Goal: Communication & Community: Answer question/provide support

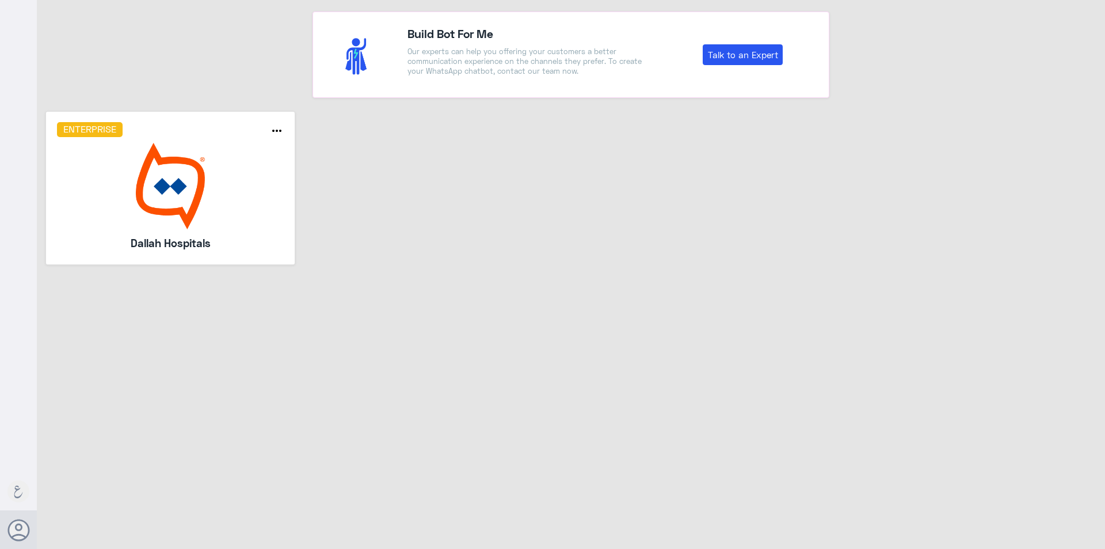
click at [159, 177] on img at bounding box center [170, 186] width 227 height 86
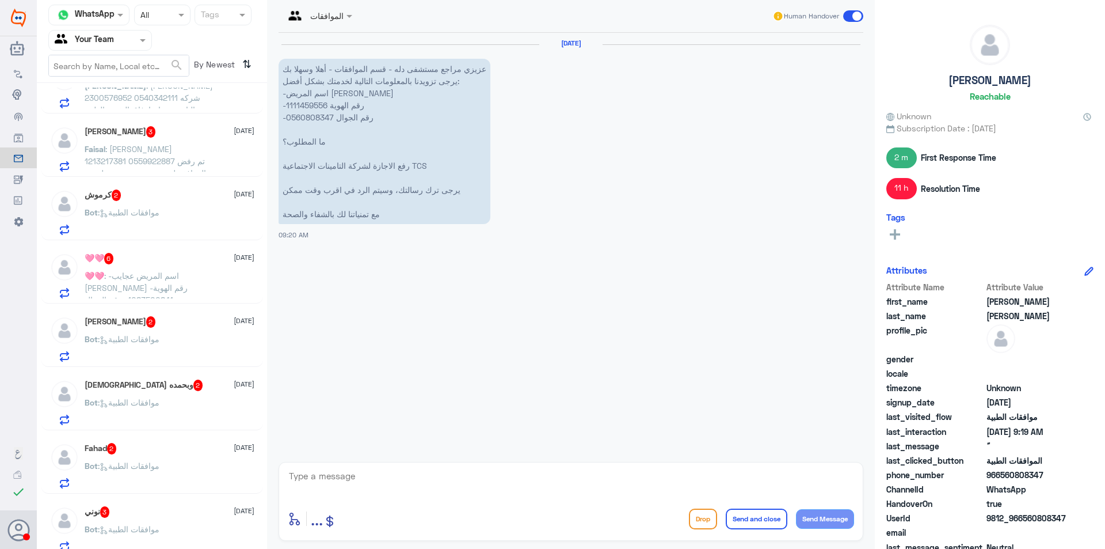
scroll to position [173, 0]
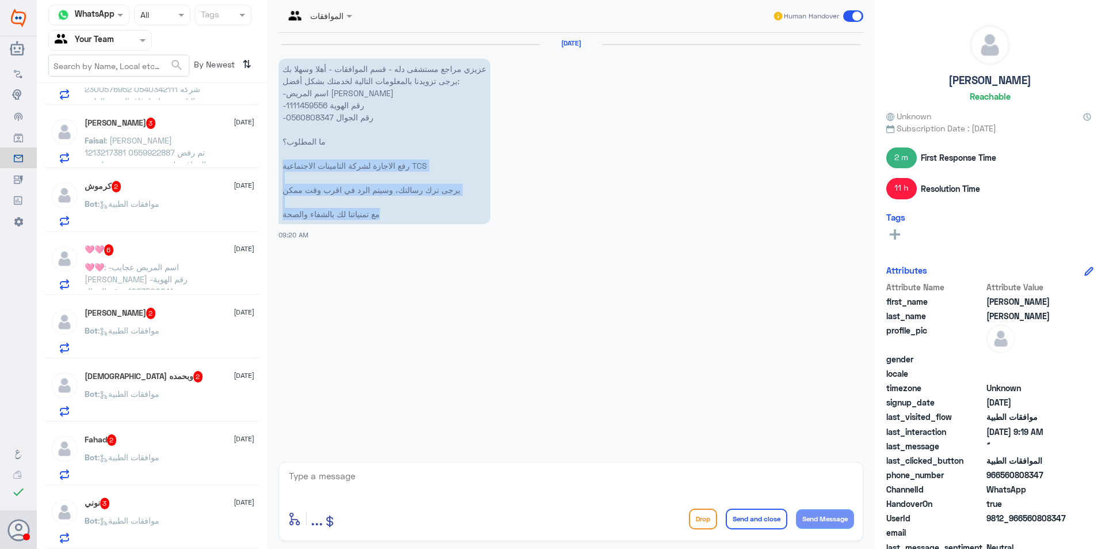
drag, startPoint x: 273, startPoint y: 199, endPoint x: 270, endPoint y: 362, distance: 162.9
click at [270, 362] on div "الموافقات Human Handover 14 Oct 2025 عزيزي مراجع مستشفى دله - قسم الموافقات - أ…" at bounding box center [571, 276] width 608 height 552
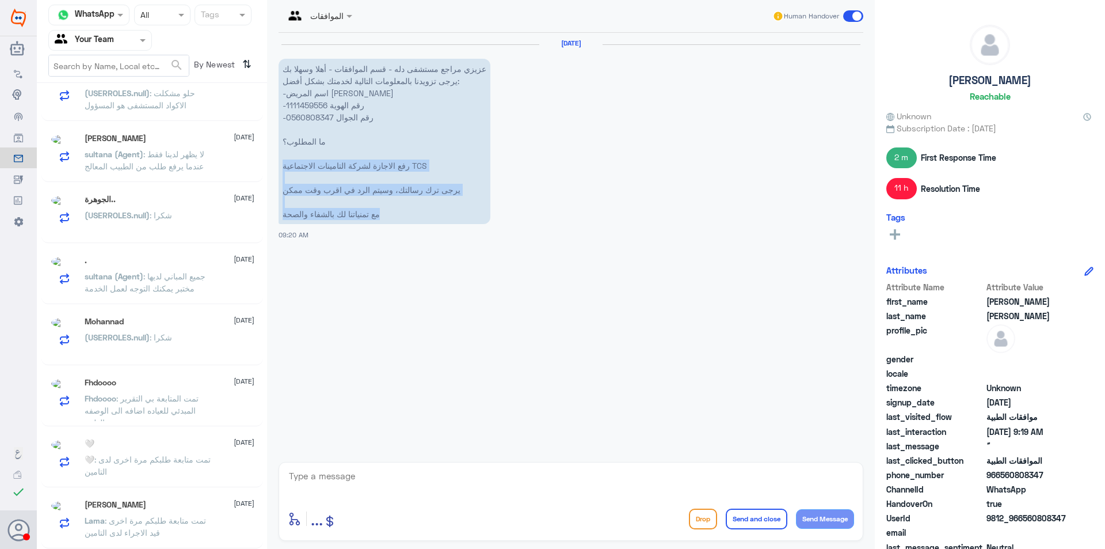
scroll to position [6, 0]
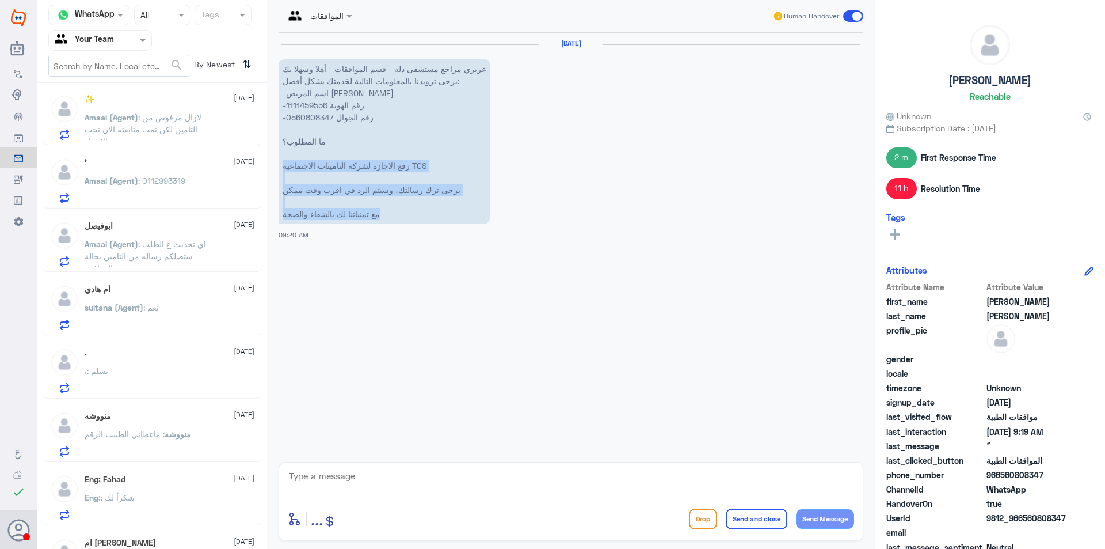
click at [268, 444] on div "الموافقات Human Handover 14 Oct 2025 عزيزي مراجع مستشفى دله - قسم الموافقات - أ…" at bounding box center [571, 276] width 608 height 552
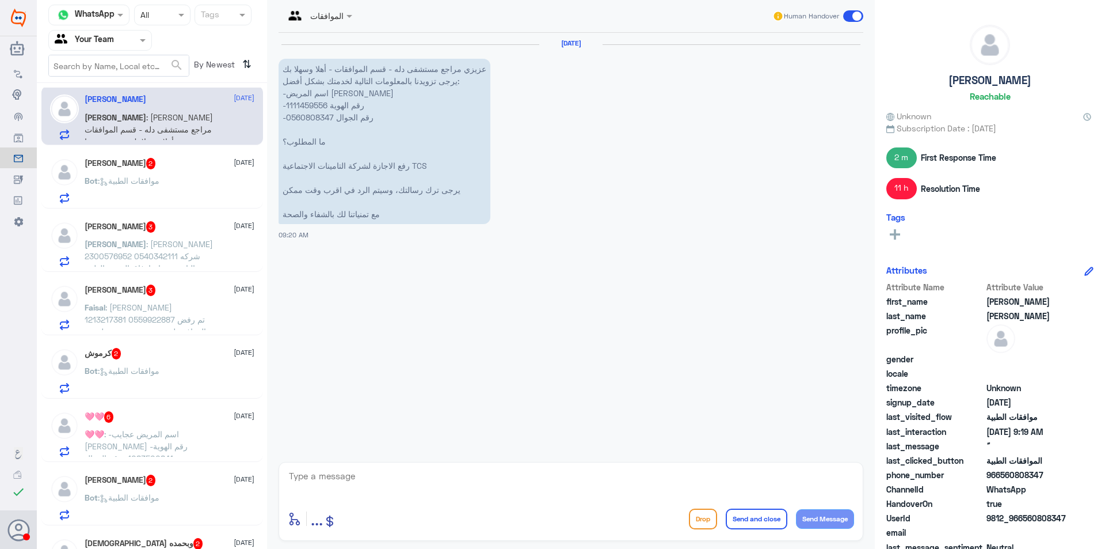
click at [383, 291] on div "14 Oct 2025 عزيزي مراجع مستشفى دله - قسم الموافقات - أهلا وسهلا بك يرجى تزويدنا…" at bounding box center [571, 244] width 596 height 423
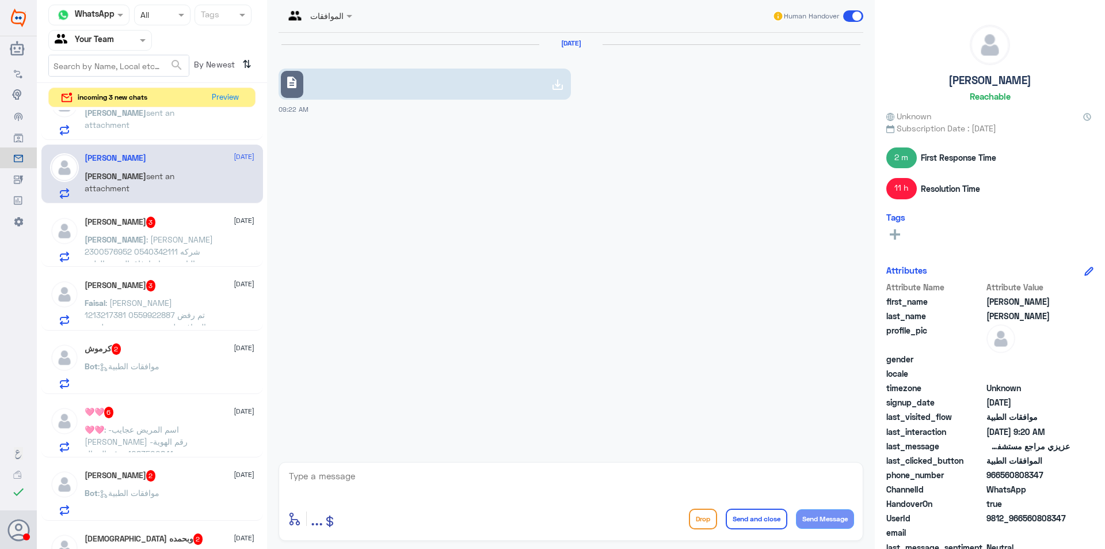
scroll to position [58, 0]
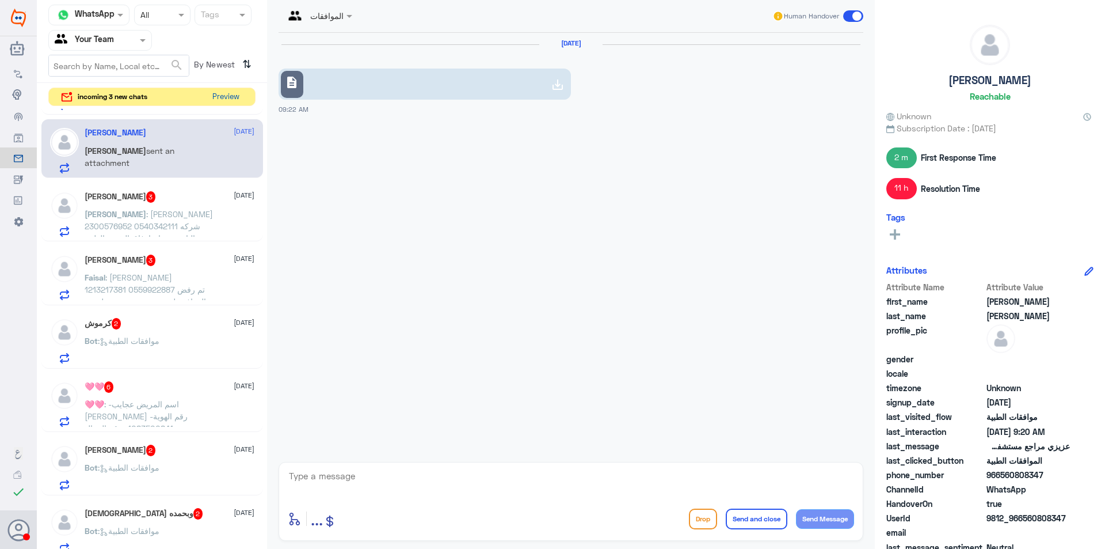
click at [231, 98] on button "Preview" at bounding box center [226, 97] width 36 height 18
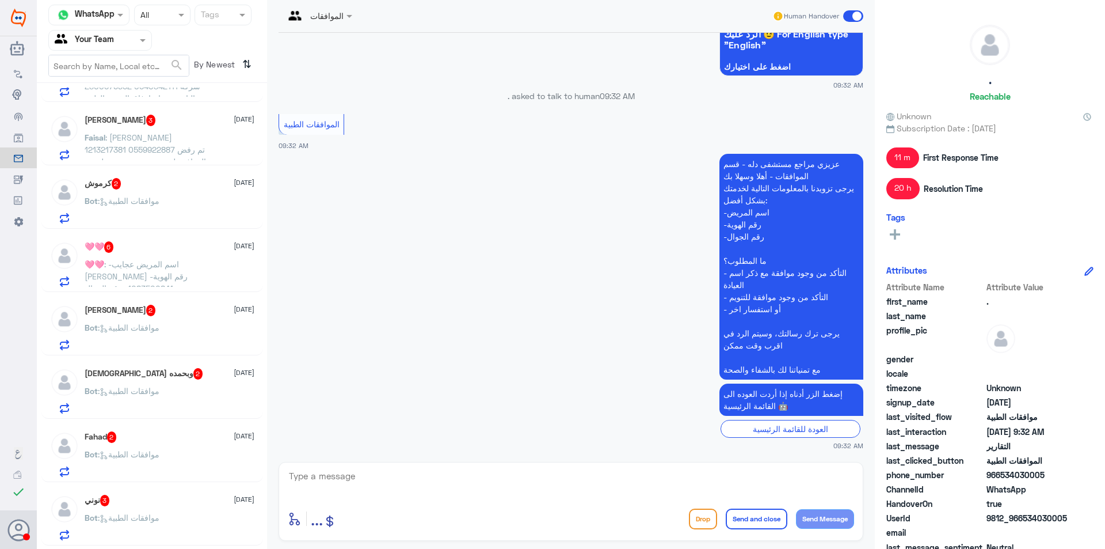
scroll to position [0, 0]
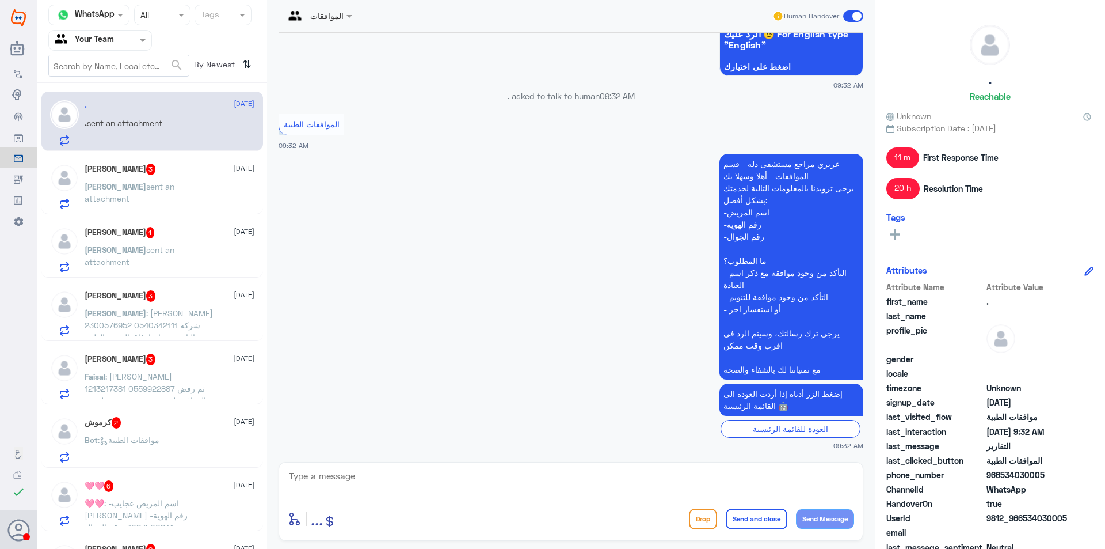
click at [181, 117] on div ". 14 October . sent an attachment" at bounding box center [170, 122] width 170 height 45
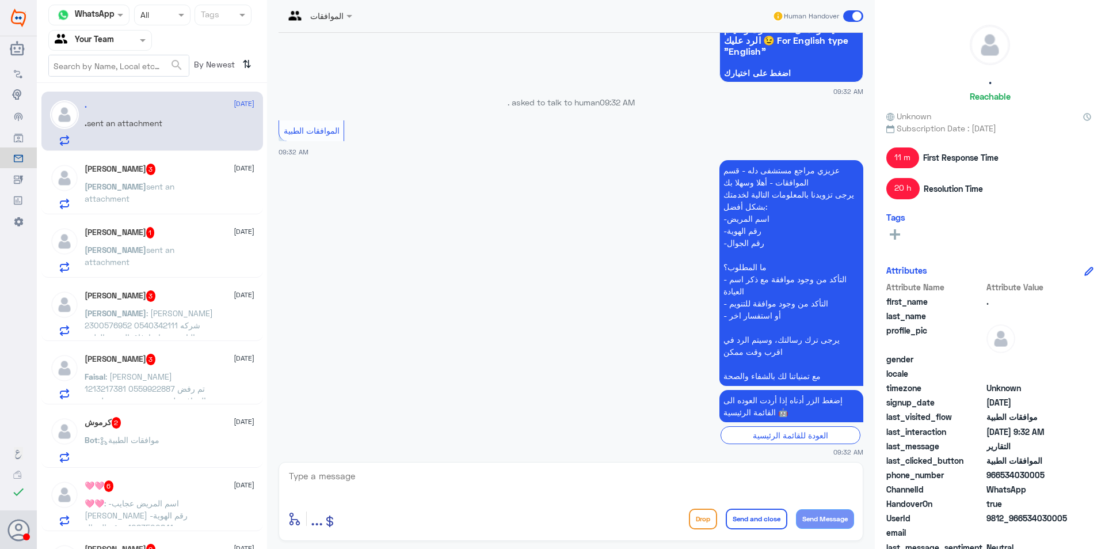
scroll to position [1885, 0]
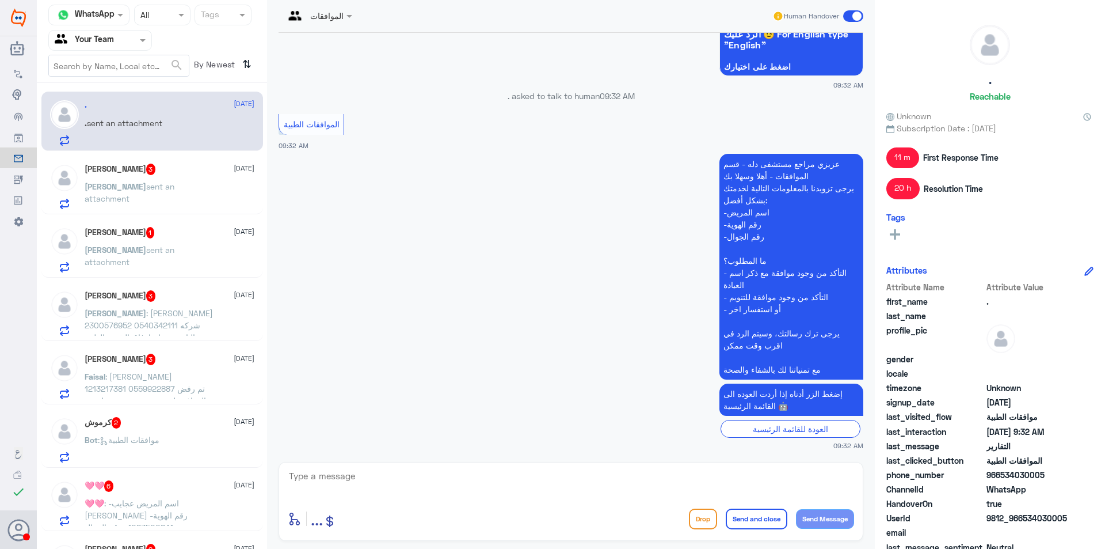
click at [657, 473] on textarea at bounding box center [571, 482] width 566 height 28
paste textarea "التقارير الطبية 0112994881"
type textarea "عزيزي المراجع هذا القسم لمتابعة الموافقات الطبية فقط , ارجوا التواصل مع قسم الت…"
click at [741, 524] on button "Send and close" at bounding box center [757, 518] width 62 height 21
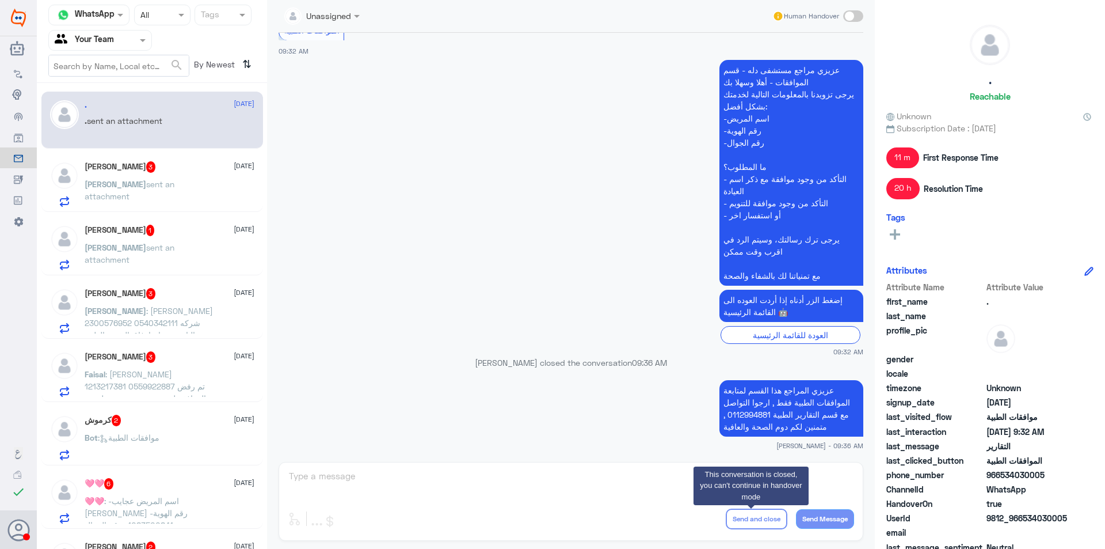
click at [173, 157] on div "ابوعبدالله 3 14 October ابوعبدالله sent an attachment" at bounding box center [152, 182] width 222 height 59
click at [204, 180] on div "ابوعبدالله 3 14 October ابوعبدالله sent an attachment" at bounding box center [170, 183] width 170 height 45
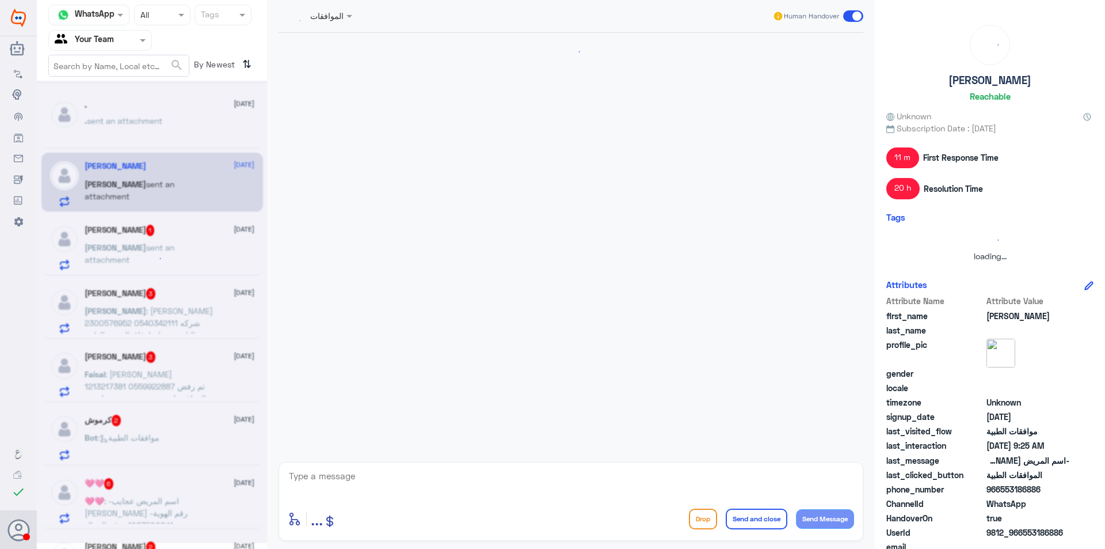
scroll to position [1142, 0]
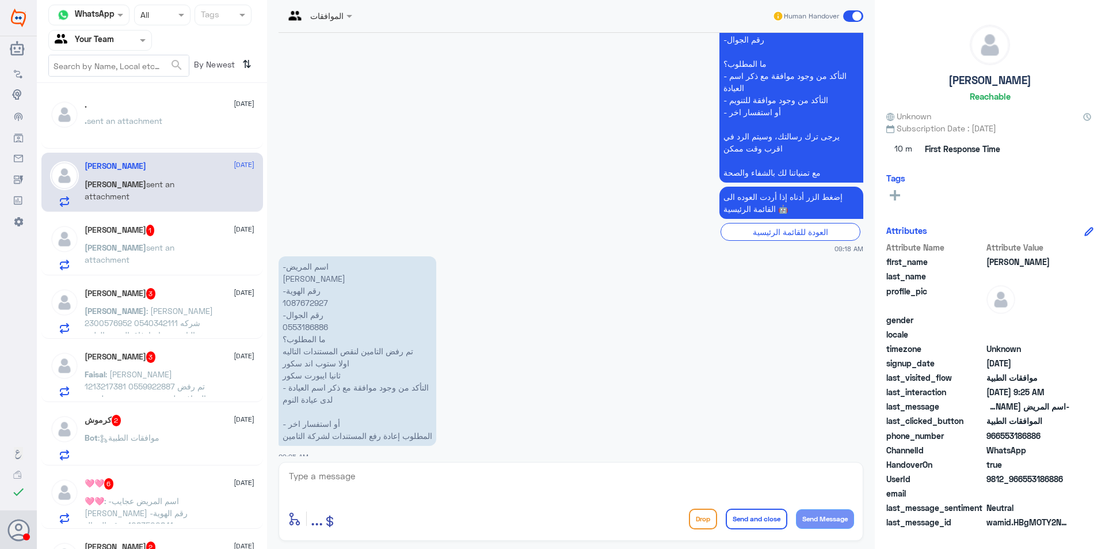
click at [299, 294] on p "-اسم المريض محمد عبدالله العنزي -رقم الهوية 1087672927 -رقم الجوال 0553186886 م…" at bounding box center [358, 350] width 158 height 189
copy p "1087672927"
click at [397, 256] on p "-اسم المريض محمد عبدالله العنزي -رقم الهوية 1087672927 -رقم الجوال 0553186886 م…" at bounding box center [358, 350] width 158 height 189
click at [453, 475] on textarea at bounding box center [571, 482] width 566 height 28
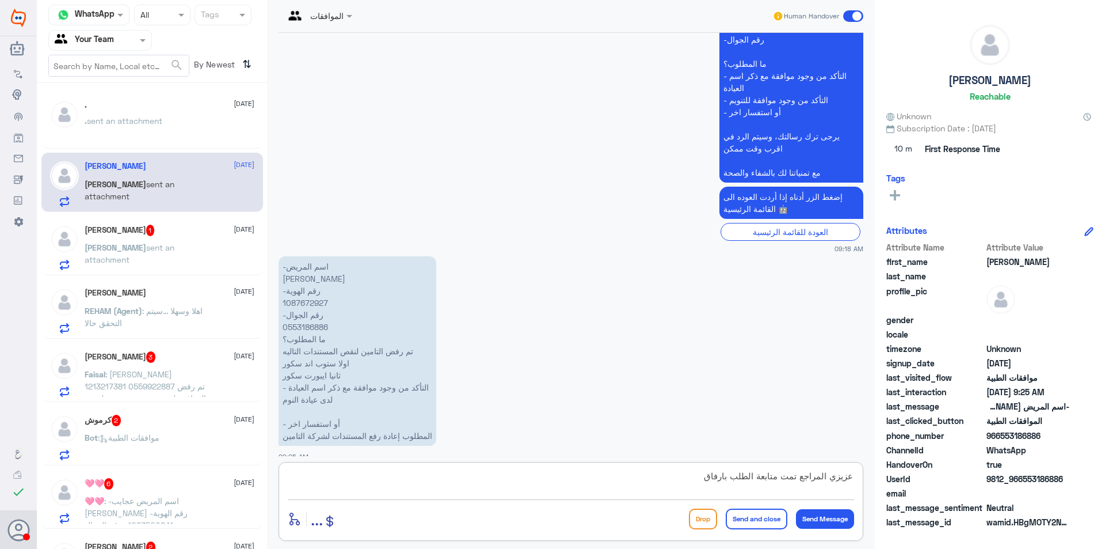
type textarea "عزيزي المراجع تمت متابعة الطلب بارفاق"
click at [628, 487] on textarea "عزيزي المراجع تمت متابعة الطلب بارفاق" at bounding box center [571, 482] width 566 height 28
paste textarea "STOP BANG SCORE , EPWORTH SCORE"
type textarea "عزيزي المراجع تمت متابعة الطلب بارفاق STOP BANG SCORE , EPWORTH SCORE , الطلب ت…"
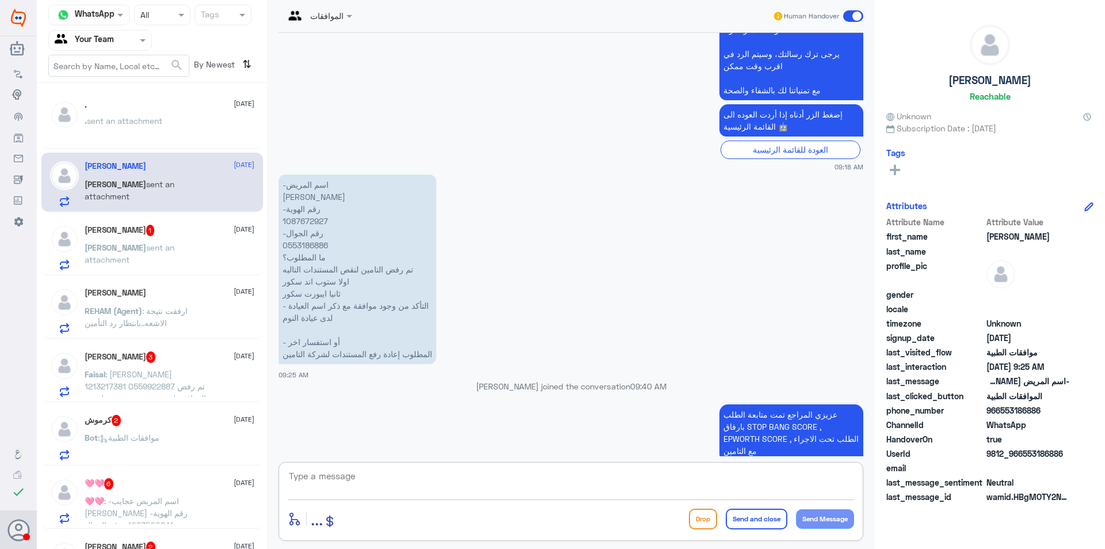
click at [127, 236] on h5 "خالد شولان 1" at bounding box center [120, 231] width 70 height 12
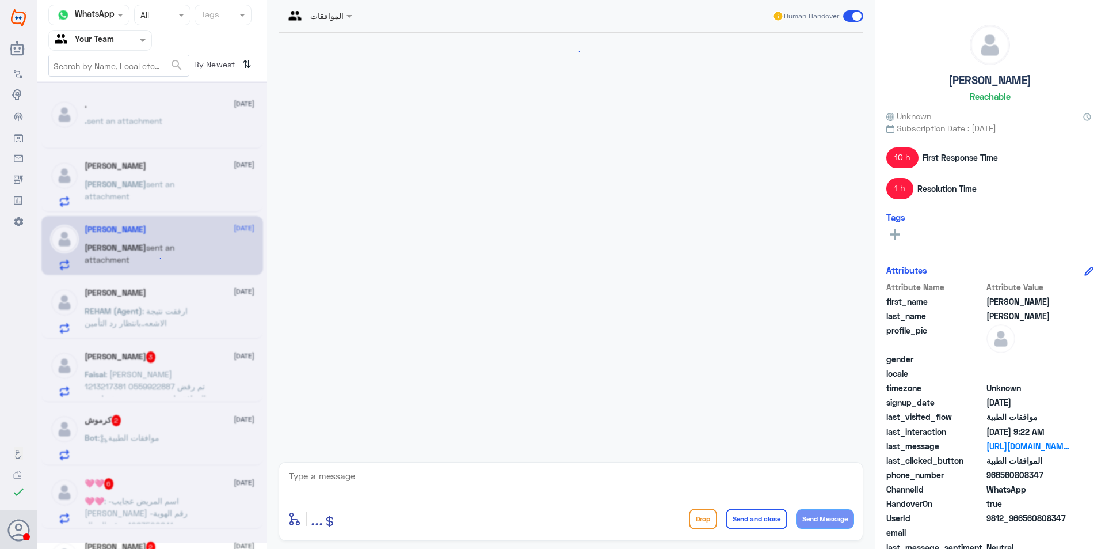
scroll to position [1180, 0]
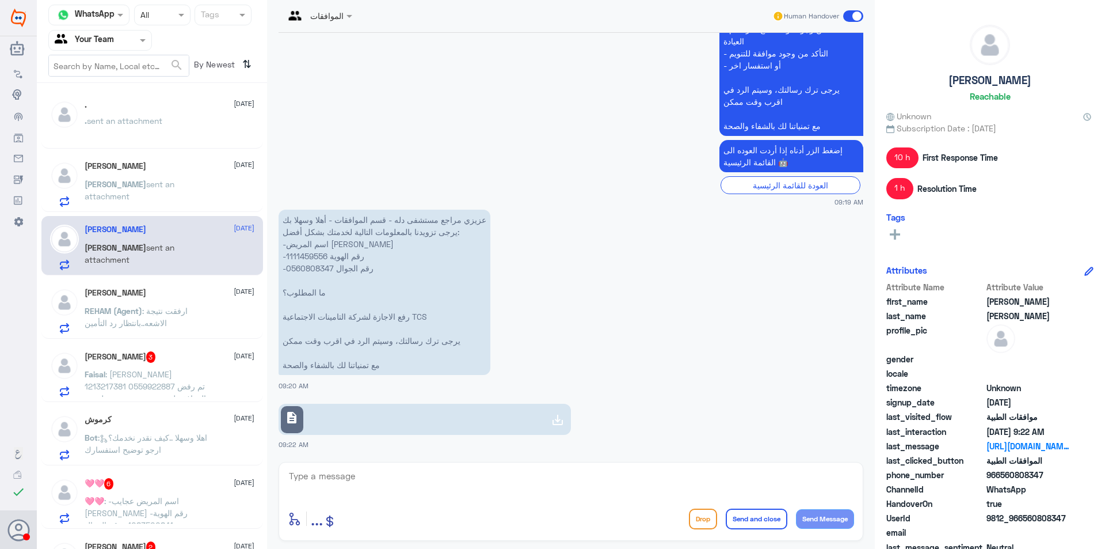
click at [406, 408] on link "description" at bounding box center [425, 419] width 292 height 31
click at [298, 254] on p "عزيزي مراجع مستشفى دله - قسم الموافقات - أهلا وسهلا بك يرجى تزويدنا بالمعلومات …" at bounding box center [385, 292] width 212 height 165
copy p "1111459556"
click at [174, 189] on span "sent an attachment" at bounding box center [130, 190] width 90 height 22
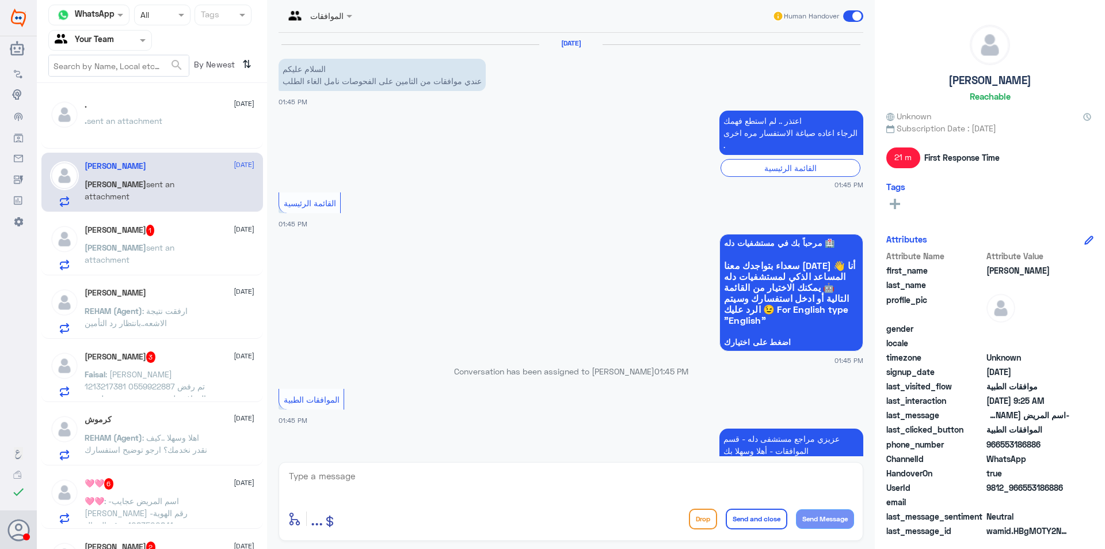
scroll to position [1223, 0]
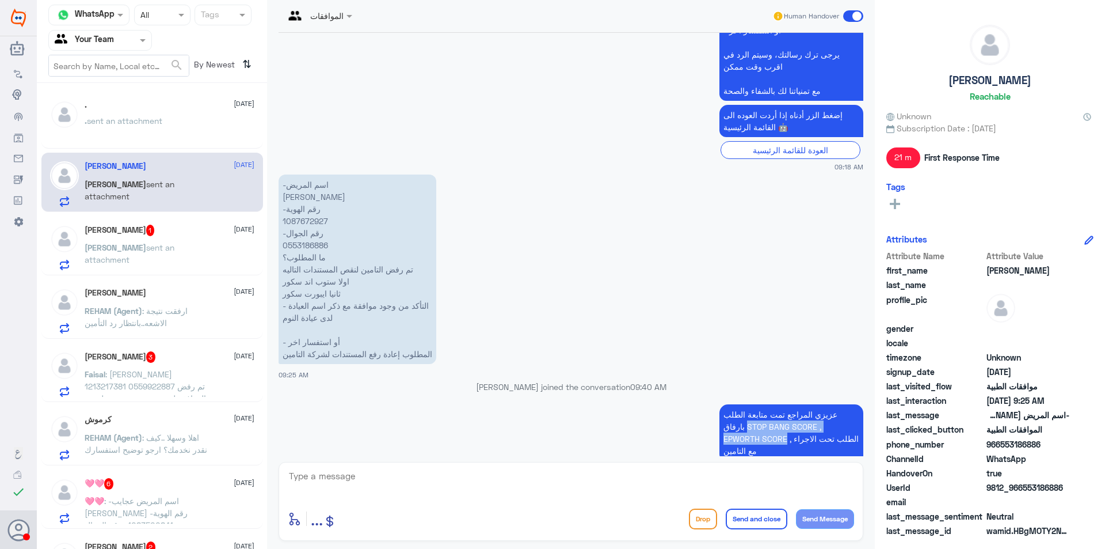
drag, startPoint x: 745, startPoint y: 428, endPoint x: 720, endPoint y: 416, distance: 28.3
click at [720, 416] on p "عزيزي المراجع تمت متابعة الطلب بارفاق STOP BANG SCORE , EPWORTH SCORE , الطلب ت…" at bounding box center [792, 432] width 144 height 56
copy p "STOP BANG SCORE , EPWORTH SCORE"
click at [200, 235] on div "خالد شولان 1 14 October" at bounding box center [170, 231] width 170 height 12
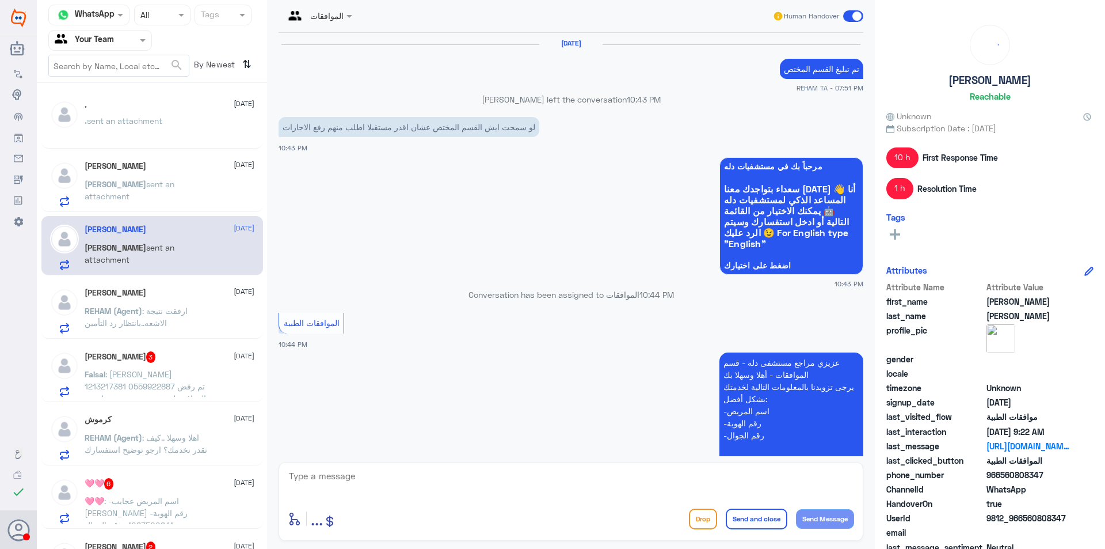
scroll to position [1180, 0]
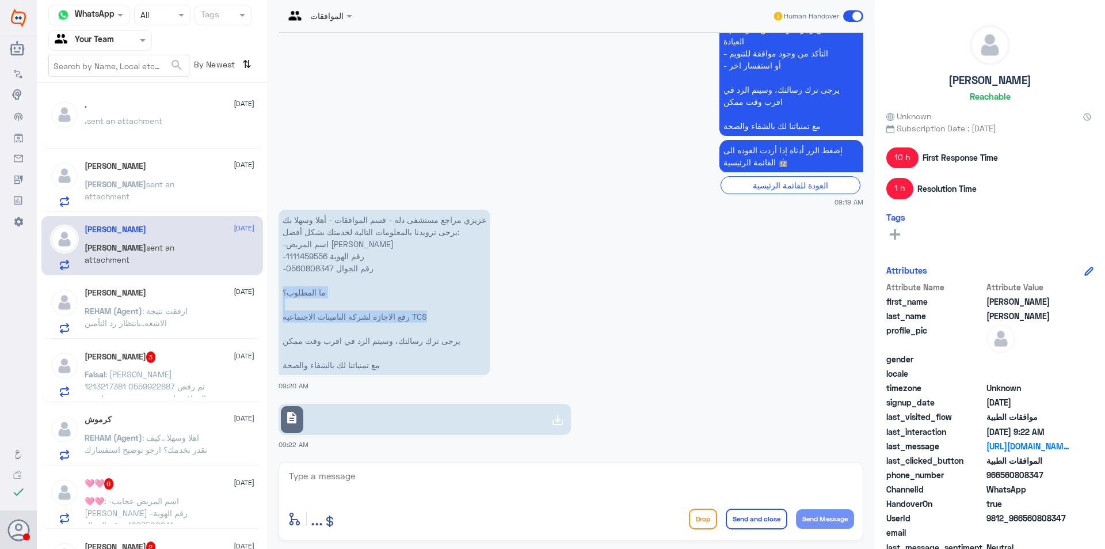
drag, startPoint x: 414, startPoint y: 313, endPoint x: 273, endPoint y: 291, distance: 142.1
click at [273, 291] on div "6 Oct 2025 تم تبليغ القسم المختص REHAM TA - 07:51 PM خالد شولان left the conver…" at bounding box center [571, 244] width 596 height 423
copy p "ما المطلوب؟ رفع الاجازة لشركة التامينات الاجتماعية TCS"
click at [187, 300] on div "Mohamed Elhenawy 14 October REHAM (Agent) : ارفقت نتيجة الاشعه..بانتظار رد التأ…" at bounding box center [170, 310] width 170 height 45
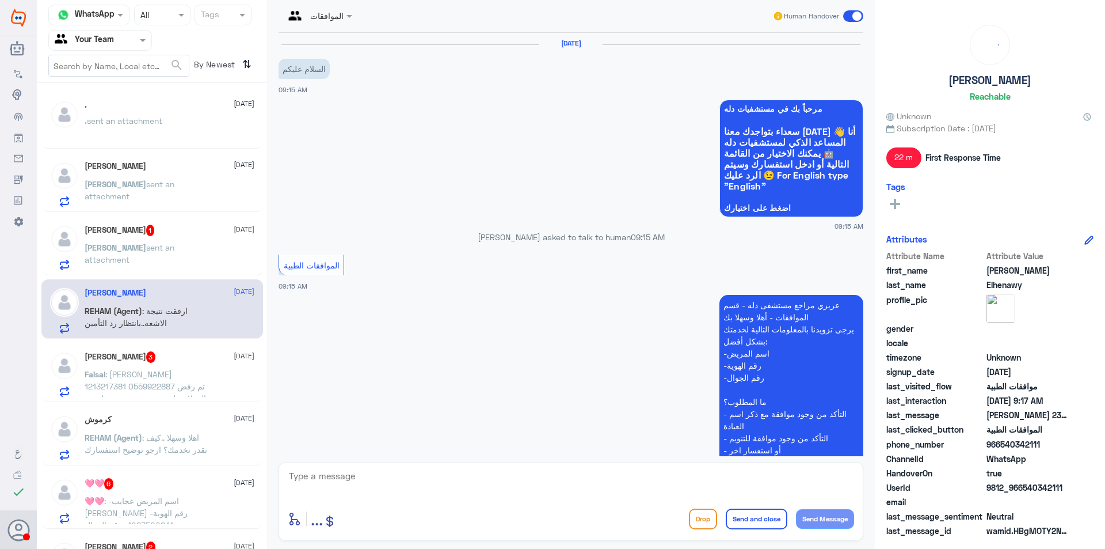
scroll to position [324, 0]
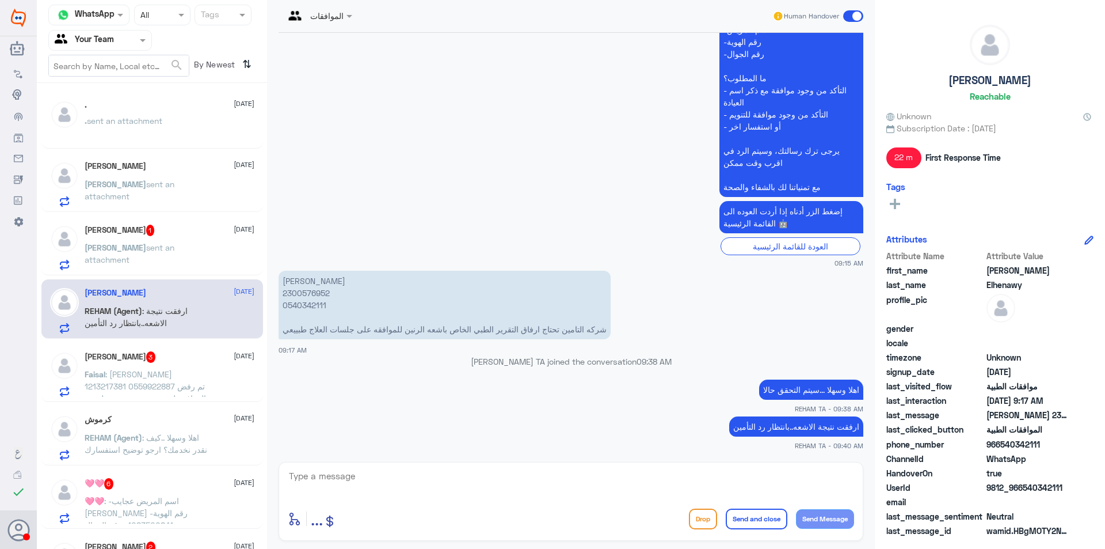
click at [193, 254] on div "خالد sent an attachment" at bounding box center [170, 257] width 170 height 26
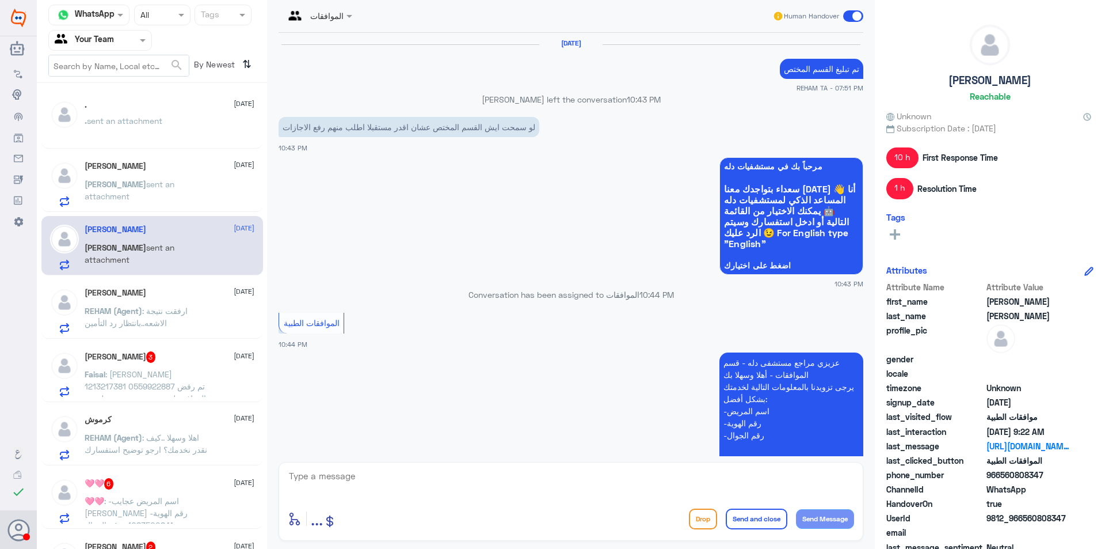
scroll to position [1180, 0]
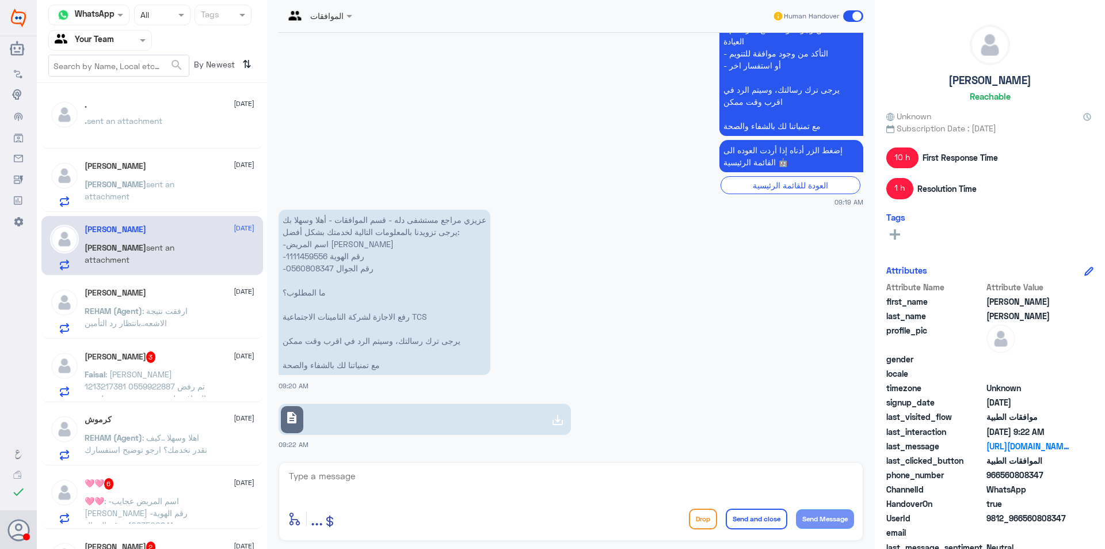
click at [168, 377] on span ": عبدالله فيصل الدوسري 1213217381 0559922887 تم رفض الموافقه لعدم وجود شرح مفصل…" at bounding box center [145, 404] width 121 height 70
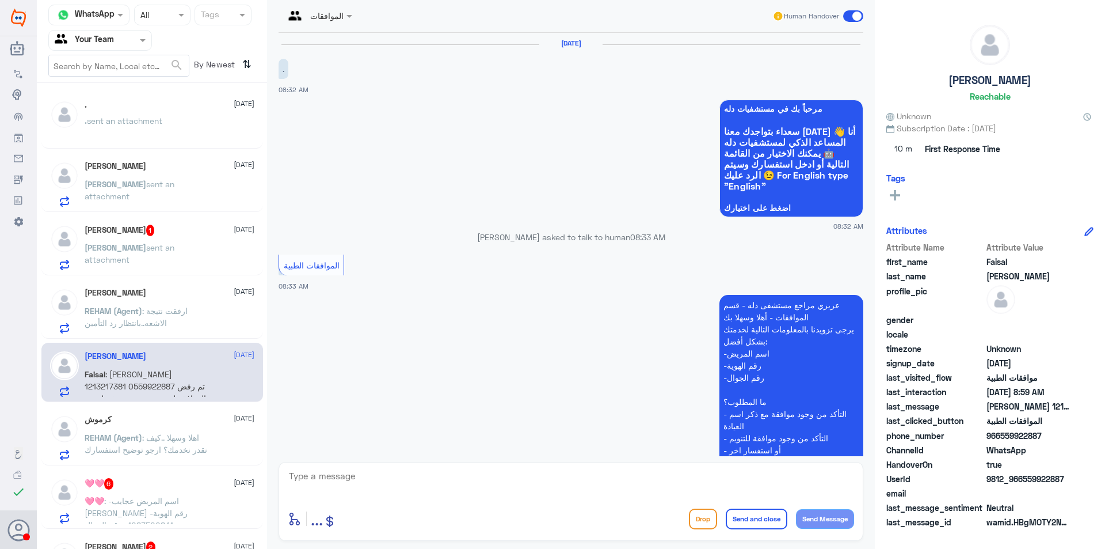
scroll to position [253, 0]
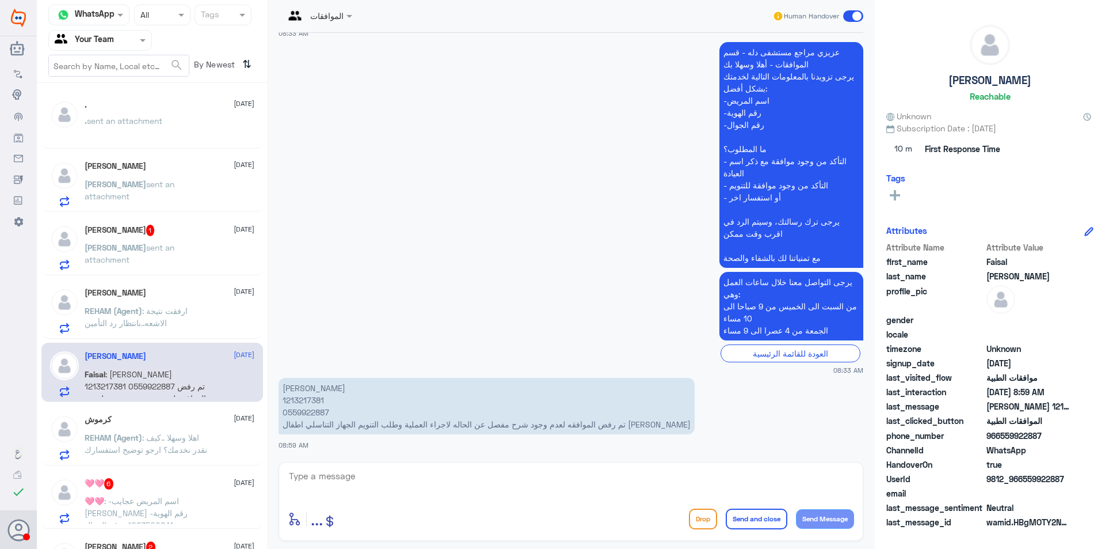
click at [299, 401] on p "عبدالله فيصل الدوسري 1213217381 0559922887 تم رفض الموافقه لعدم وجود شرح مفصل ع…" at bounding box center [487, 406] width 416 height 56
copy p "1213217381"
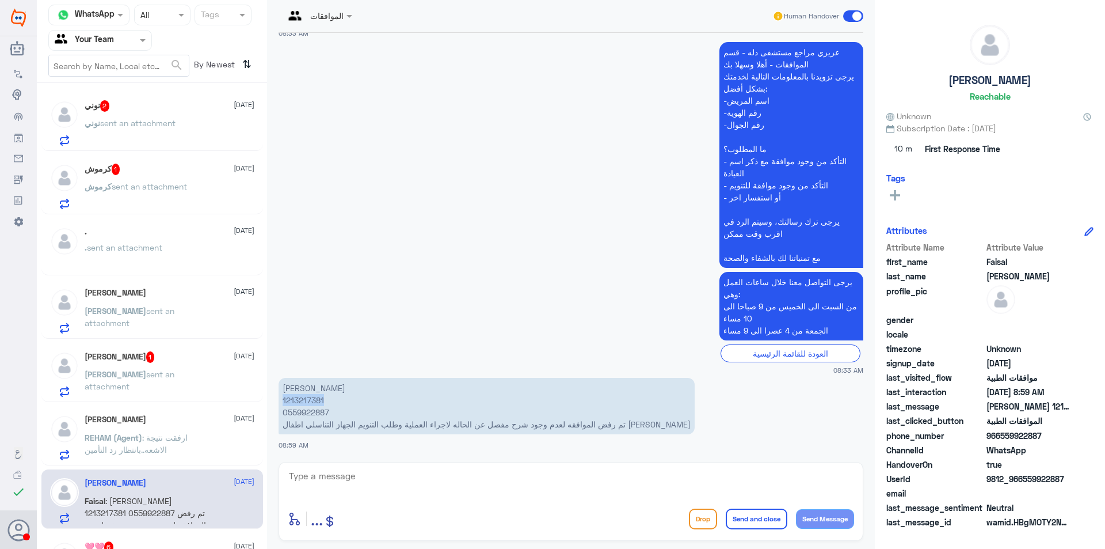
copy p "1213217381"
click at [311, 400] on p "عبدالله فيصل الدوسري 1213217381 0559922887 تم رفض الموافقه لعدم وجود شرح مفصل ع…" at bounding box center [487, 406] width 416 height 56
click at [165, 233] on div ". 14 October" at bounding box center [170, 232] width 170 height 10
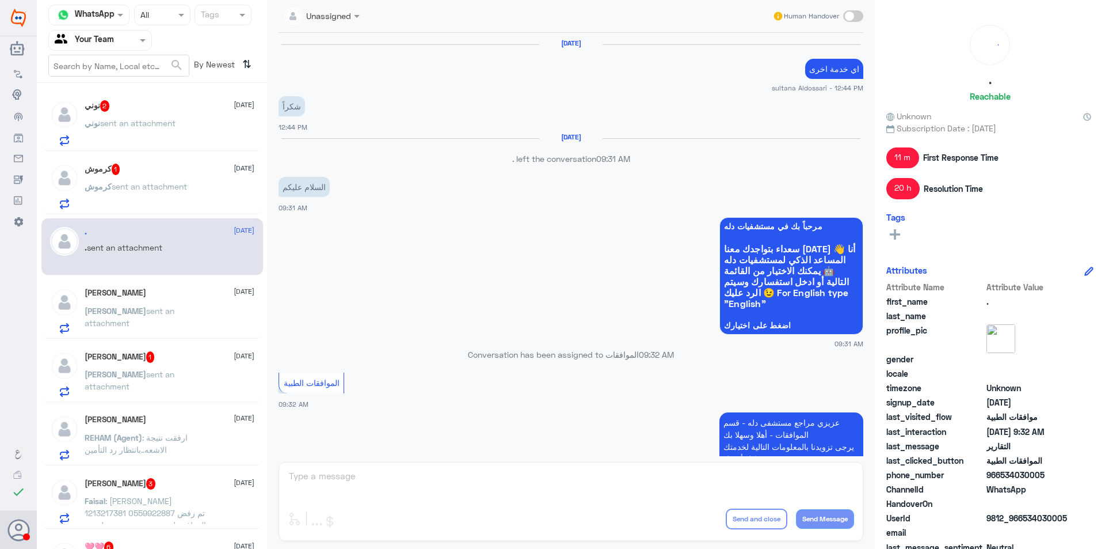
scroll to position [998, 0]
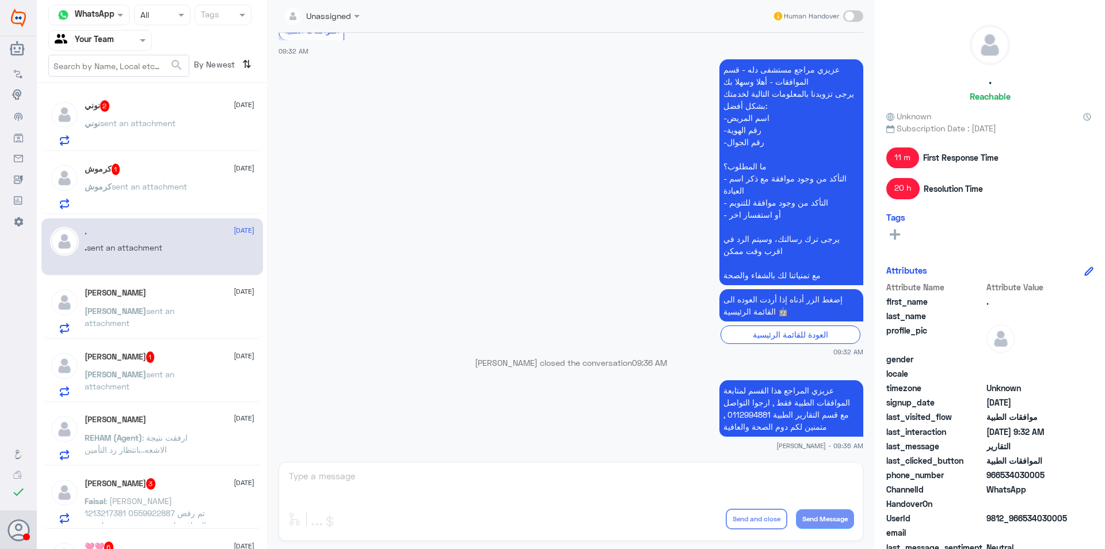
click at [174, 308] on span "sent an attachment" at bounding box center [130, 317] width 90 height 22
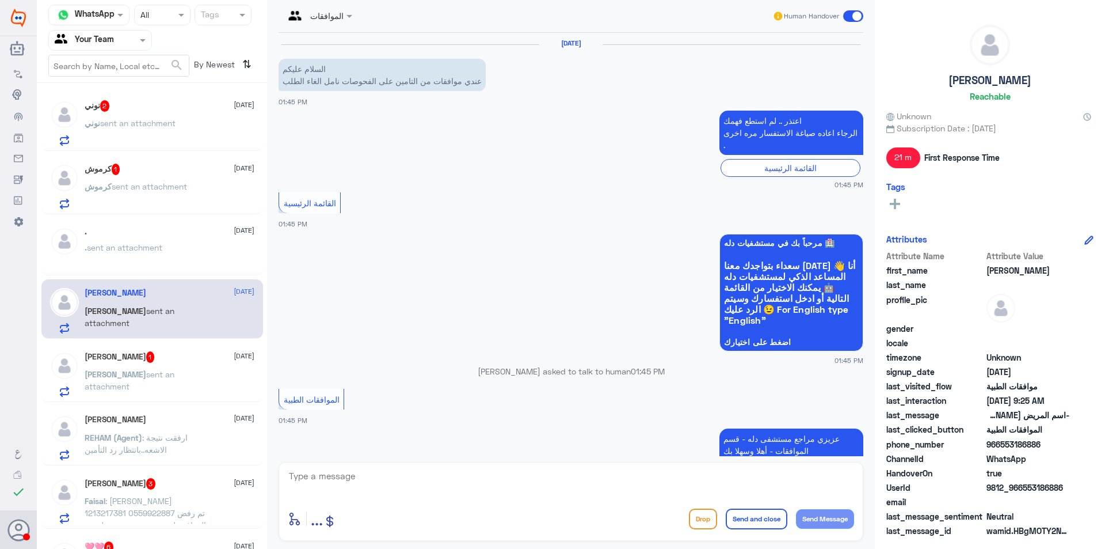
scroll to position [1223, 0]
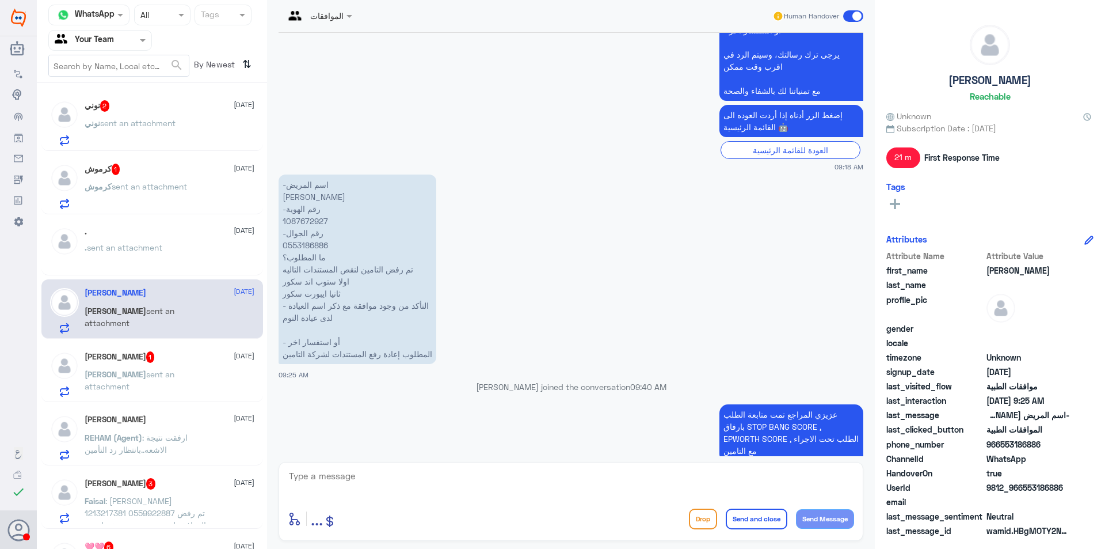
click at [294, 210] on p "-اسم المريض محمد عبدالله العنزي -رقم الهوية 1087672927 -رقم الجوال 0553186886 م…" at bounding box center [358, 268] width 158 height 189
copy p "1087672927"
click at [169, 247] on div ". sent an attachment" at bounding box center [170, 257] width 170 height 26
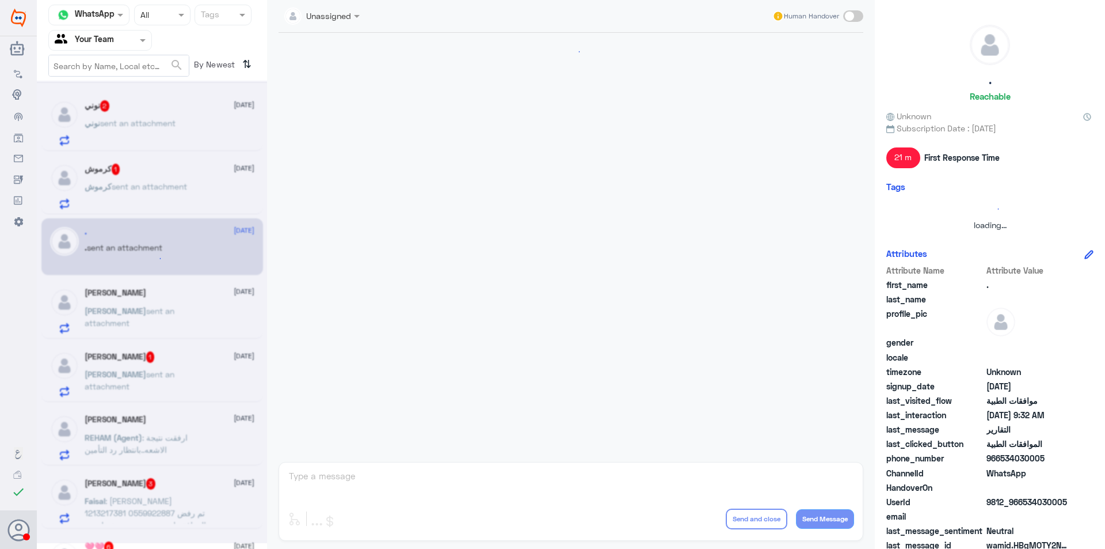
scroll to position [998, 0]
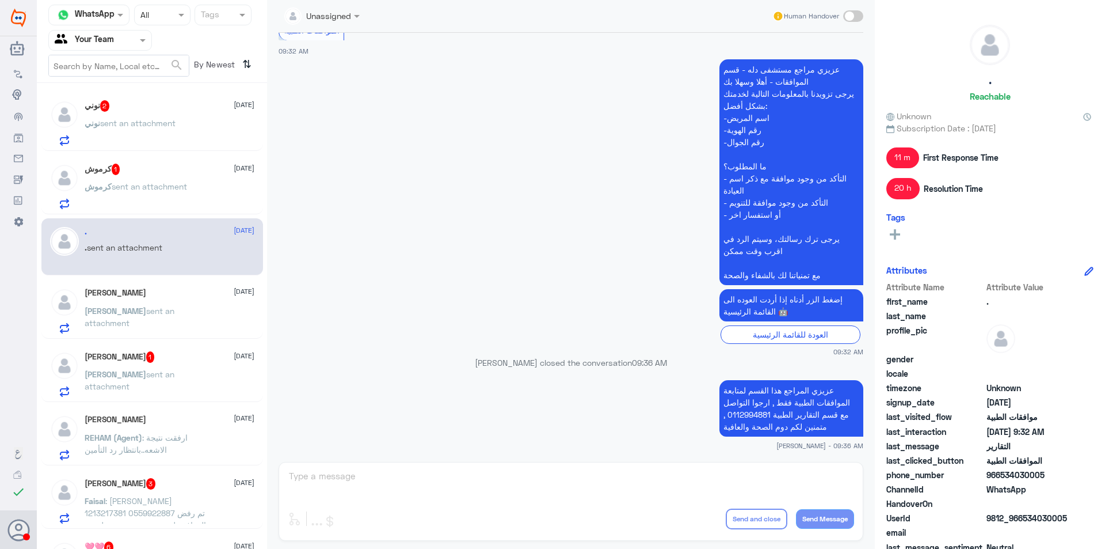
click at [163, 353] on div "خالد شولان 1 14 October" at bounding box center [170, 357] width 170 height 12
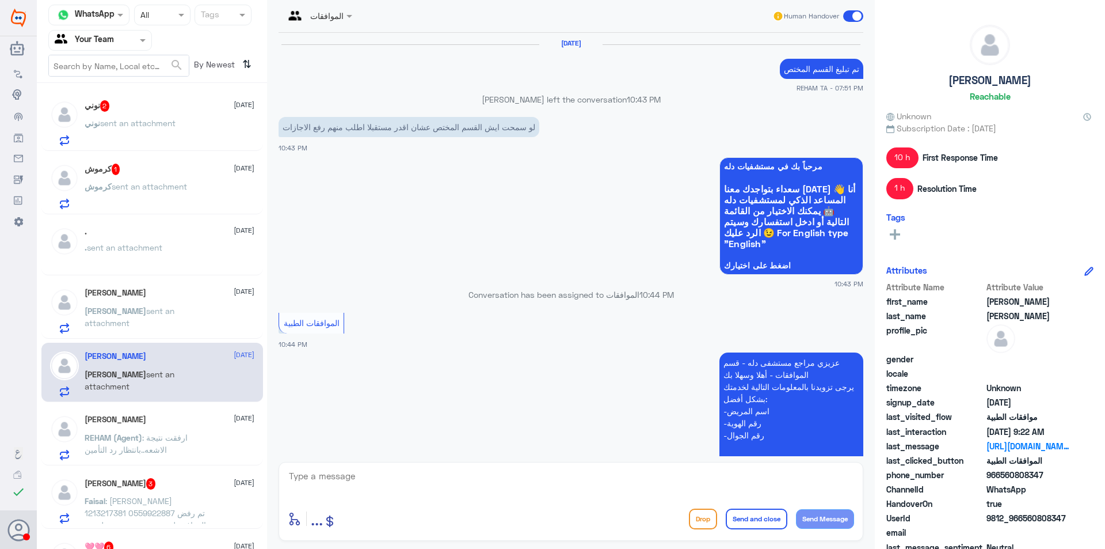
scroll to position [1180, 0]
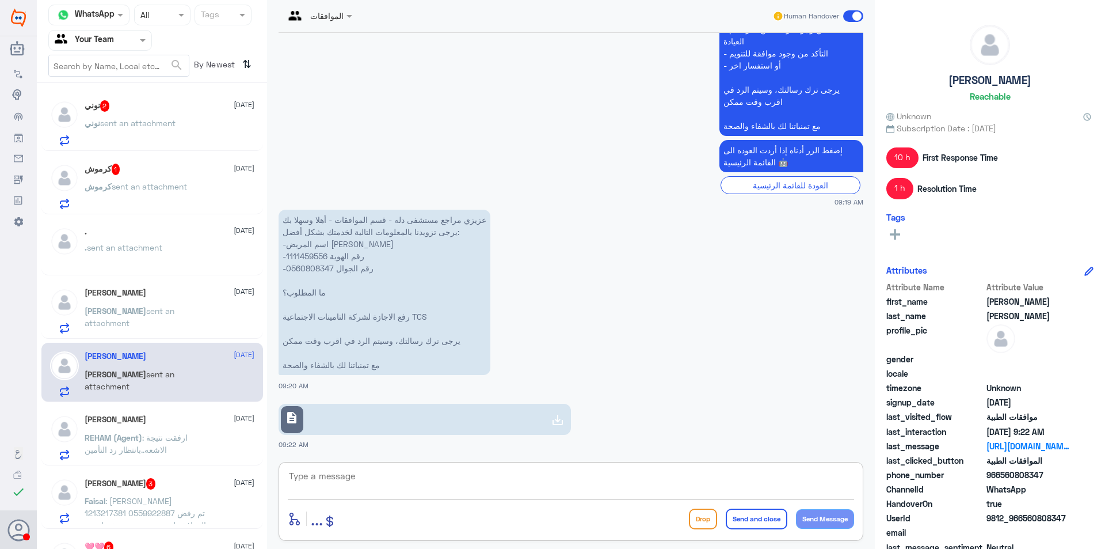
click at [333, 481] on textarea at bounding box center [571, 482] width 566 height 28
click at [412, 471] on textarea at bounding box center [571, 482] width 566 height 28
click at [545, 475] on textarea "تم" at bounding box center [571, 482] width 566 height 28
type textarea "تم افادتي من قبل المشرفين , سوف يتم ارسالها للتامين"
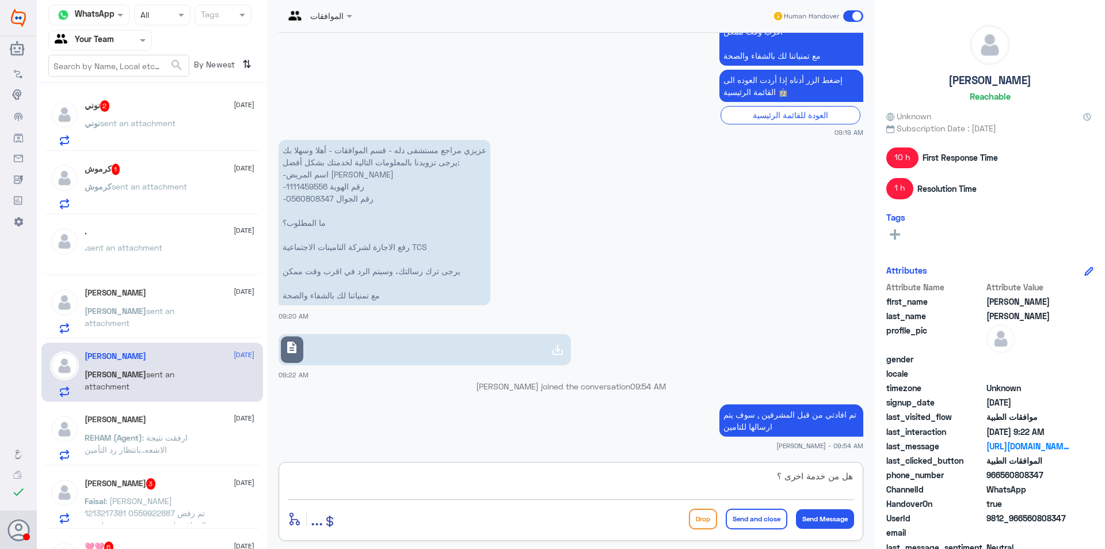
type textarea "هل من خدمة اخرى ؟"
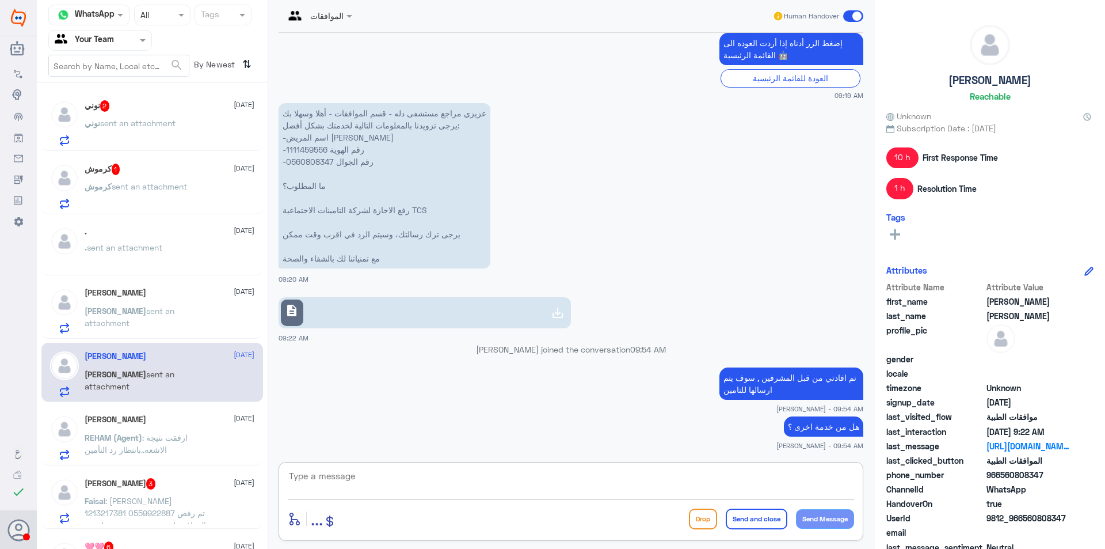
click at [634, 476] on textarea at bounding box center [571, 482] width 566 height 28
type textarea "تم ارسالها الان"
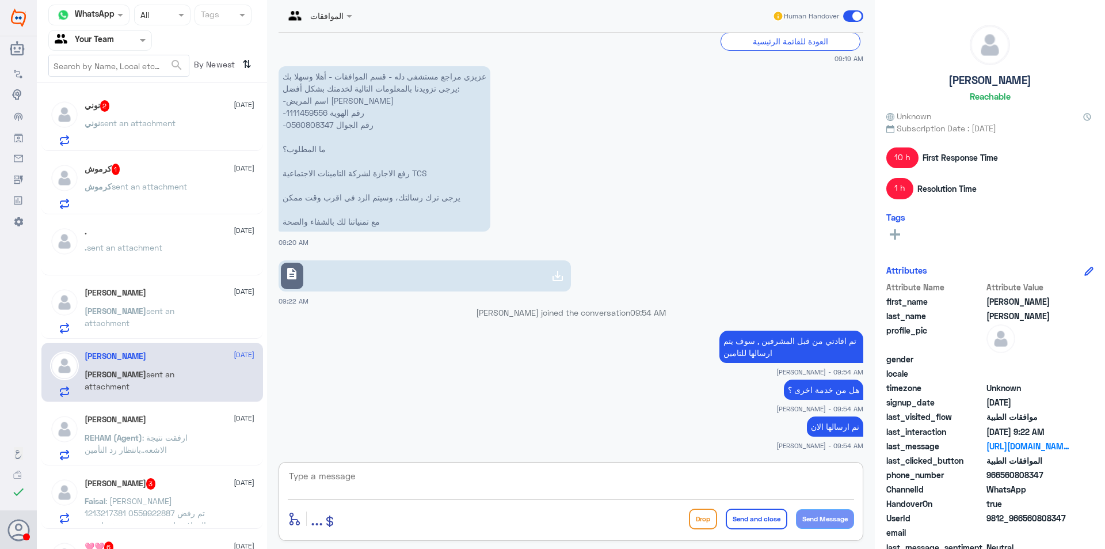
click at [438, 474] on textarea at bounding box center [571, 482] width 566 height 28
type textarea "هل من خدمة اخرى ؟"
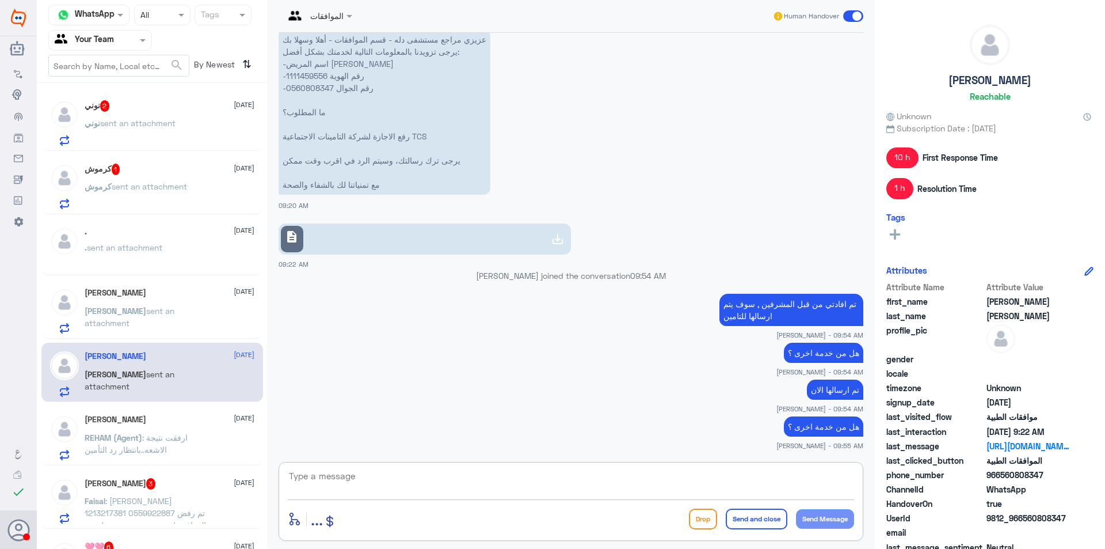
click at [214, 303] on div "ابوعبدالله 14 October ابوعبدالله sent an attachment" at bounding box center [170, 310] width 170 height 45
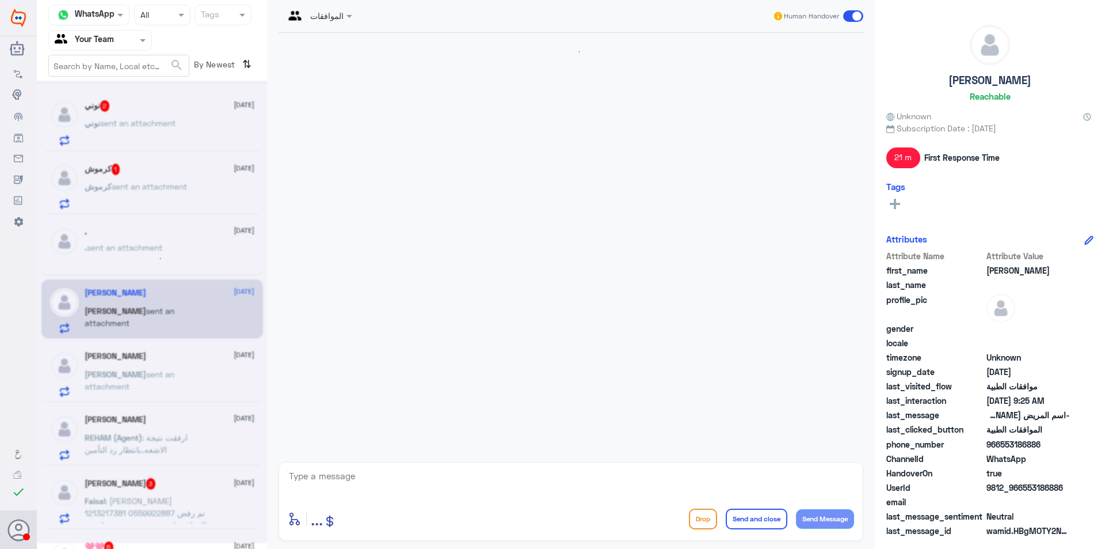
scroll to position [1223, 0]
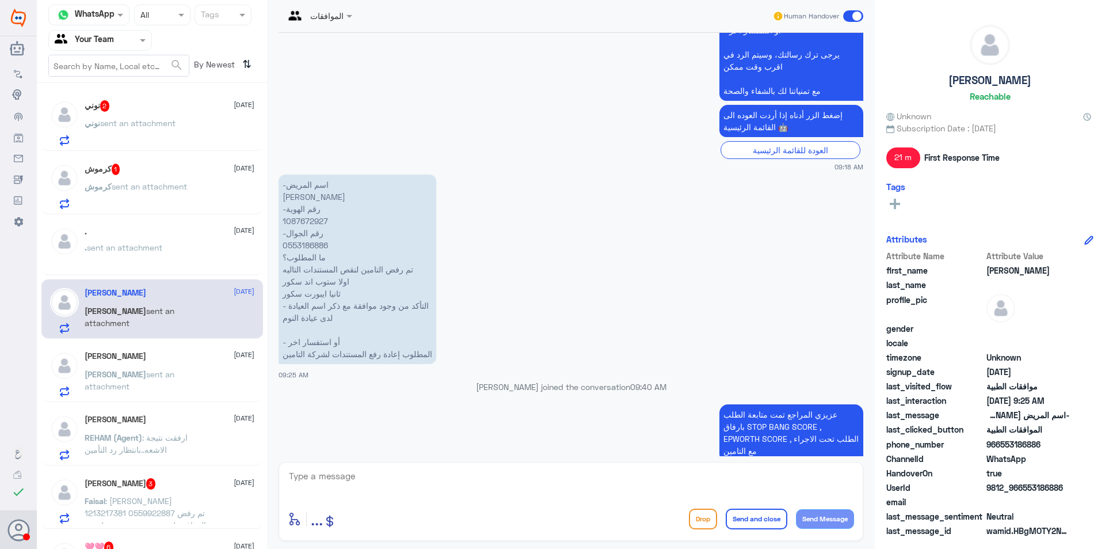
click at [193, 263] on div ". sent an attachment" at bounding box center [170, 257] width 170 height 26
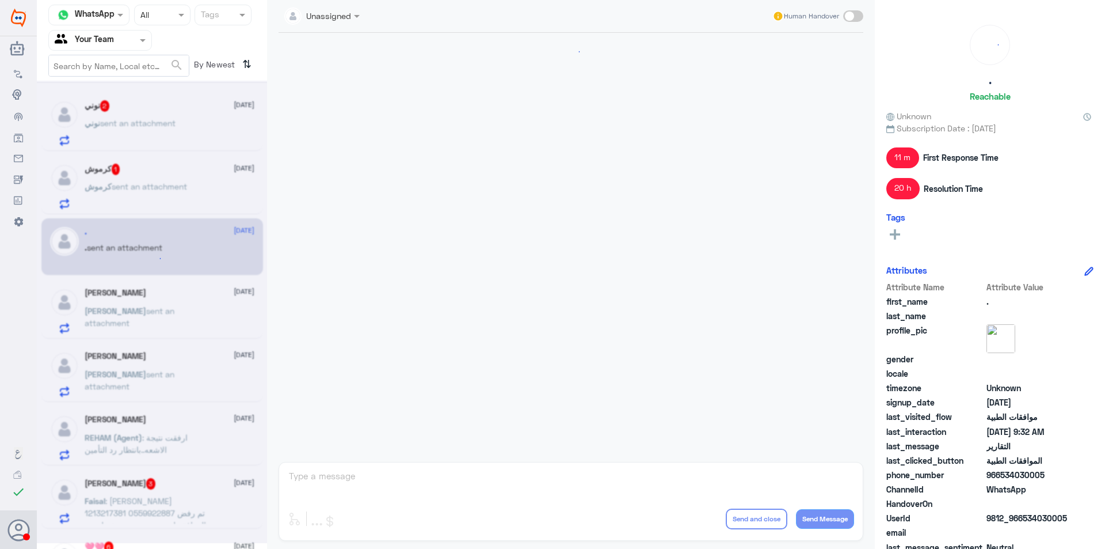
scroll to position [998, 0]
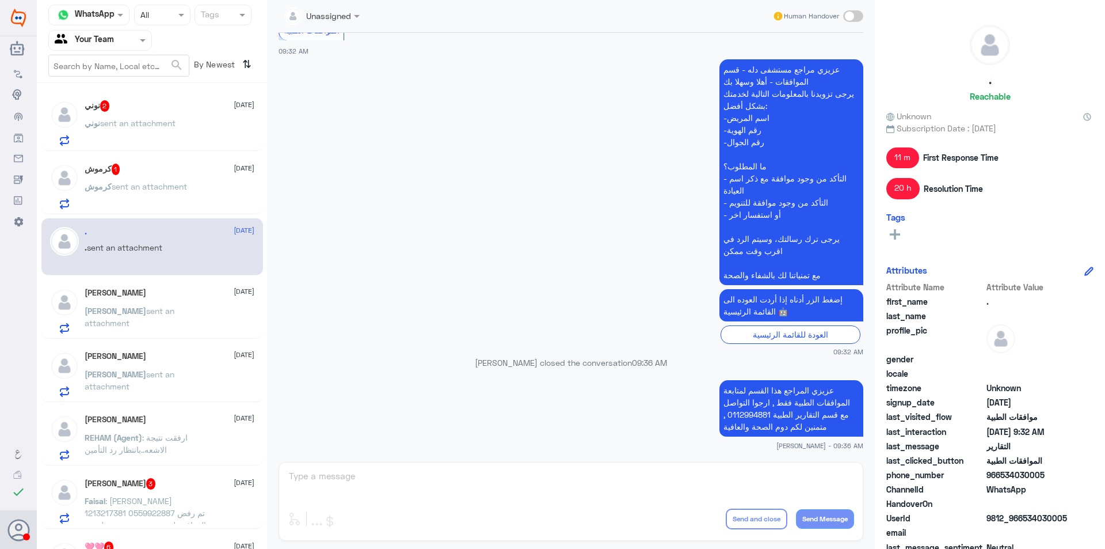
click at [185, 203] on p "كرموش sent an attachment" at bounding box center [136, 194] width 102 height 29
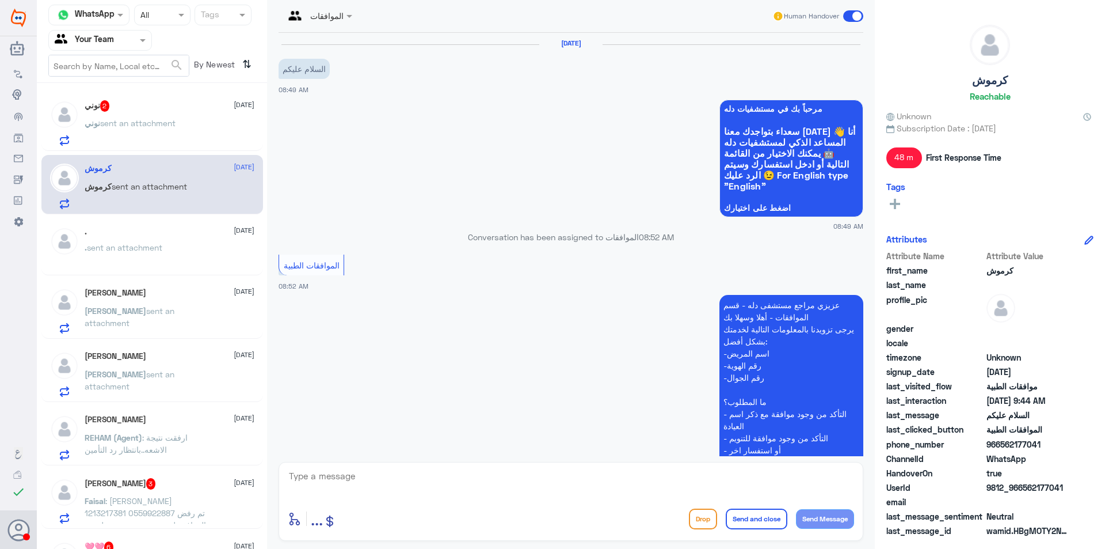
scroll to position [287, 0]
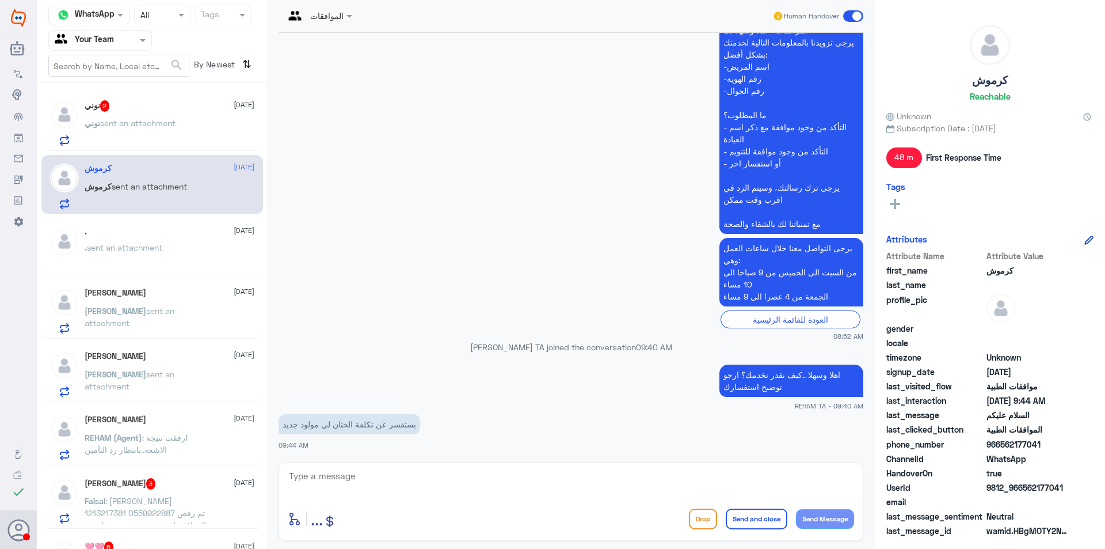
click at [162, 129] on p "نوني sent an attachment" at bounding box center [130, 131] width 91 height 29
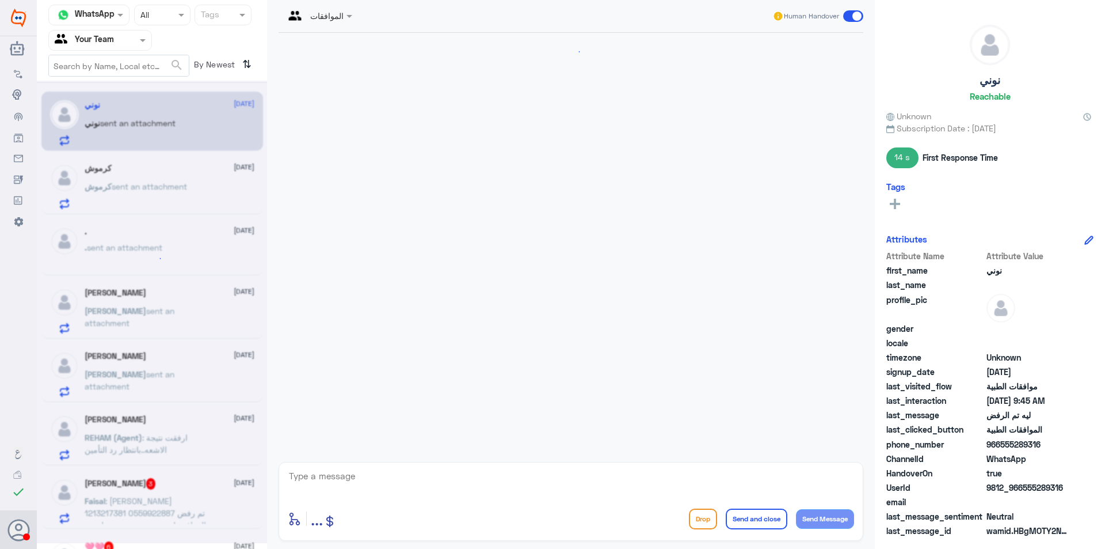
scroll to position [1129, 0]
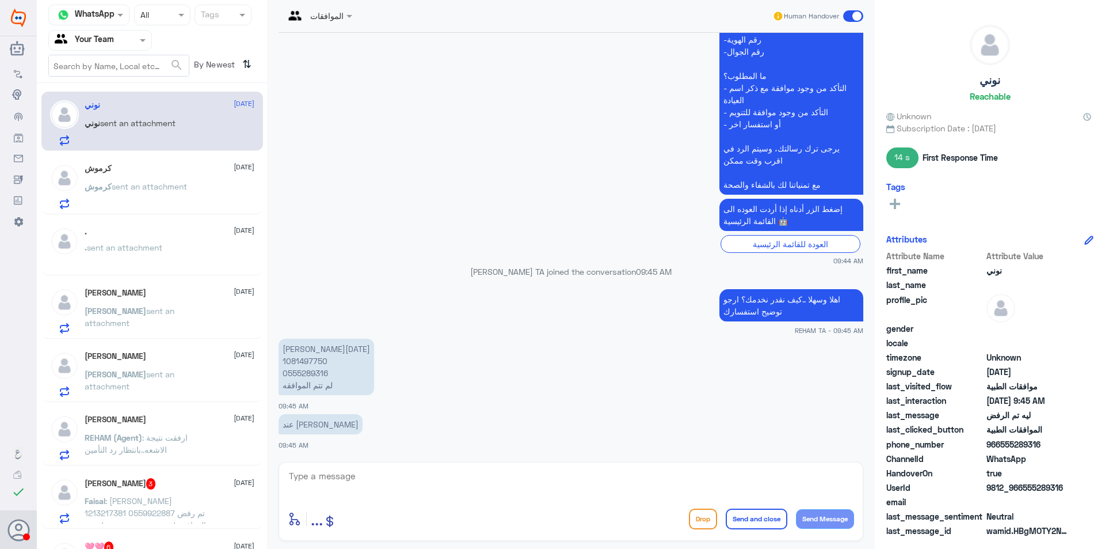
click at [158, 299] on div "ابوعبدالله 14 October ابوعبدالله sent an attachment" at bounding box center [170, 310] width 170 height 45
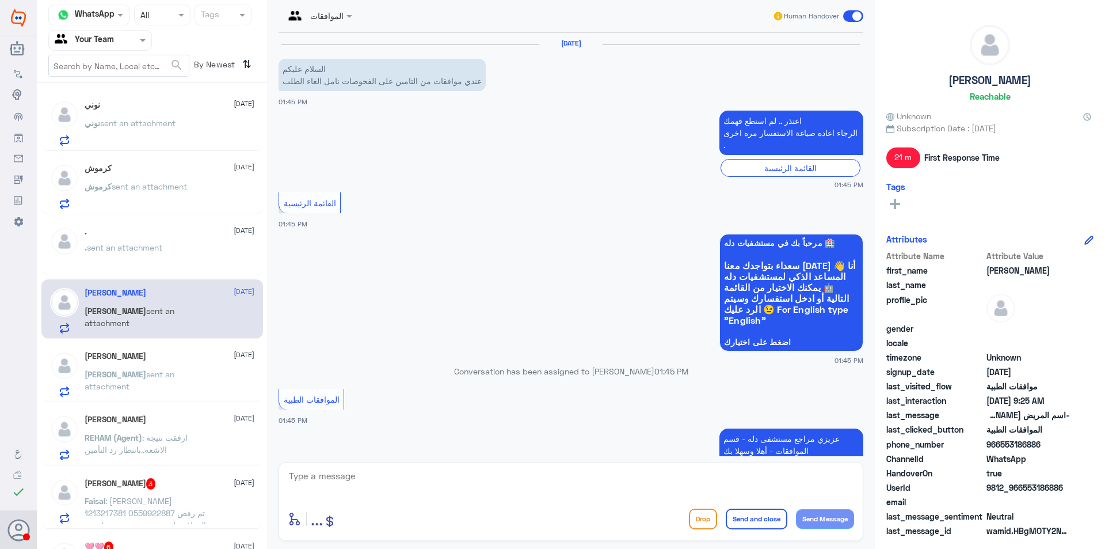
scroll to position [1223, 0]
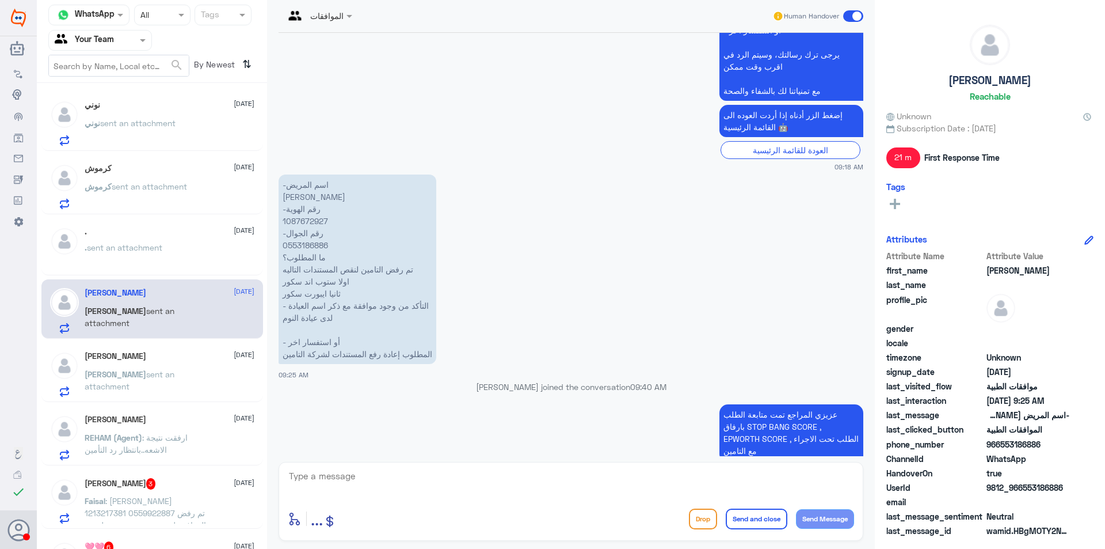
click at [163, 376] on span "sent an attachment" at bounding box center [130, 380] width 90 height 22
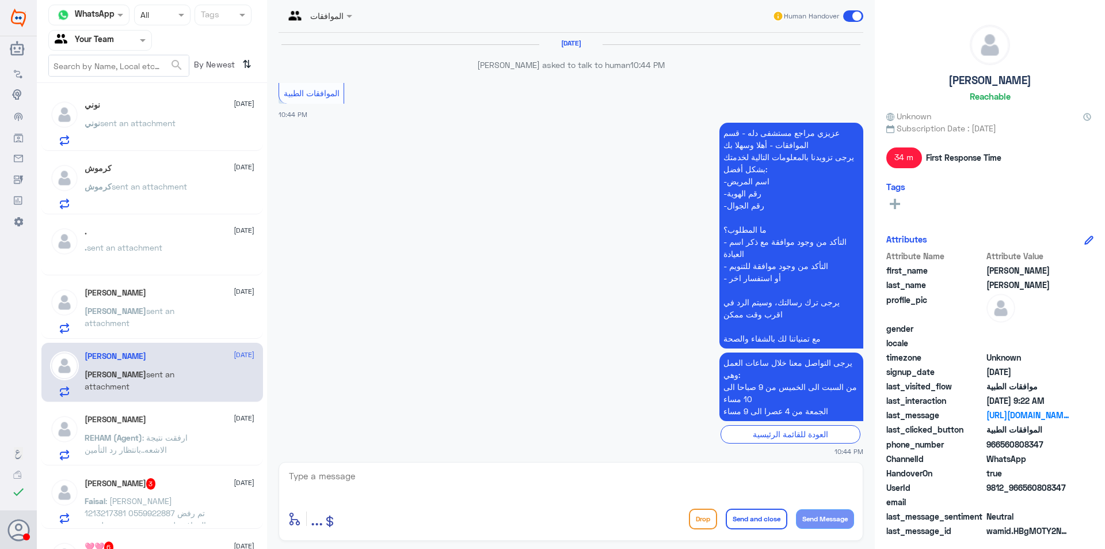
scroll to position [1131, 0]
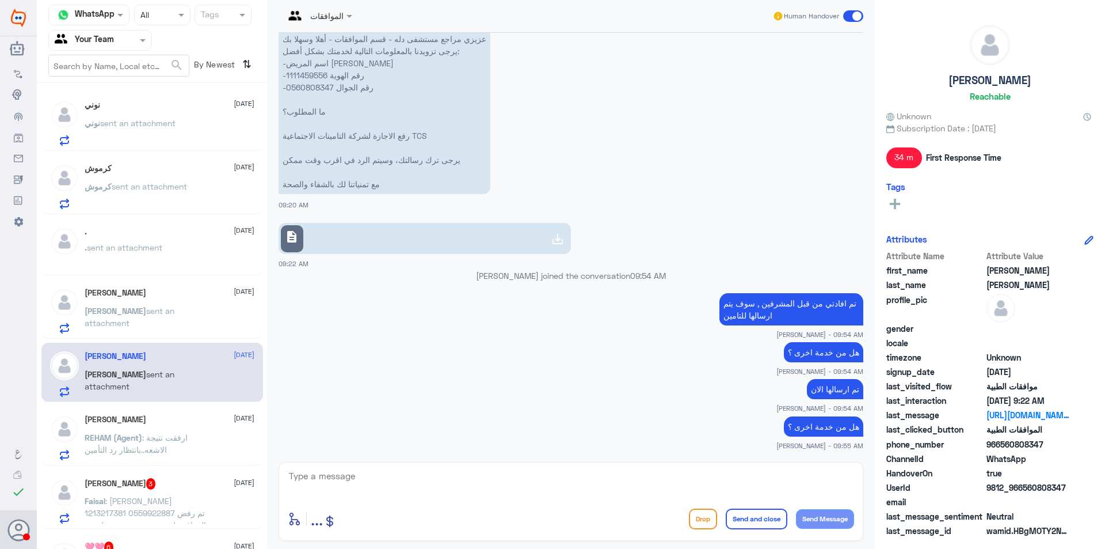
click at [184, 420] on div "Mohamed Elhenawy 14 October" at bounding box center [170, 419] width 170 height 10
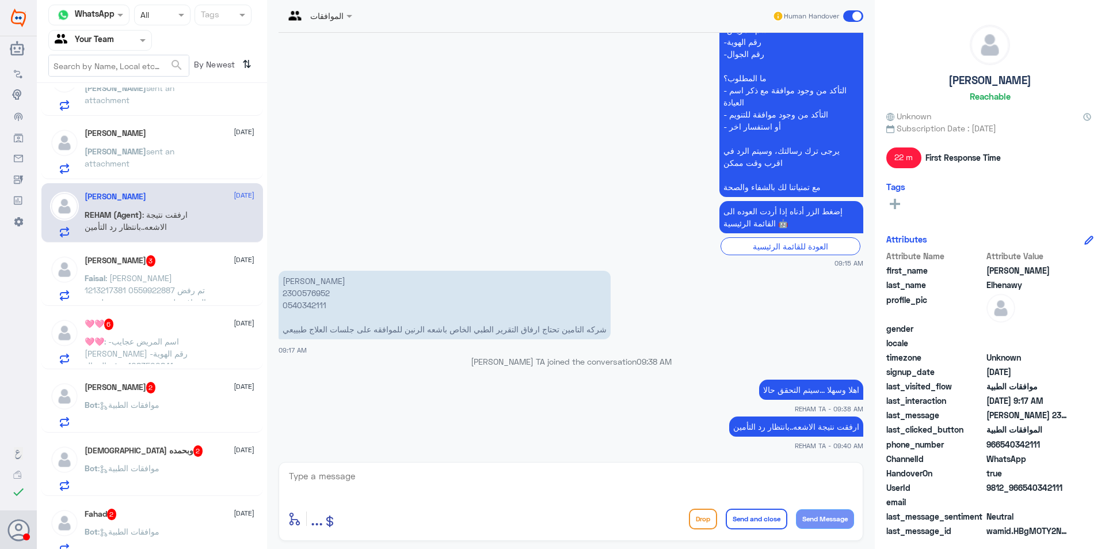
scroll to position [230, 0]
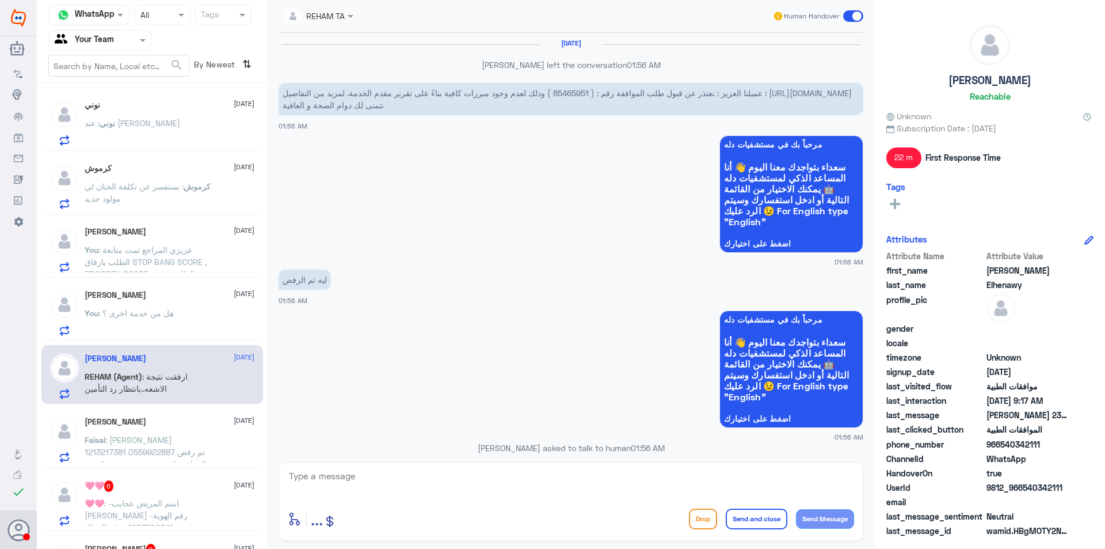
scroll to position [1129, 0]
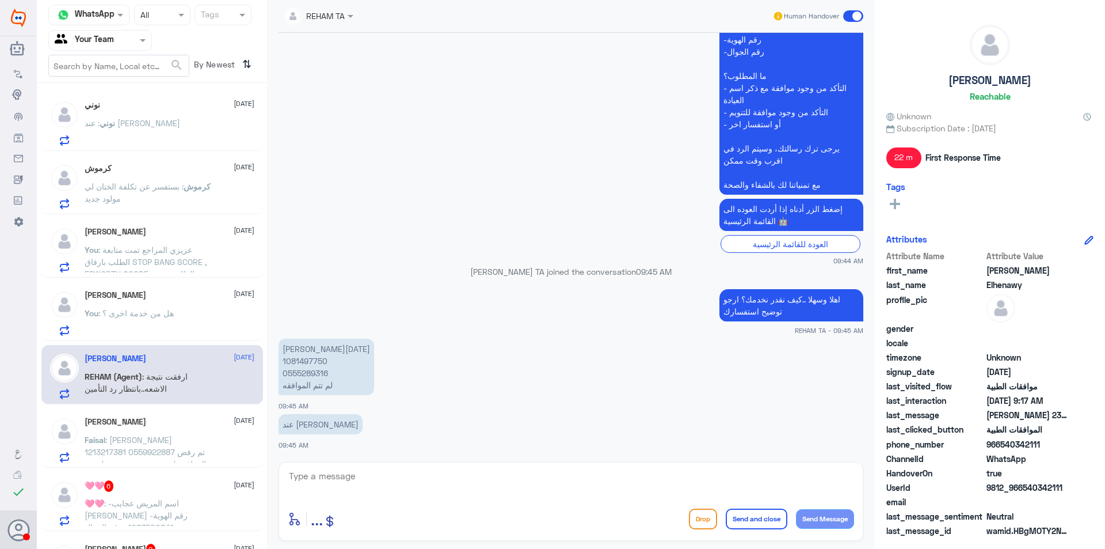
click at [215, 128] on div "نوني : عند الدكتور مجاهد بخاري" at bounding box center [170, 133] width 170 height 26
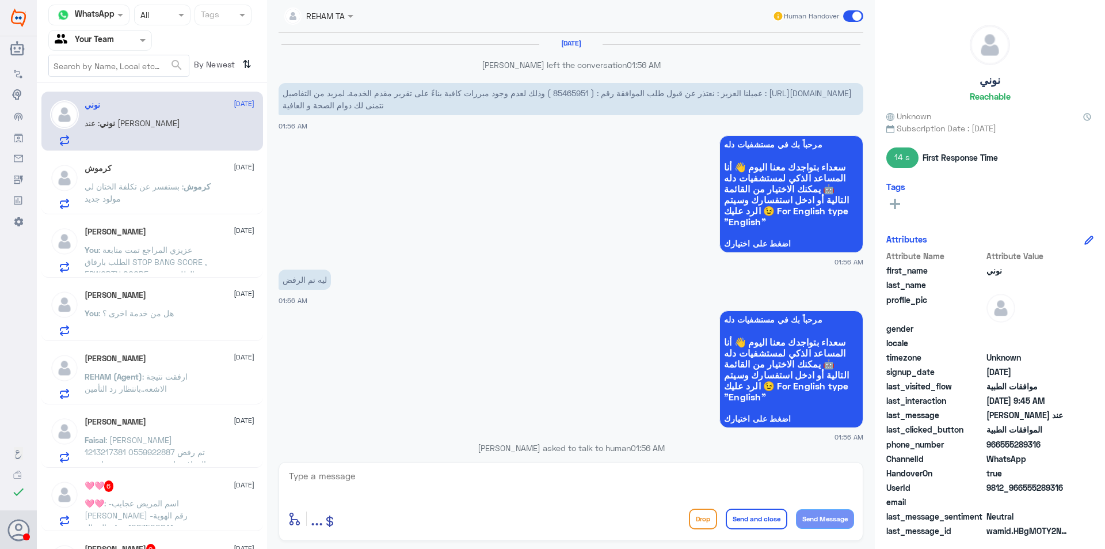
scroll to position [1129, 0]
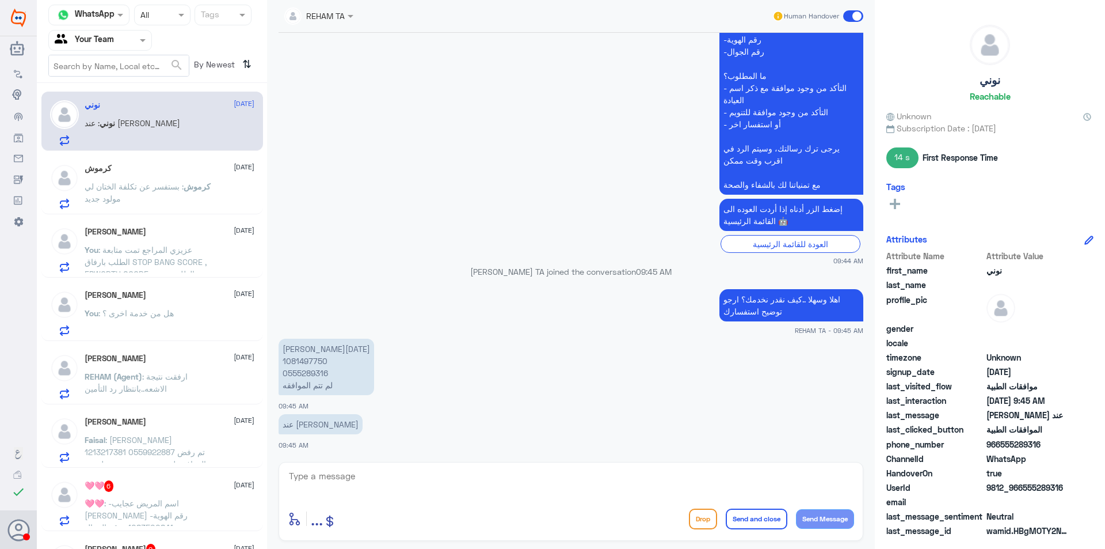
click at [212, 173] on div "كرموش 14 October كرموش : بستفسر عن تكلفة الختان لي مولود جديد" at bounding box center [170, 185] width 170 height 45
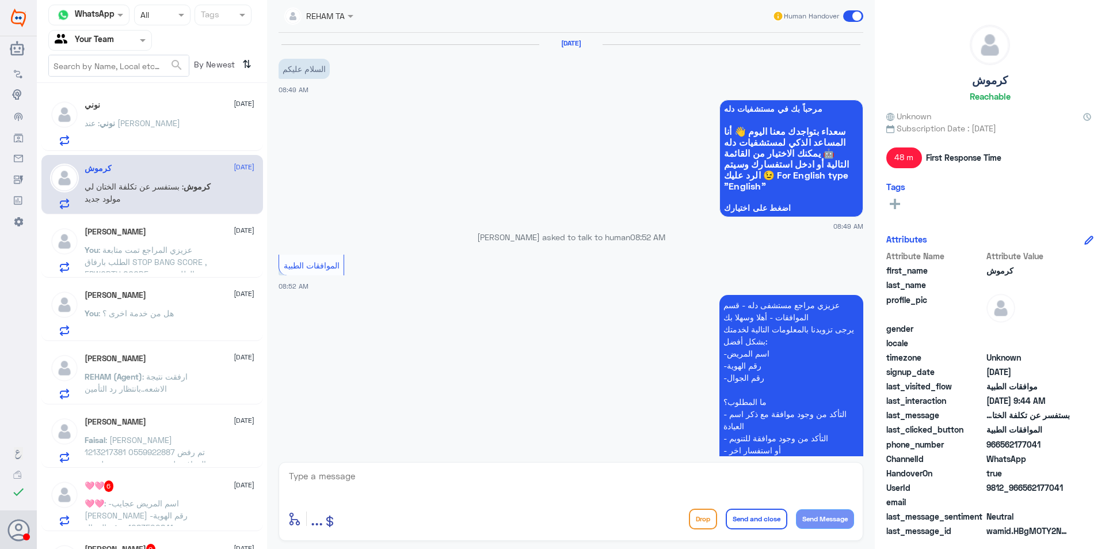
scroll to position [287, 0]
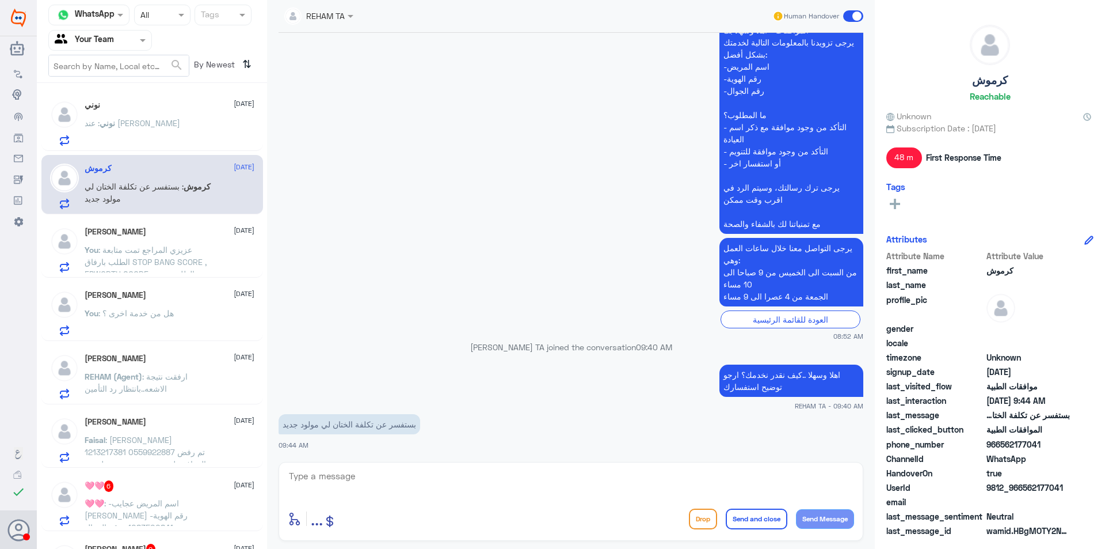
click at [211, 257] on p "You : عزيزي المراجع تمت متابعة الطلب بارفاق STOP BANG SCORE , EPWORTH SCORE , ا…" at bounding box center [150, 258] width 130 height 29
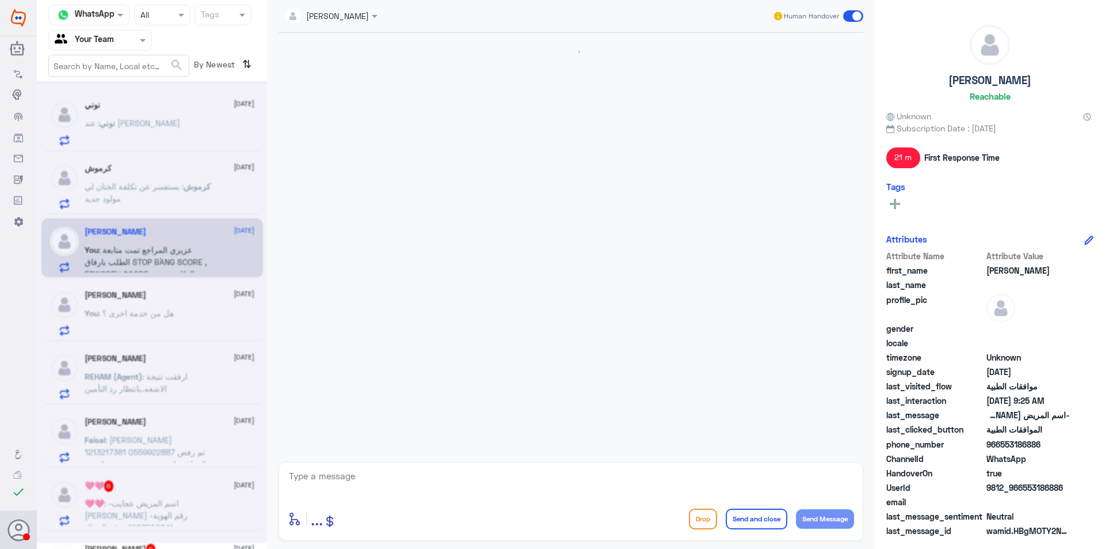
scroll to position [1223, 0]
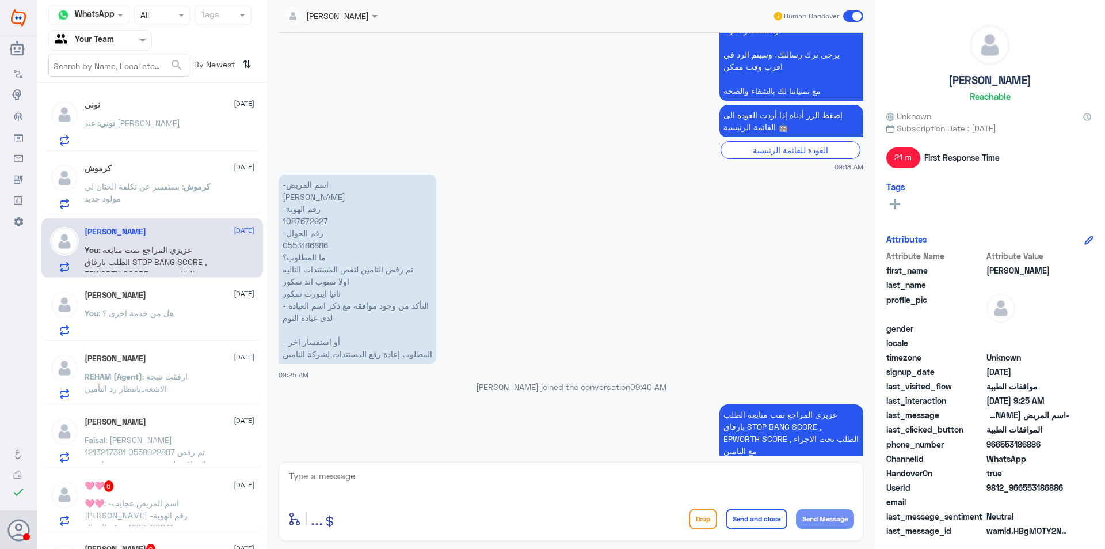
click at [310, 209] on p "-اسم المريض محمد عبدالله العنزي -رقم الهوية 1087672927 -رقم الجوال 0553186886 م…" at bounding box center [358, 268] width 158 height 189
copy p "1087672927"
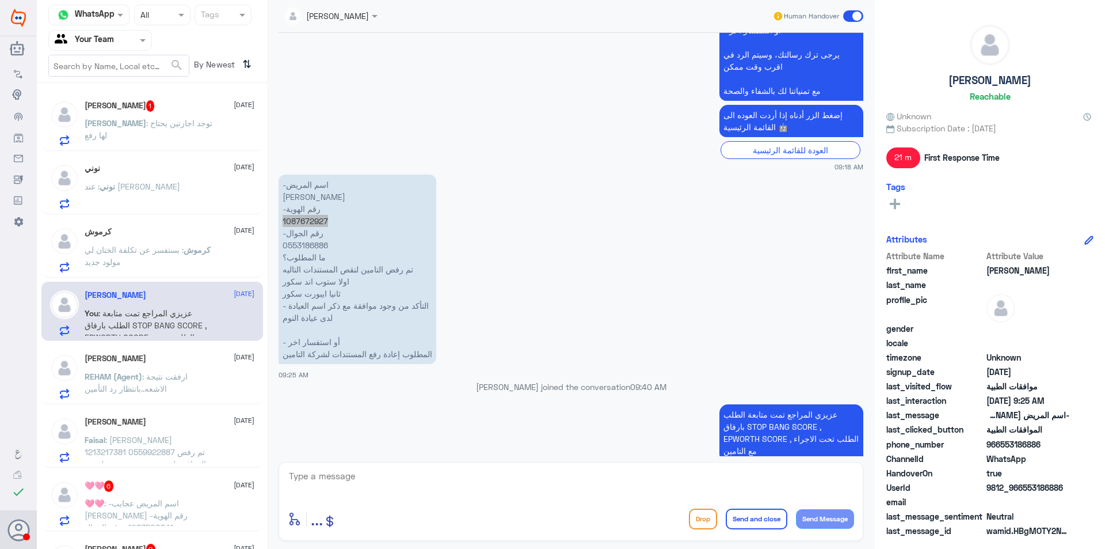
scroll to position [58, 0]
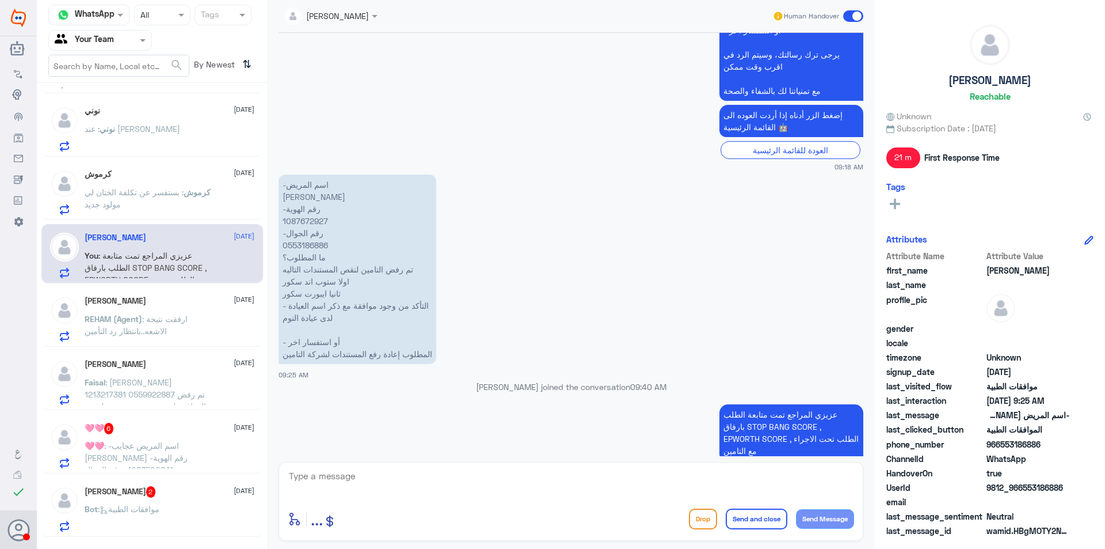
click at [150, 314] on span ": ارفقت نتيجة الاشعه..بانتظار رد التأمين" at bounding box center [136, 325] width 103 height 22
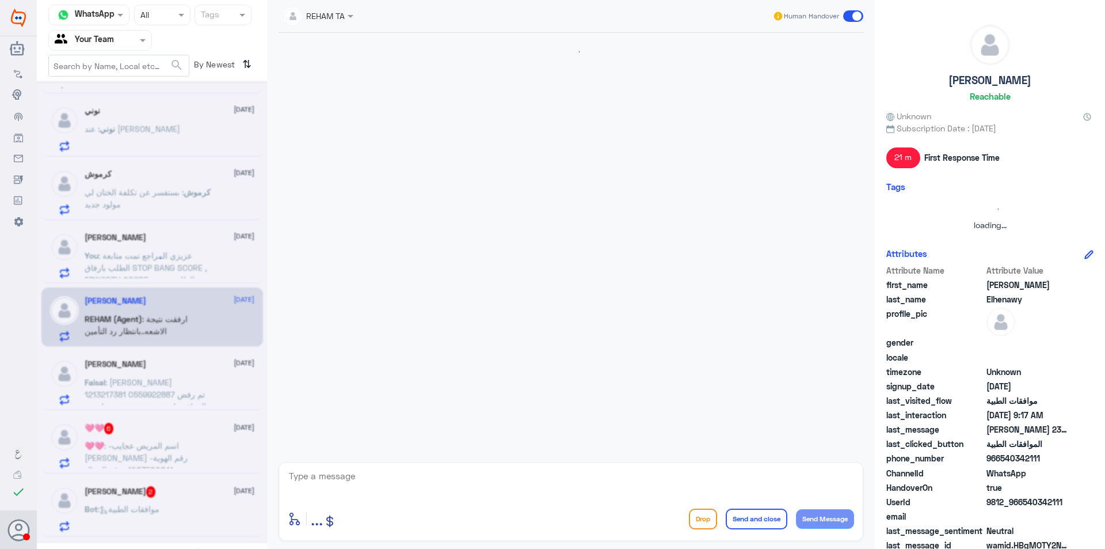
scroll to position [324, 0]
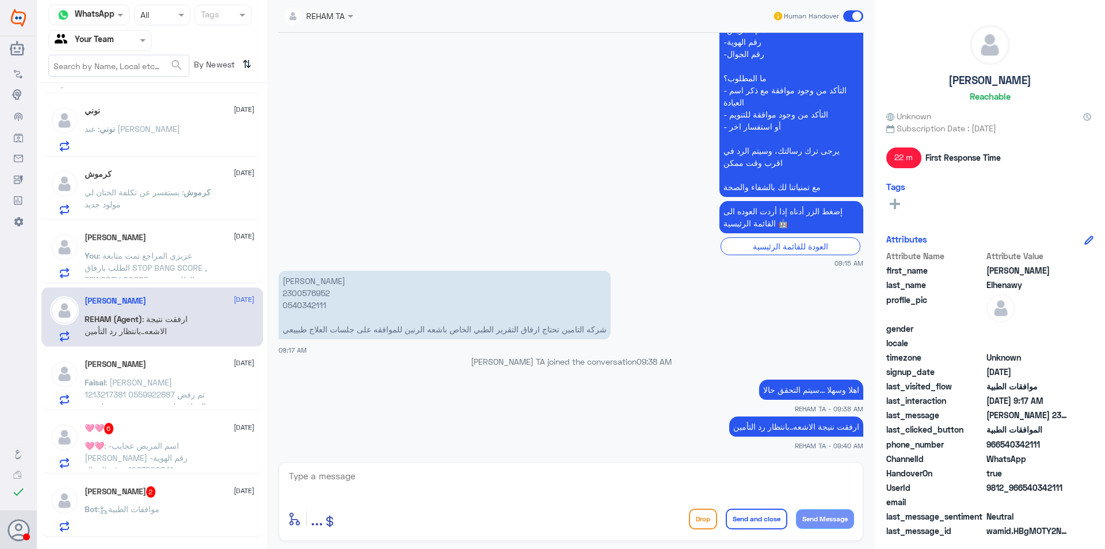
click at [154, 401] on p "Faisal : عبدالله فيصل الدوسري 1213217381 0559922887 تم رفض الموافقه لعدم وجود ش…" at bounding box center [150, 390] width 130 height 29
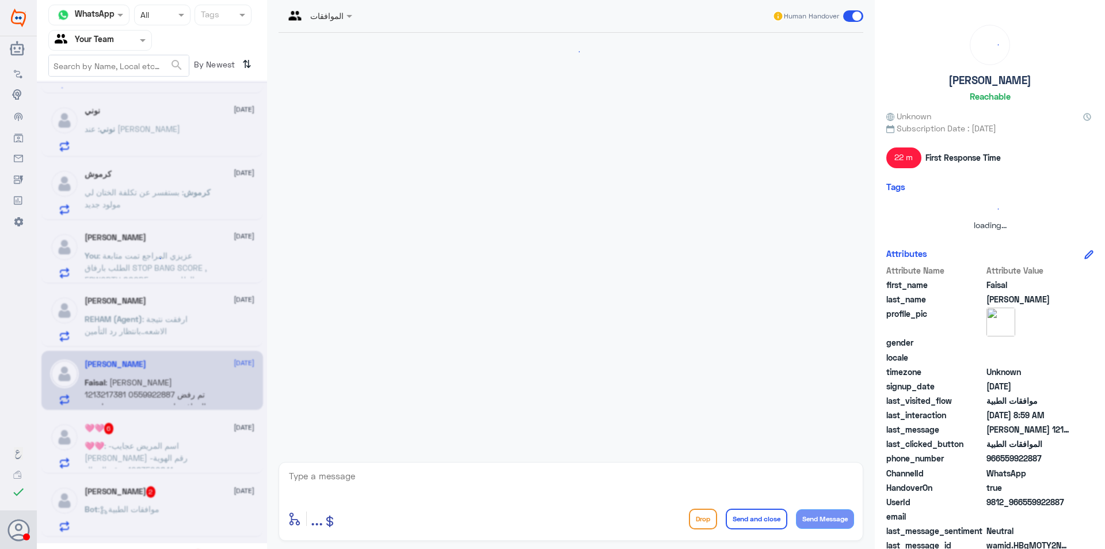
scroll to position [253, 0]
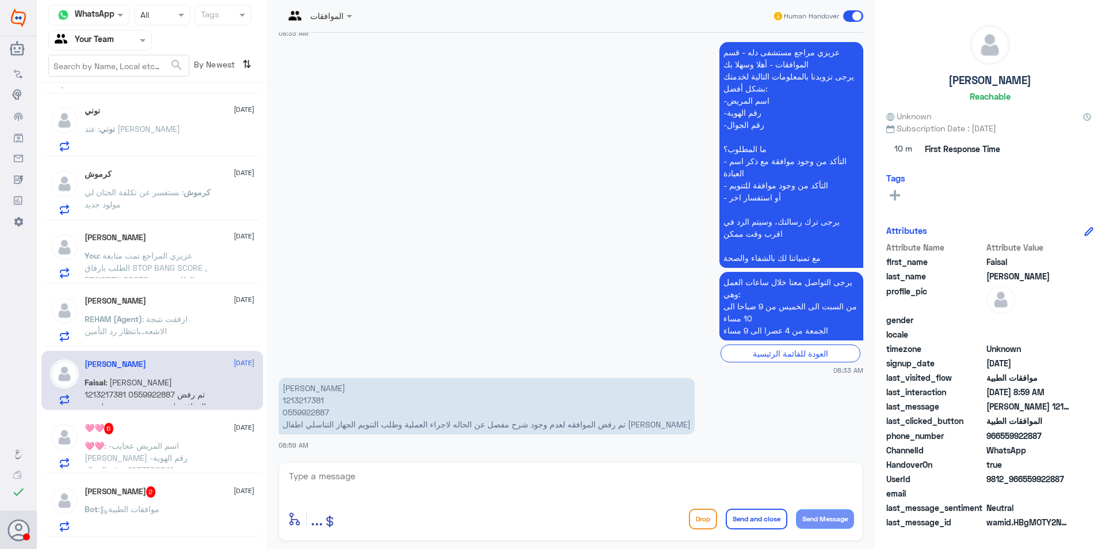
click at [305, 402] on p "عبدالله فيصل الدوسري 1213217381 0559922887 تم رفض الموافقه لعدم وجود شرح مفصل ع…" at bounding box center [487, 406] width 416 height 56
copy p "1213217381"
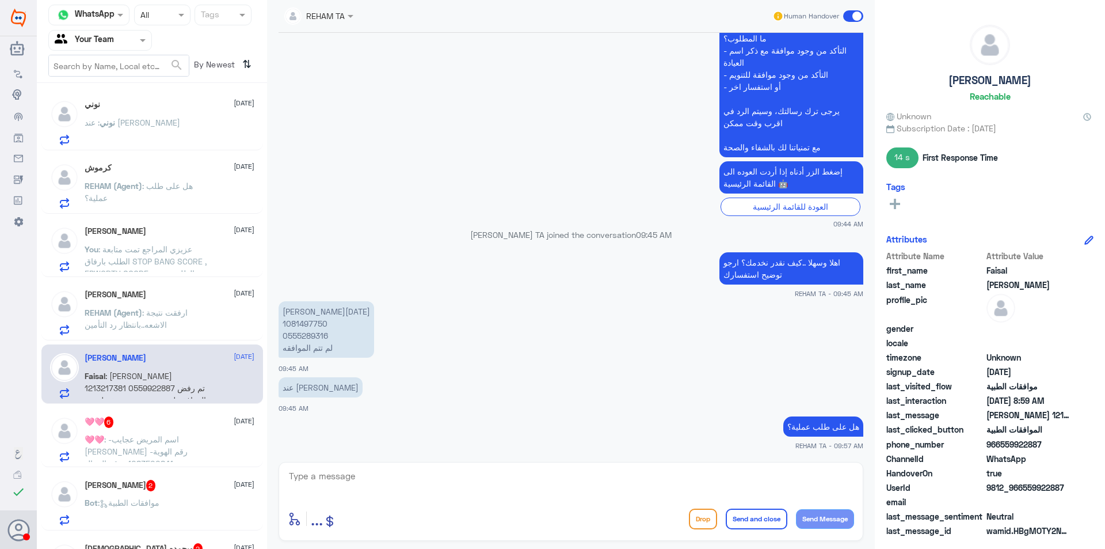
scroll to position [0, 0]
click at [163, 438] on span ": -اسم المريض عجايب هادي مهدي القحطاني -رقم الهوية 1083500841 -رقم الجوال 05092…" at bounding box center [149, 476] width 128 height 82
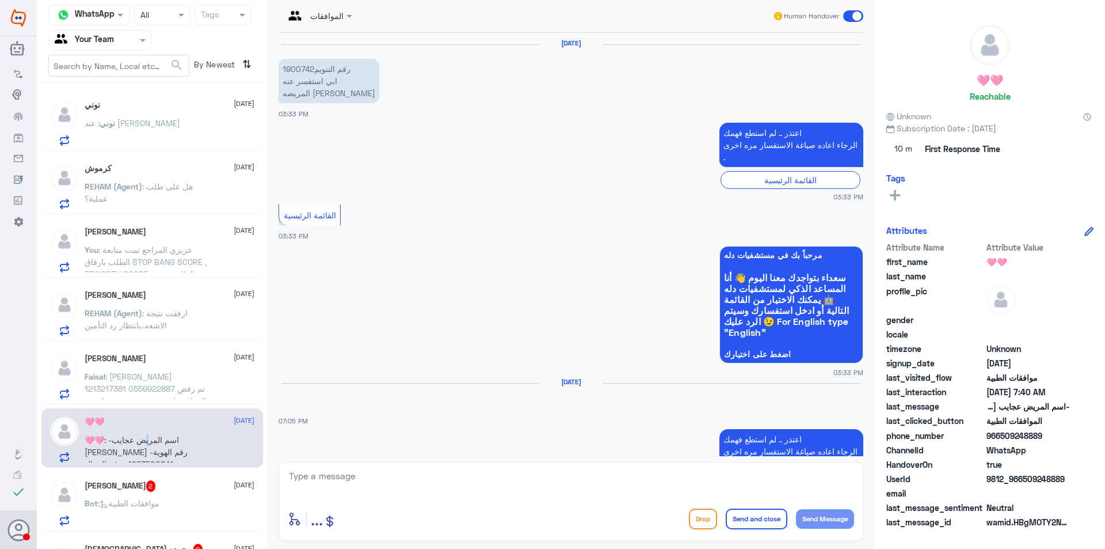
scroll to position [747, 0]
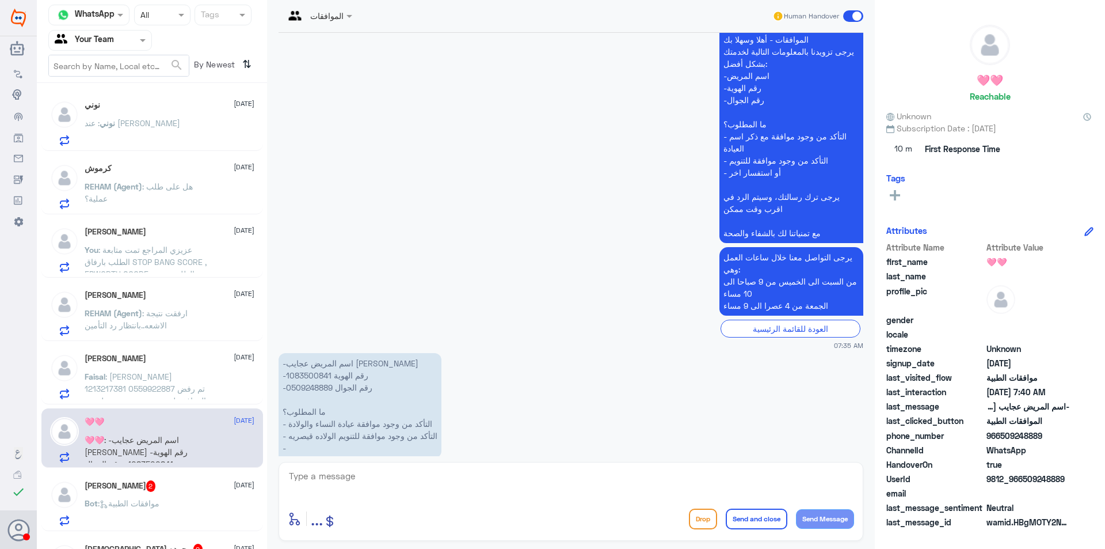
click at [172, 387] on span ": عبدالله فيصل الدوسري 1213217381 0559922887 تم رفض الموافقه لعدم وجود شرح مفصل…" at bounding box center [145, 406] width 121 height 70
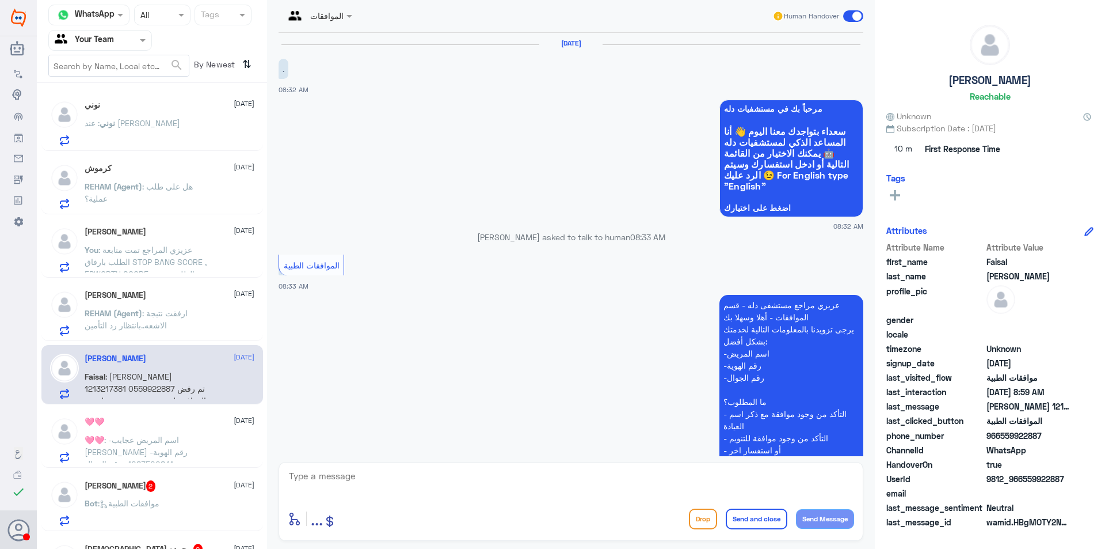
scroll to position [253, 0]
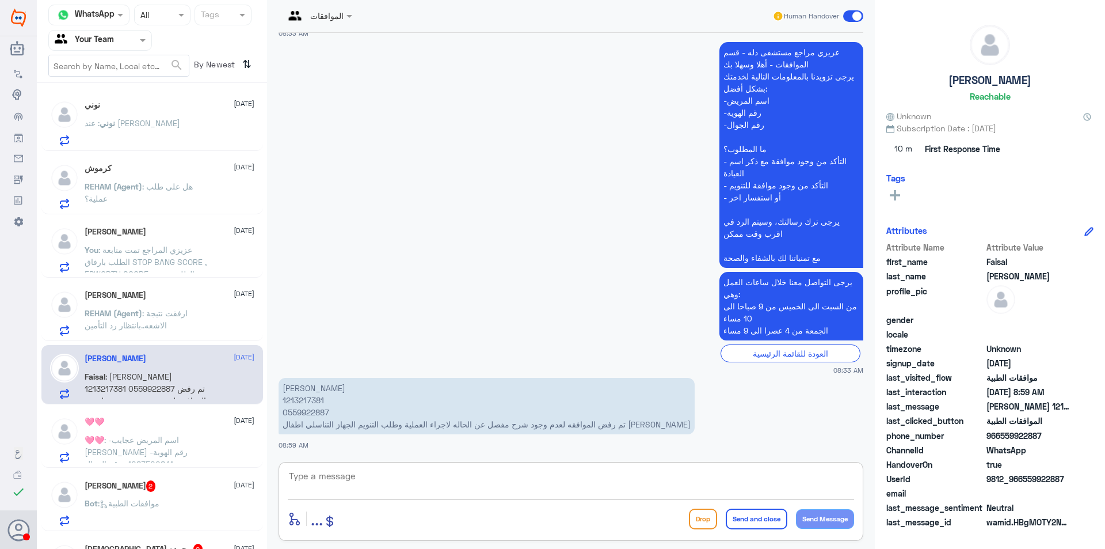
click at [444, 489] on textarea at bounding box center [571, 482] width 566 height 28
type textarea "عزيزي المراجع تم رفع الموافقة لمكتب التنويم لمتابعة الطلب , سوف تصلك رسالة في ح…"
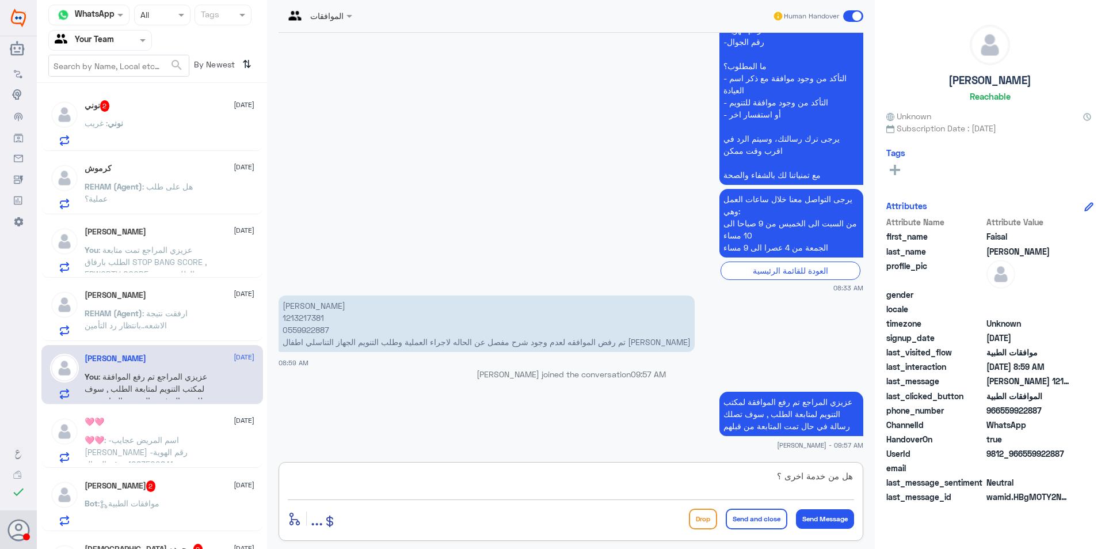
type textarea "هل من خدمة اخرى ؟"
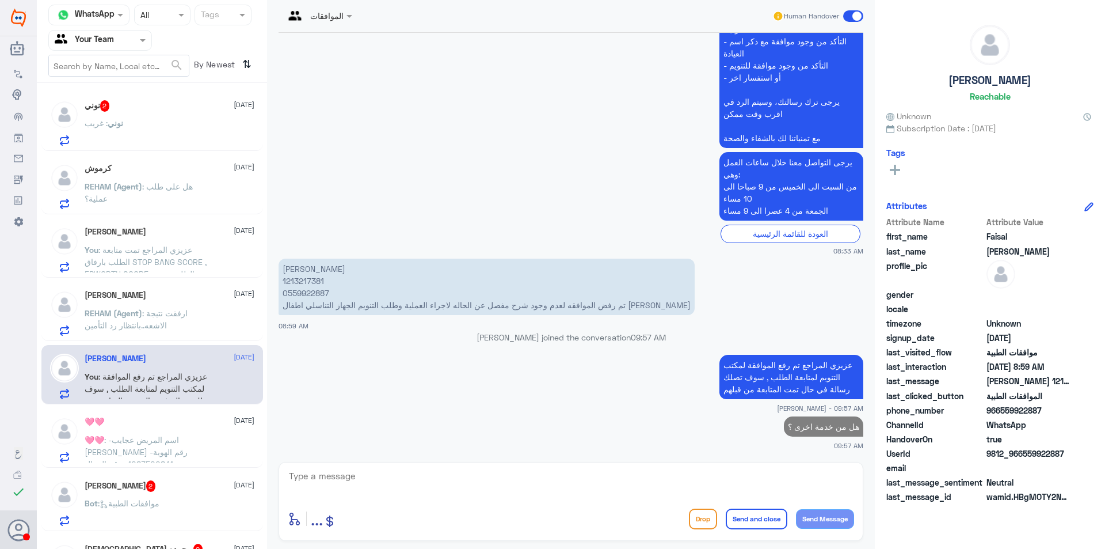
click at [181, 428] on div "🩷🩷 14 October 🩷🩷 : -اسم المريض عجايب هادي مهدي القحطاني -رقم الهوية 1083500841 …" at bounding box center [170, 439] width 170 height 45
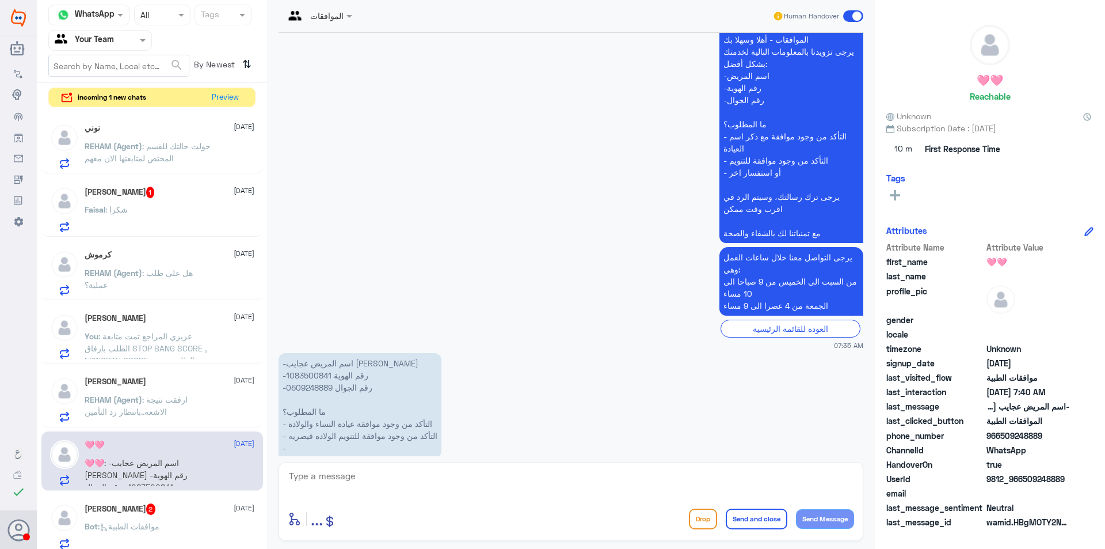
click at [169, 201] on div "Faisal Abdullah 1 14 October Faisal : شكرا" at bounding box center [170, 209] width 170 height 45
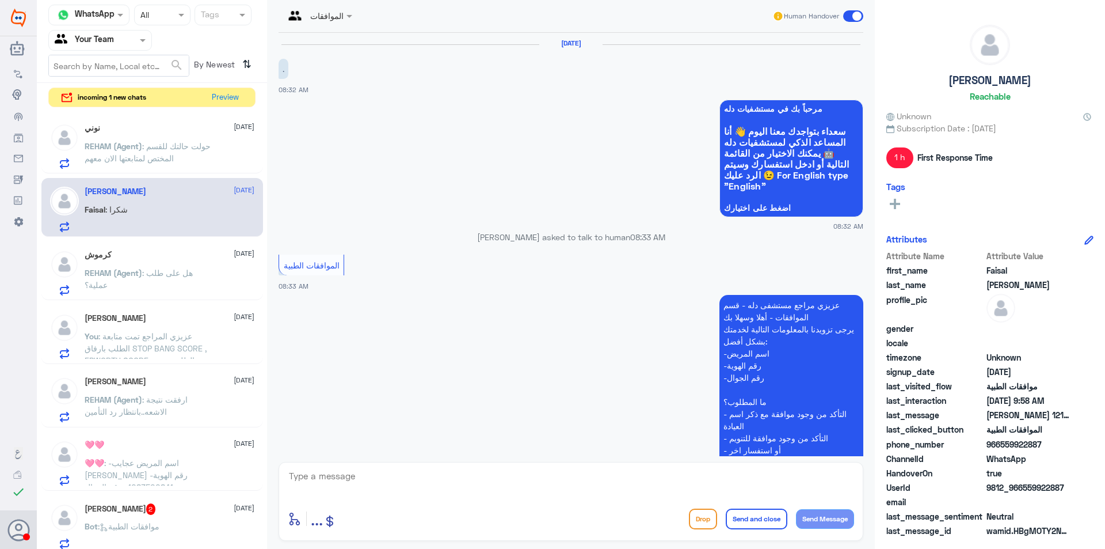
scroll to position [411, 0]
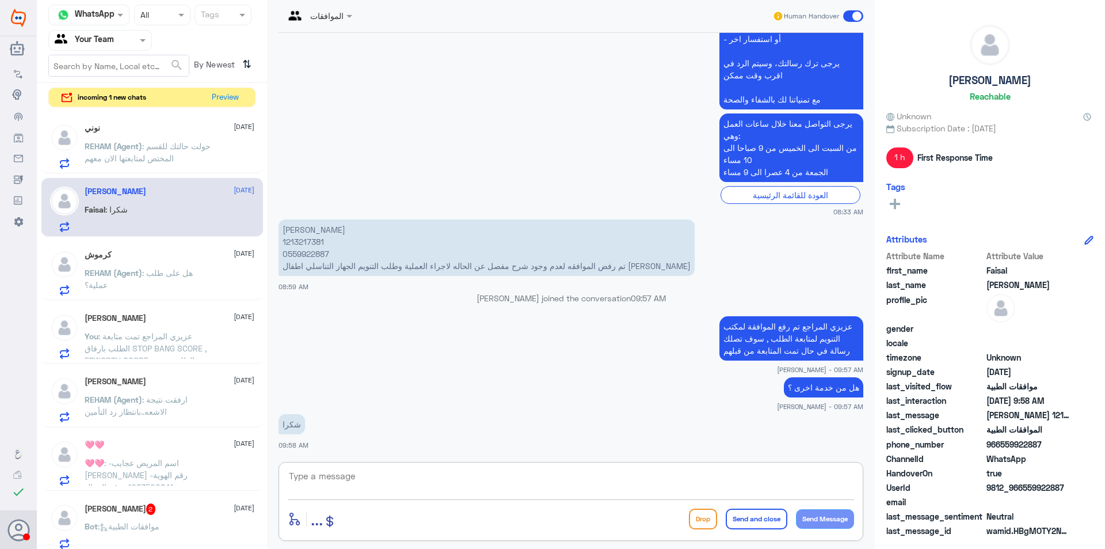
click at [481, 478] on textarea at bounding box center [571, 482] width 566 height 28
type textarea "العفو . متمنين لكم دوم الصحة والعافية"
click at [752, 520] on button "Send and close" at bounding box center [757, 518] width 62 height 21
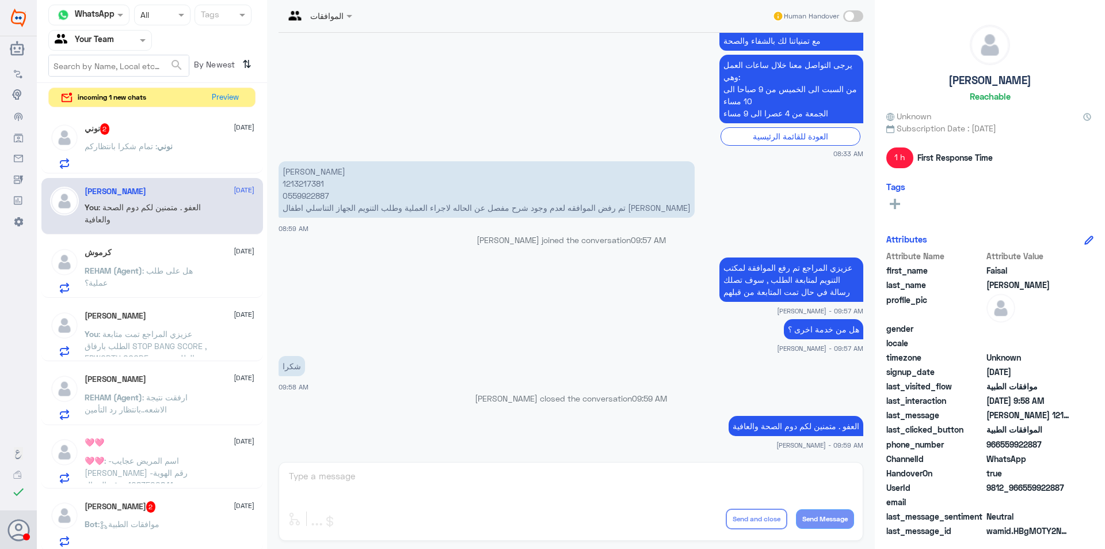
click at [180, 134] on div "نوني 2 14 October" at bounding box center [170, 129] width 170 height 12
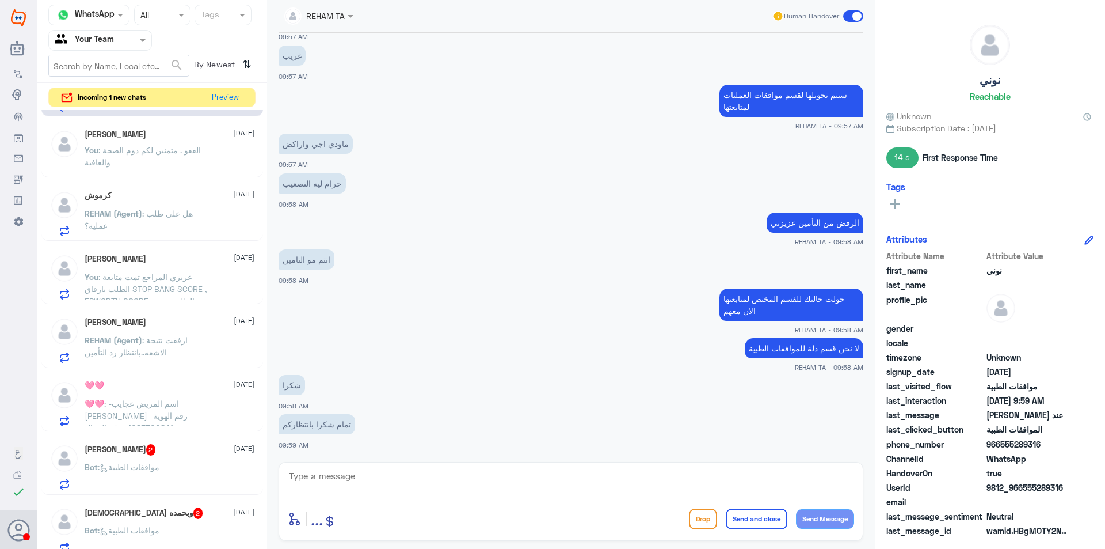
scroll to position [58, 0]
click at [150, 290] on span ": عزيزي المراجع تمت متابعة الطلب بارفاق STOP BANG SCORE , EPWORTH SCORE , الطلب…" at bounding box center [146, 294] width 122 height 46
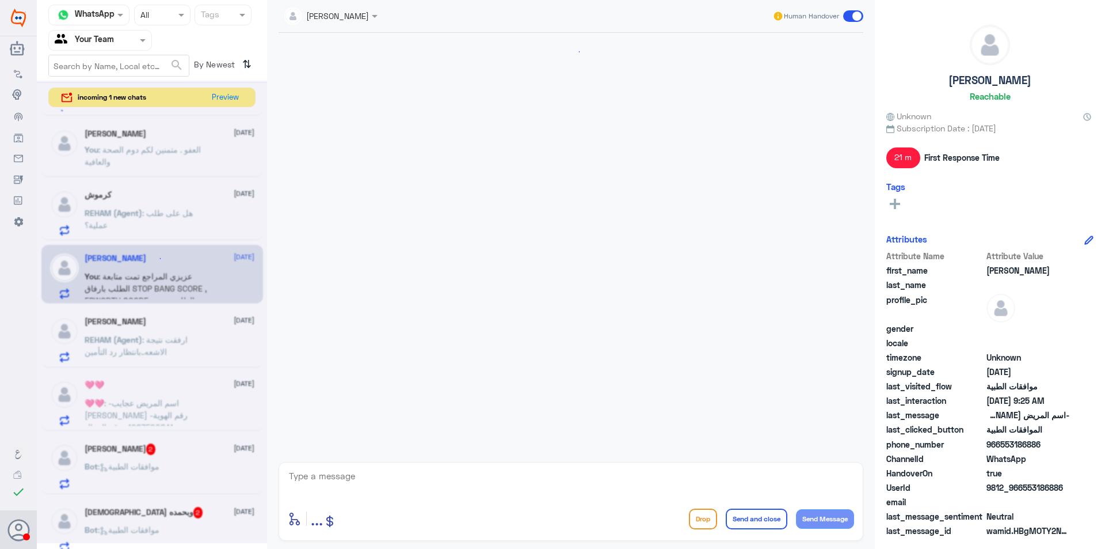
scroll to position [1223, 0]
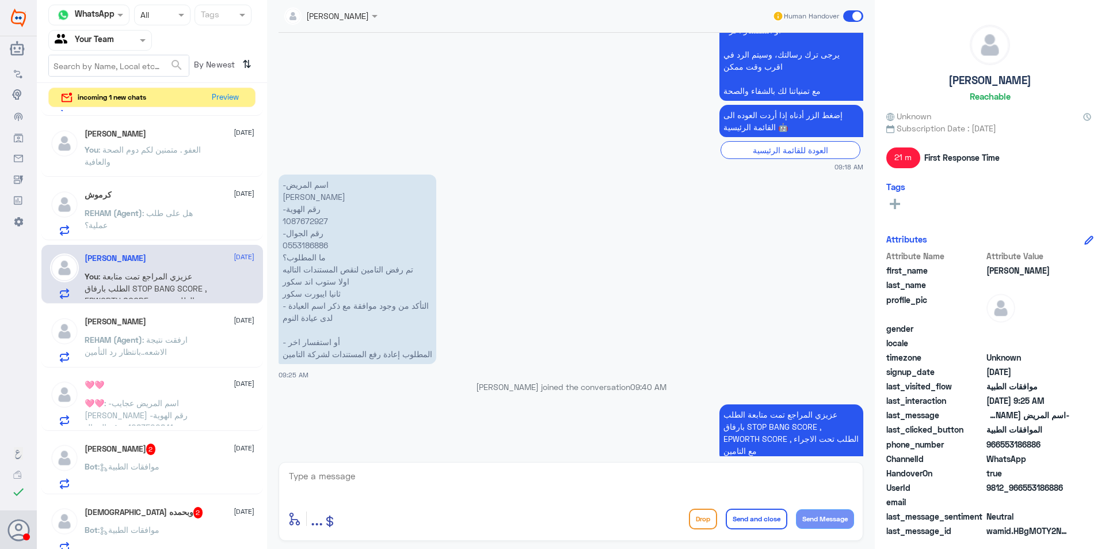
click at [146, 331] on div "Mohamed Elhenawy 14 October REHAM (Agent) : ارفقت نتيجة الاشعه..بانتظار رد التأ…" at bounding box center [170, 339] width 170 height 45
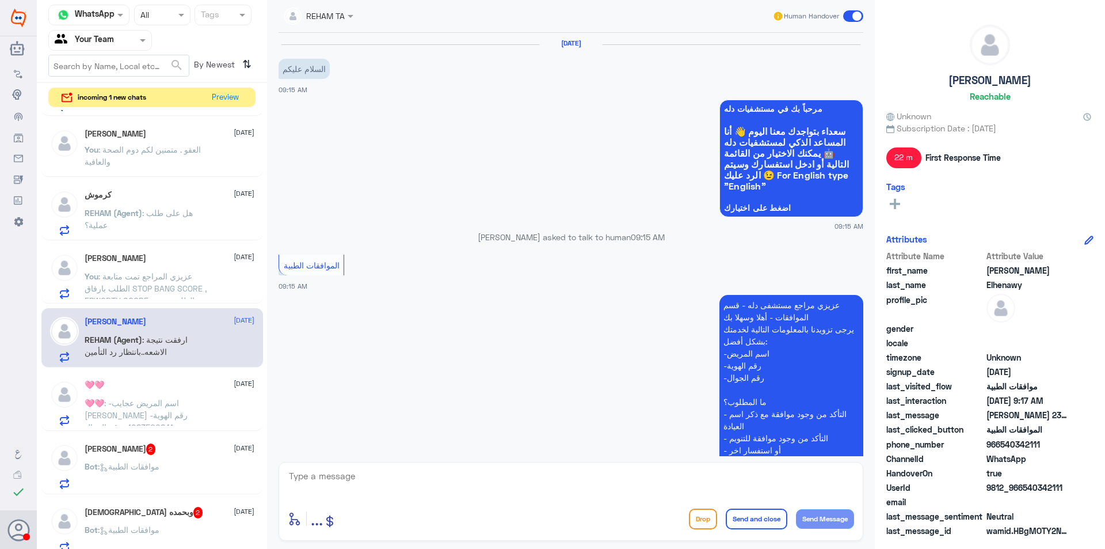
scroll to position [324, 0]
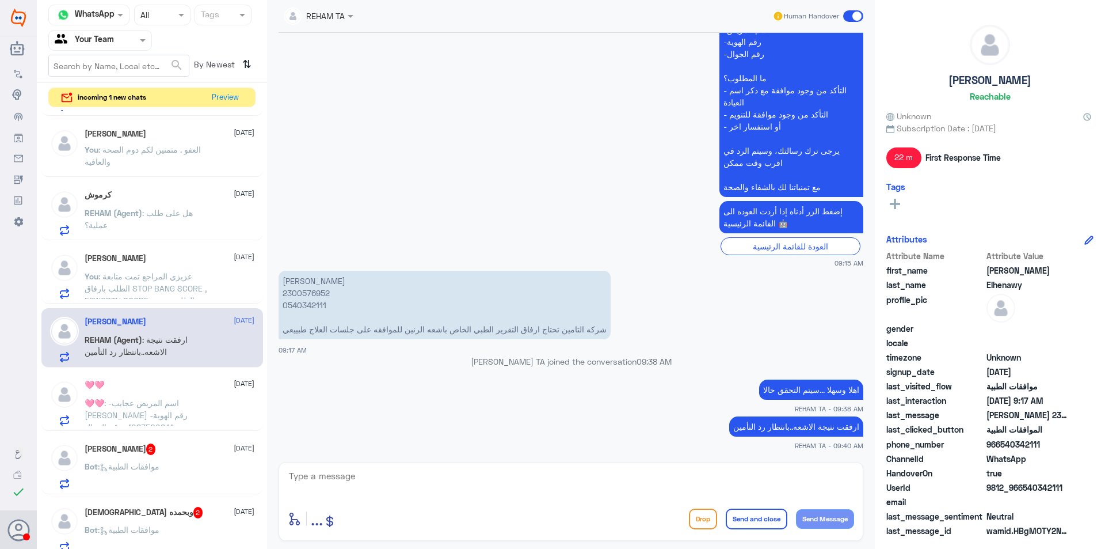
click at [149, 405] on span ": -اسم المريض عجايب هادي مهدي القحطاني -رقم الهوية 1083500841 -رقم الجوال 05092…" at bounding box center [149, 439] width 128 height 82
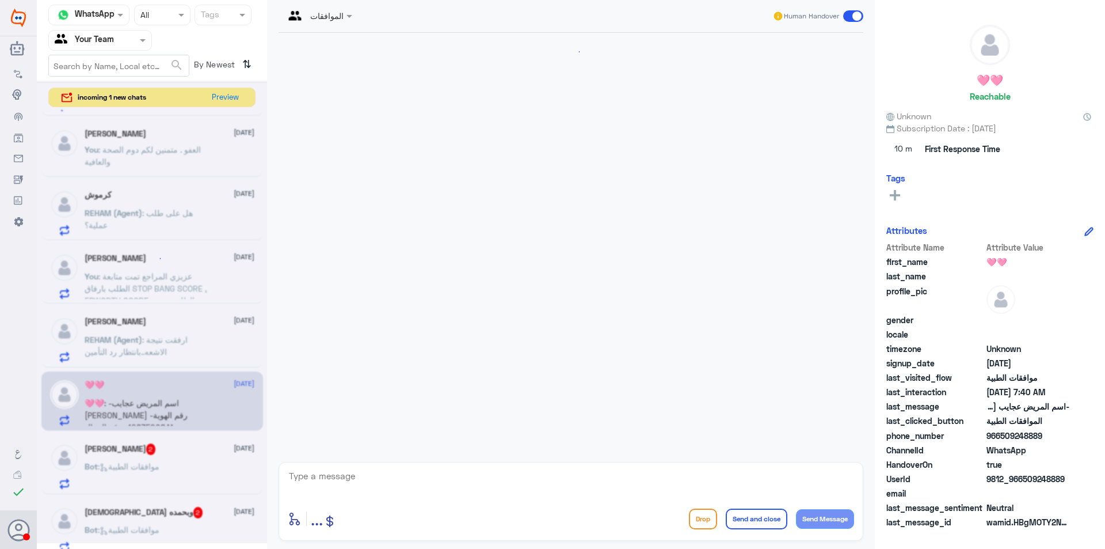
scroll to position [747, 0]
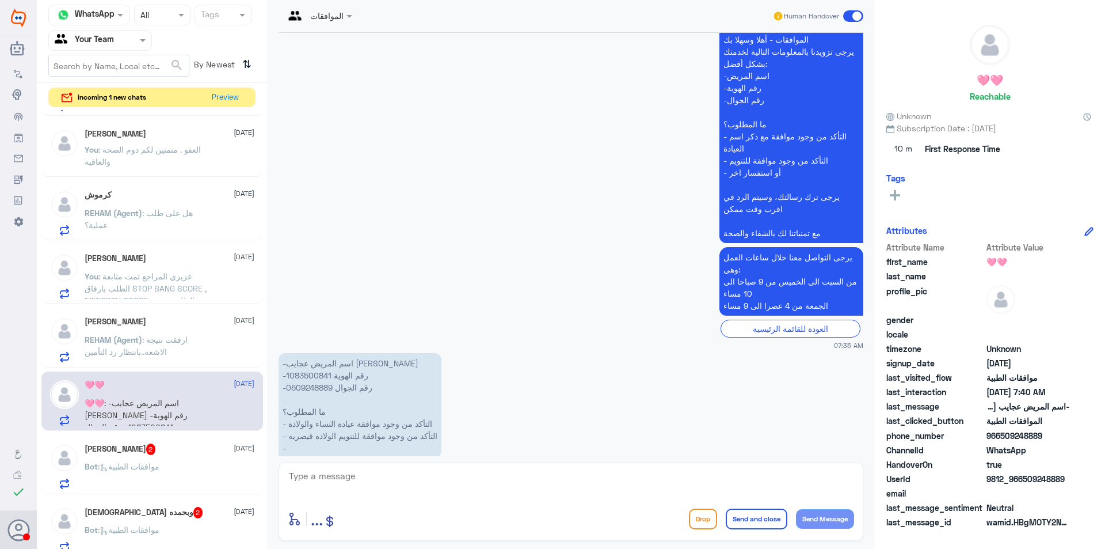
click at [304, 353] on p "-اسم المريض عجايب هادي مهدي القحطاني -رقم الهوية 1083500841 -رقم الجوال 0509248…" at bounding box center [360, 405] width 163 height 105
copy p "1083500841"
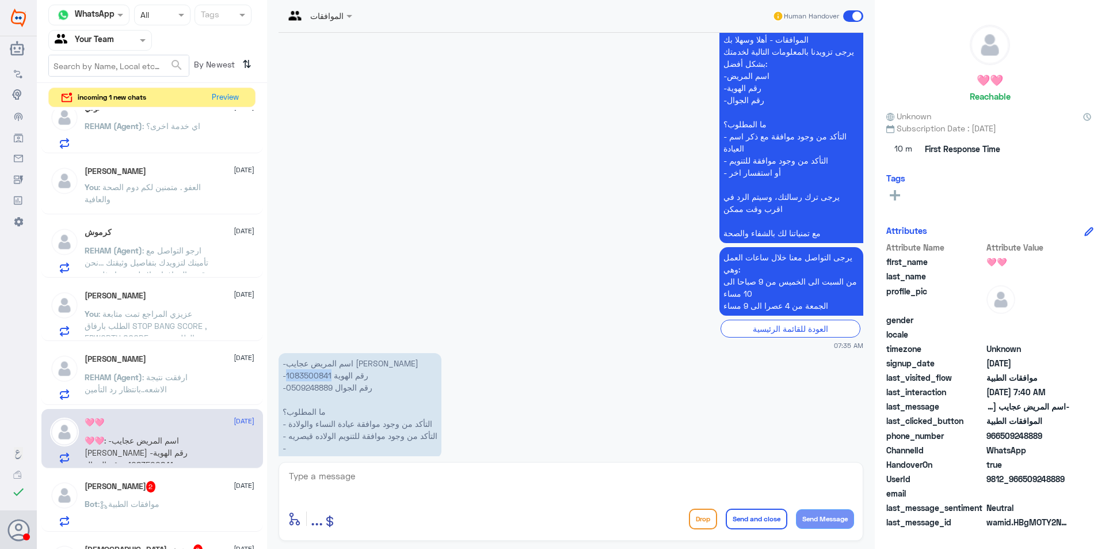
scroll to position [0, 0]
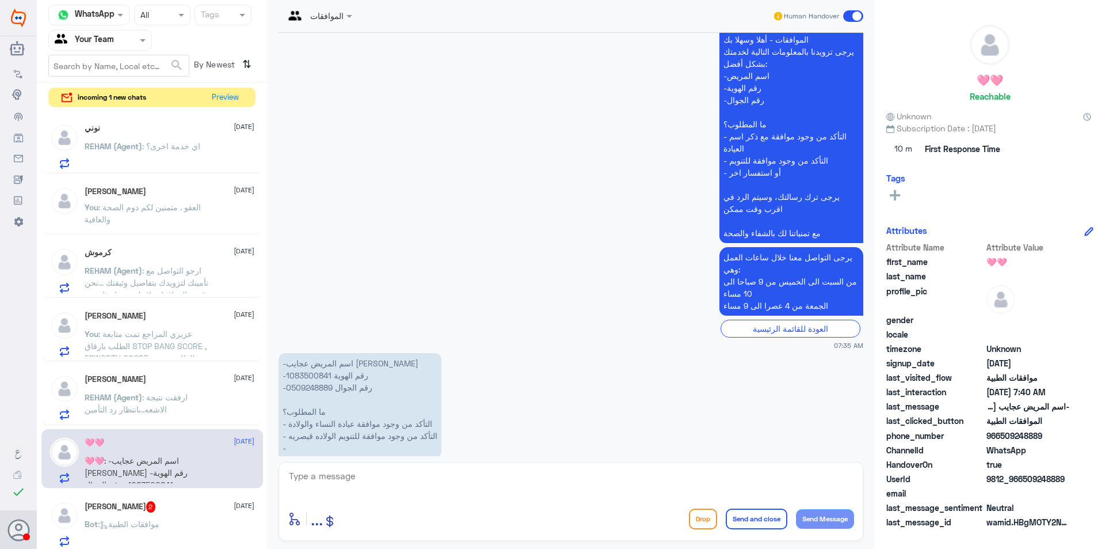
click at [193, 142] on span ": اي خدمة اخرى؟" at bounding box center [171, 146] width 58 height 10
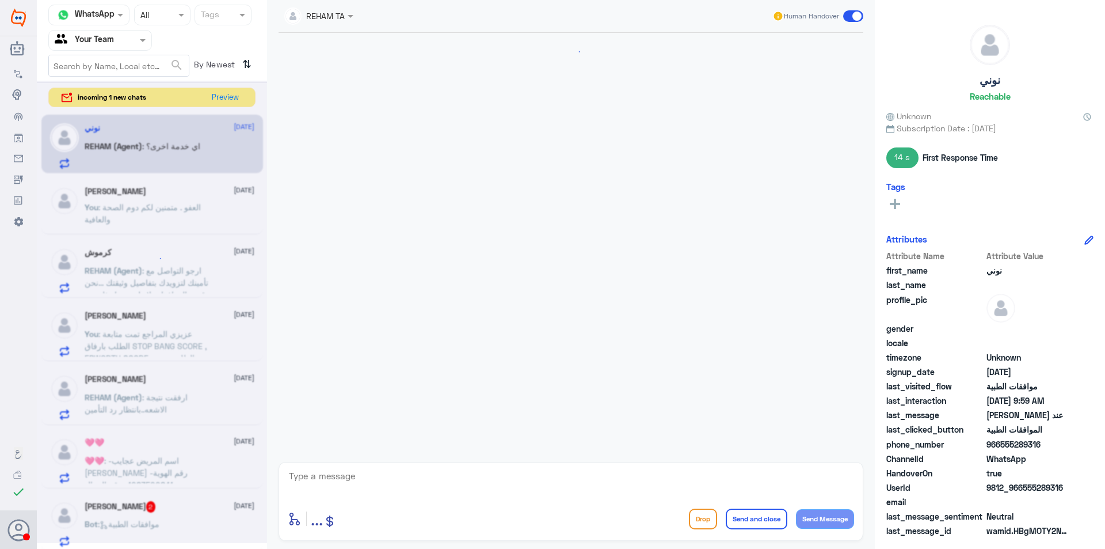
scroll to position [688, 0]
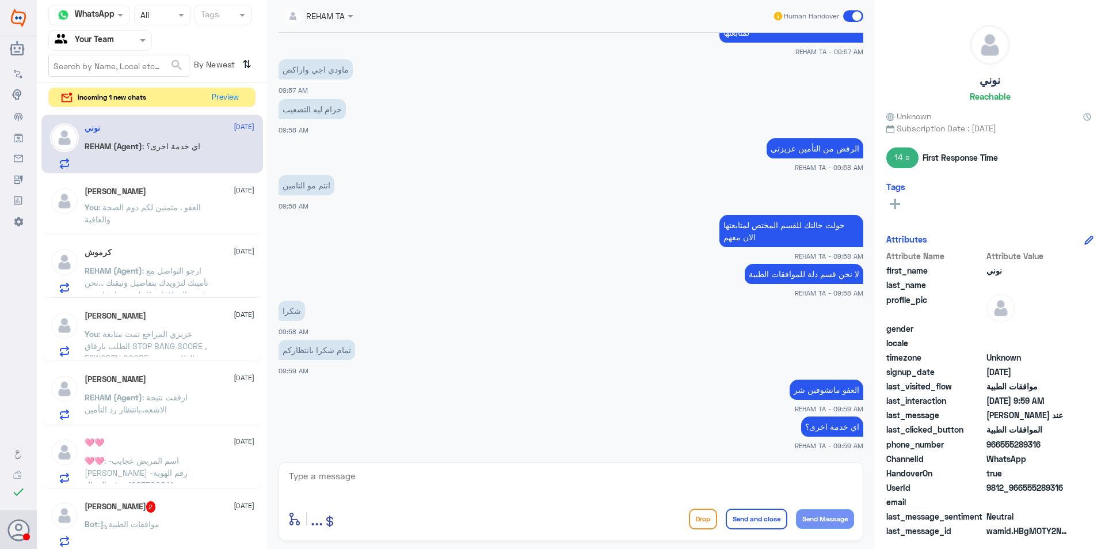
click at [159, 471] on span ": -اسم المريض عجايب هادي مهدي القحطاني -رقم الهوية 1083500841 -رقم الجوال 05092…" at bounding box center [149, 496] width 128 height 82
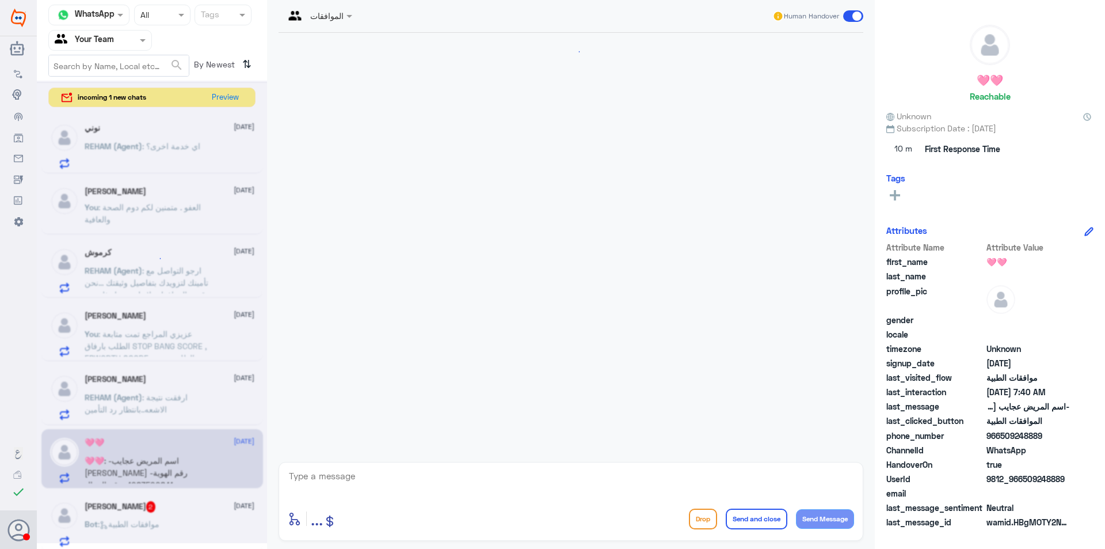
scroll to position [747, 0]
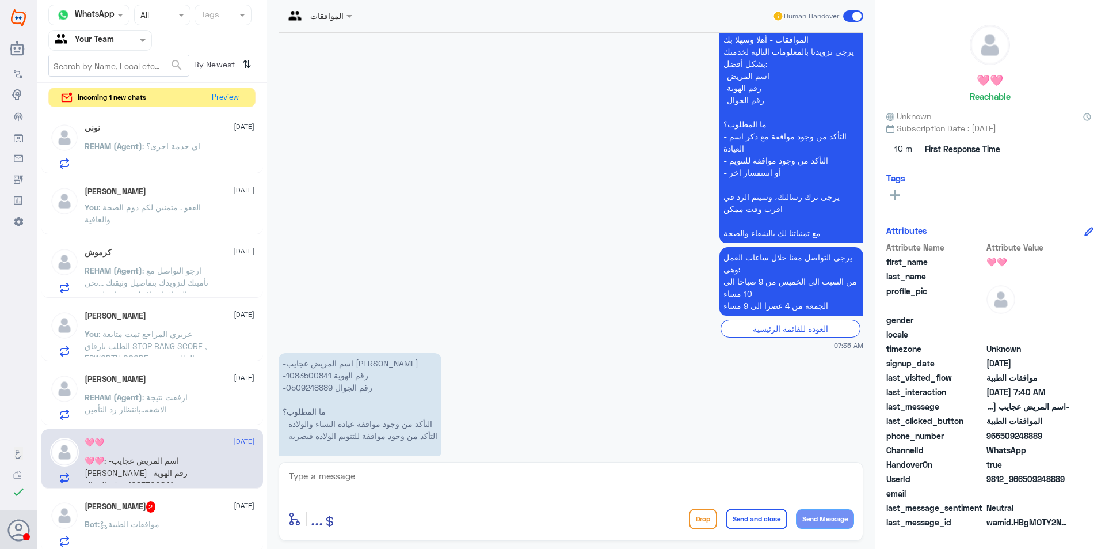
click at [374, 474] on textarea at bounding box center [571, 482] width 566 height 28
type textarea "عزيزي المراجع تم ارسال الموافقة لمكتب التنويم لمتابعة الطلب , سوف تصلك رسالة في…"
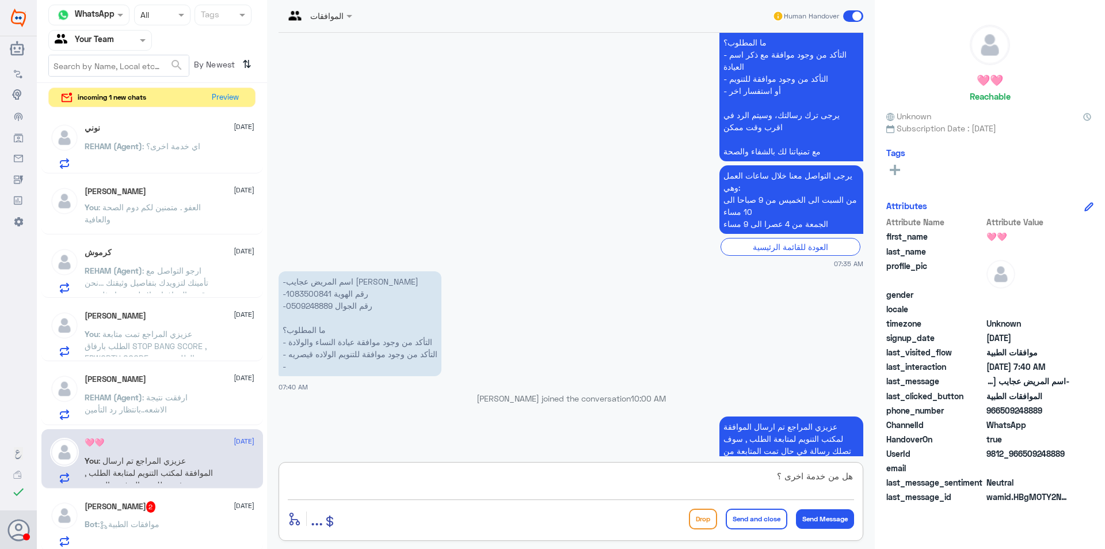
type textarea "هل من خدمة اخرى ؟"
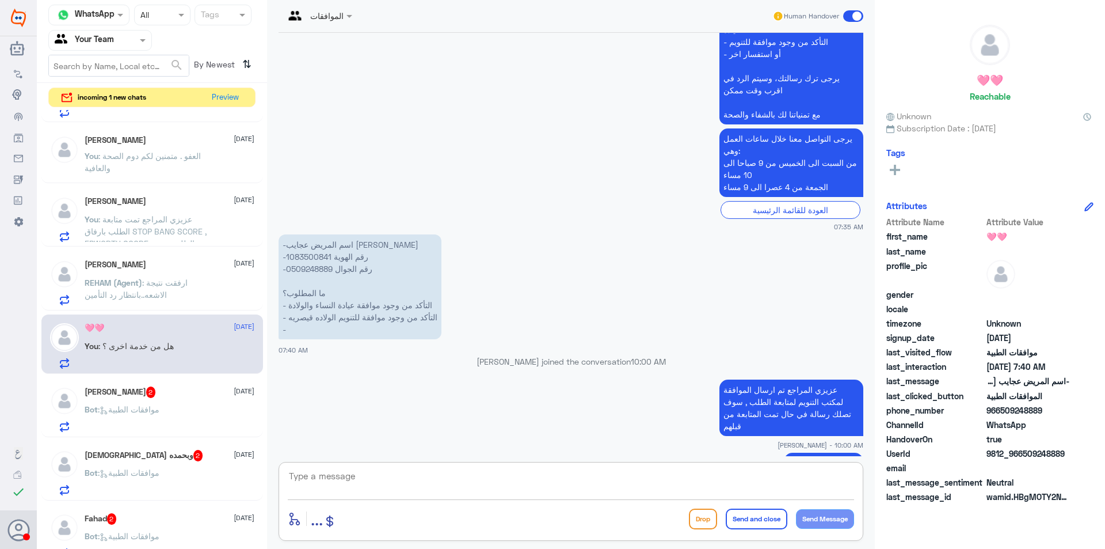
scroll to position [173, 0]
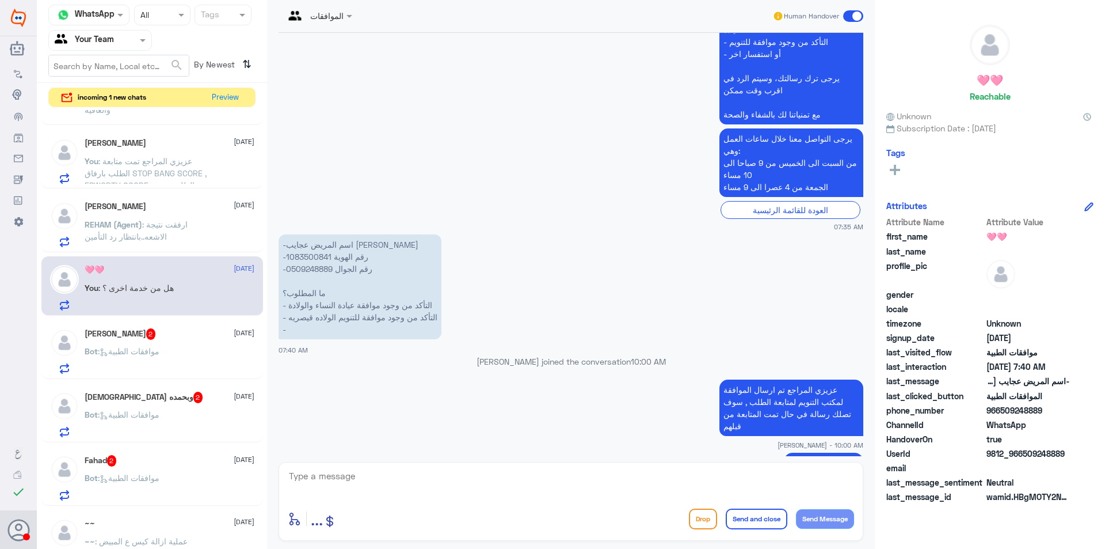
click at [172, 349] on div "Bot : موافقات الطبية" at bounding box center [170, 361] width 170 height 26
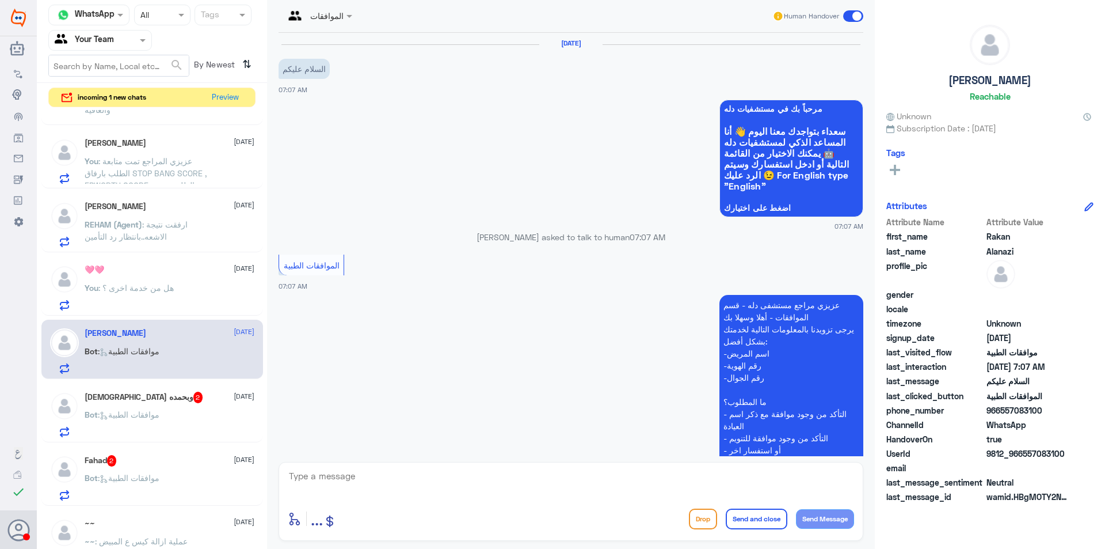
click at [425, 482] on textarea at bounding box center [571, 482] width 566 height 28
type textarea "وعليكم السلام , عزيزي المراجع ارجوا تزويدي بالملعومات مع التوضيح للمساعدة في ال…"
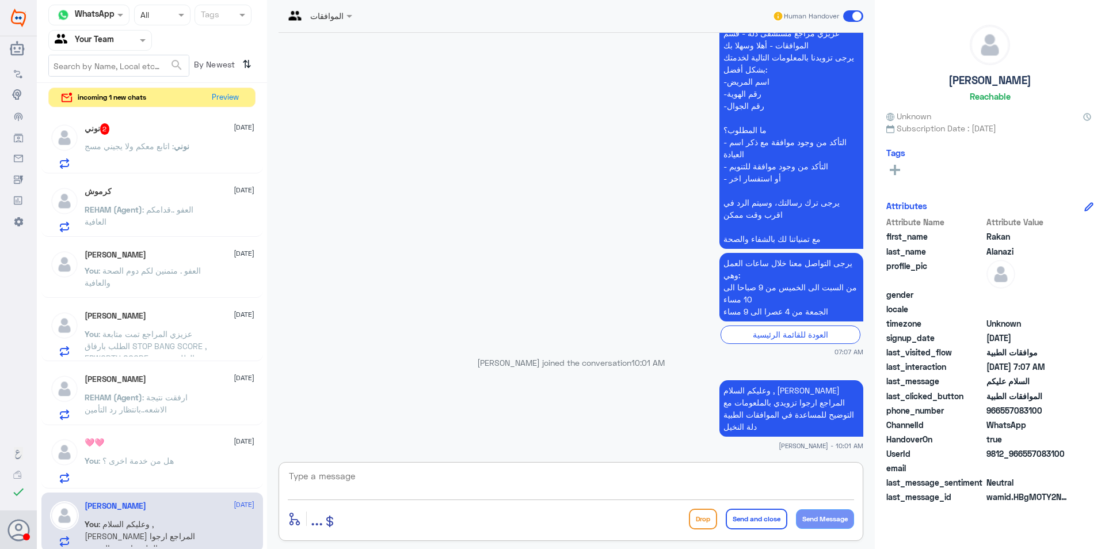
click at [174, 150] on span ": اتابع معكم ولا يجيني مسج" at bounding box center [129, 146] width 89 height 10
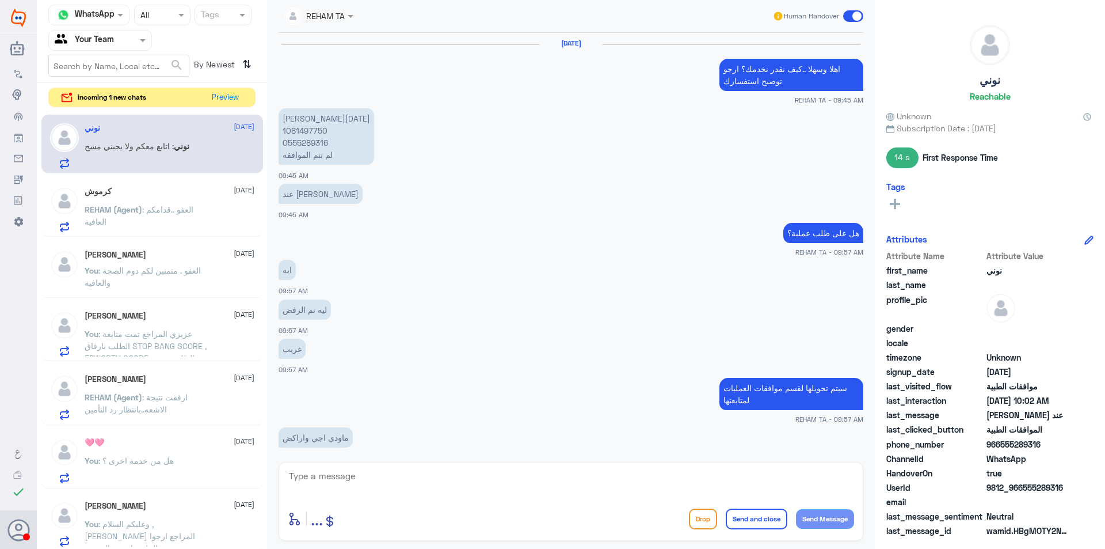
scroll to position [446, 0]
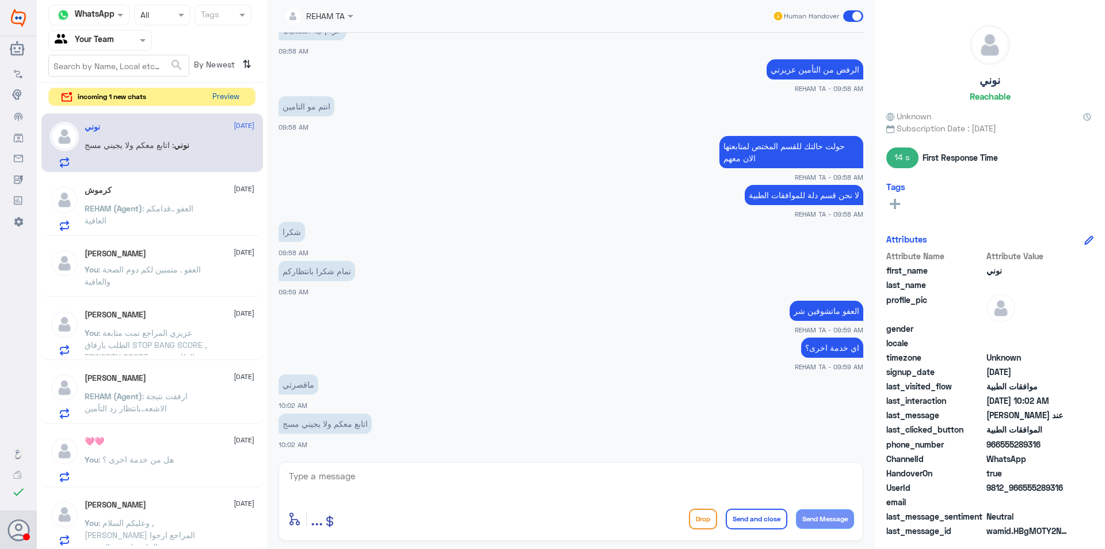
click at [234, 98] on button "Preview" at bounding box center [226, 97] width 36 height 18
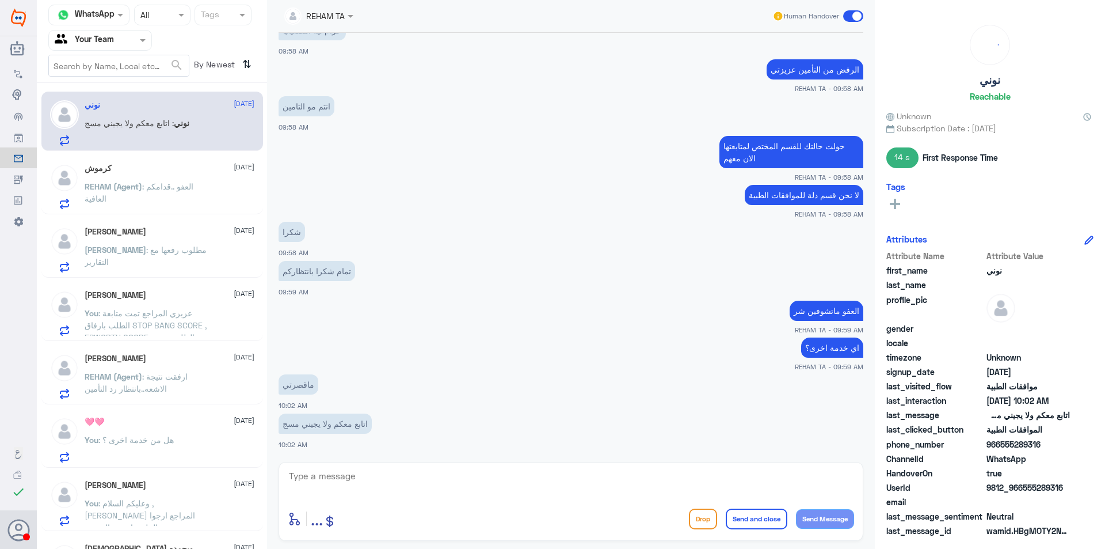
click at [187, 167] on div "كرموش 14 October" at bounding box center [170, 168] width 170 height 10
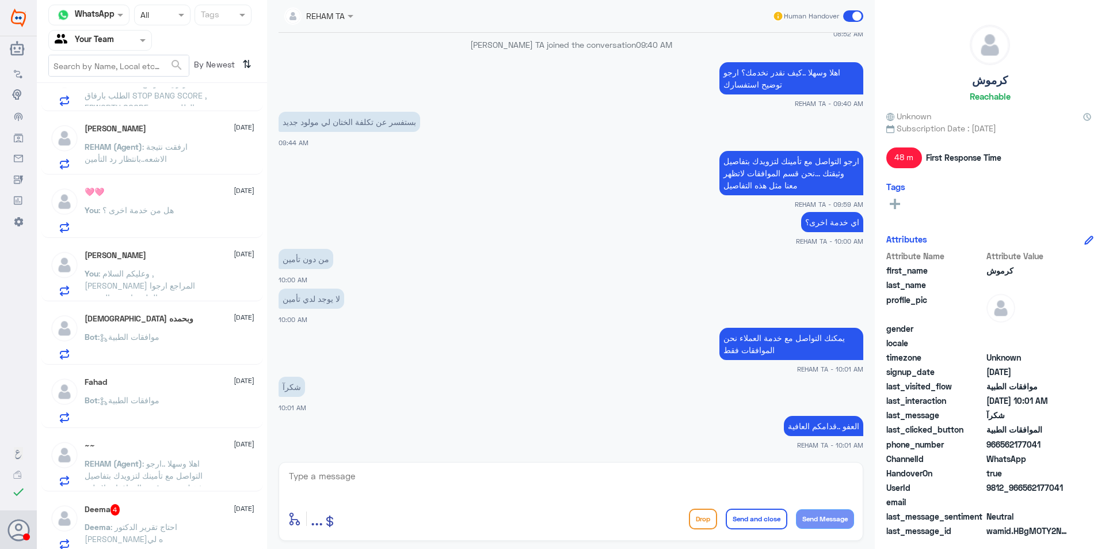
scroll to position [230, 0]
click at [166, 320] on div "سبحان الله وبحمده 14 October" at bounding box center [170, 318] width 170 height 10
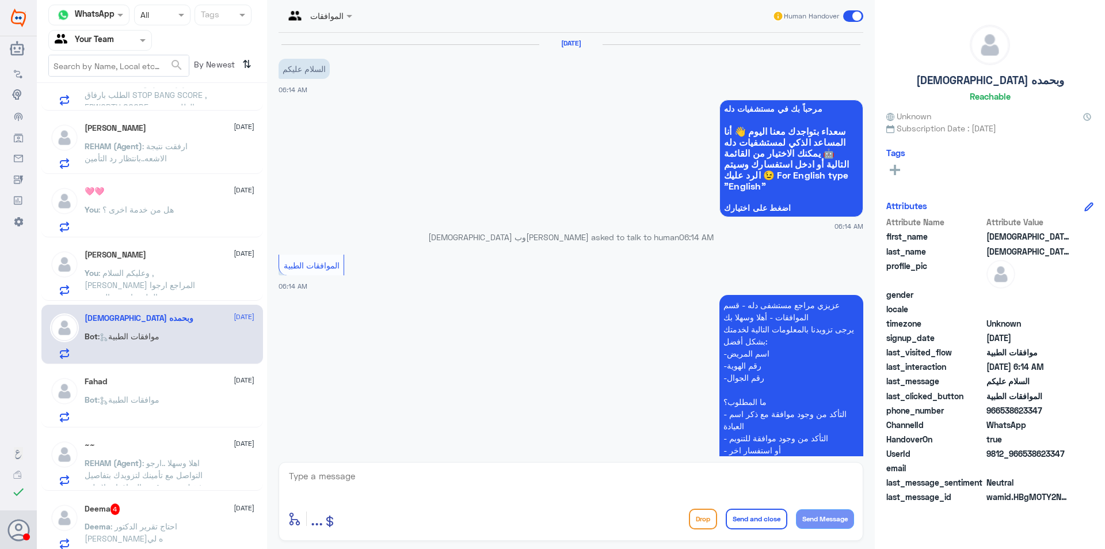
click at [164, 270] on span ": وعليكم السلام , [PERSON_NAME] المراجع ارجوا تزويدي بالملعومات مع التوضيح للمس…" at bounding box center [143, 297] width 116 height 58
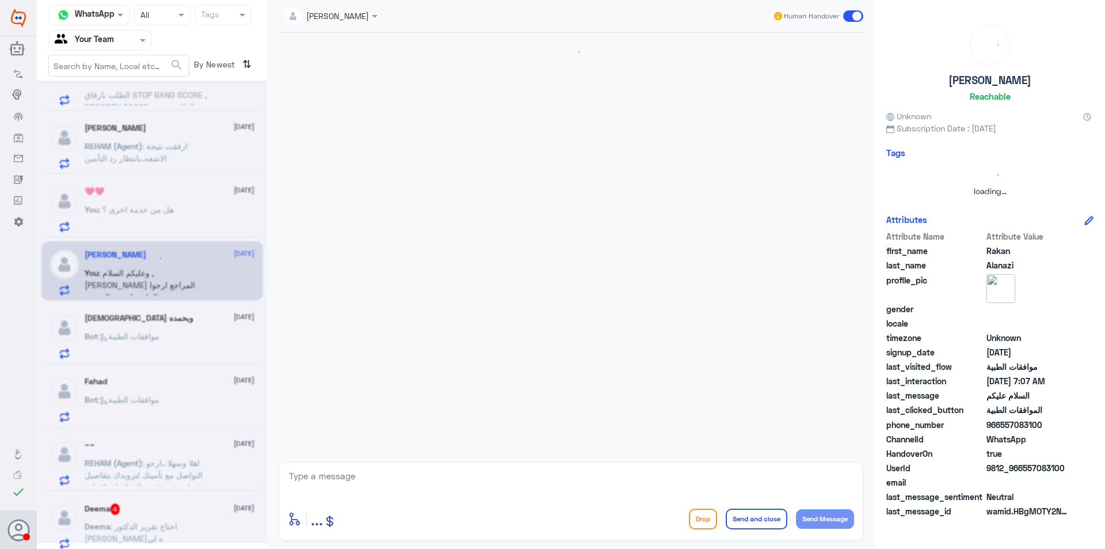
scroll to position [272, 0]
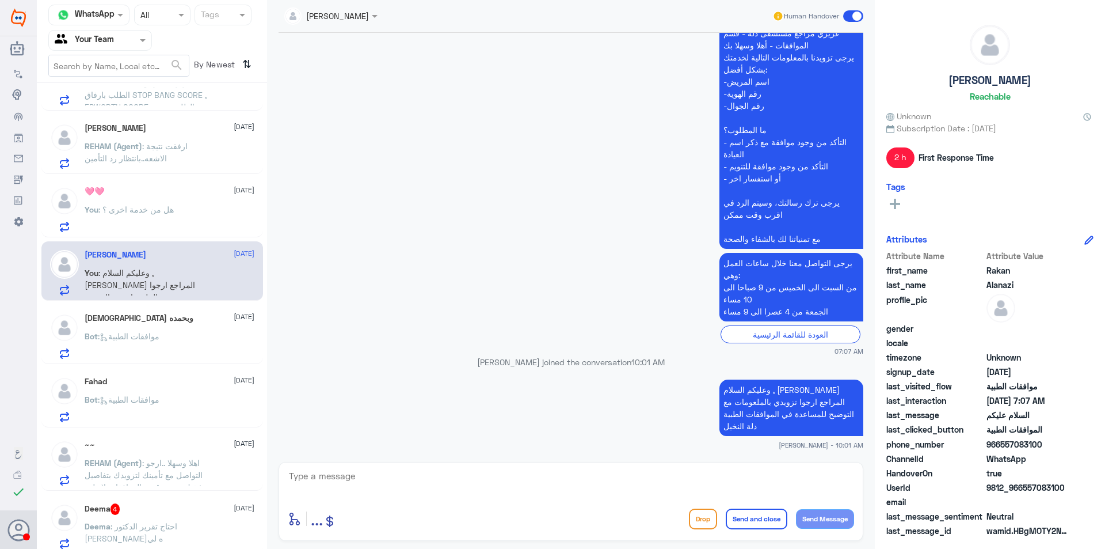
click at [760, 412] on p "وعليكم السلام , عزيزي المراجع ارجوا تزويدي بالملعومات مع التوضيح للمساعدة في ال…" at bounding box center [792, 407] width 144 height 56
copy div "وعليكم السلام , عزيزي المراجع ارجوا تزويدي بالملعومات مع التوضيح للمساعدة في ال…"
click at [207, 321] on div "سبحان الله وبحمده 14 October" at bounding box center [170, 318] width 170 height 10
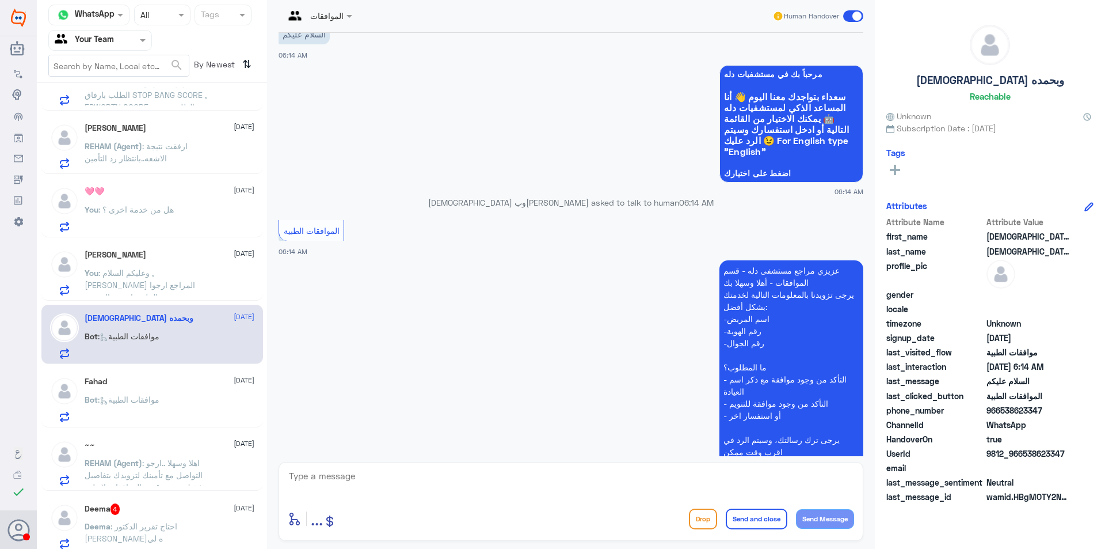
scroll to position [5, 0]
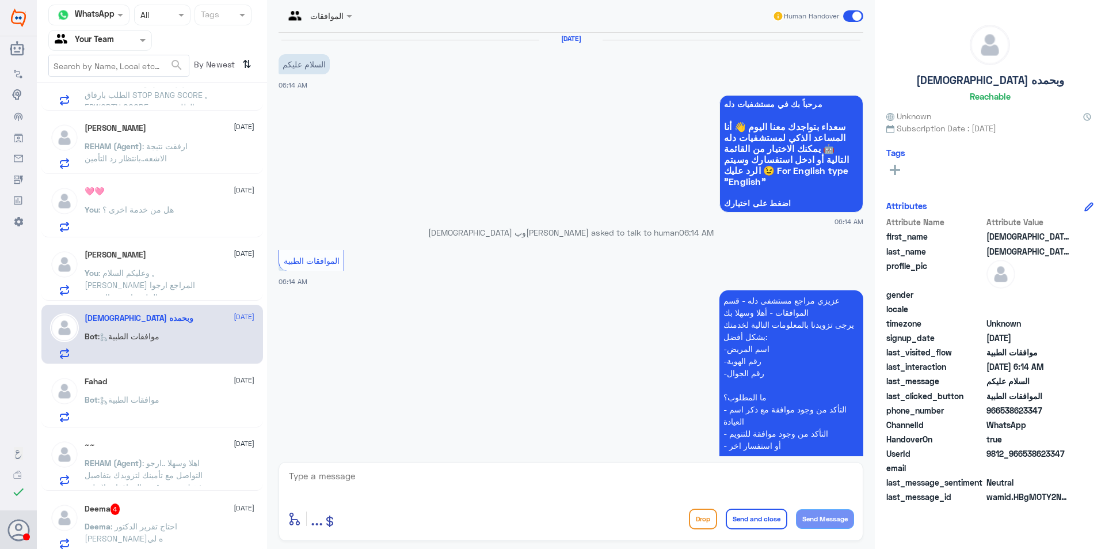
click at [426, 468] on textarea at bounding box center [571, 482] width 566 height 28
paste textarea "وعليكم السلام , عزيزي المراجع ارجوا تزويدي بالملعومات مع التوضيح للمساعدة في ال…"
type textarea "وعليكم السلام , عزيزي المراجع ارجوا تزويدي بالملعومات مع التوضيح للمساعدة في ال…"
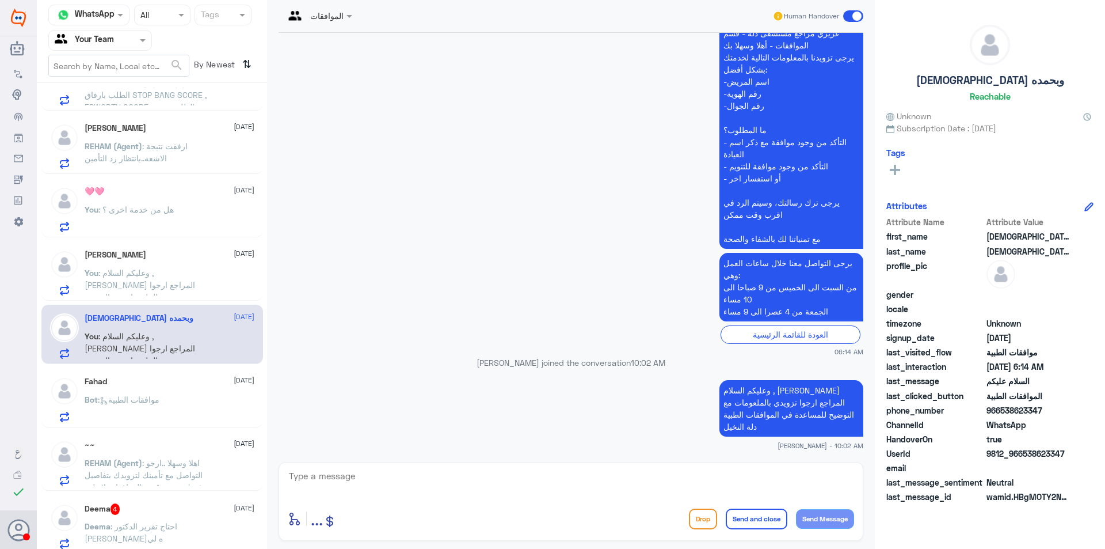
click at [192, 393] on div "Fahad 14 October Bot : موافقات الطبية" at bounding box center [170, 398] width 170 height 45
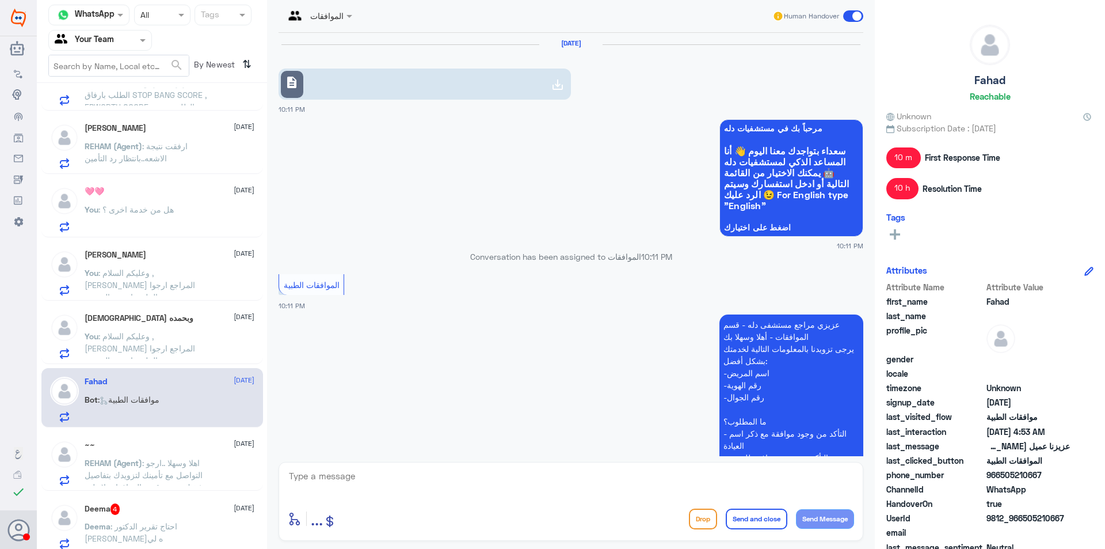
scroll to position [1298, 0]
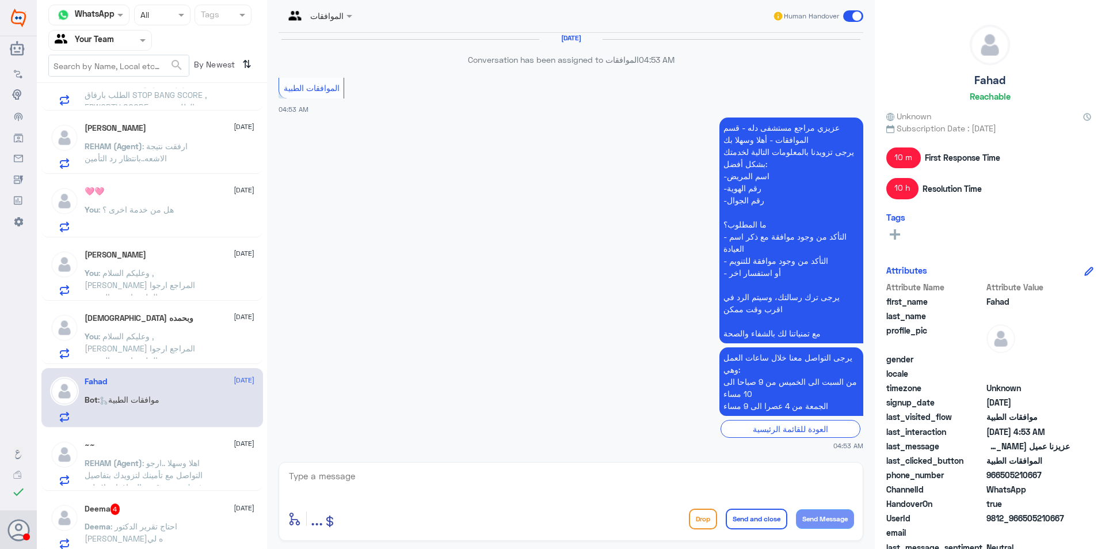
click at [178, 315] on div "سبحان الله وبحمده 14 October" at bounding box center [170, 318] width 170 height 10
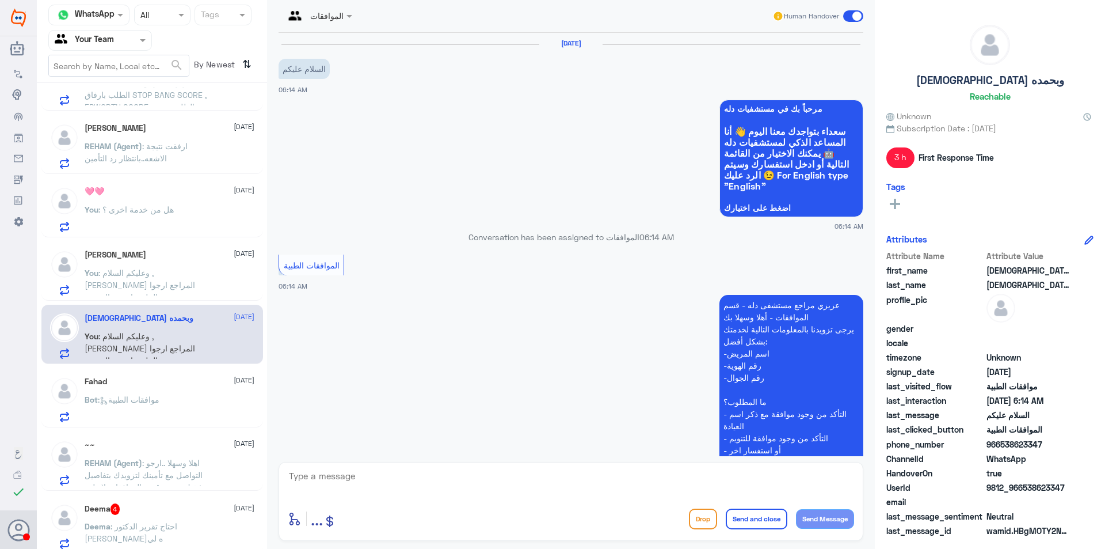
scroll to position [272, 0]
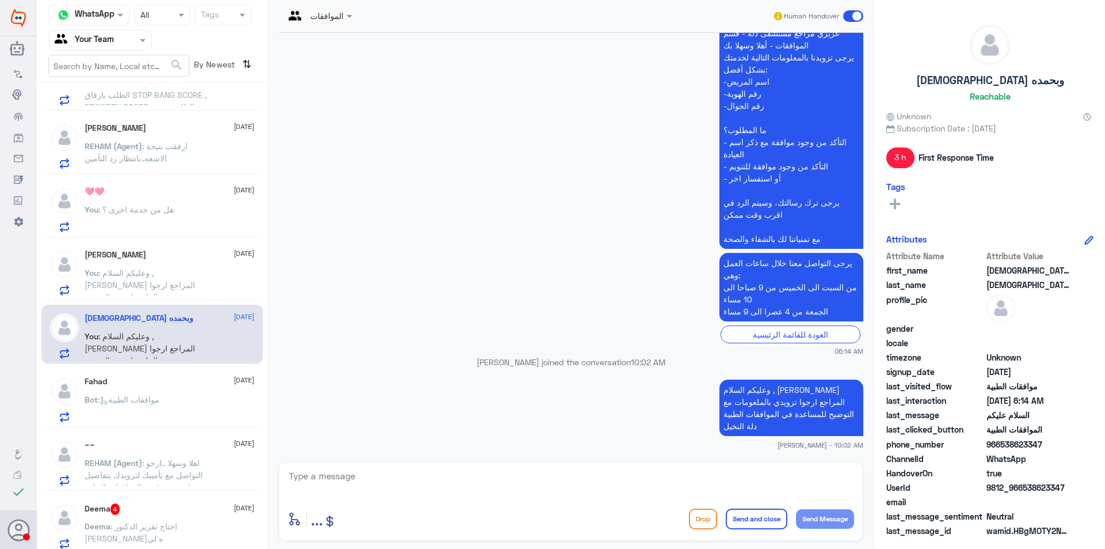
click at [165, 385] on div "Fahad 14 October" at bounding box center [170, 381] width 170 height 10
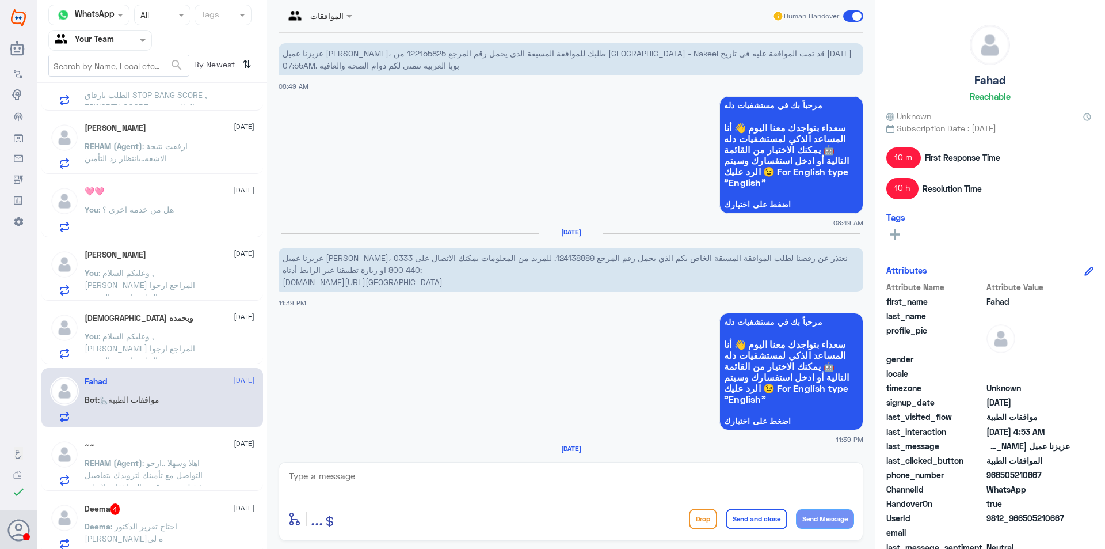
scroll to position [837, 0]
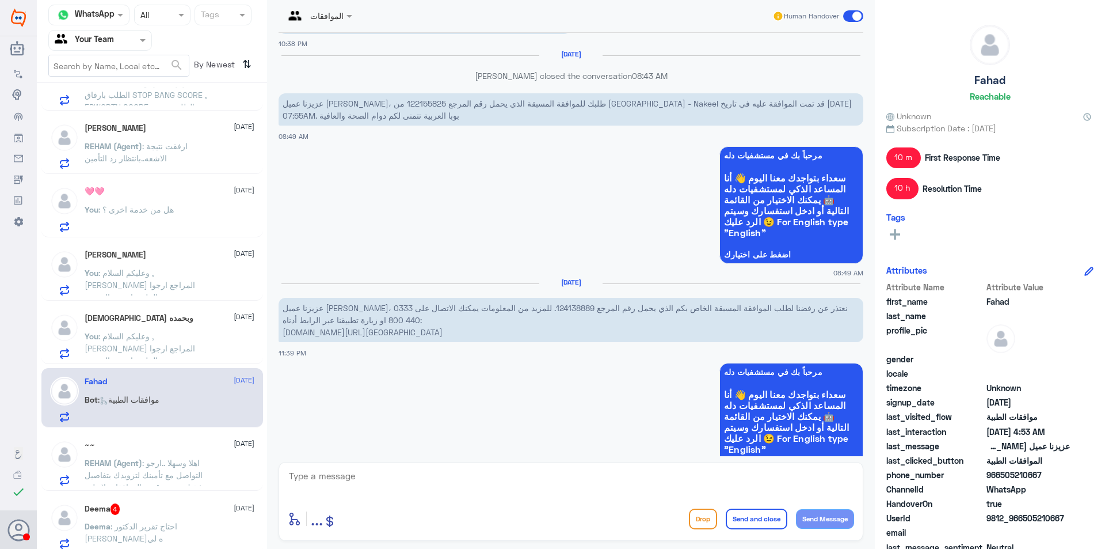
click at [505, 311] on p "عزيزنا عميل بوبا، نعتذر عن رفضنا لطلب الموافقة المسبقة الخاص بكم الذي يحمل رقم …" at bounding box center [571, 320] width 585 height 44
copy p "124138889"
click at [396, 492] on textarea at bounding box center [571, 482] width 566 height 28
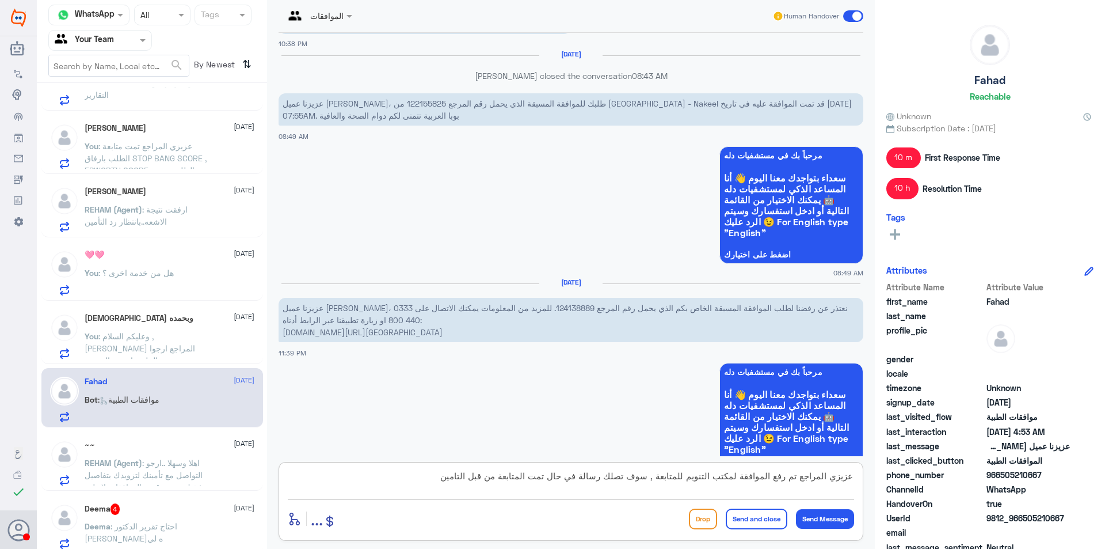
type textarea "عزيزي المراجع تم رفع الموافقة لمكتب التنويم للمتابعة , سوف تصلك رسالة في حال تم…"
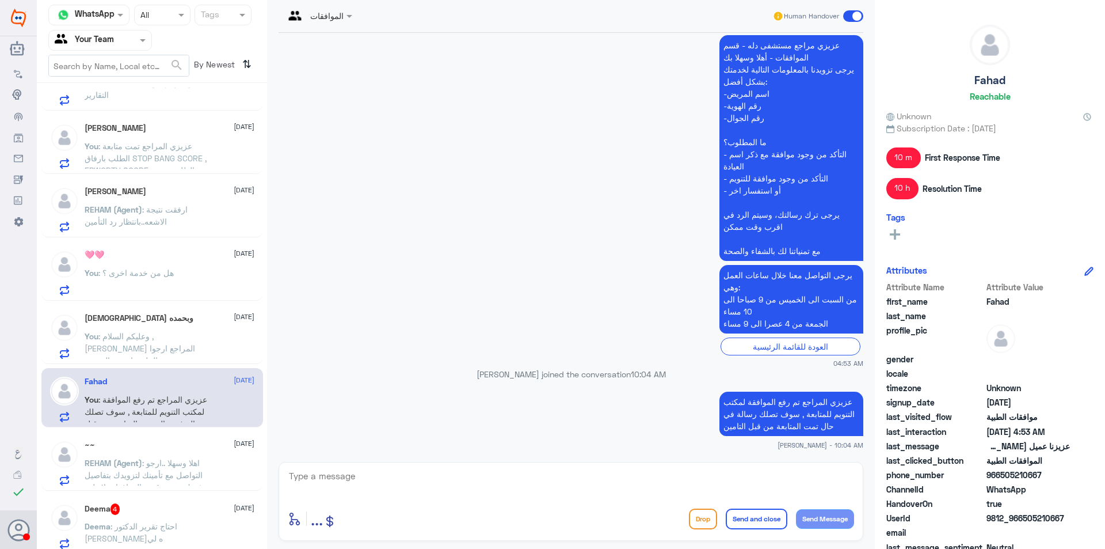
scroll to position [1359, 0]
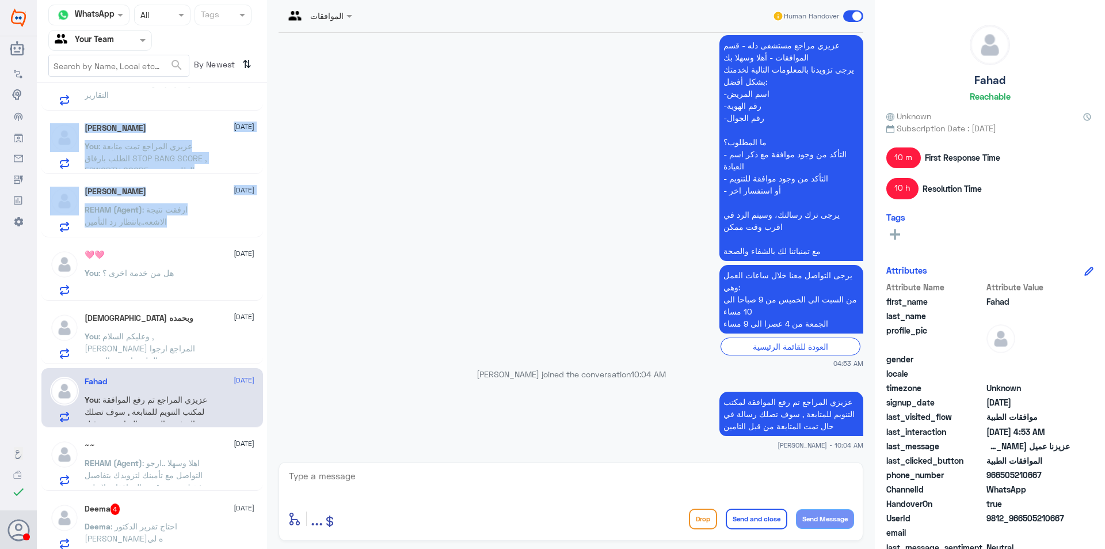
drag, startPoint x: 263, startPoint y: 195, endPoint x: 264, endPoint y: 214, distance: 19.1
click at [264, 221] on div "Rakan Alanazi 1 14 October Rakan : عبدالله محمد العنزي 0500645110 نوني 14 Octob…" at bounding box center [152, 320] width 230 height 465
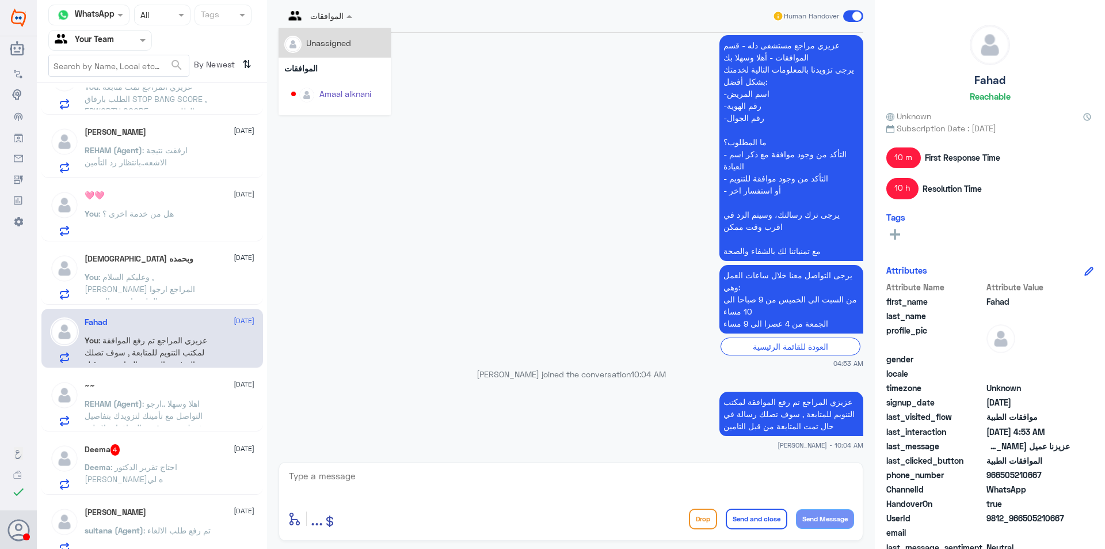
click at [316, 17] on input "text" at bounding box center [305, 15] width 43 height 13
click at [445, 85] on app-msgs-text "عزيزي مراجع مستشفى دله - قسم الموافقات - أهلا وسهلا بك يرجى تزويدنا بالمعلومات …" at bounding box center [571, 148] width 585 height 227
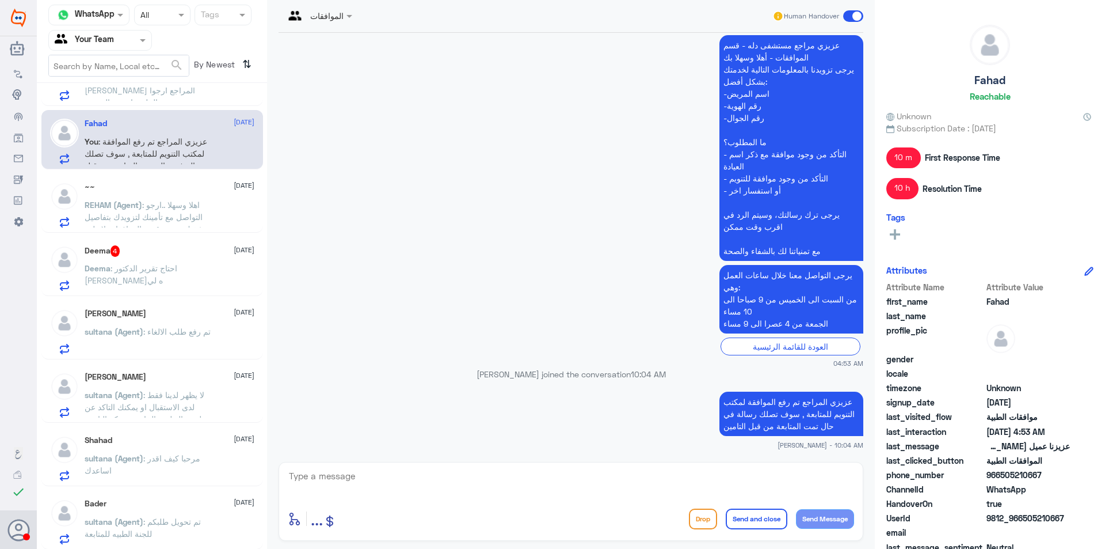
scroll to position [489, 0]
click at [177, 271] on span ": احتاج تقرير الدكتور [PERSON_NAME]ه لي" at bounding box center [131, 273] width 93 height 22
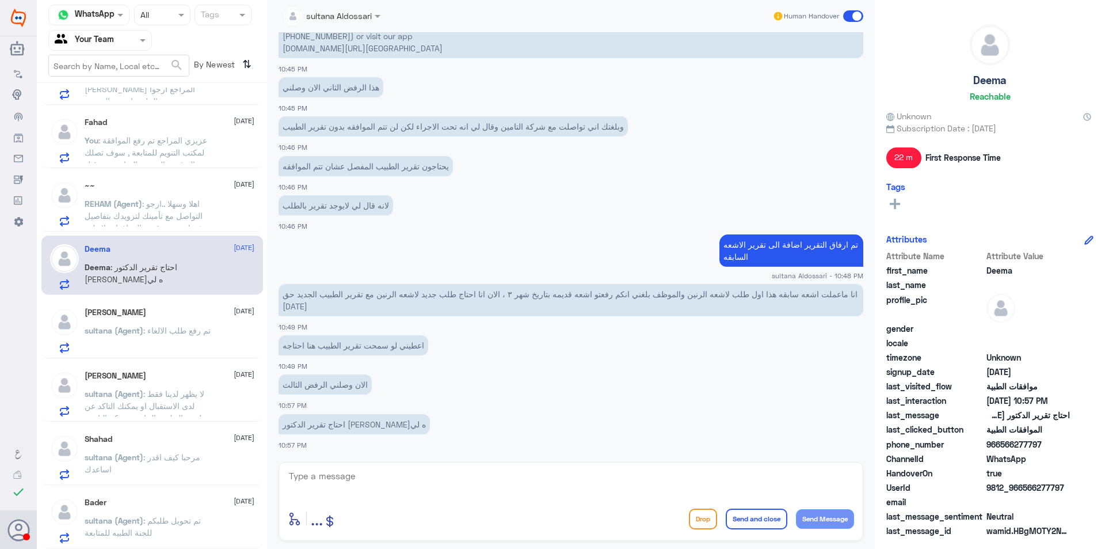
scroll to position [394, 0]
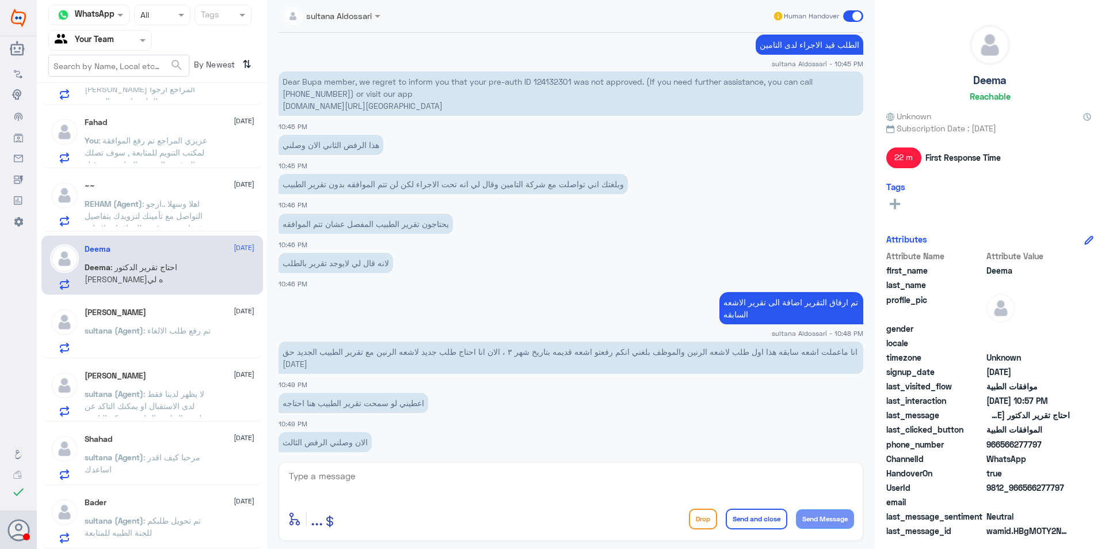
click at [558, 84] on p "Dear Bupa member, we regret to inform you that your pre-auth ID 124132301 was n…" at bounding box center [571, 93] width 585 height 44
copy p "124132301"
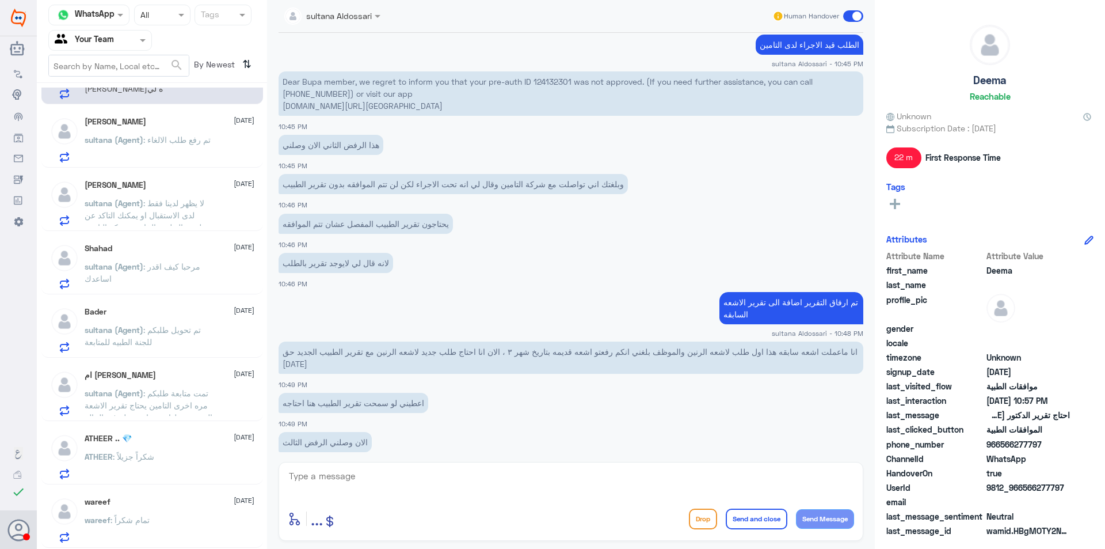
scroll to position [777, 0]
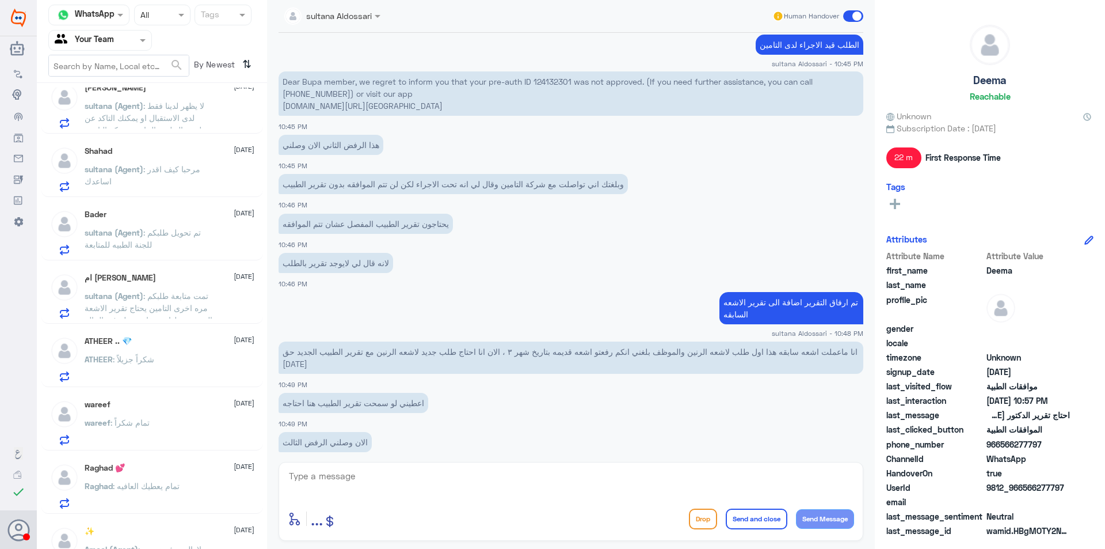
click at [172, 355] on div "ATHEER .. 💎 13 October ATHEER : شكراً جزيلاً" at bounding box center [170, 358] width 170 height 45
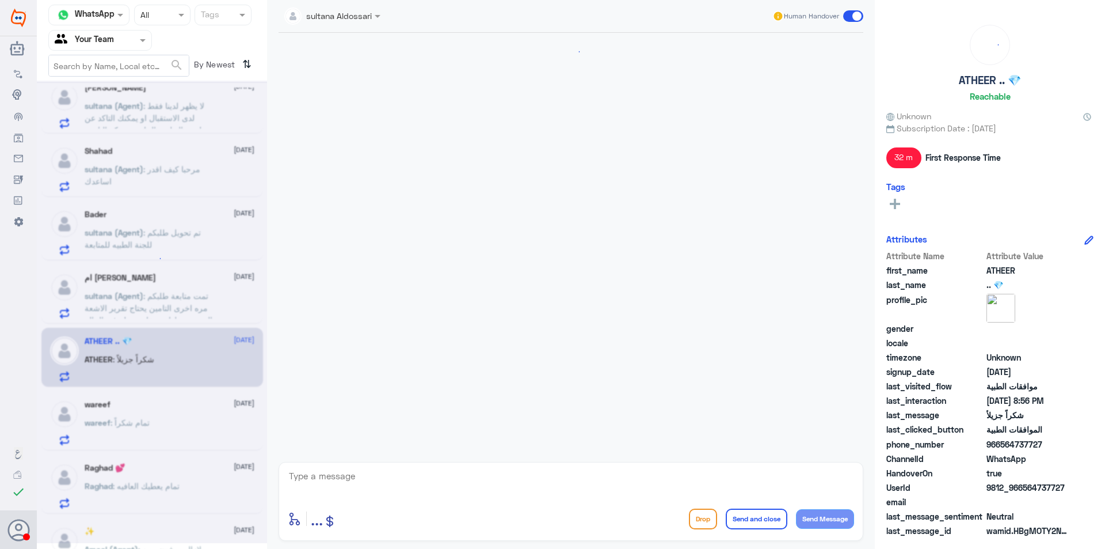
scroll to position [622, 0]
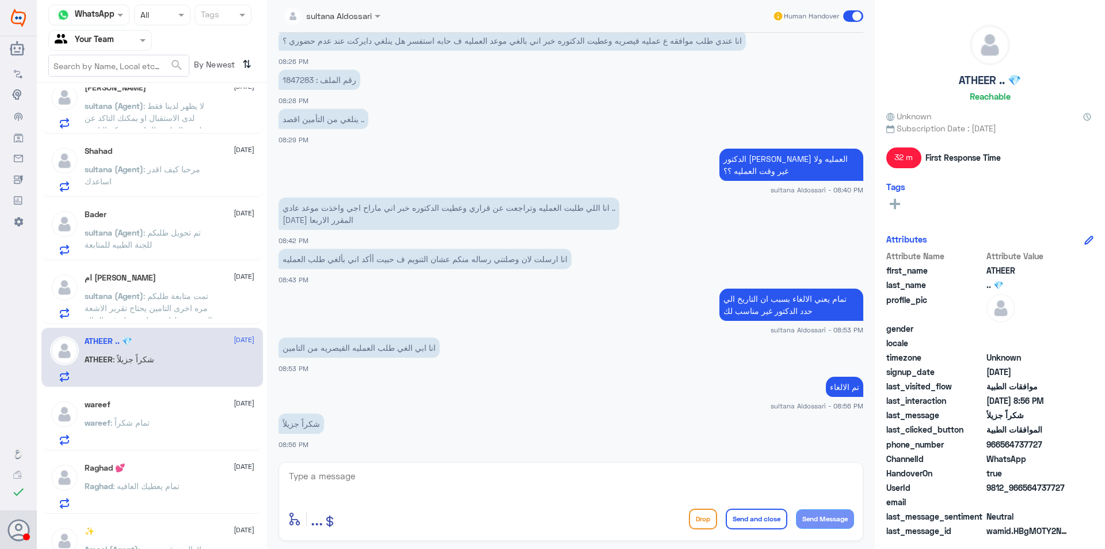
click at [395, 470] on textarea at bounding box center [571, 482] width 566 height 28
type textarea "متمنين لكم دوم الصحة والعافية"
click at [738, 513] on button "Send and close" at bounding box center [757, 518] width 62 height 21
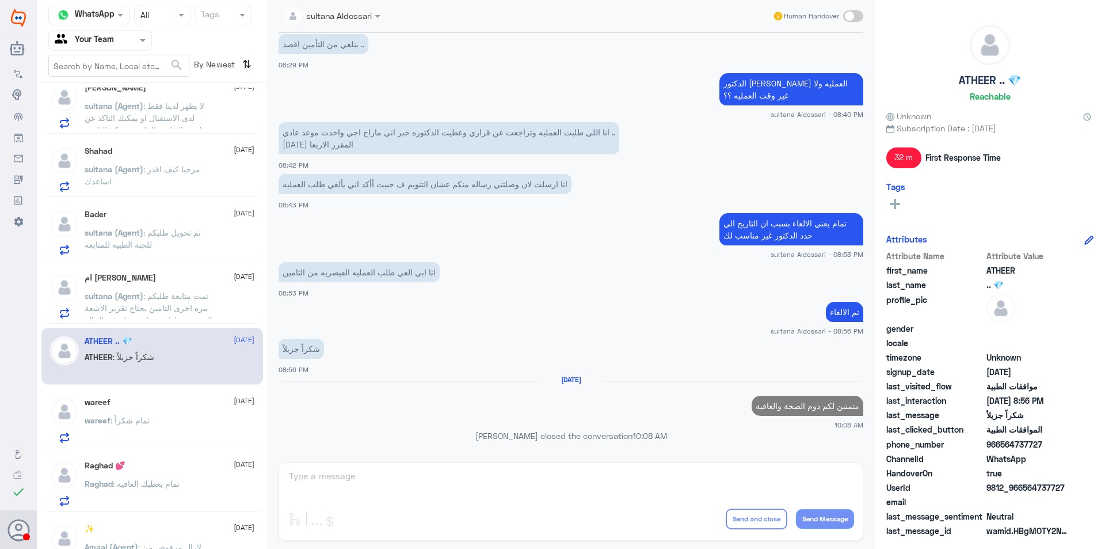
scroll to position [679, 0]
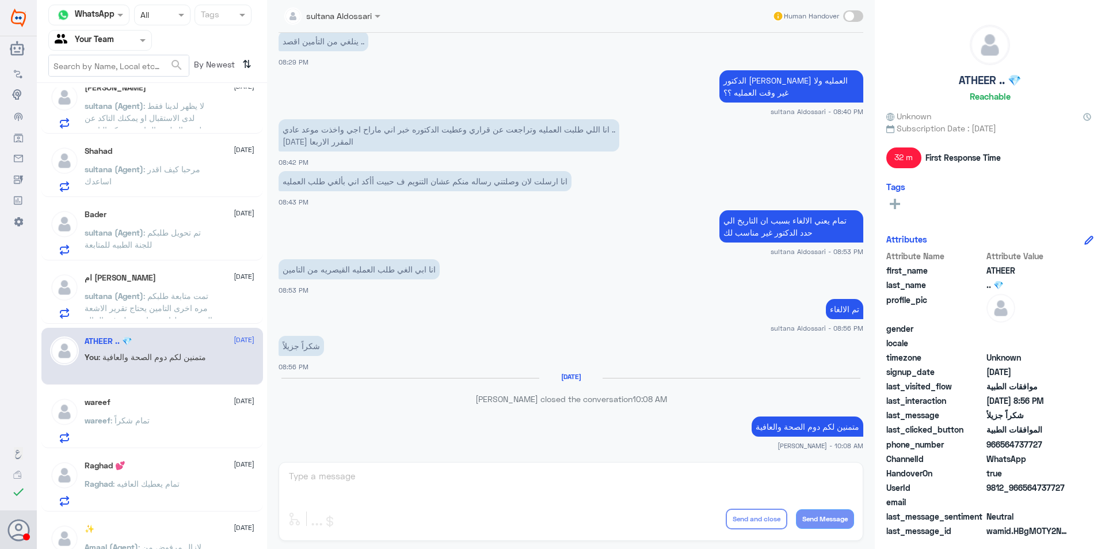
click at [193, 417] on div "wareef : تمام شكراً" at bounding box center [170, 430] width 170 height 26
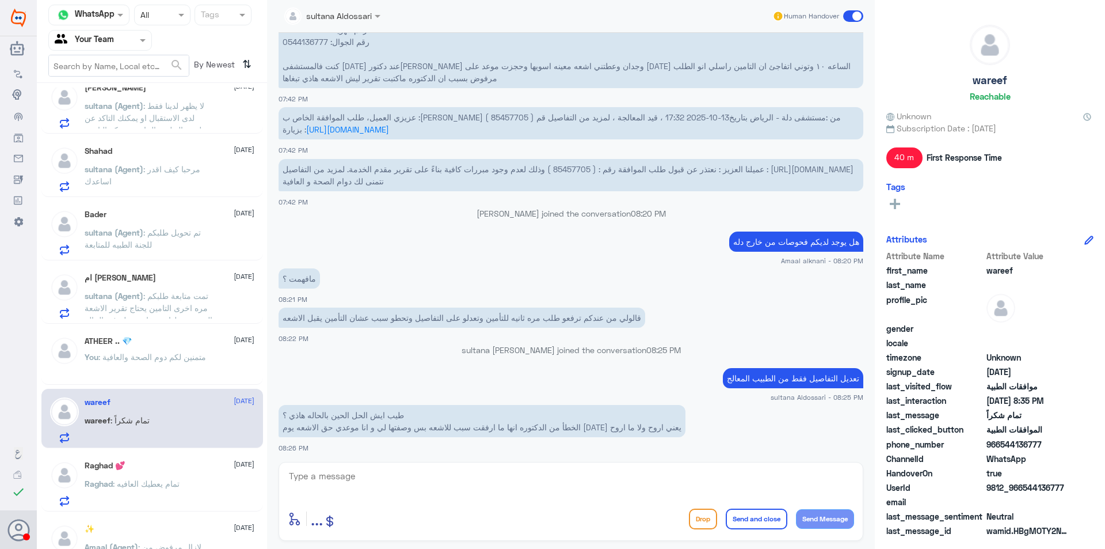
scroll to position [566, 0]
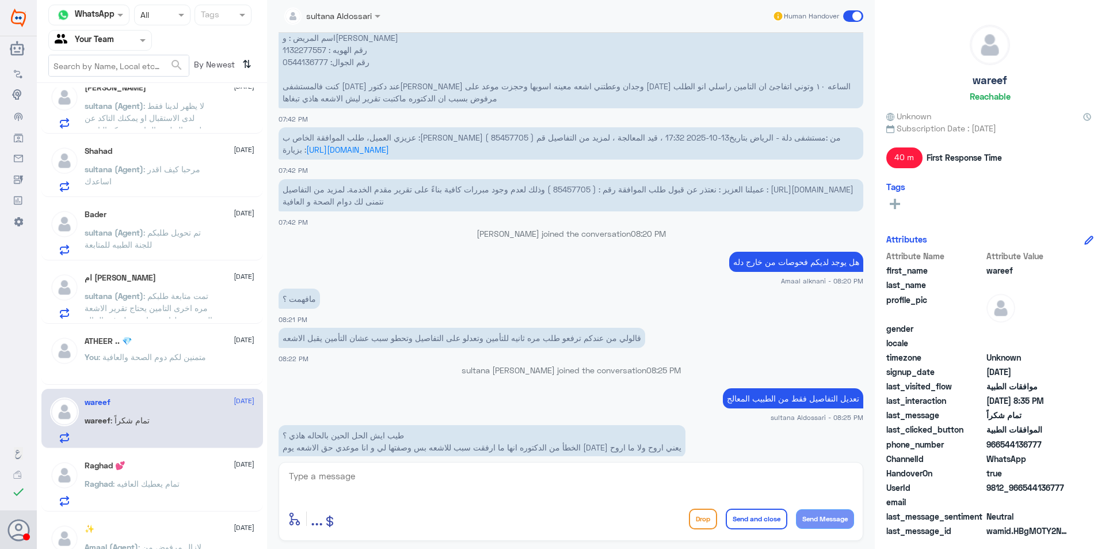
click at [570, 188] on span "عميلنا العزيز : نعتذر عن قبول طلب الموافقة رقم : ( 85457705 ) وذلك لعدم وجود مب…" at bounding box center [568, 195] width 571 height 22
copy span "85457705"
click at [140, 473] on div "Raghad 💕 13 October Raghad : تمام يعطيك العافيه" at bounding box center [170, 483] width 170 height 45
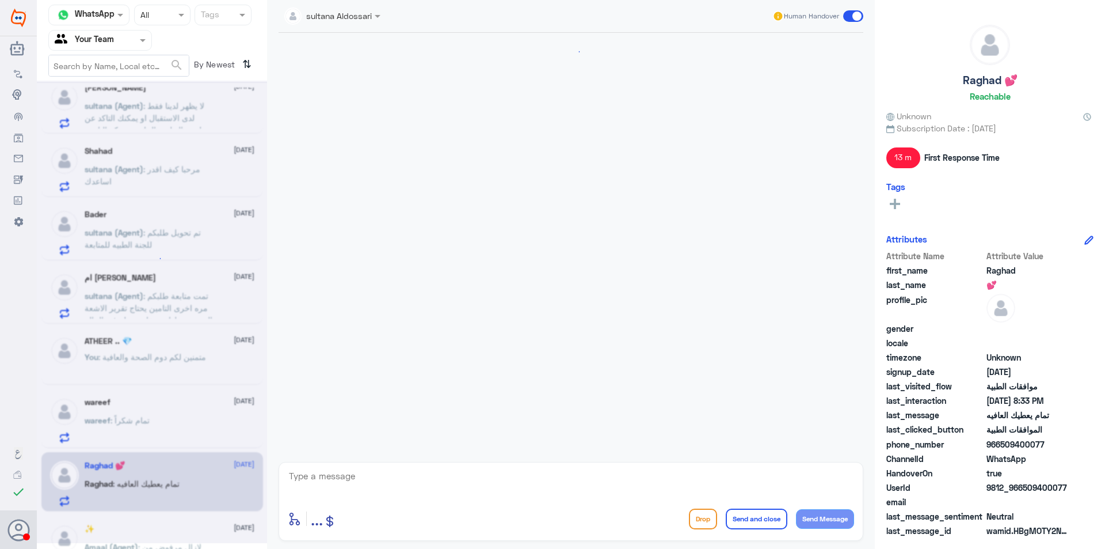
scroll to position [1095, 0]
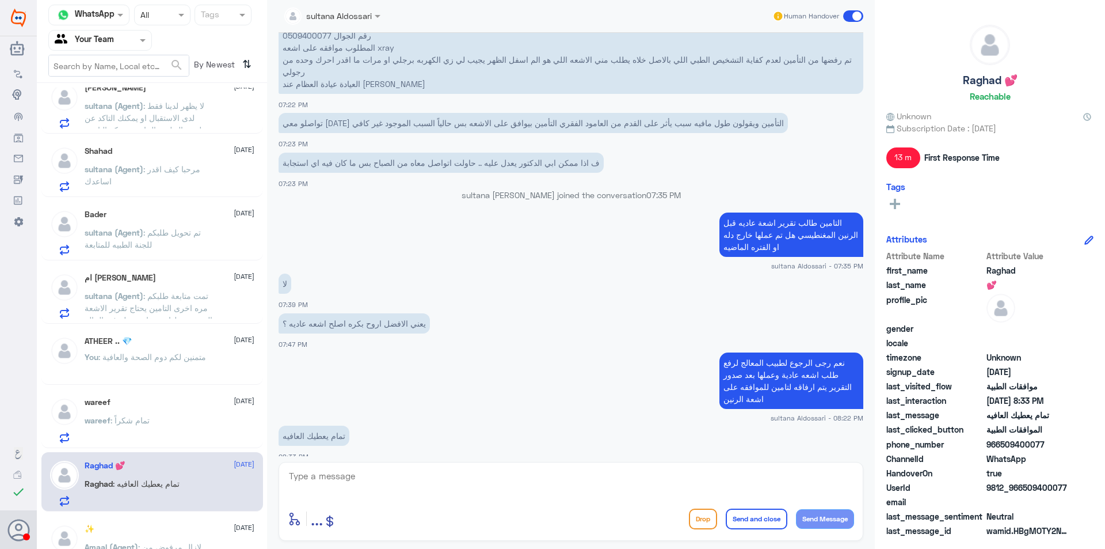
click at [615, 500] on div "enter flow name ... Drop Send and close Send Message" at bounding box center [571, 501] width 585 height 79
click at [614, 485] on textarea at bounding box center [571, 482] width 566 height 28
type textarea "م"
type textarea "متمنين لكم دوم الصحة والعافية"
click at [760, 518] on button "Send and close" at bounding box center [757, 518] width 62 height 21
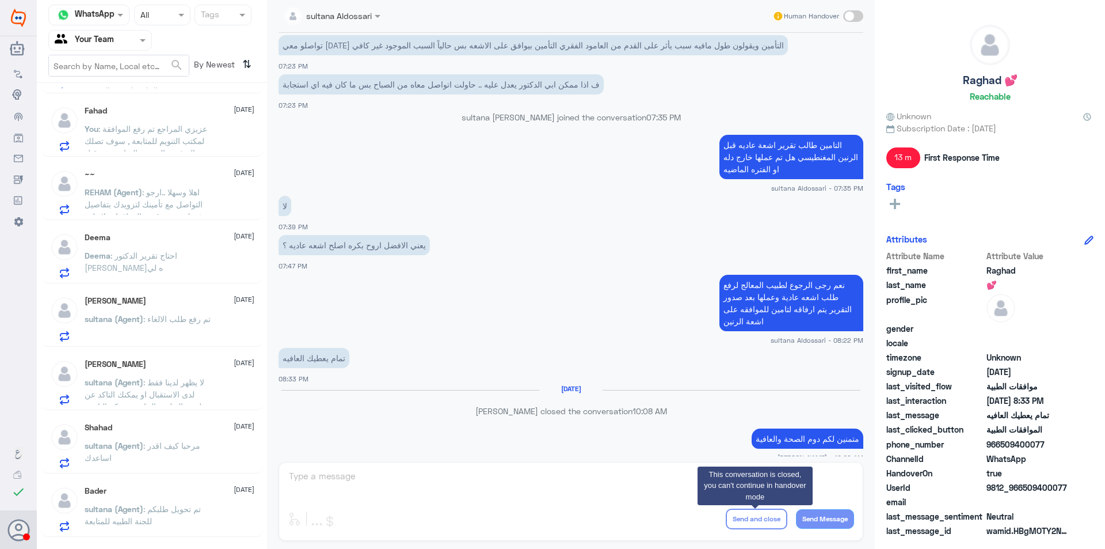
scroll to position [489, 0]
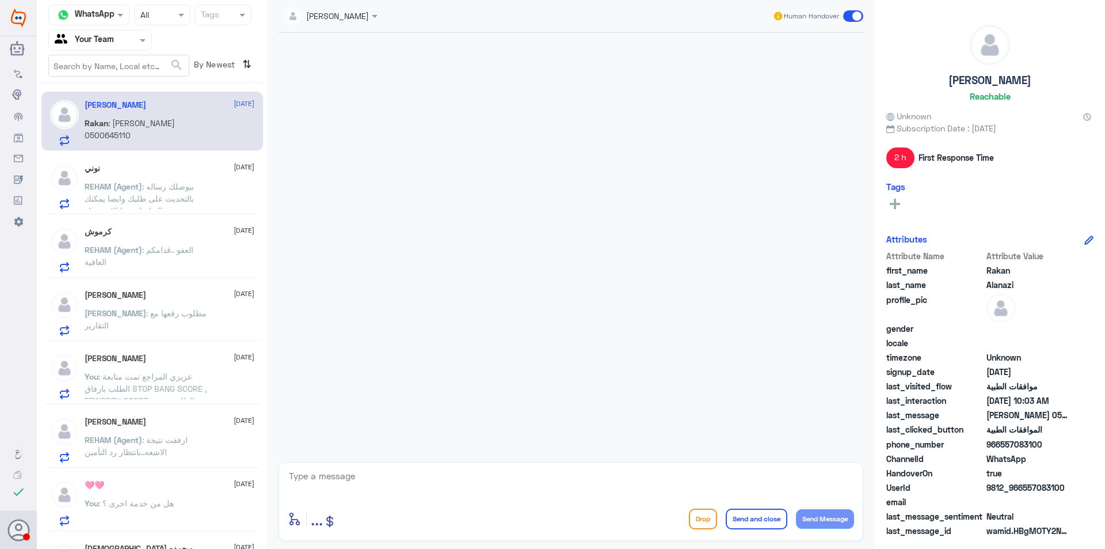
click at [432, 341] on div at bounding box center [571, 244] width 596 height 423
click at [151, 113] on div "[PERSON_NAME] [DATE] [PERSON_NAME] : [PERSON_NAME] 0500645110" at bounding box center [170, 122] width 170 height 45
click at [155, 174] on div "نوني 14 October REHAM (Agent) : بيوصلك رساله بالتحديث على طلبك وايضا يمكنك التو…" at bounding box center [170, 185] width 170 height 45
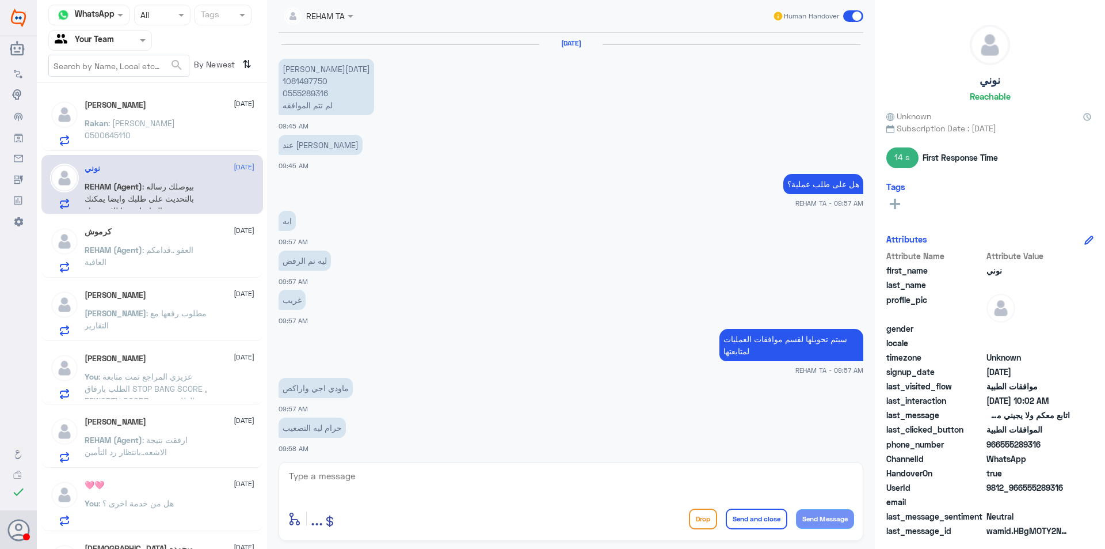
scroll to position [446, 0]
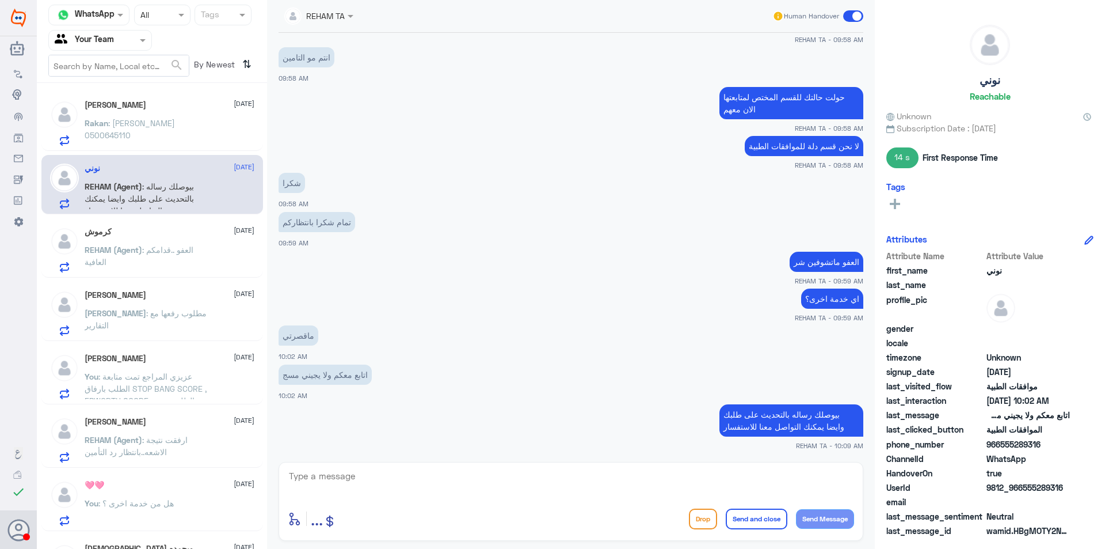
click at [161, 120] on span ": عبدالله محمد العنزي 0500645110" at bounding box center [130, 129] width 90 height 22
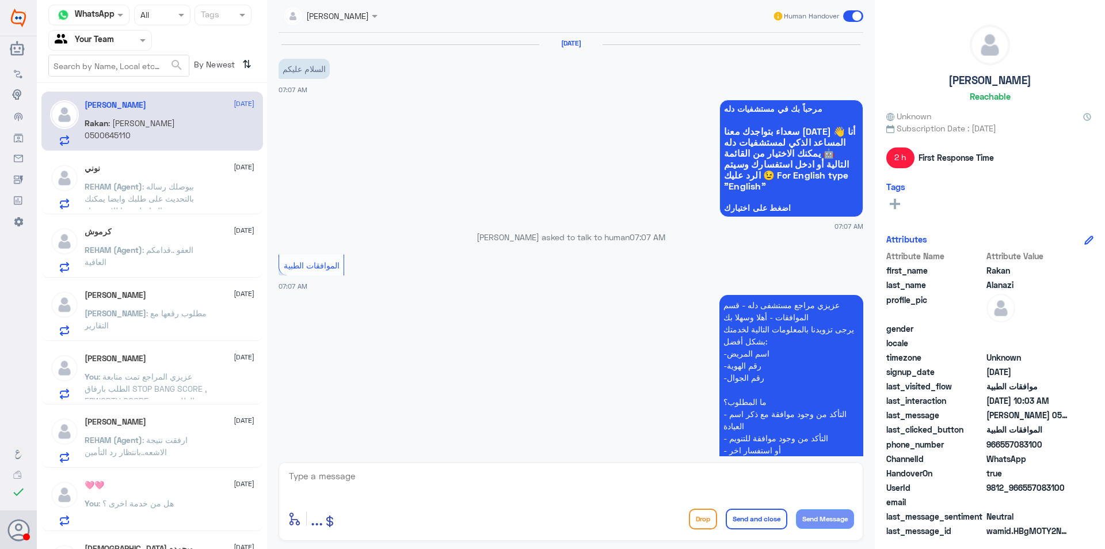
scroll to position [323, 0]
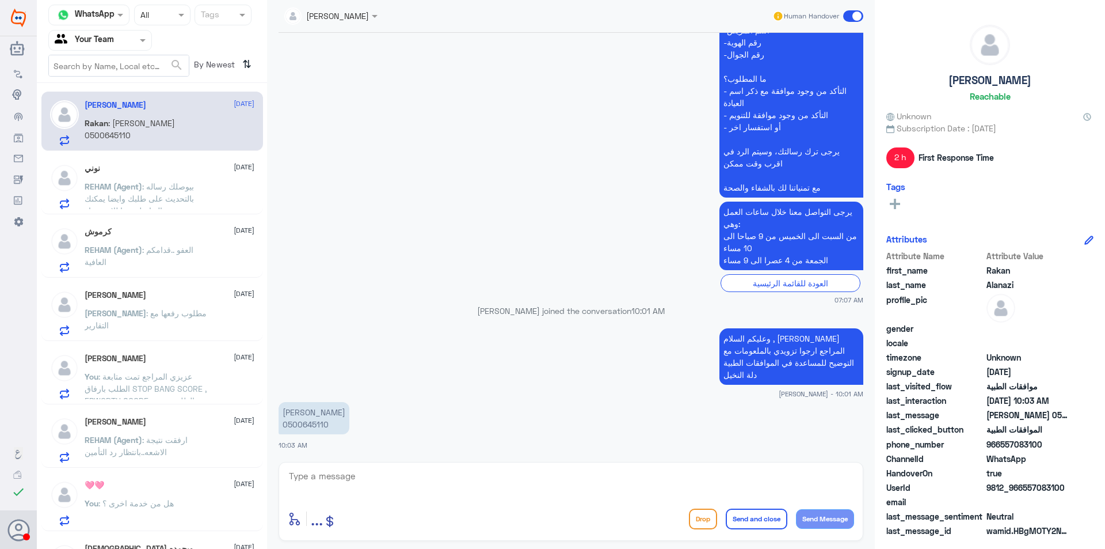
click at [310, 422] on p "عبدالله محمد العنزي 0500645110" at bounding box center [314, 418] width 71 height 32
copy p "0500645110"
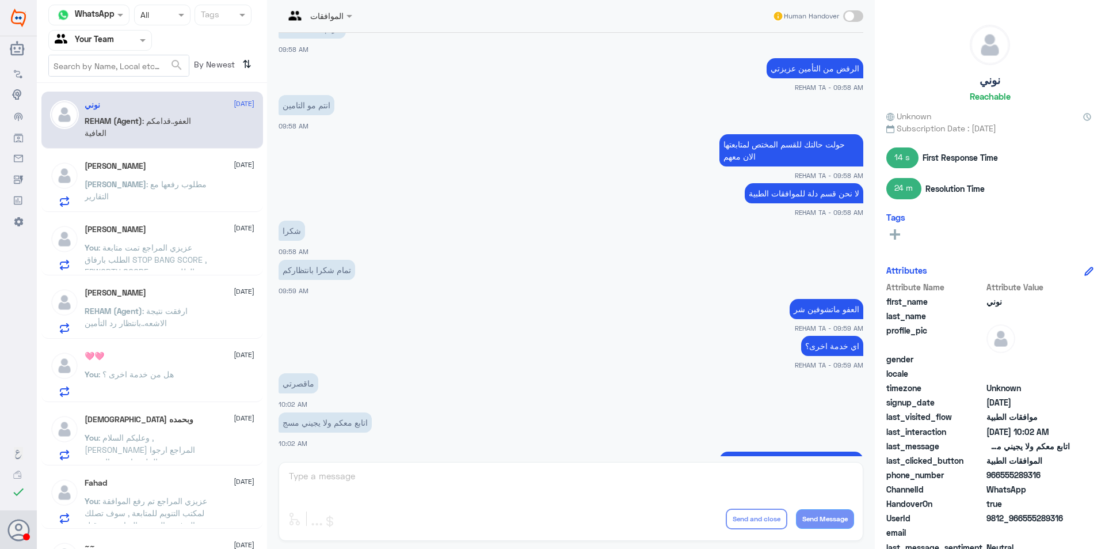
scroll to position [467, 0]
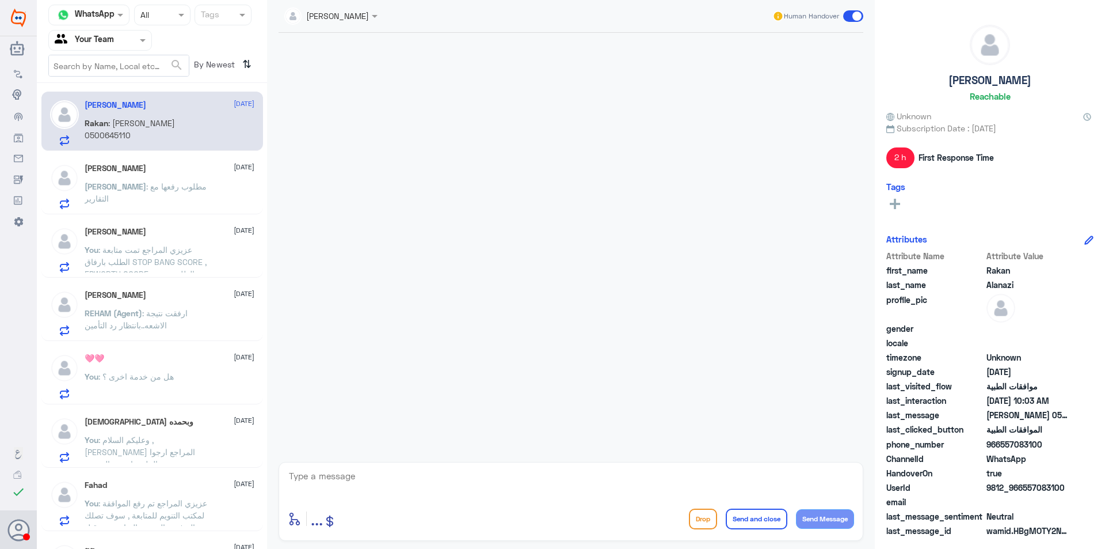
click at [177, 195] on p "[PERSON_NAME] : مطلوب رفعها مع التقارير" at bounding box center [150, 194] width 130 height 29
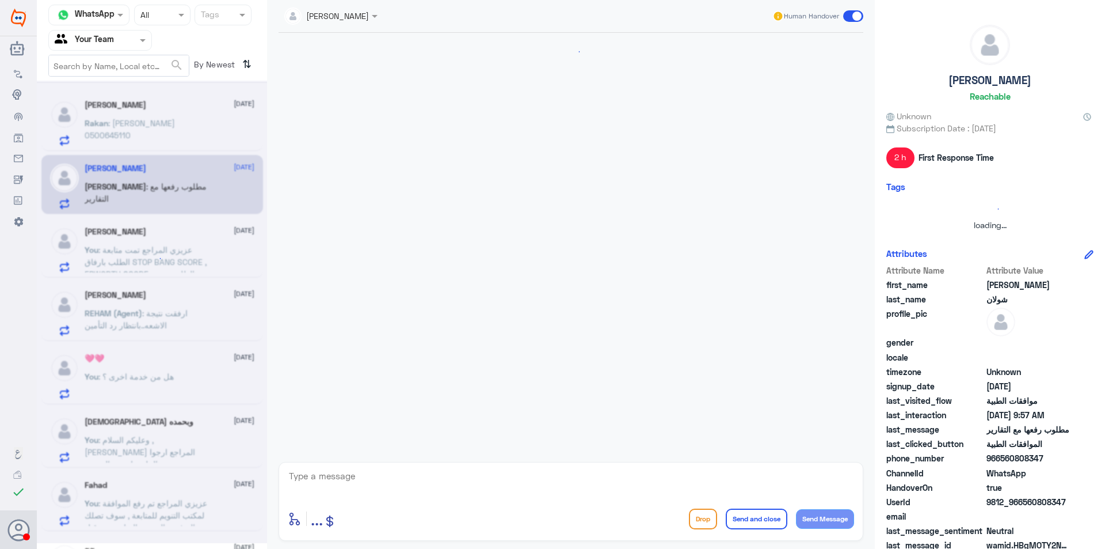
click at [172, 137] on div at bounding box center [152, 312] width 230 height 462
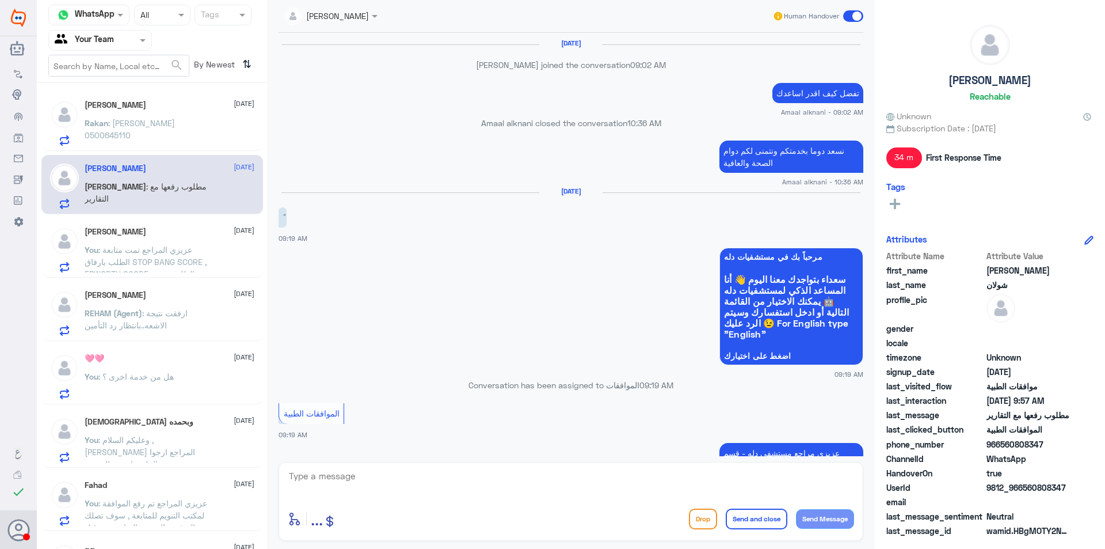
scroll to position [831, 0]
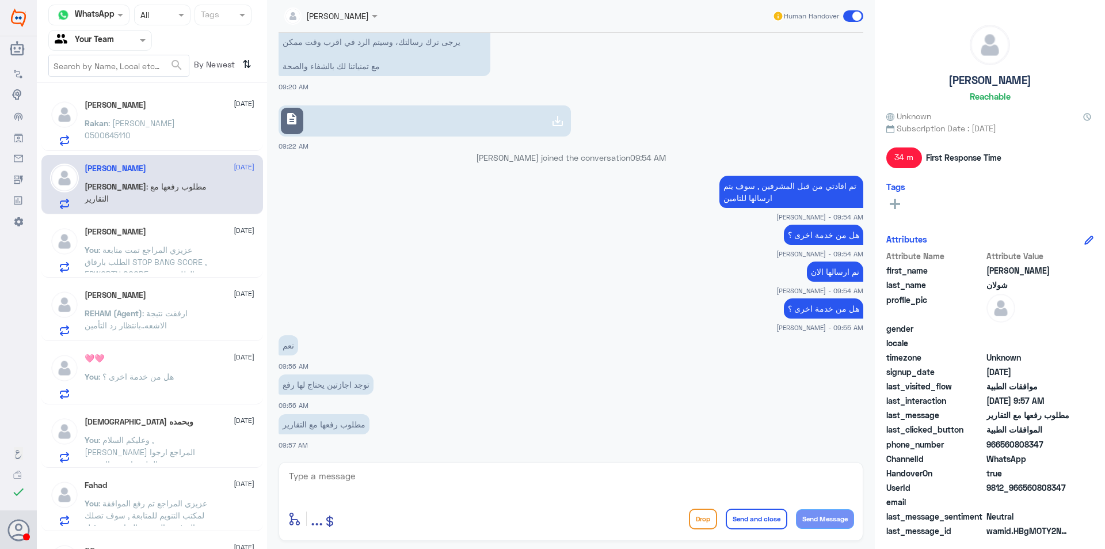
click at [172, 137] on p "Rakan : عبدالله محمد العنزي 0500645110" at bounding box center [150, 131] width 130 height 29
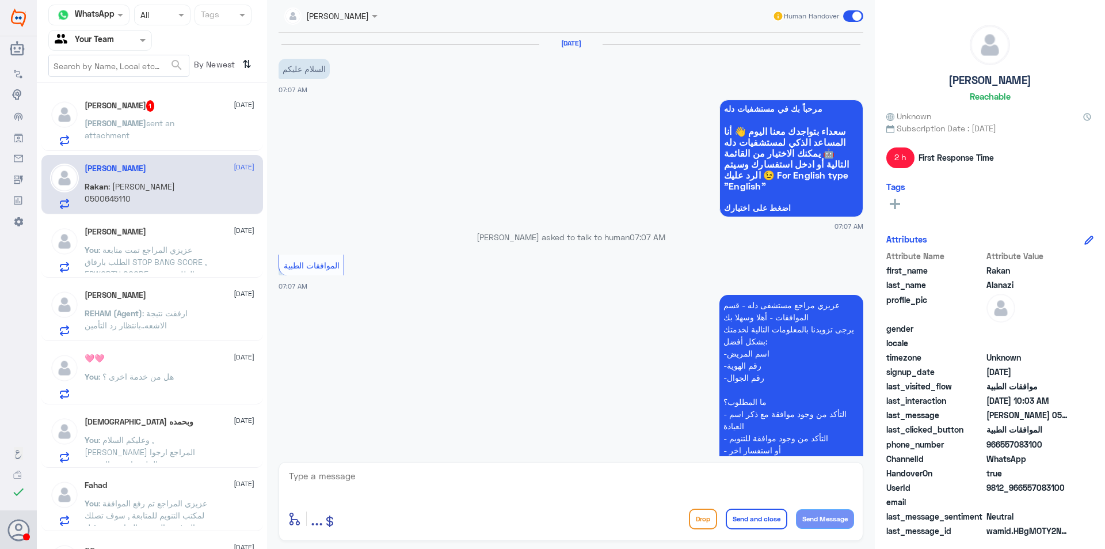
click at [449, 373] on app-msgs-text "عزيزي مراجع مستشفى دله - قسم الموافقات - أهلا وسهلا بك يرجى تزويدنا بالمعلومات …" at bounding box center [571, 408] width 585 height 227
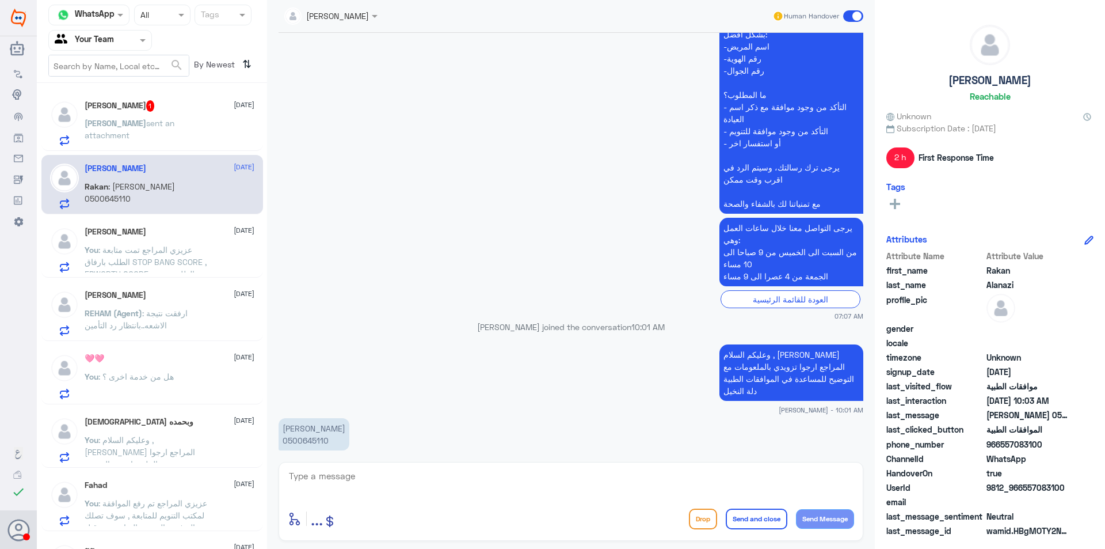
scroll to position [323, 0]
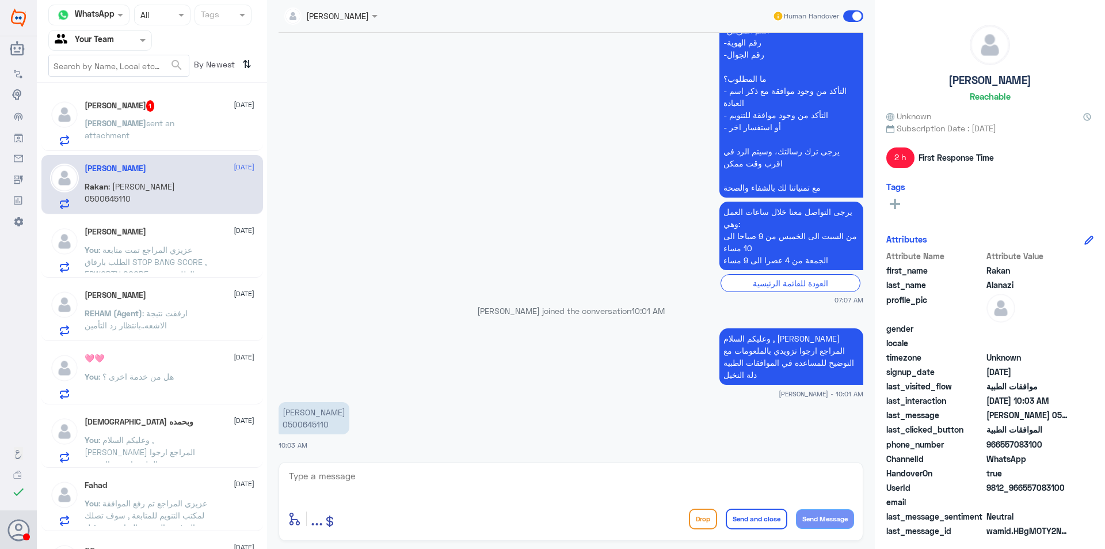
click at [473, 485] on textarea at bounding box center [571, 482] width 566 height 28
type textarea "تفضل كيف اقدر اخدمك ؟"
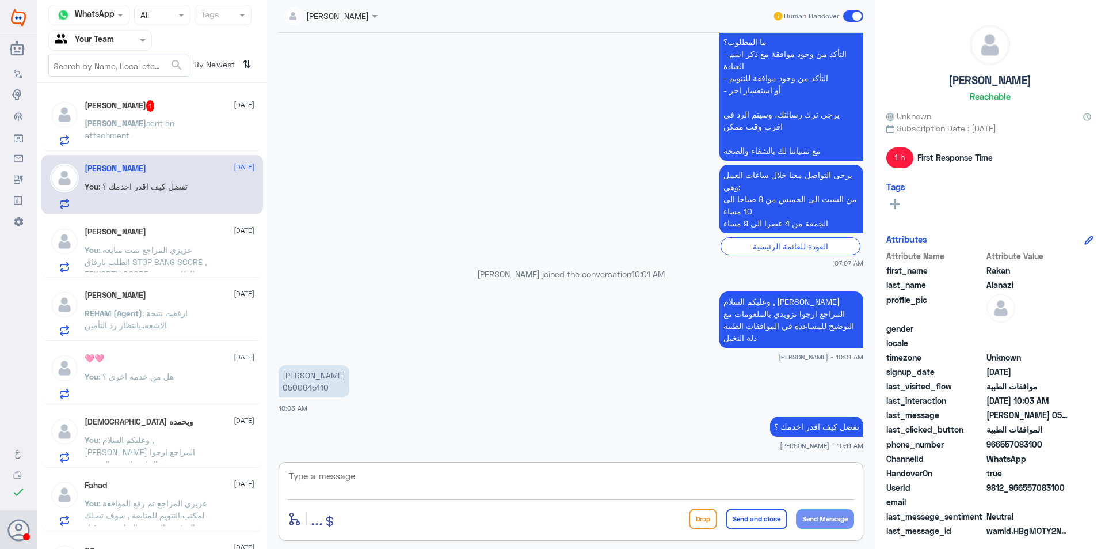
click at [212, 134] on div "خالد sent an attachment" at bounding box center [170, 133] width 170 height 26
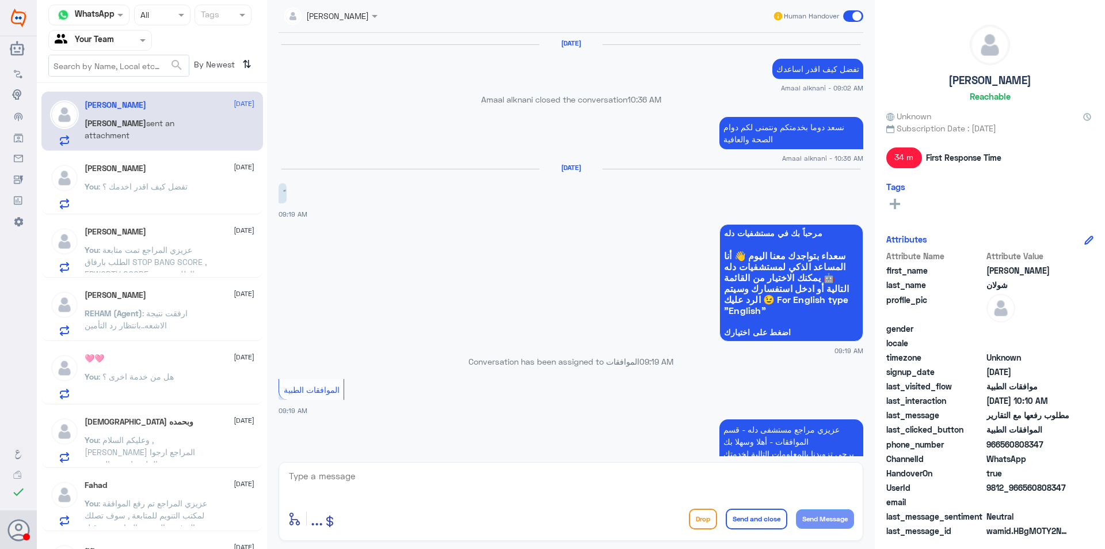
scroll to position [967, 0]
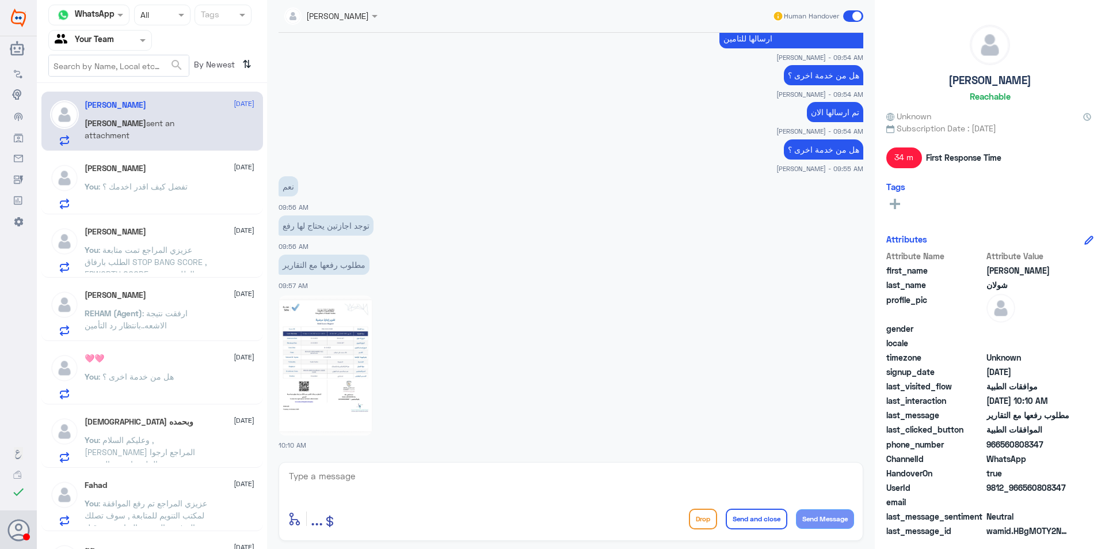
click at [351, 329] on img at bounding box center [326, 365] width 94 height 140
click at [325, 341] on img at bounding box center [326, 365] width 94 height 140
click at [357, 340] on img at bounding box center [326, 365] width 94 height 140
click at [371, 476] on textarea at bounding box center [571, 482] width 566 height 28
paste textarea "من تاريخ 12-10 حتى تاريخ 22/11"
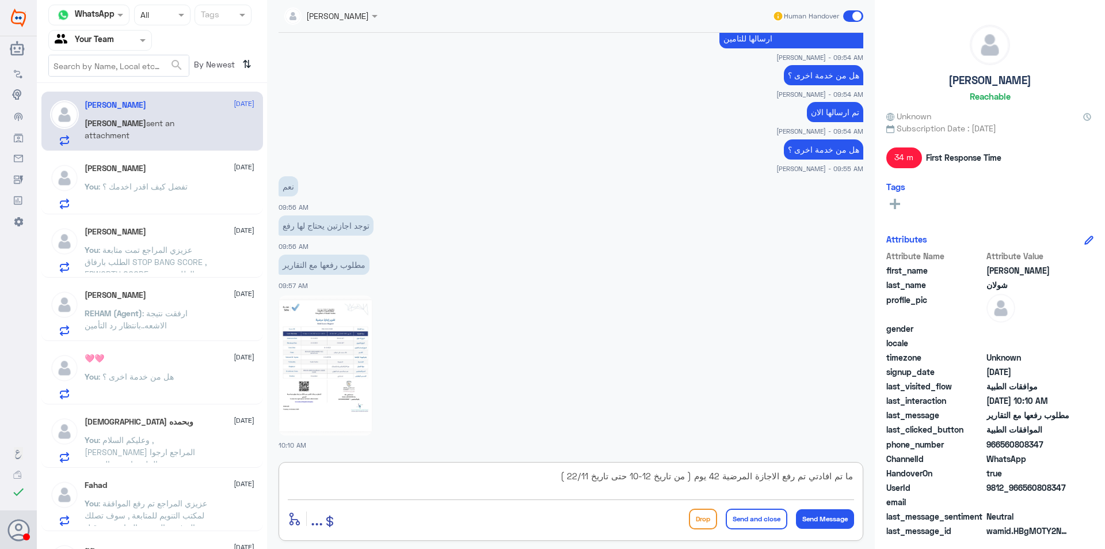
type textarea "ما تم افادتي تم رفع الاجازة المرضية 42 يوم ( من تاريخ 12-10 حتى تاريخ 22/11 )"
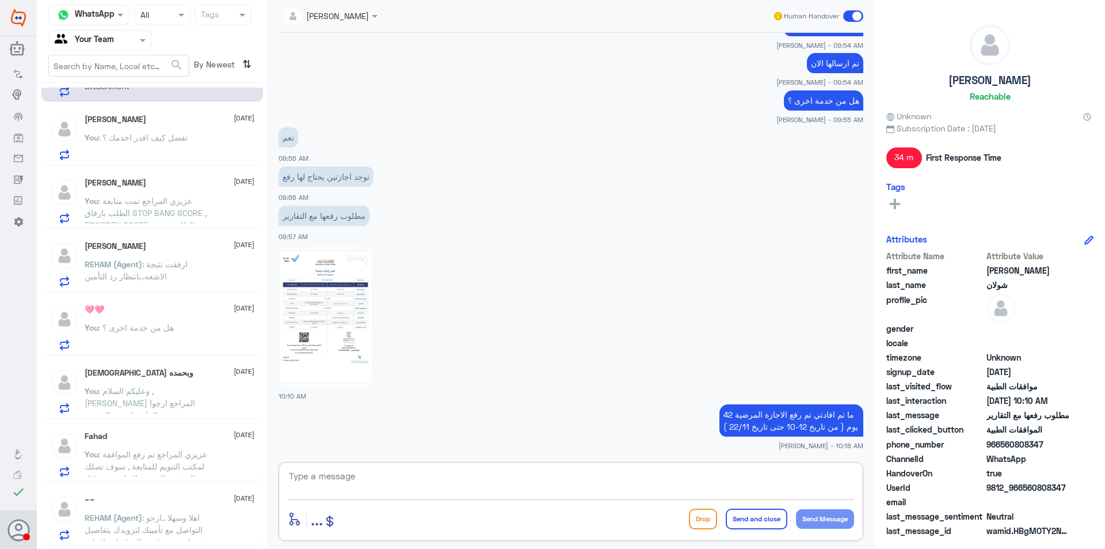
scroll to position [75, 0]
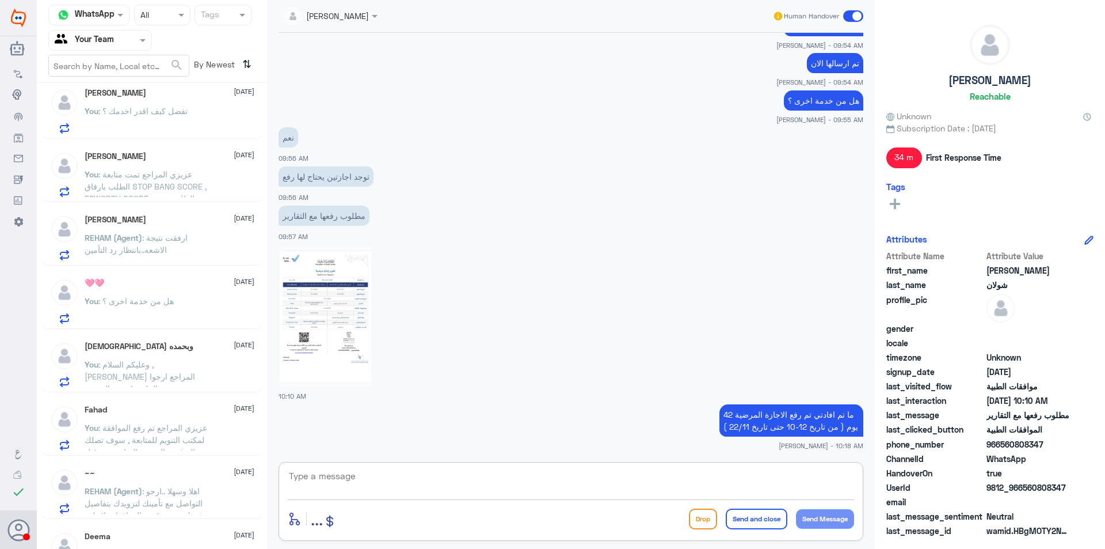
click at [332, 283] on img at bounding box center [326, 316] width 94 height 140
click at [541, 468] on textarea at bounding box center [571, 482] width 566 height 28
type textarea "هل من خدمات اخرى ؟"
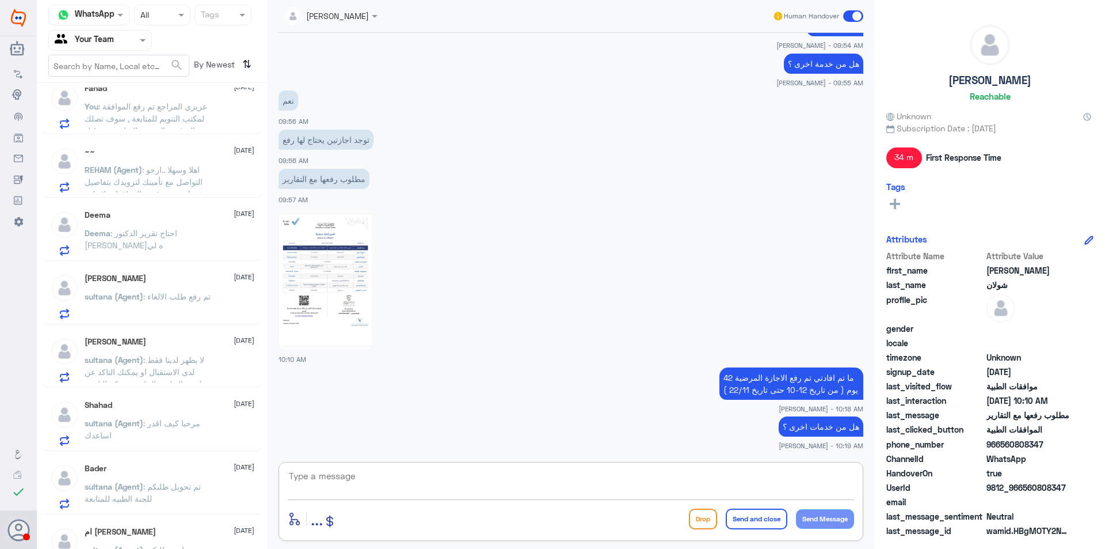
scroll to position [403, 0]
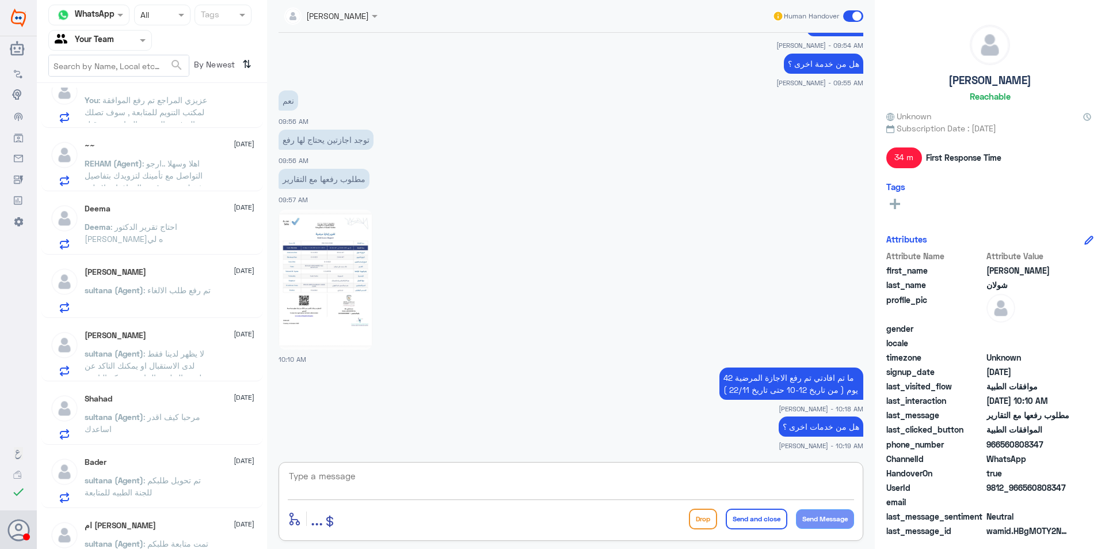
click at [219, 289] on div "sultana (Agent) : تم رفع طلب الالغاء" at bounding box center [170, 300] width 170 height 26
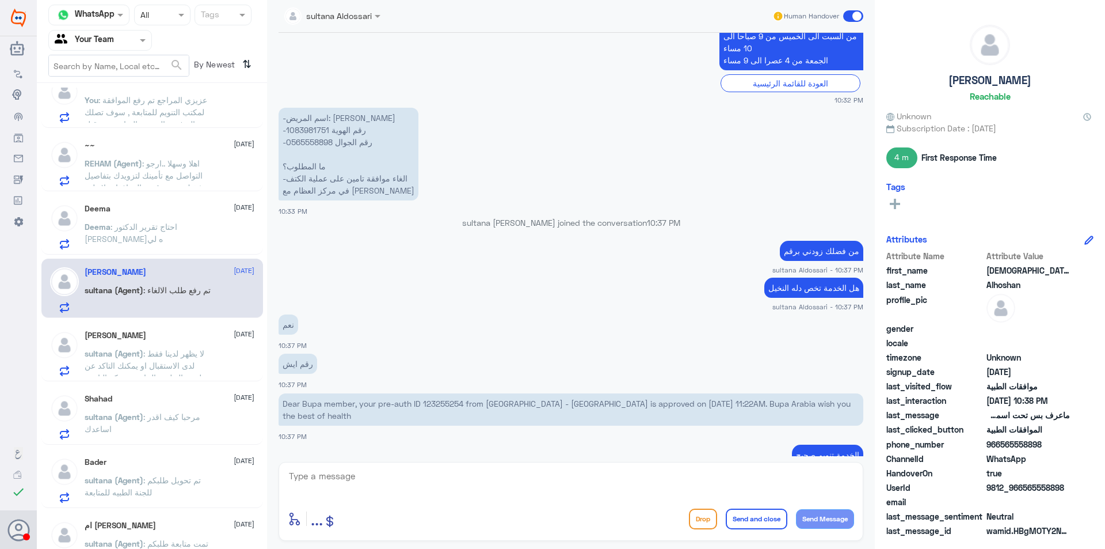
scroll to position [597, 0]
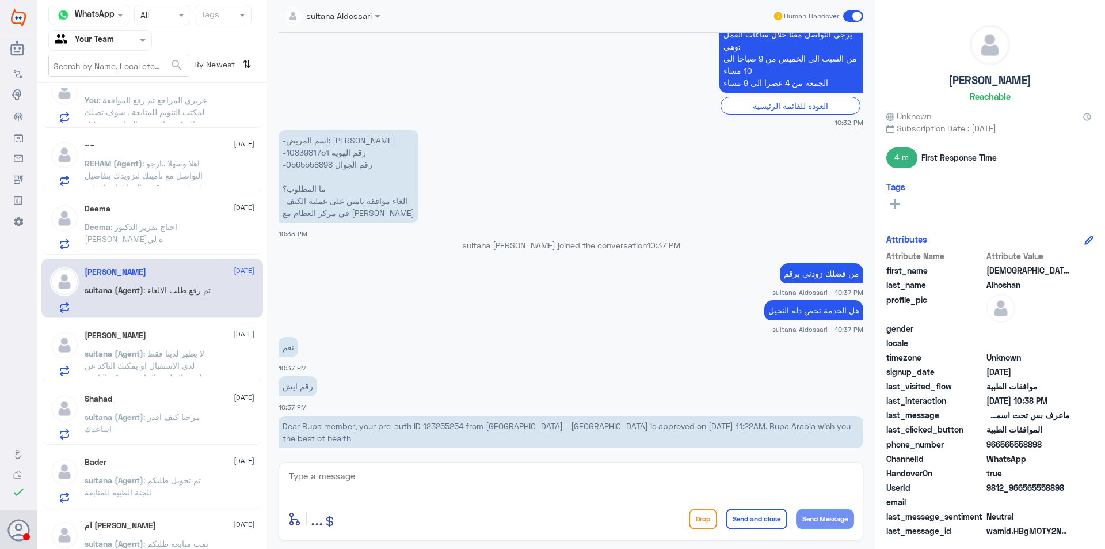
click at [310, 155] on p "-اسم المريض: محمد صالح بركه -رقم الهوية 1083981751 -رقم الجوال 0565558898 ما ال…" at bounding box center [349, 176] width 140 height 93
copy p "1083981751"
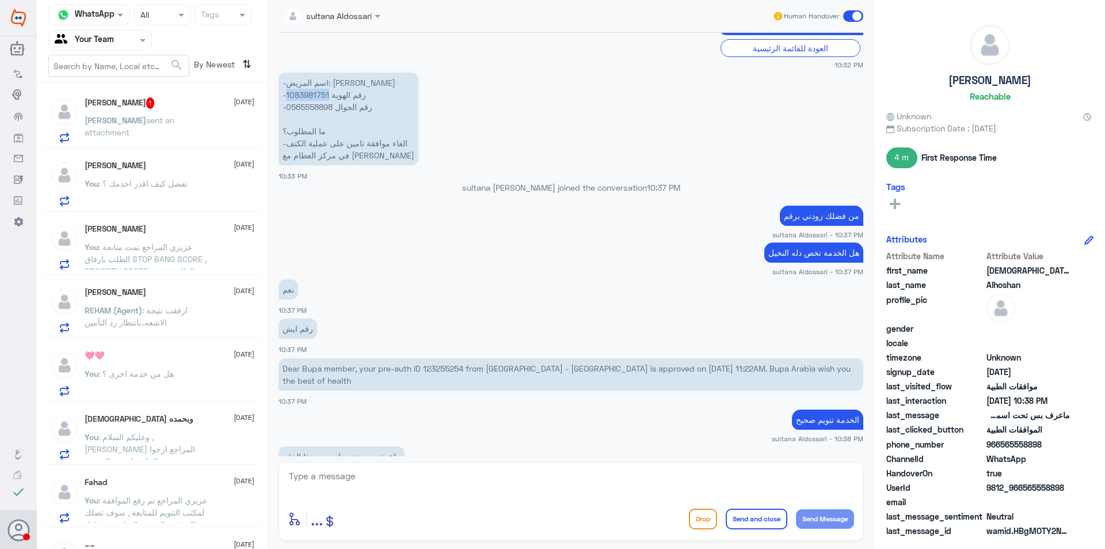
scroll to position [0, 0]
click at [208, 130] on div "خالد sent an attachment" at bounding box center [170, 133] width 170 height 26
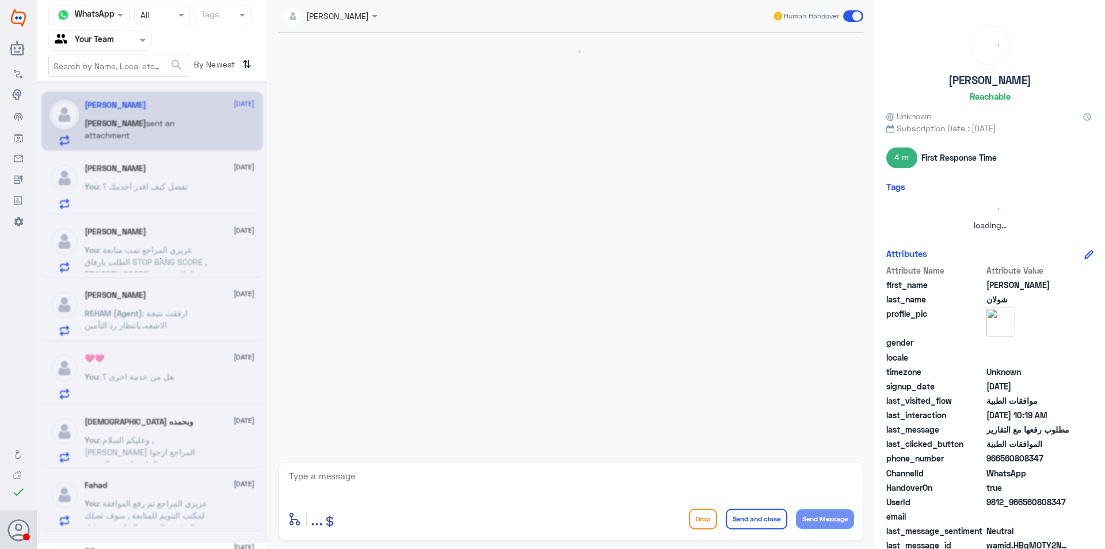
scroll to position [968, 0]
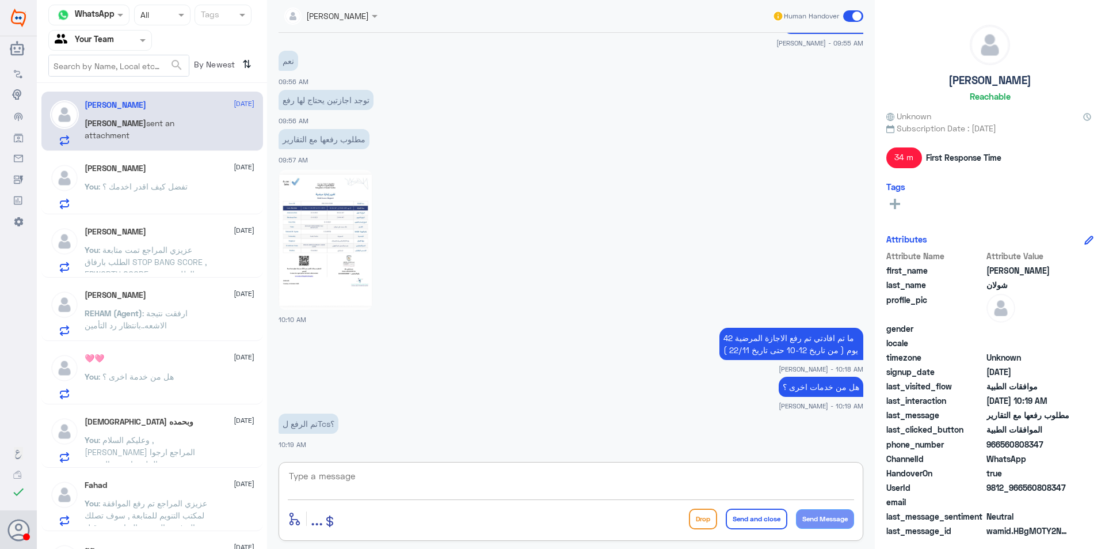
click at [354, 482] on textarea at bounding box center [571, 482] width 566 height 28
type textarea "ايه نعم"
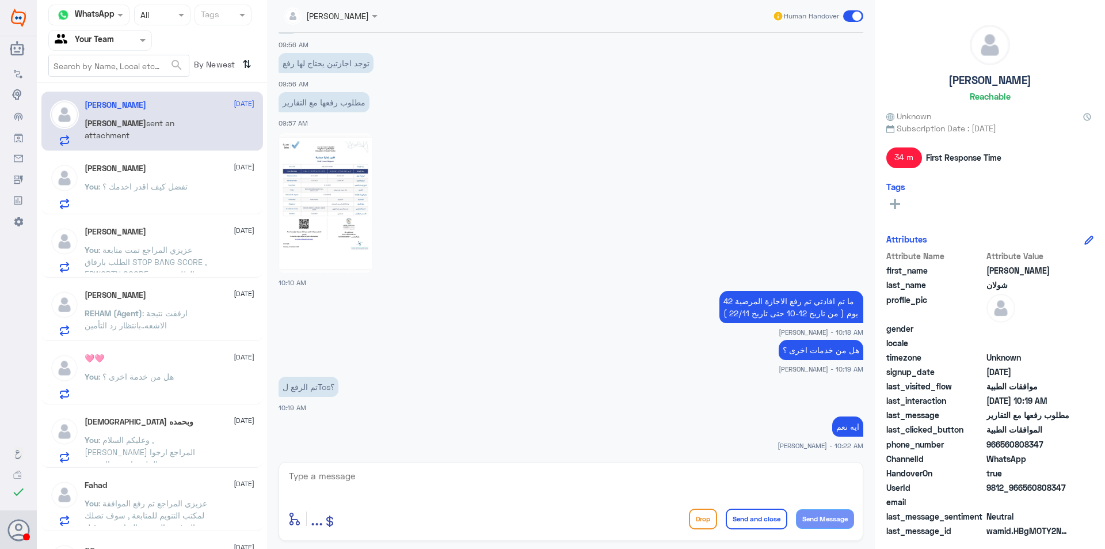
click at [195, 198] on div "You : تفضل كيف اقدر اخدمك ؟" at bounding box center [170, 196] width 170 height 26
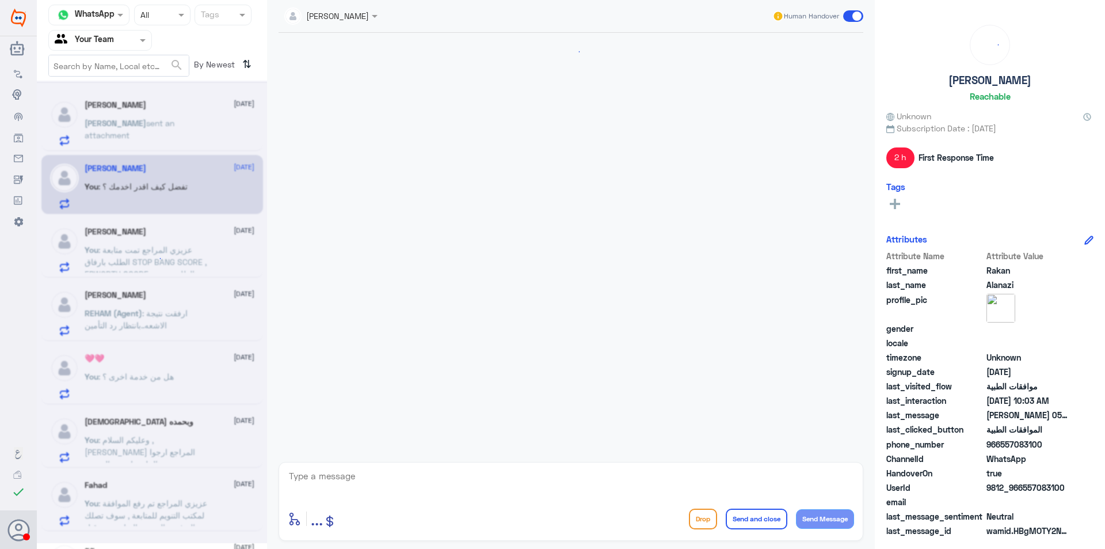
scroll to position [360, 0]
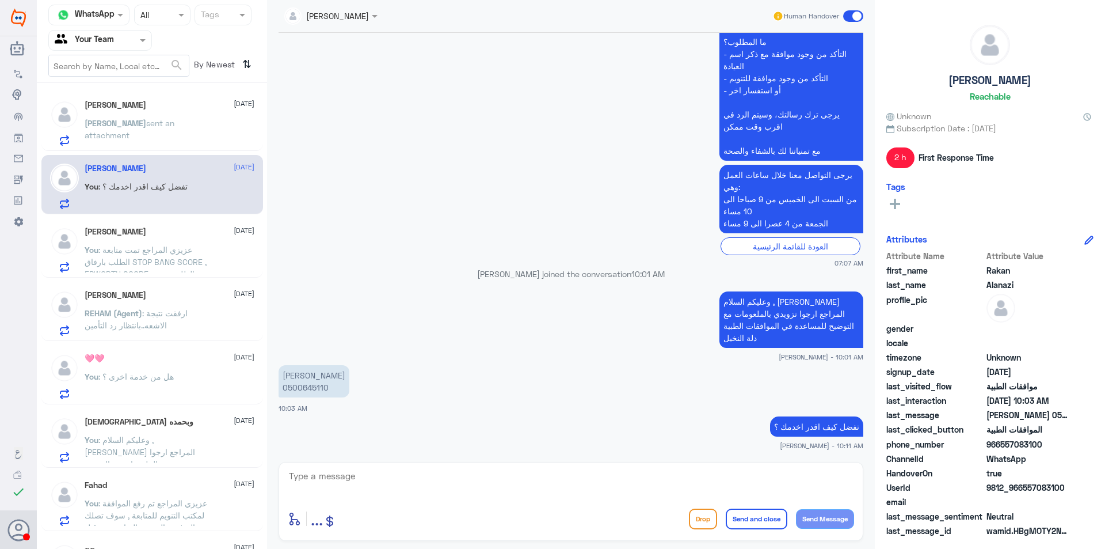
click at [170, 263] on span ": عزيزي المراجع تمت متابعة الطلب بارفاق STOP BANG SCORE , EPWORTH SCORE , الطلب…" at bounding box center [146, 268] width 122 height 46
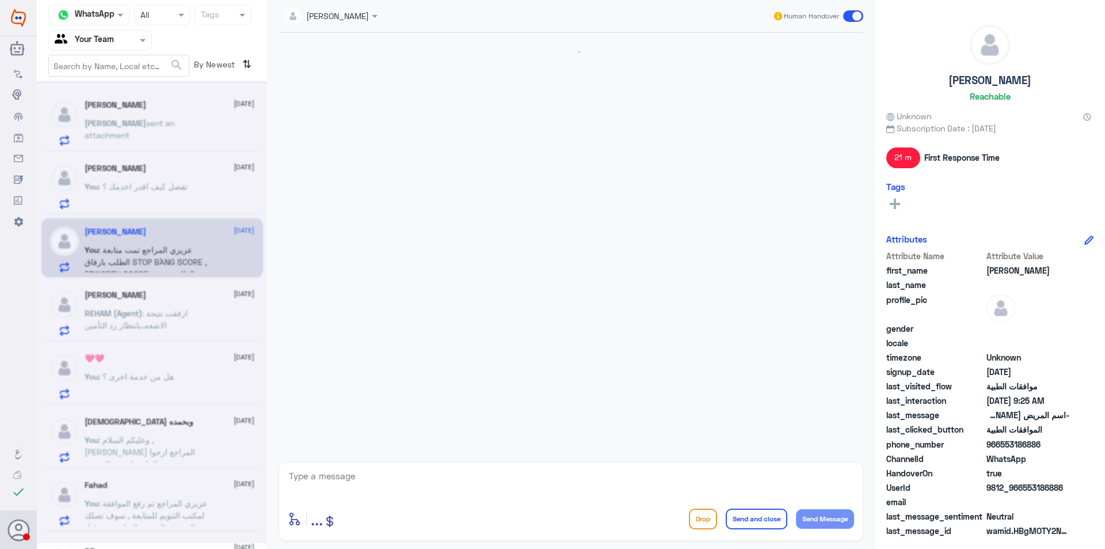
scroll to position [1223, 0]
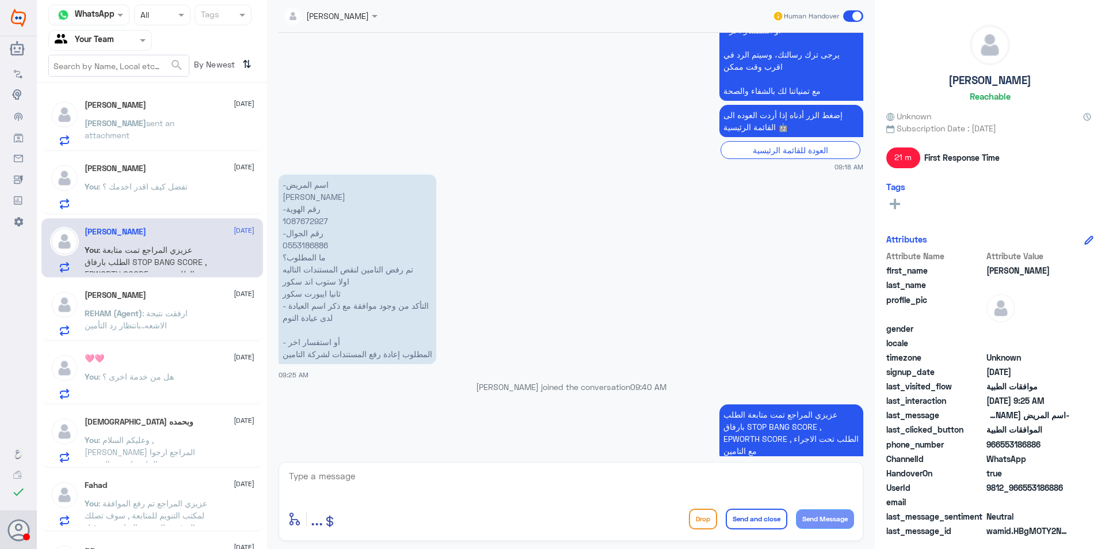
click at [303, 210] on p "-اسم المريض محمد عبدالله العنزي -رقم الهوية 1087672927 -رقم الجوال 0553186886 م…" at bounding box center [358, 268] width 158 height 189
click at [299, 208] on p "-اسم المريض محمد عبدالله العنزي -رقم الهوية 1087672927 -رقم الجوال 0553186886 م…" at bounding box center [358, 268] width 158 height 189
copy p "1087672927"
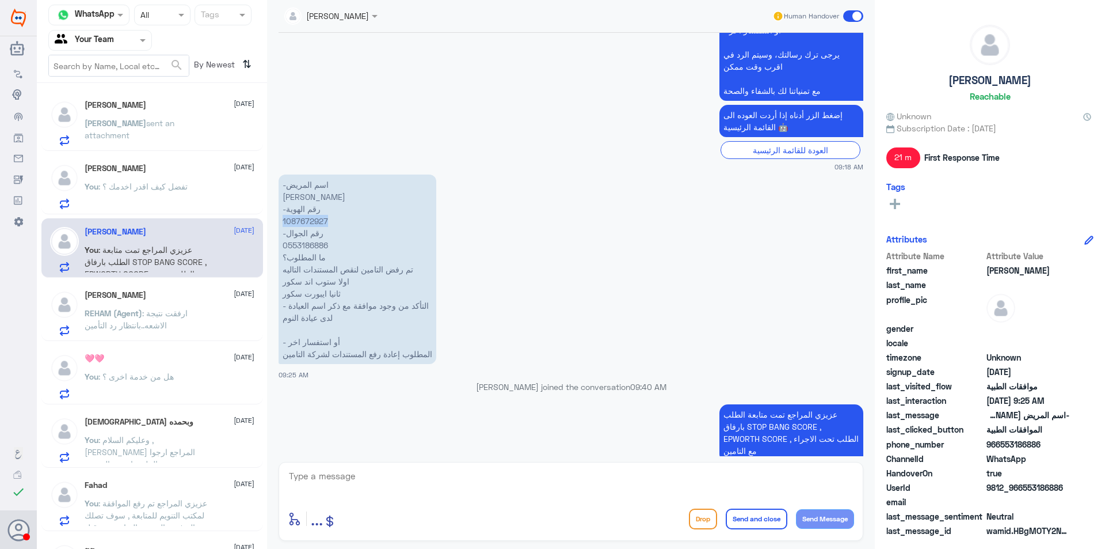
copy p "1087672927"
click at [184, 124] on div "خالد sent an attachment" at bounding box center [170, 133] width 170 height 26
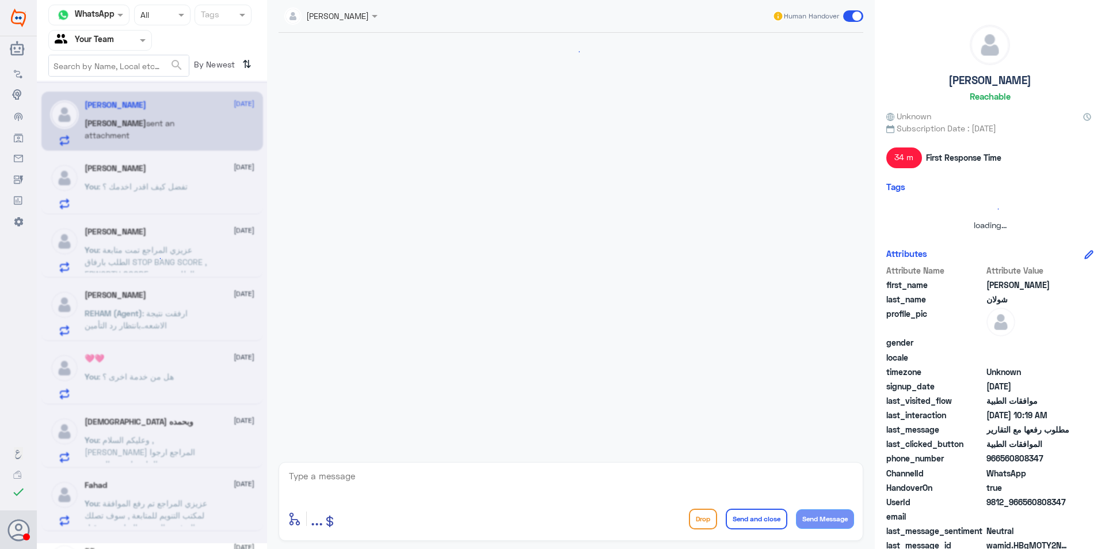
scroll to position [965, 0]
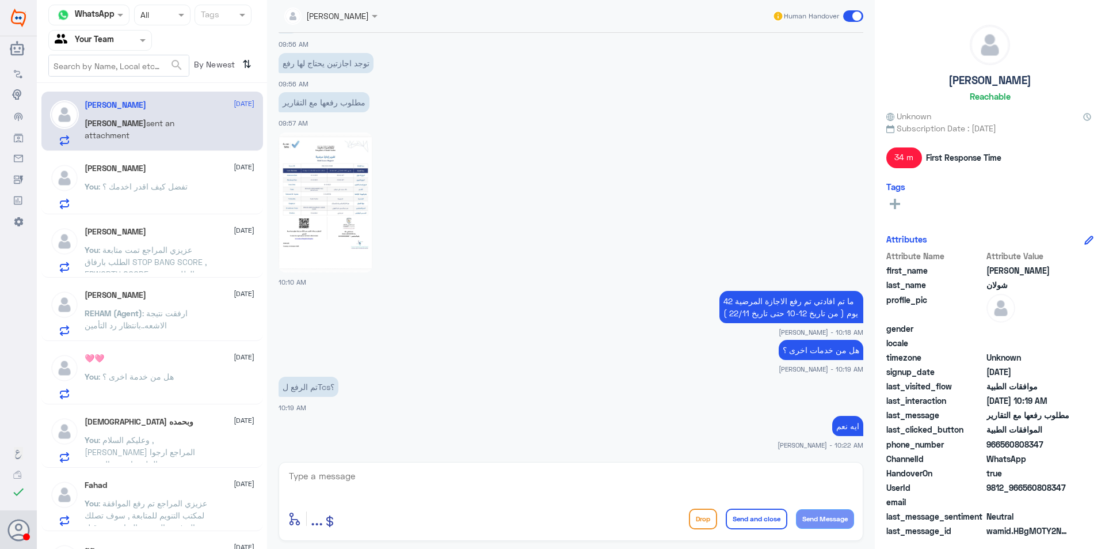
click at [409, 482] on textarea at bounding box center [571, 482] width 566 height 28
click at [648, 476] on textarea "تم افادتي الان" at bounding box center [571, 482] width 566 height 28
type textarea "تم افادتي الان بان تمت الموافقة على الاجازات المرضية"
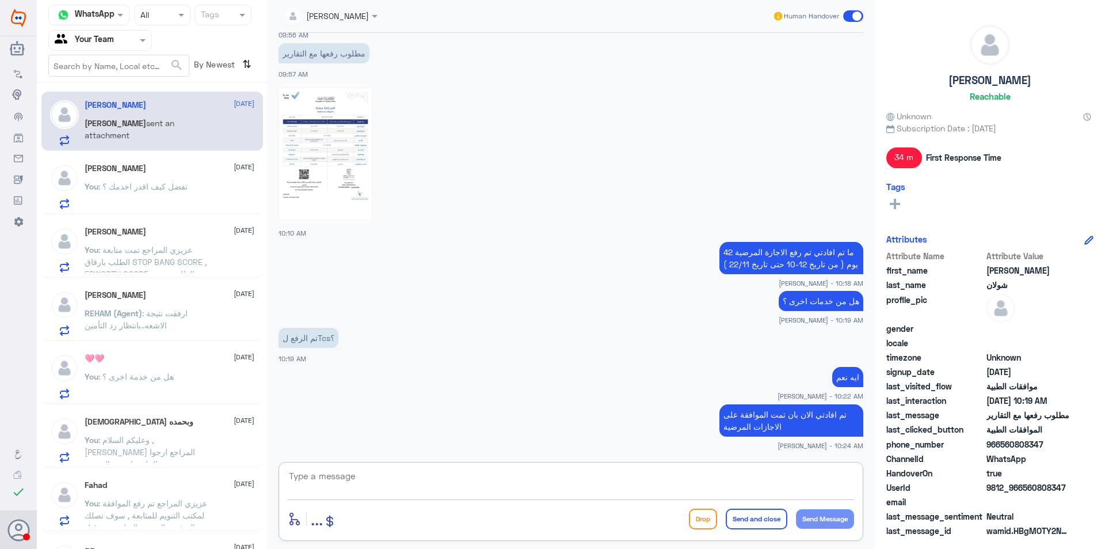
paste textarea "Approved Sick-leave Days"
type textarea "Approved Sick-leave Days"
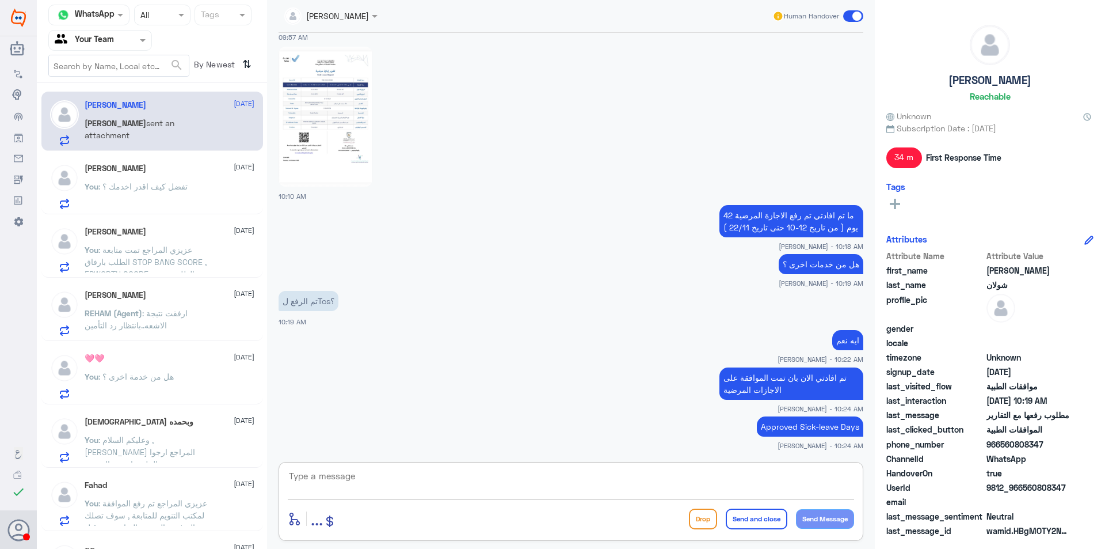
click at [177, 244] on p "You : عزيزي المراجع تمت متابعة الطلب بارفاق STOP BANG SCORE , EPWORTH SCORE , ا…" at bounding box center [150, 258] width 130 height 29
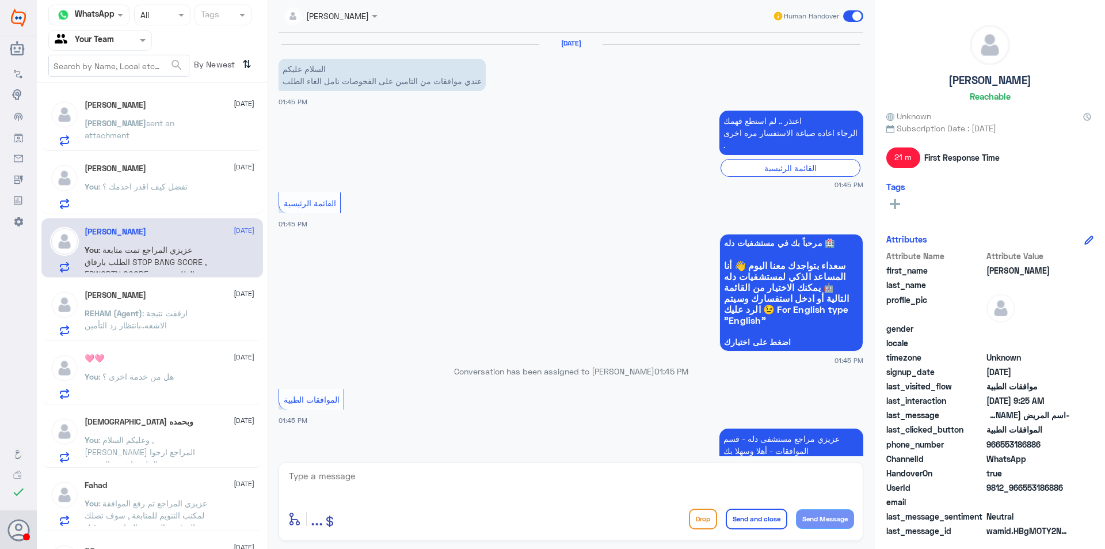
scroll to position [1223, 0]
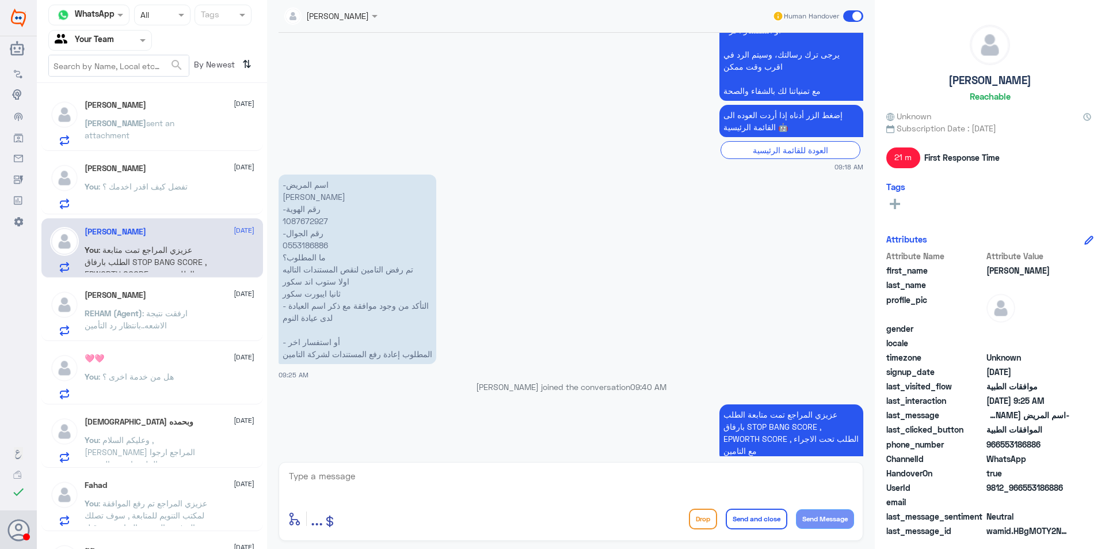
click at [305, 212] on p "-اسم المريض محمد عبدالله العنزي -رقم الهوية 1087672927 -رقم الجوال 0553186886 م…" at bounding box center [358, 268] width 158 height 189
copy p "1087672927"
click at [486, 475] on textarea at bounding box center [571, 482] width 566 height 28
drag, startPoint x: 717, startPoint y: 426, endPoint x: 739, endPoint y: 415, distance: 23.9
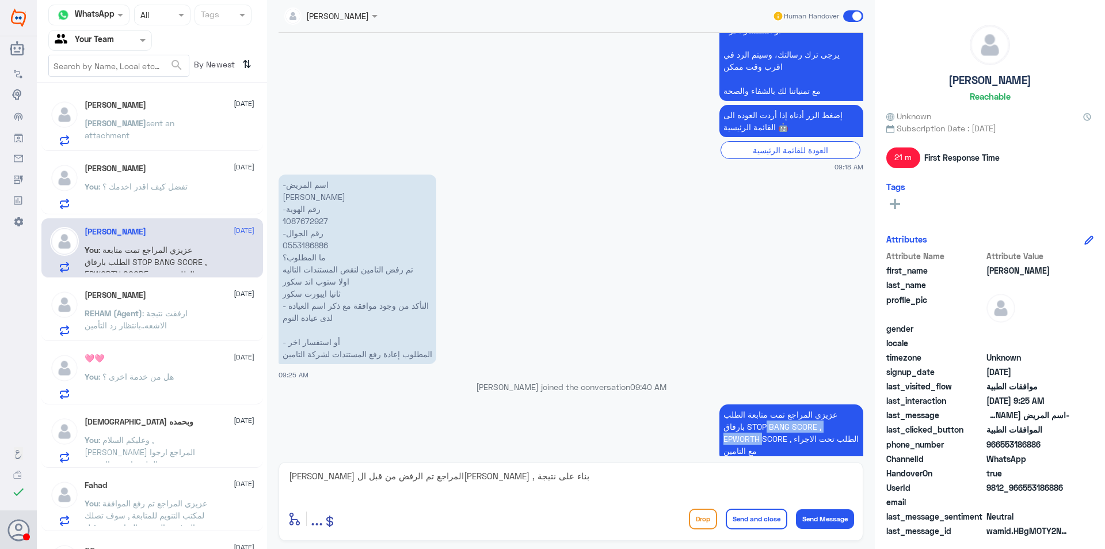
click at [739, 415] on p "عزيزي المراجع تمت متابعة الطلب بارفاق STOP BANG SCORE , EPWORTH SCORE , الطلب ت…" at bounding box center [792, 432] width 144 height 56
click at [741, 425] on p "عزيزي المراجع تمت متابعة الطلب بارفاق STOP BANG SCORE , EPWORTH SCORE , الطلب ت…" at bounding box center [792, 432] width 144 height 56
drag, startPoint x: 744, startPoint y: 428, endPoint x: 716, endPoint y: 414, distance: 31.4
click at [720, 414] on p "عزيزي المراجع تمت متابعة الطلب بارفاق STOP BANG SCORE , EPWORTH SCORE , الطلب ت…" at bounding box center [792, 432] width 144 height 56
copy p "STOP BANG SCORE , EPWORTH SCORE"
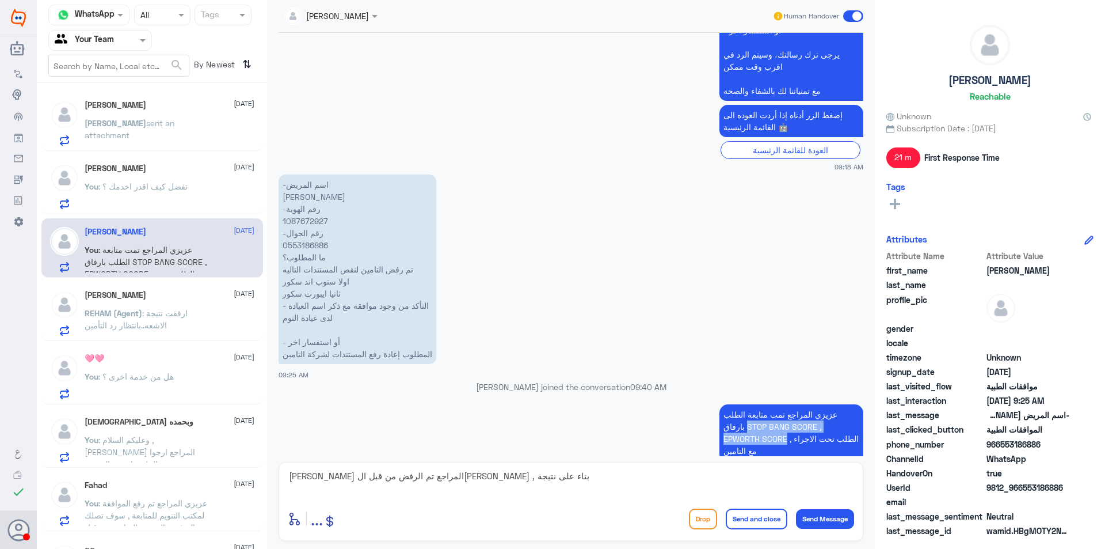
click at [627, 488] on textarea "عزيزي المراجع تم الرفض من قبل التامين , بناء على نتيجة" at bounding box center [571, 482] width 566 height 28
paste textarea "STOP BANG SCORE , EPWORTH SCORE"
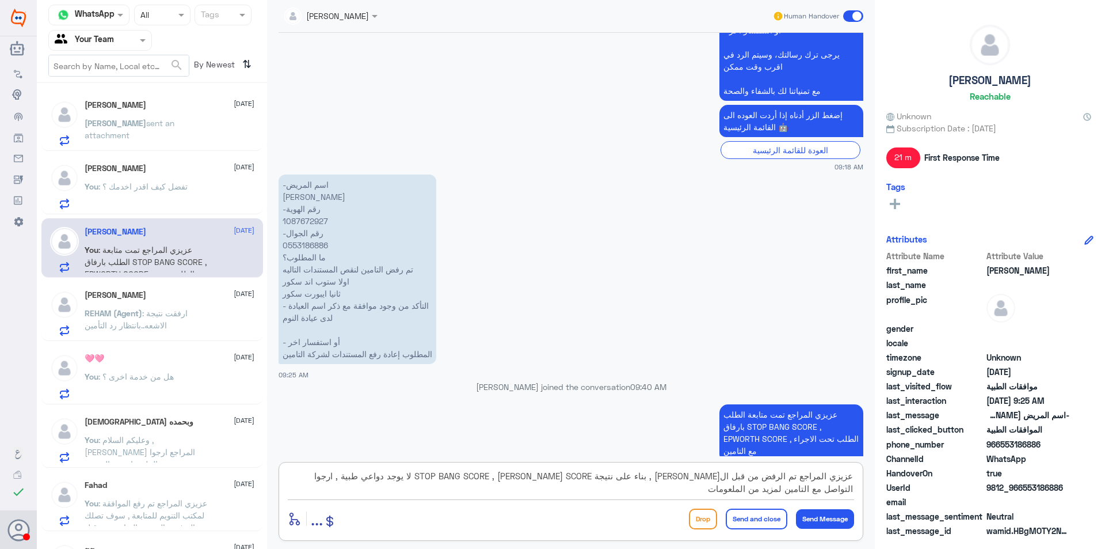
type textarea "عزيزي المراجع تم الرفض من قبل التامين , بناء على نتيجة STOP BANG SCORE , EPWORT…"
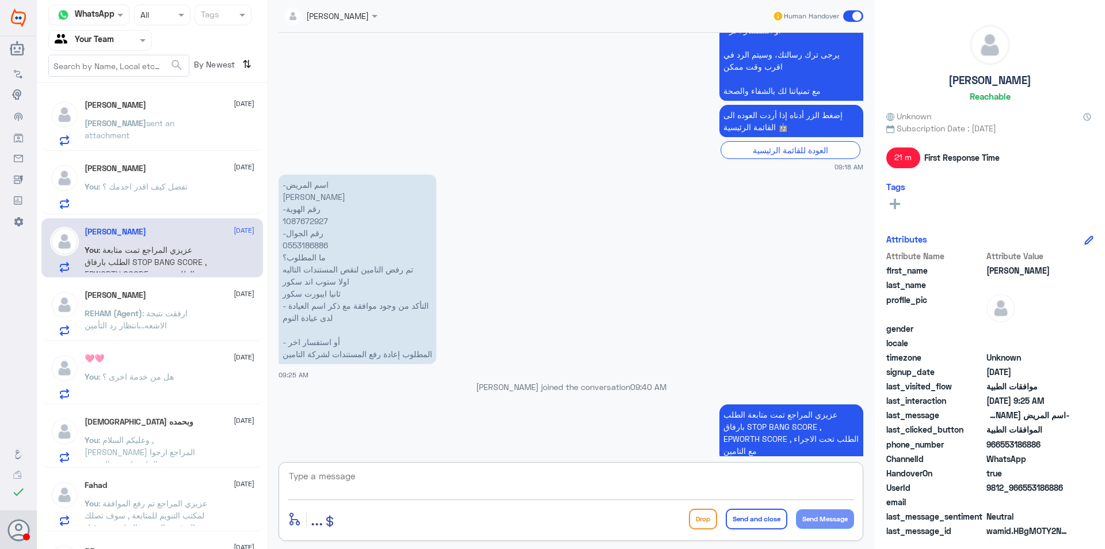
scroll to position [1308, 0]
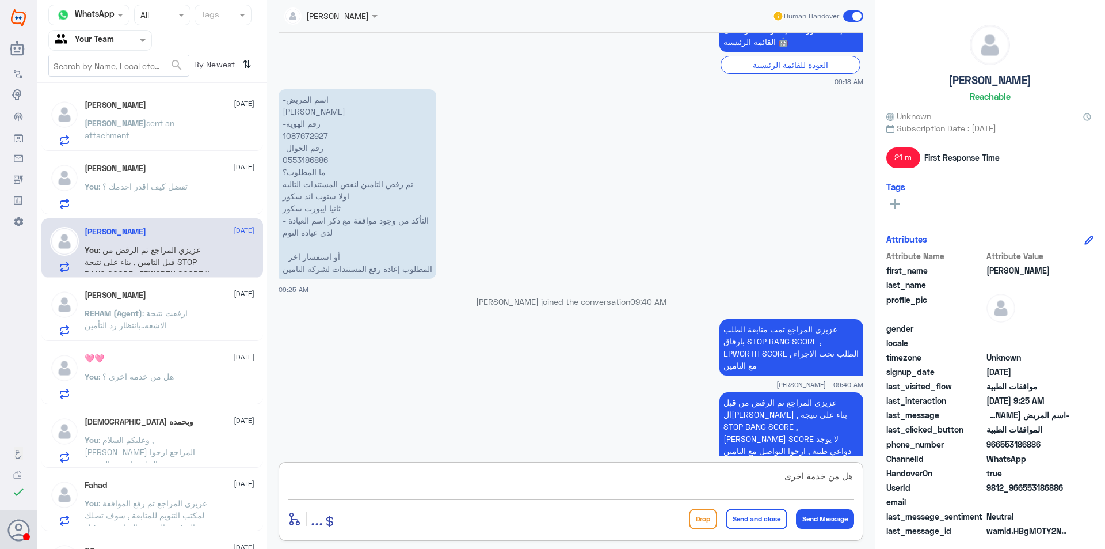
type textarea "هل من خدمة اخرى ؟"
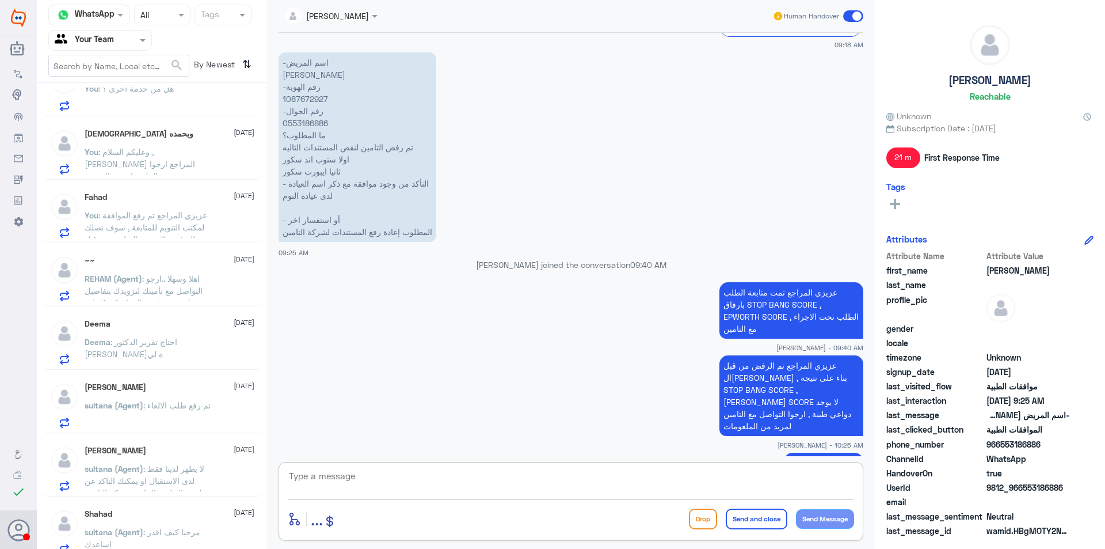
scroll to position [345, 0]
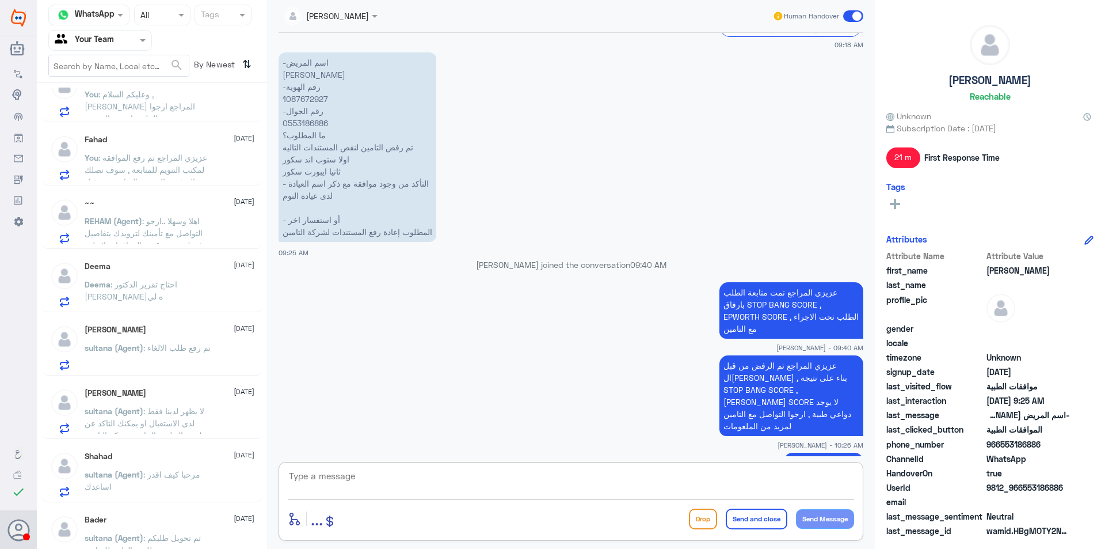
click at [169, 298] on p "Deema : احتاج تقرير الدكتور ارسله لي" at bounding box center [150, 292] width 130 height 29
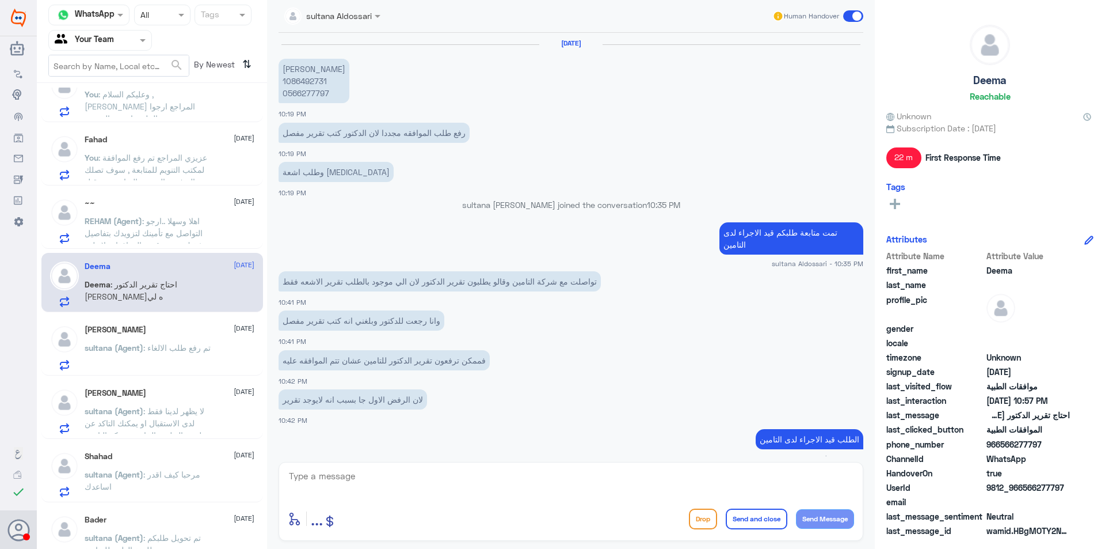
scroll to position [452, 0]
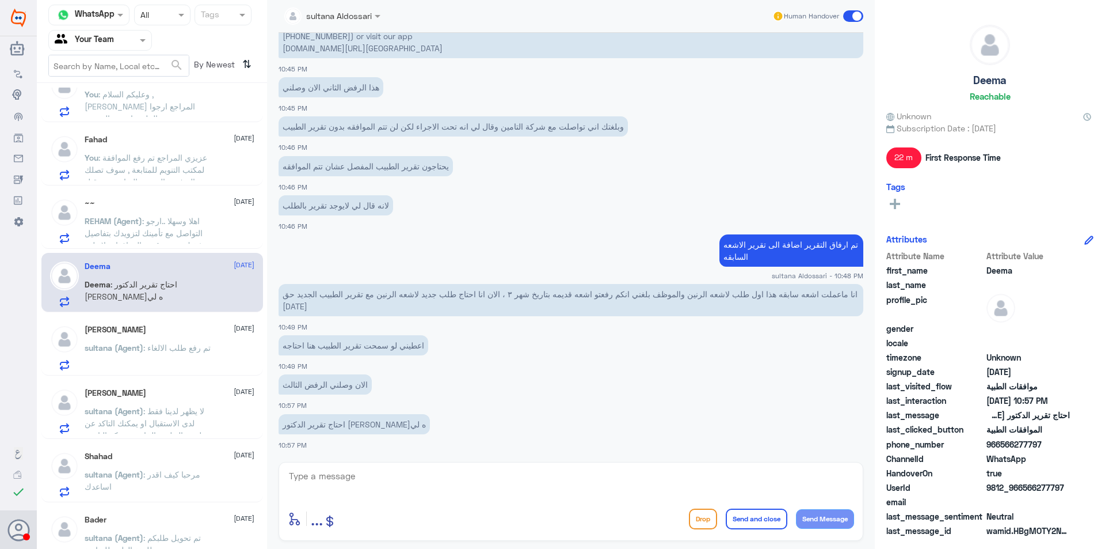
click at [150, 342] on p "sultana (Agent) : تم رفع طلب الالغاء" at bounding box center [148, 355] width 126 height 29
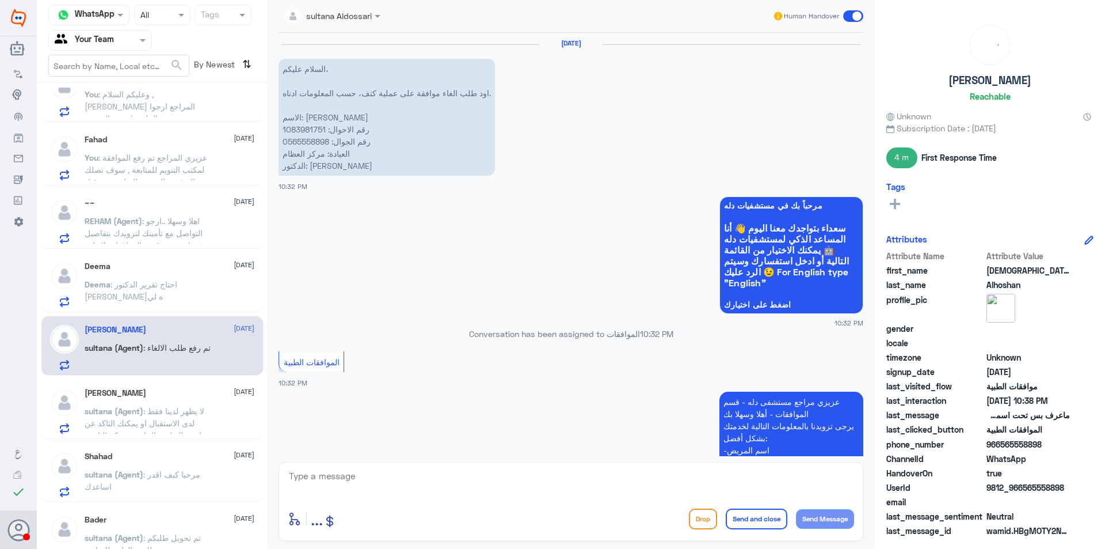
scroll to position [712, 0]
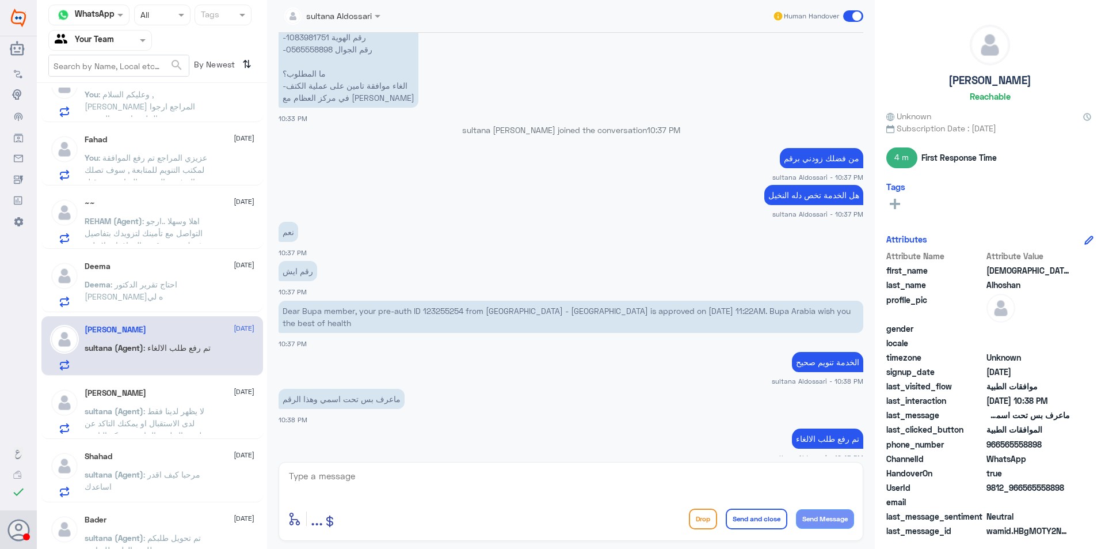
click at [180, 406] on span ": لا يظهر لدينا فقط لدى الاستقبال او يمكنك التاكد عن طريق التطبيق الخاص بشركة ا…" at bounding box center [145, 423] width 121 height 34
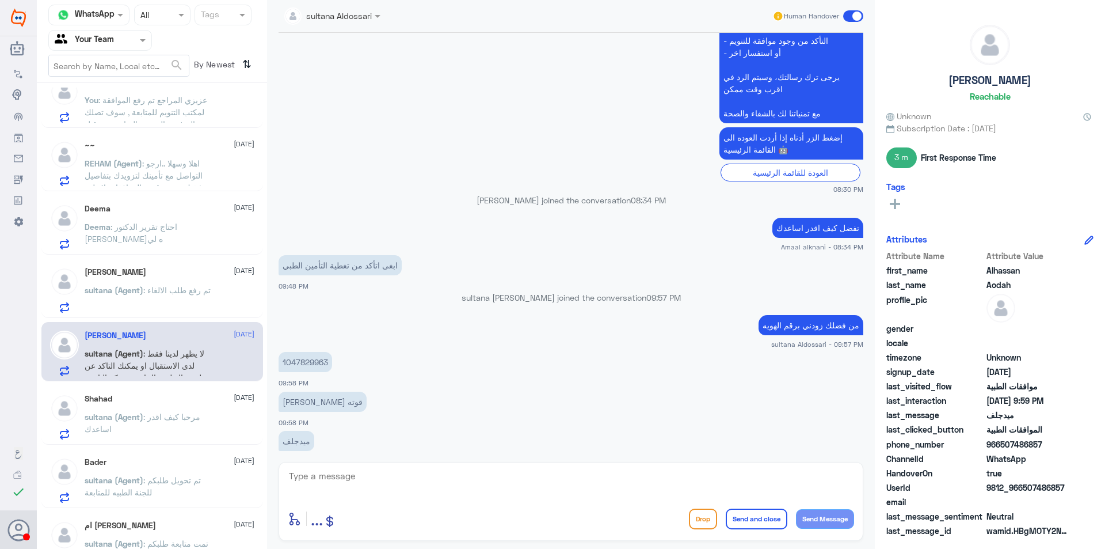
scroll to position [403, 0]
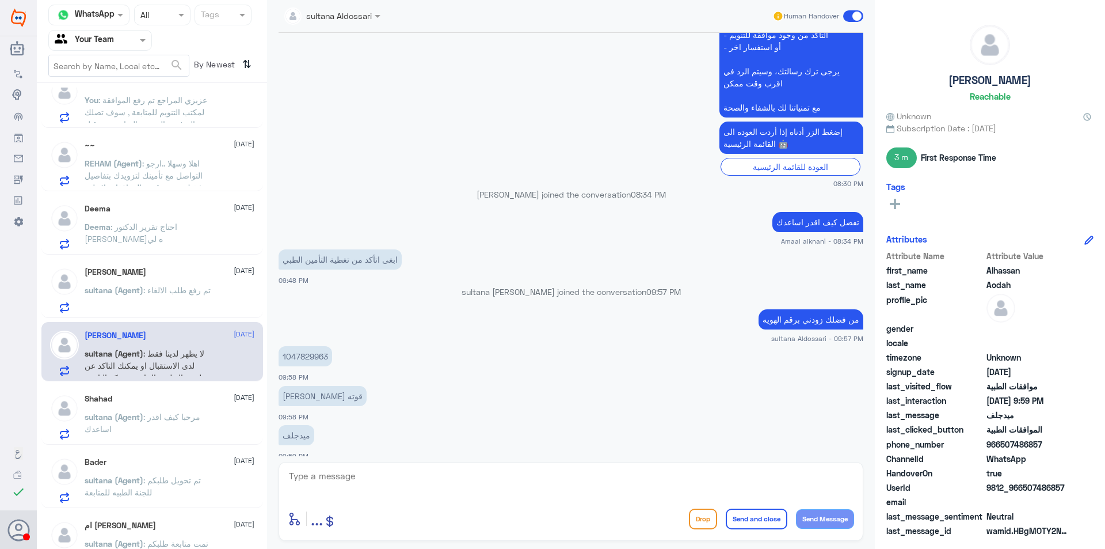
click at [306, 360] on p "1047829963" at bounding box center [306, 356] width 54 height 20
copy p "1047829963"
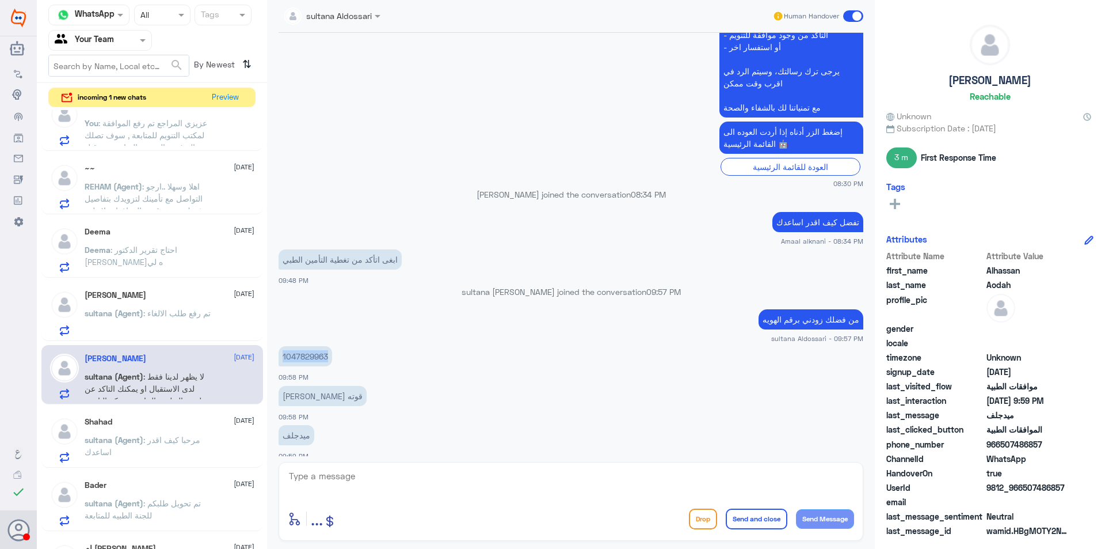
copy p "1047829963"
drag, startPoint x: 387, startPoint y: 473, endPoint x: 385, endPoint y: 454, distance: 19.7
click at [387, 471] on textarea at bounding box center [571, 482] width 566 height 28
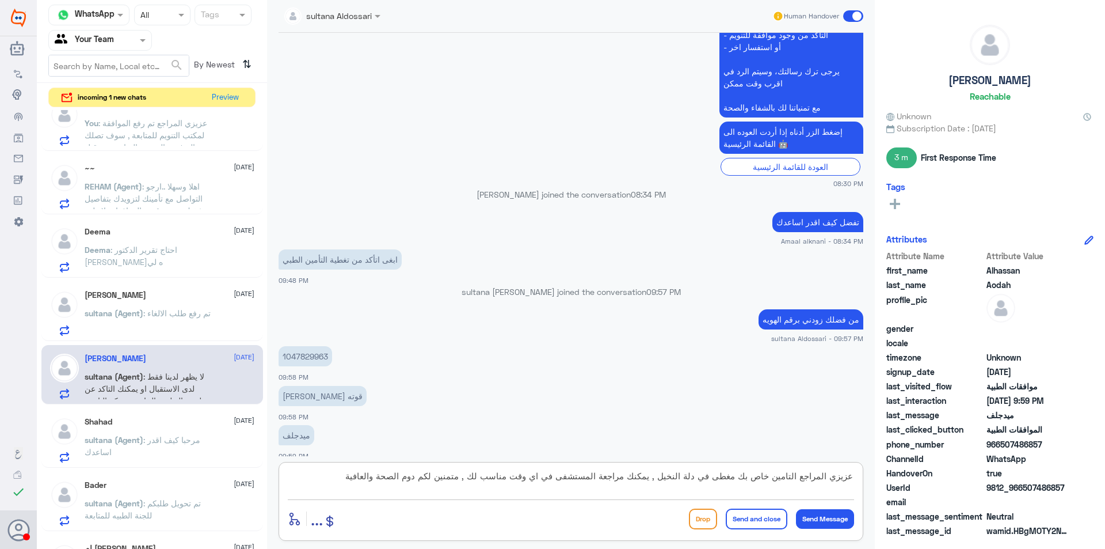
type textarea "عزيزي المراجع التامين خاص بك مغطى في دلة النخيل , يمكنك مراجعة المستشفى في اي و…"
click at [746, 522] on button "Send and close" at bounding box center [757, 518] width 62 height 21
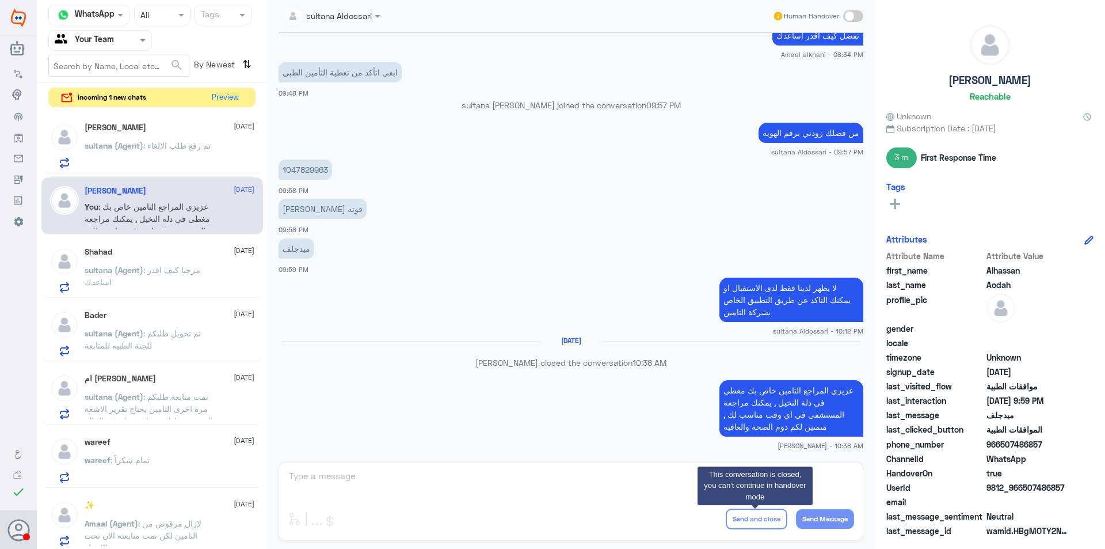
scroll to position [576, 0]
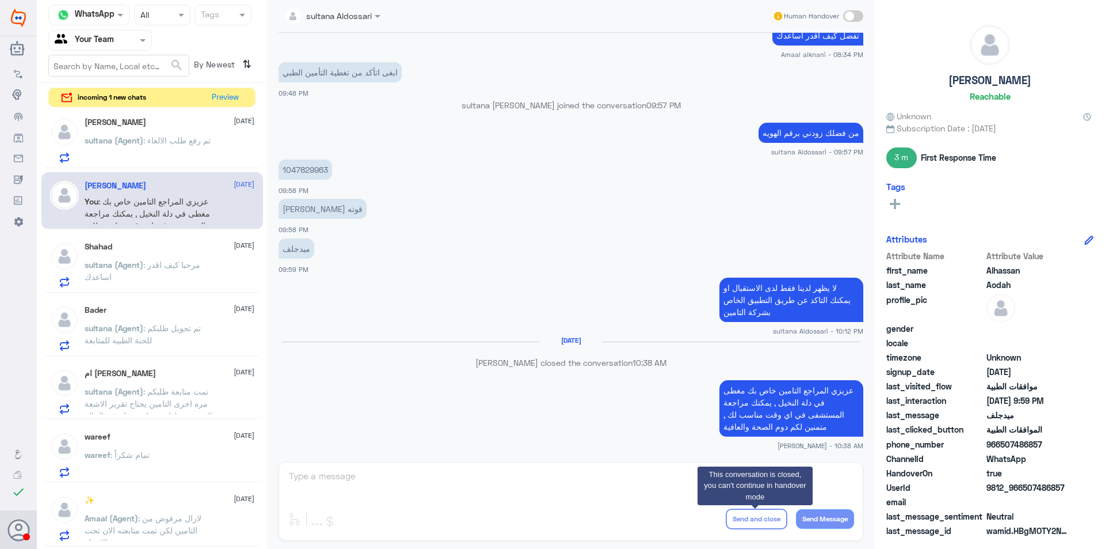
click at [219, 276] on div "sultana (Agent) : مرحبا كيف اقدر اساعدك" at bounding box center [170, 274] width 170 height 26
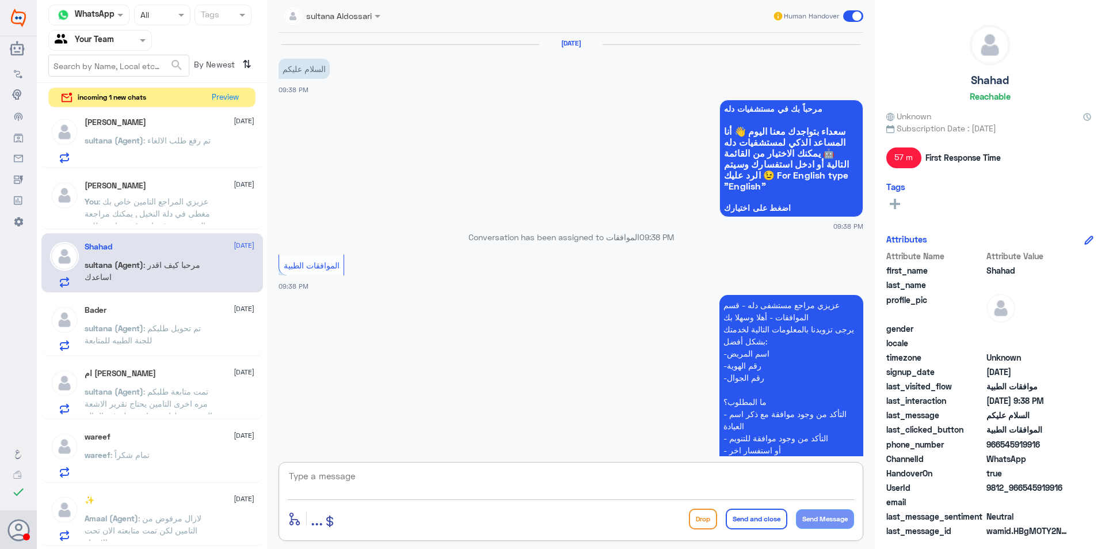
click at [547, 480] on textarea at bounding box center [571, 482] width 566 height 28
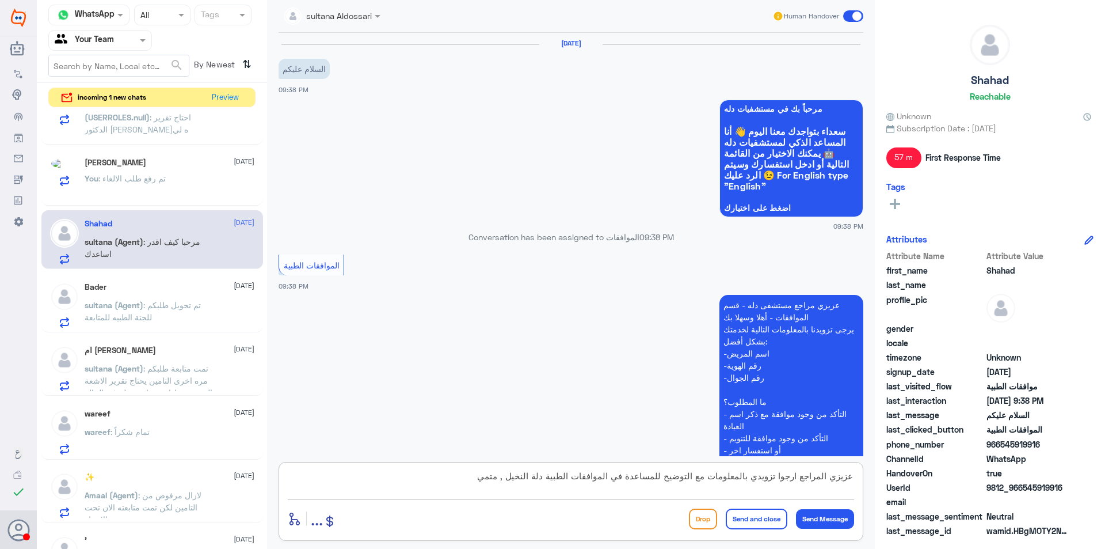
scroll to position [573, 0]
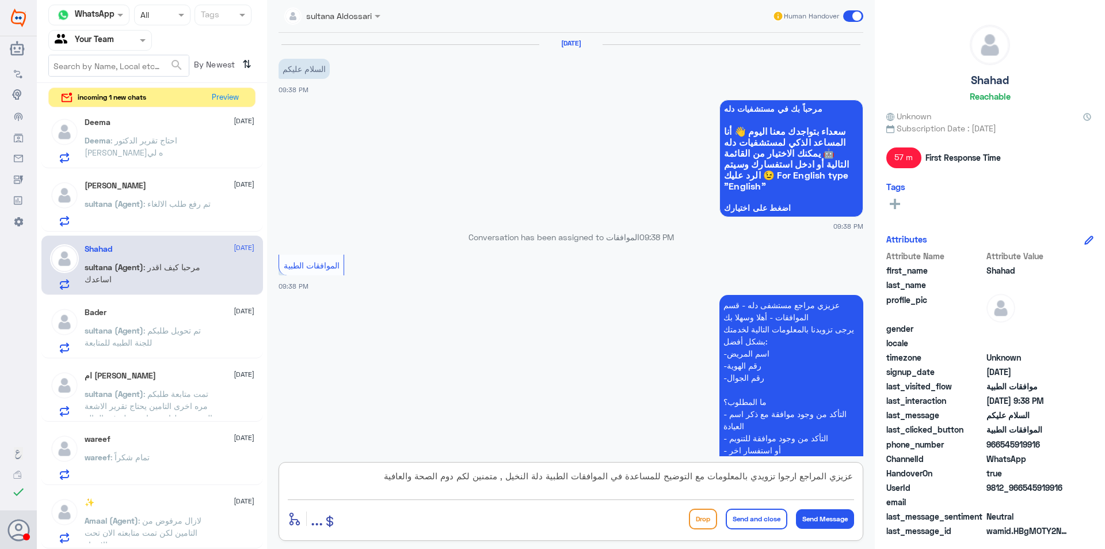
type textarea "عزيزي المراجع ارجوا تزويدي بالمعلومات مع التوضيح للمساعدة في الموافقات الطبية د…"
click at [735, 518] on button "Send and close" at bounding box center [757, 518] width 62 height 21
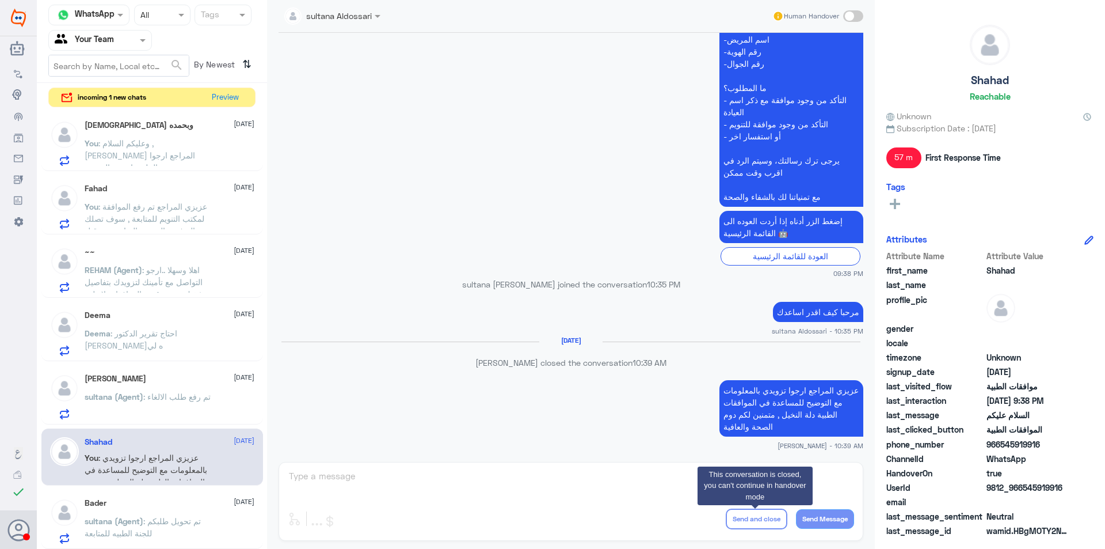
scroll to position [401, 0]
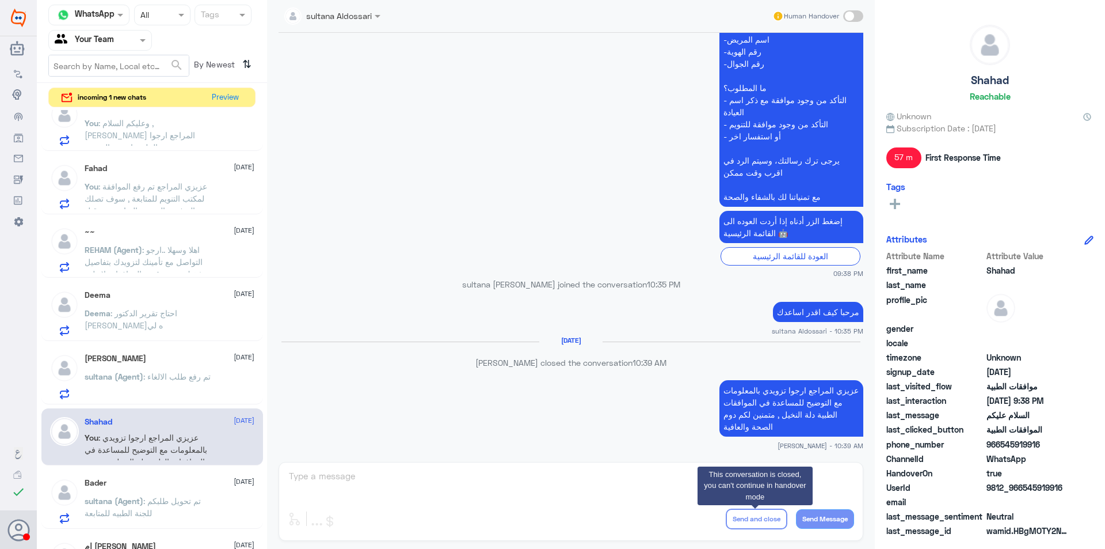
click at [198, 387] on p "sultana (Agent) : تم رفع طلب الالغاء" at bounding box center [148, 384] width 126 height 29
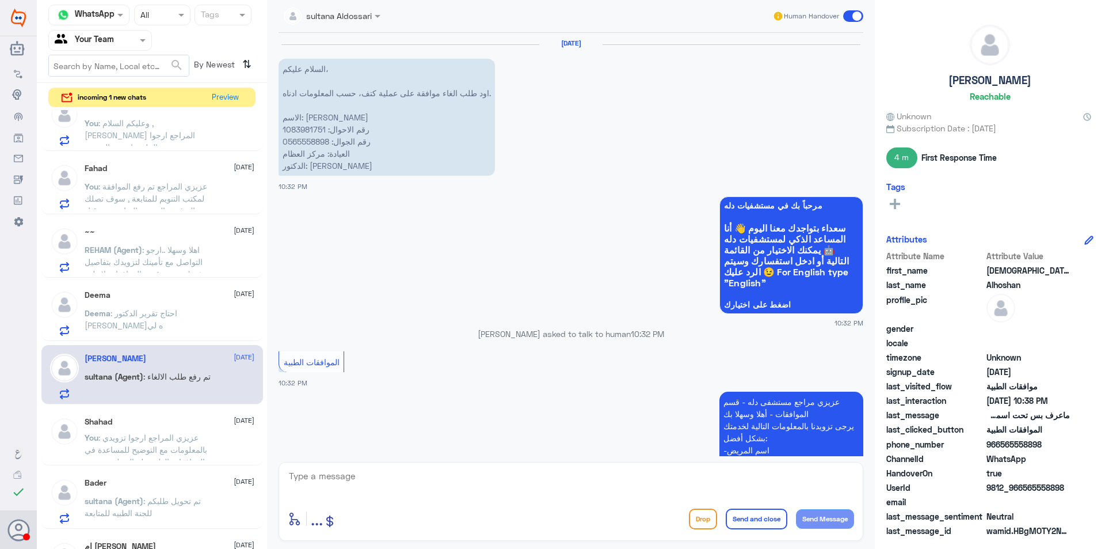
scroll to position [712, 0]
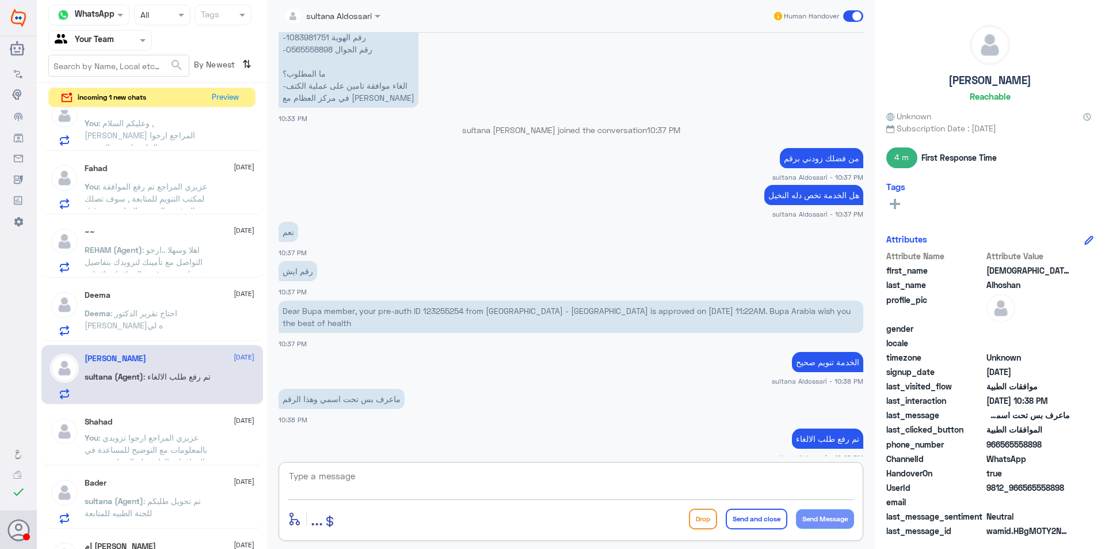
click at [351, 476] on textarea at bounding box center [571, 482] width 566 height 28
type textarea "عزيزي المراجع سوف تصلك رسالة في حال تم الالغاء من قبل التامين , متمنين لكم دوم …"
click at [769, 522] on button "Send and close" at bounding box center [757, 518] width 62 height 21
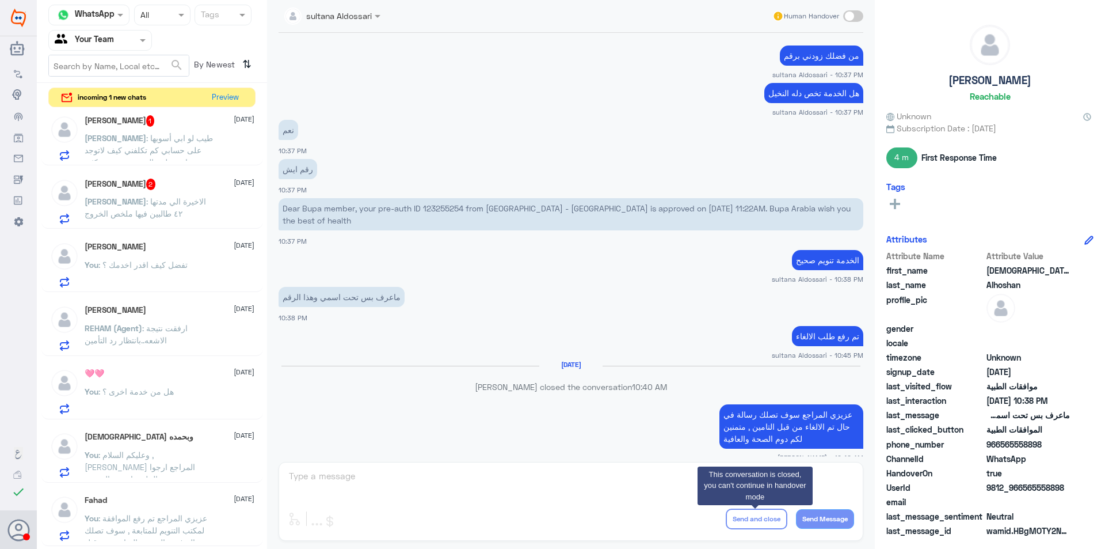
scroll to position [0, 0]
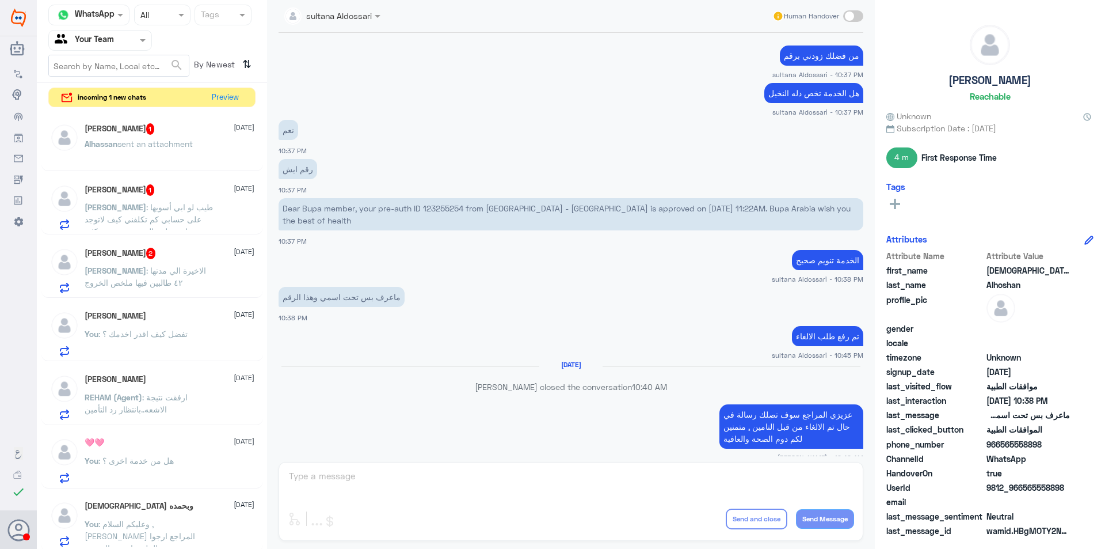
click at [132, 279] on p "خالد : الاخيرة الي مدتها ٤٢ طالبين فيها ملخص الخروج" at bounding box center [150, 278] width 130 height 29
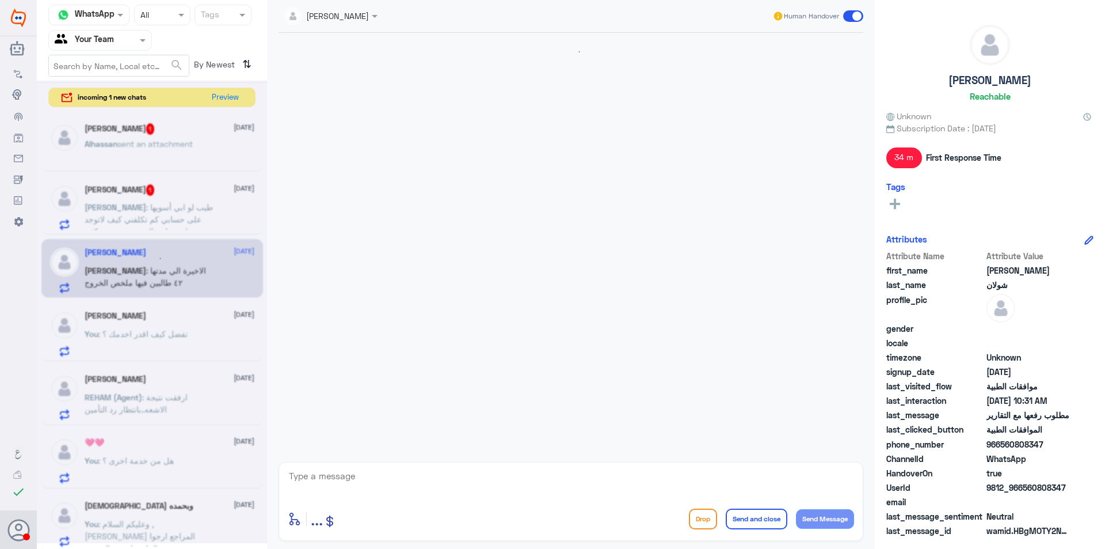
scroll to position [674, 0]
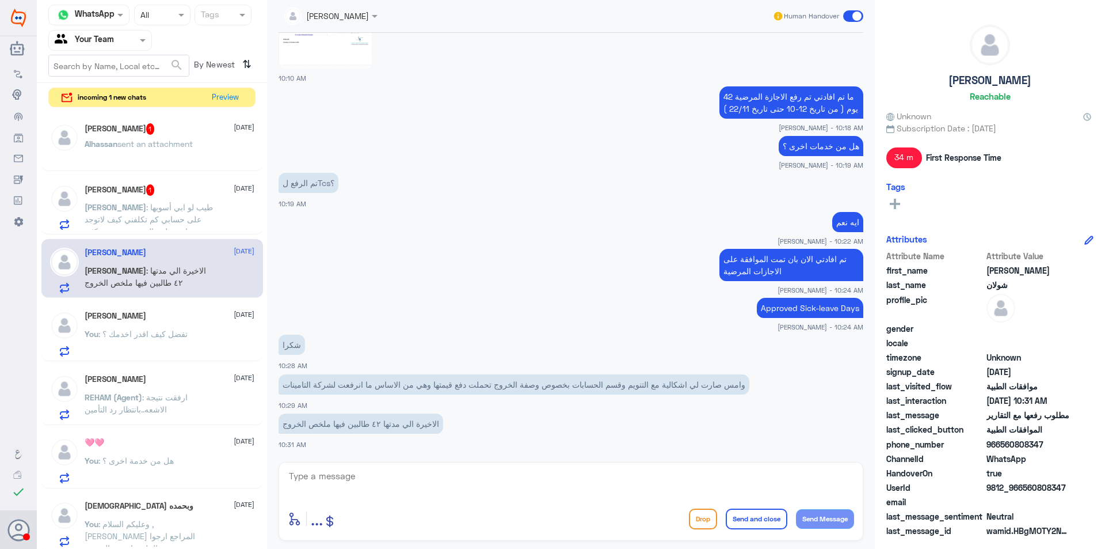
click at [146, 211] on span "ابوعبدالله" at bounding box center [116, 207] width 62 height 10
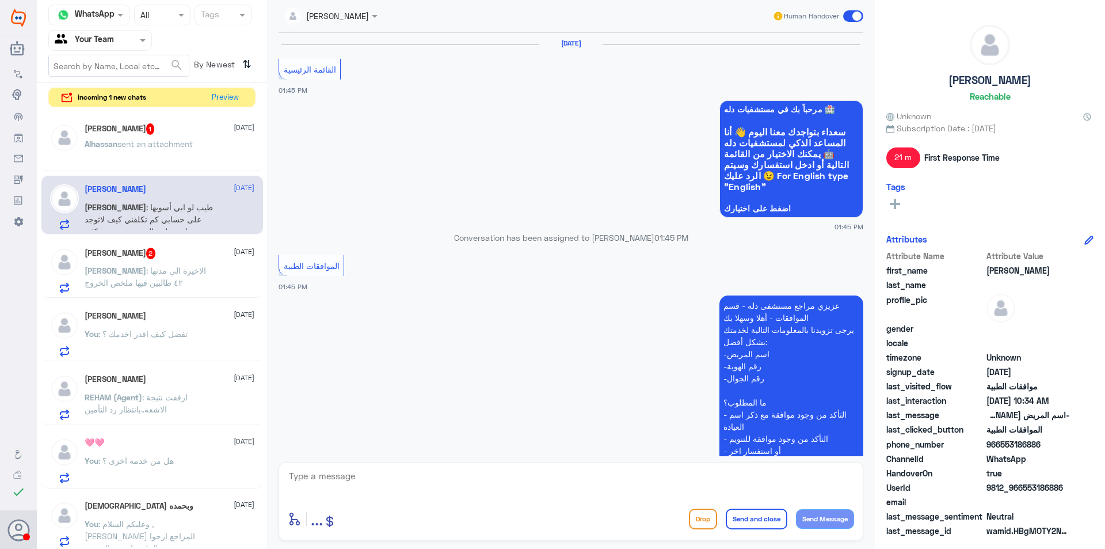
scroll to position [1264, 0]
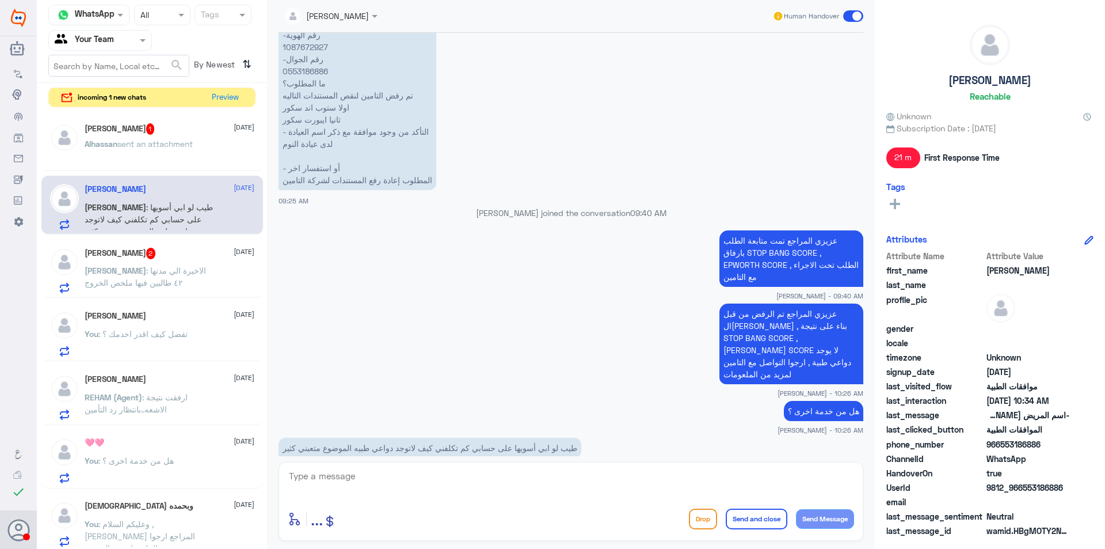
click at [424, 484] on textarea at bounding box center [571, 482] width 566 height 28
click at [300, 51] on p "-اسم المريض محمد عبدالله العنزي -رقم الهوية 1087672927 -رقم الجوال 0553186886 م…" at bounding box center [358, 95] width 158 height 189
copy p "1087672927"
click at [452, 479] on textarea at bounding box center [571, 482] width 566 height 28
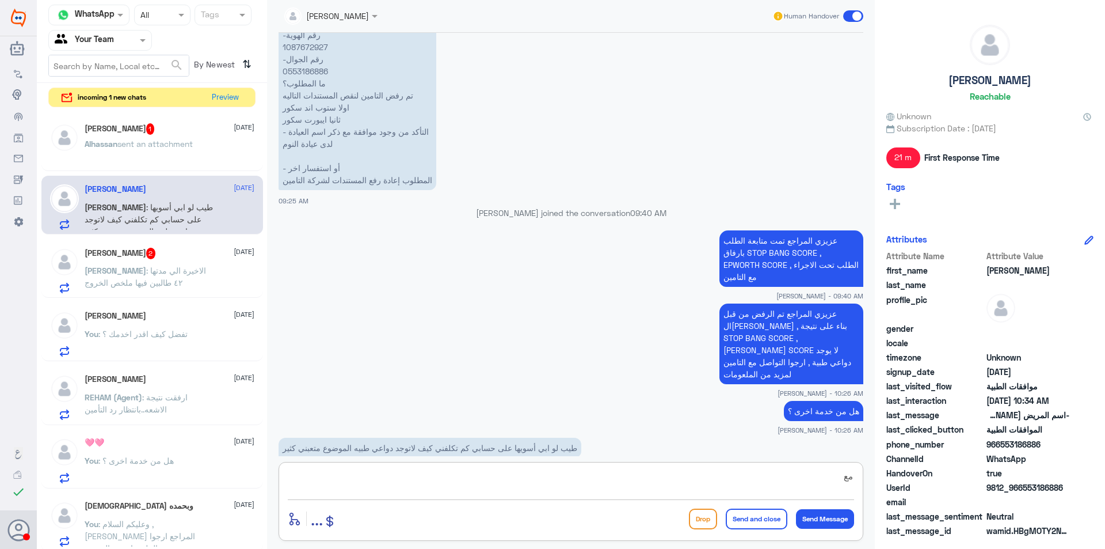
type textarea "م"
type textarea "6"
type textarea "التكلفة بتكون 6500 ريال"
click at [452, 479] on textarea "التكلفة بتكون 6500 ريال" at bounding box center [571, 482] width 566 height 28
click at [456, 476] on textarea "التكلفة بتكون 6500 ريال" at bounding box center [571, 482] width 566 height 28
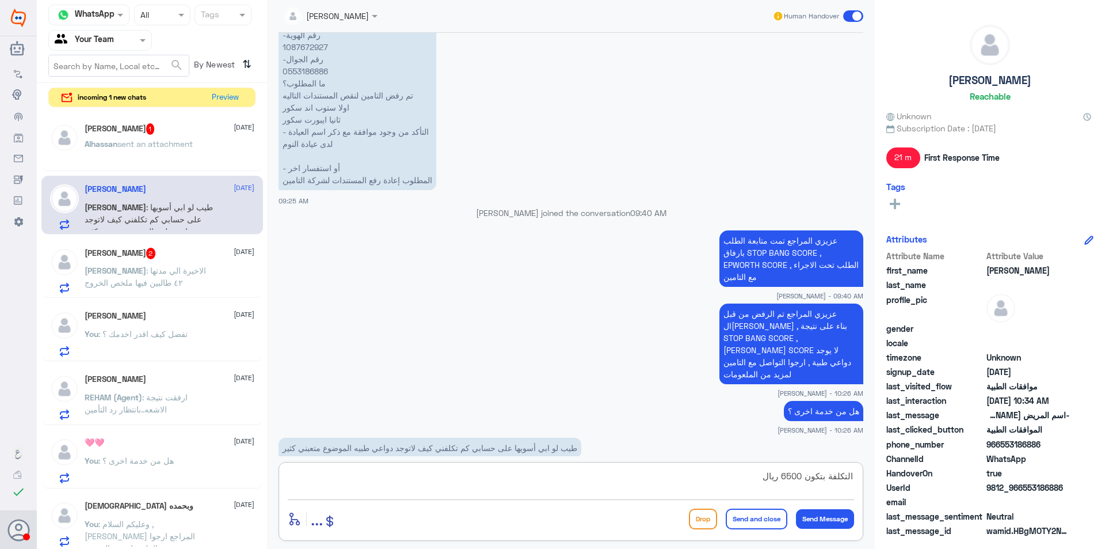
click at [456, 476] on textarea "التكلفة بتكون 6500 ريال" at bounding box center [571, 482] width 566 height 28
type textarea "للاسف لا تظهر لنا التكلفة في التنويم , ارجوا التواصل مع خدمة العملاء وتحويلك لم…"
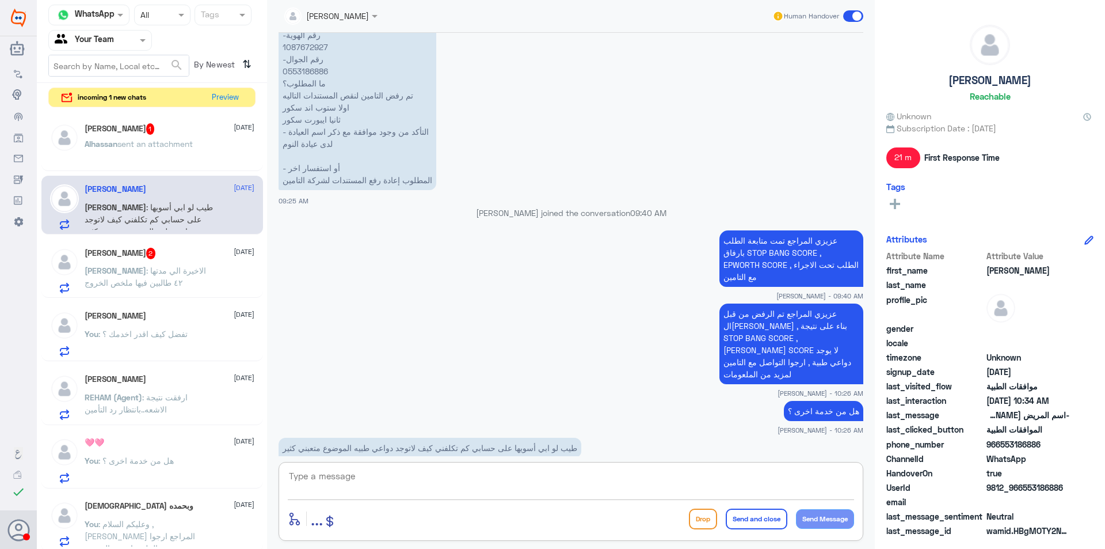
scroll to position [1325, 0]
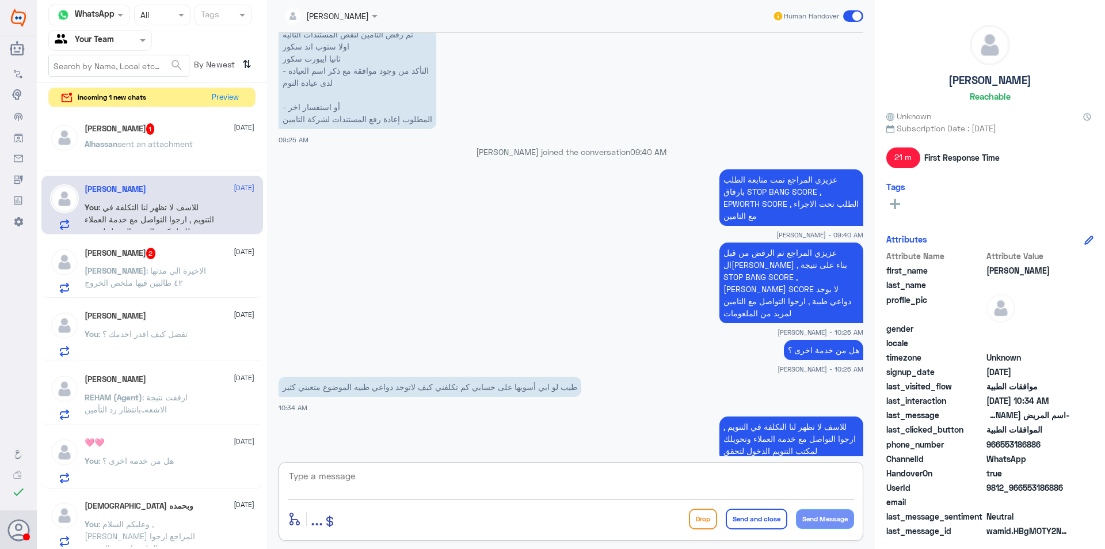
click at [168, 167] on div "Alhassan Aodah 1 14 October Alhassan sent an attachment" at bounding box center [152, 143] width 222 height 57
click at [166, 156] on p "Alhassan sent an attachment" at bounding box center [139, 152] width 108 height 29
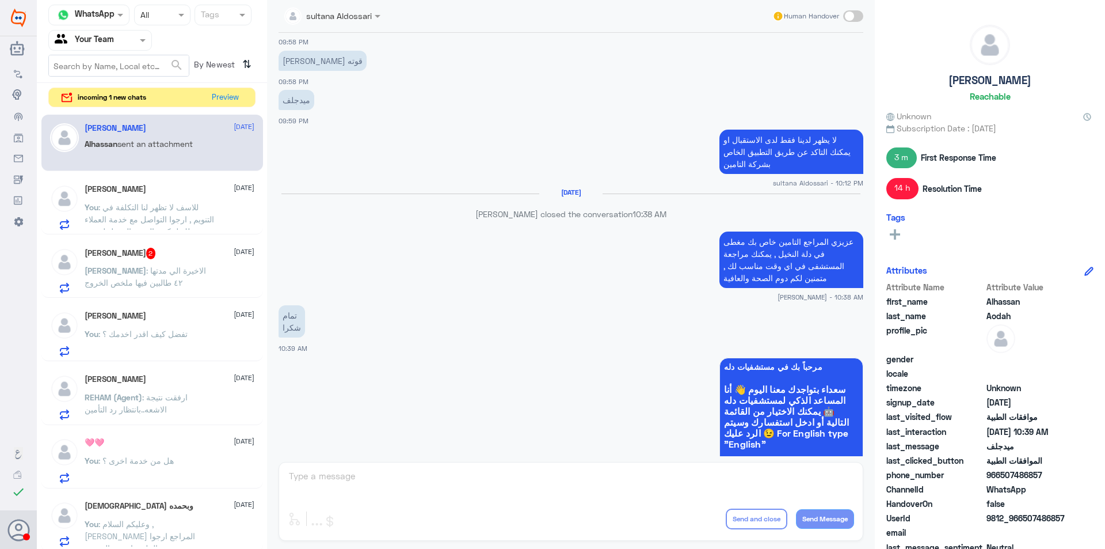
scroll to position [719, 0]
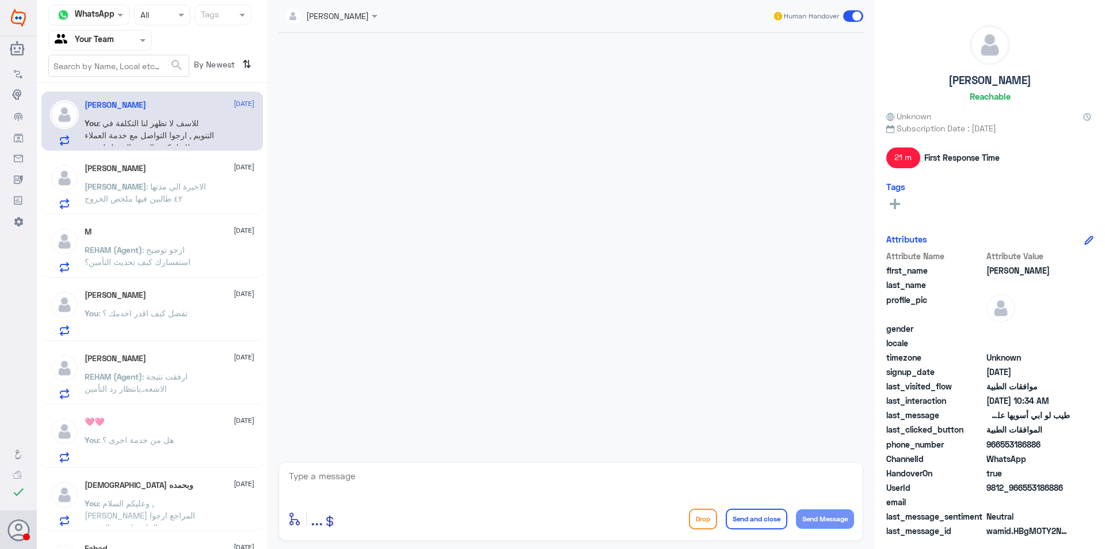
click at [146, 184] on span "[PERSON_NAME]" at bounding box center [116, 186] width 62 height 10
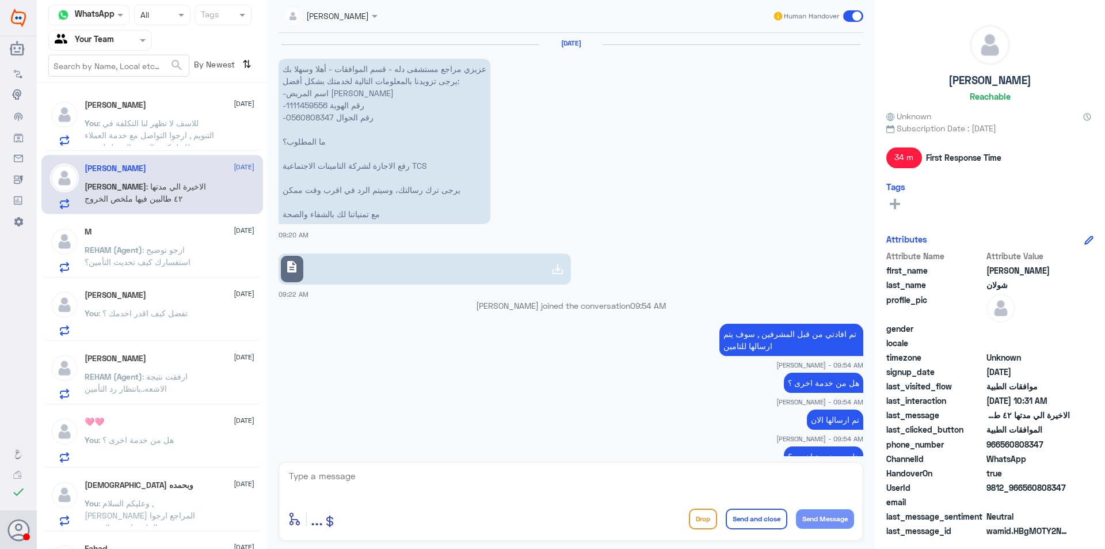
scroll to position [674, 0]
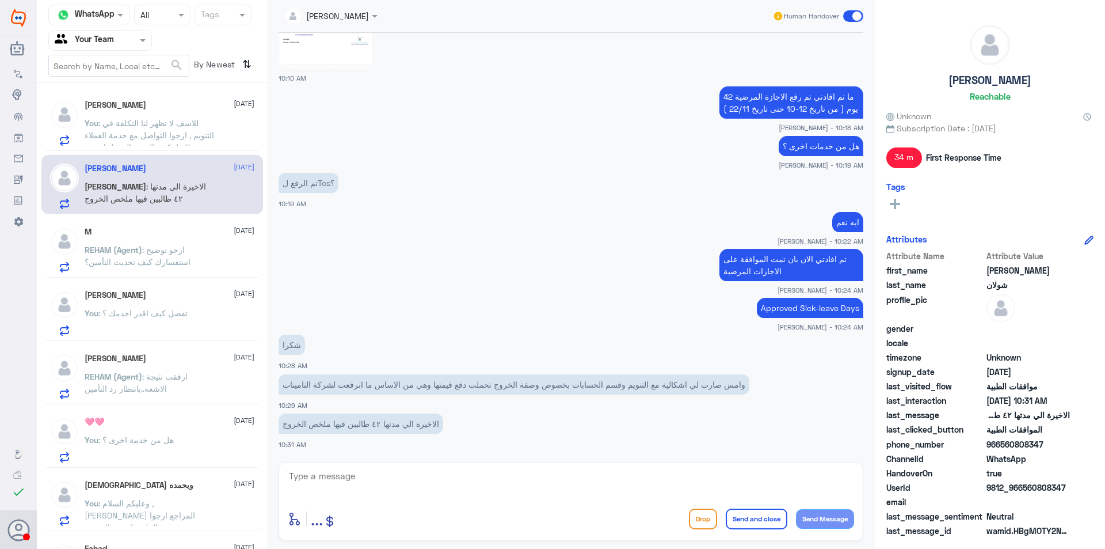
click at [195, 129] on p "You : للاسف لا تظهر لنا التكلفة في التنويم , ارجوا التواصل مع خدمة العملاء وتحو…" at bounding box center [150, 131] width 130 height 29
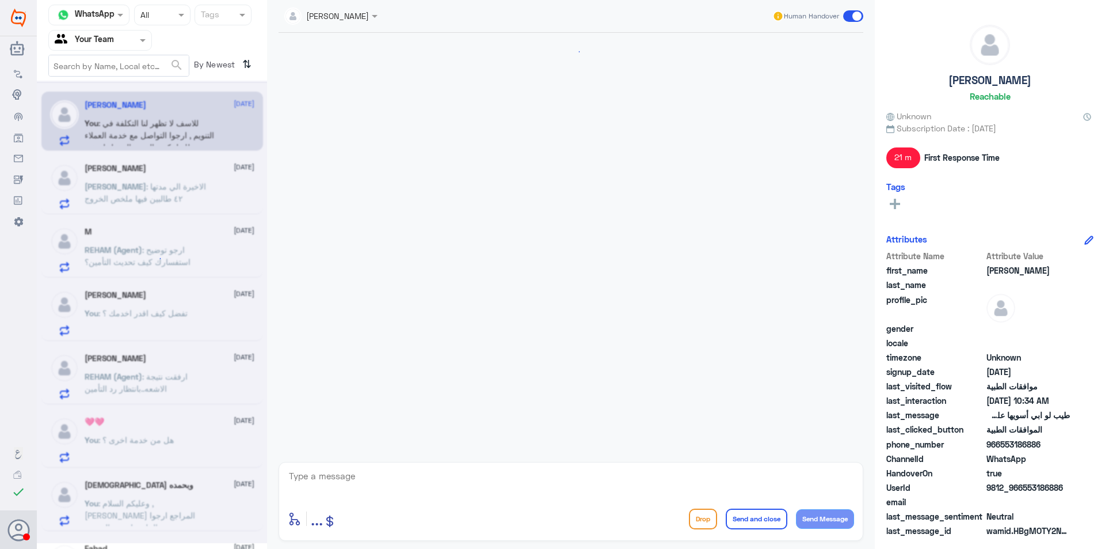
scroll to position [1285, 0]
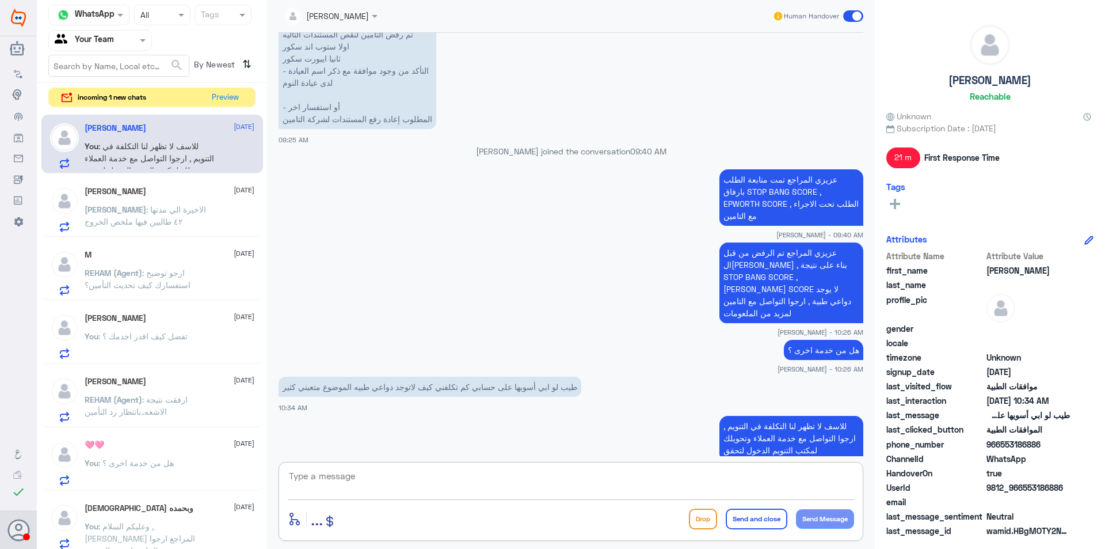
click at [429, 477] on textarea at bounding box center [571, 482] width 566 height 28
type textarea "ه"
type textarea "هل من خدمة اخرى ؟"
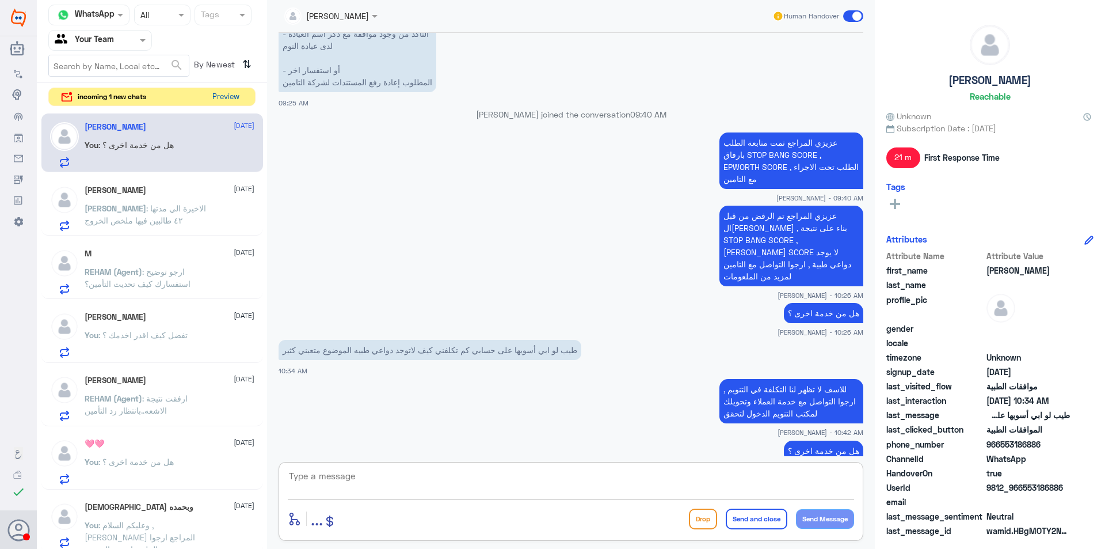
click at [236, 101] on button "Preview" at bounding box center [226, 97] width 36 height 18
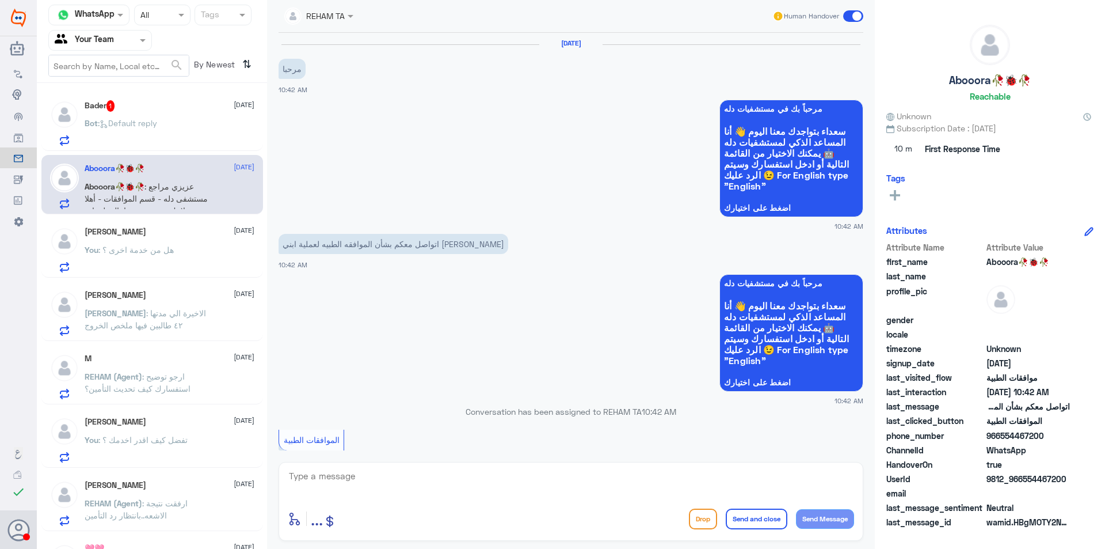
scroll to position [428, 0]
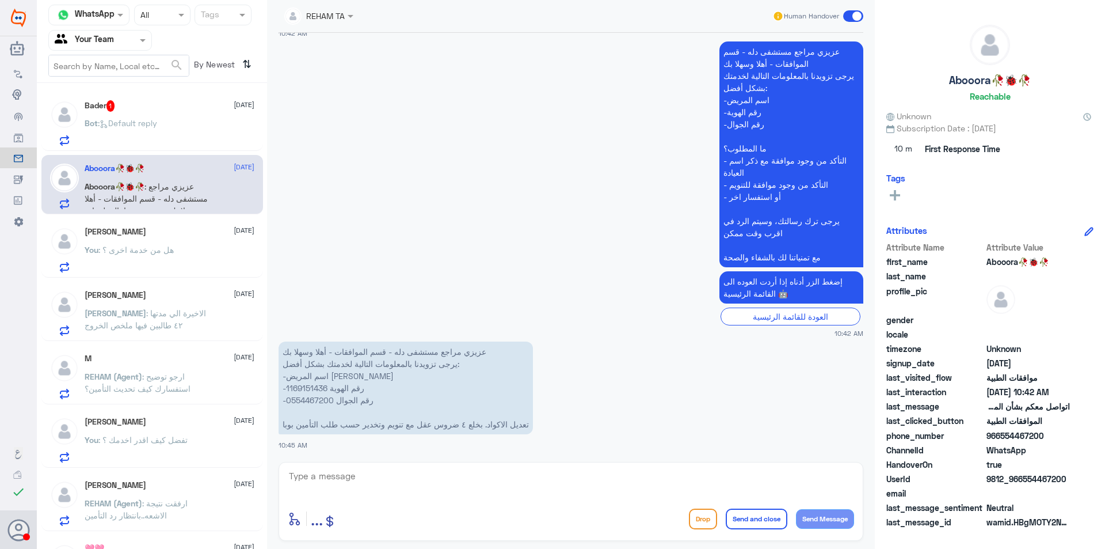
click at [127, 106] on div "Bader 1 [DATE]" at bounding box center [170, 106] width 170 height 12
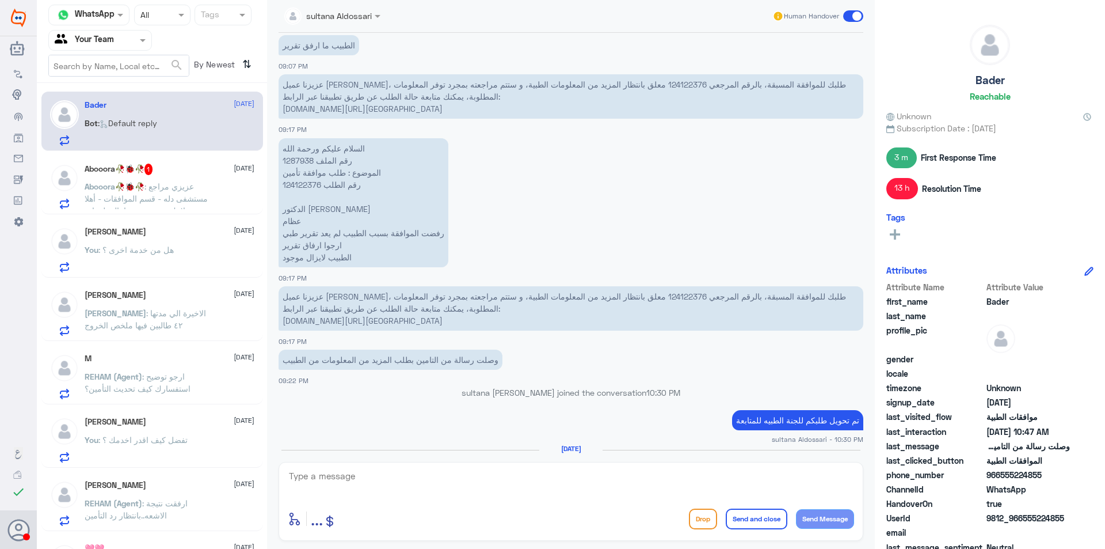
scroll to position [791, 0]
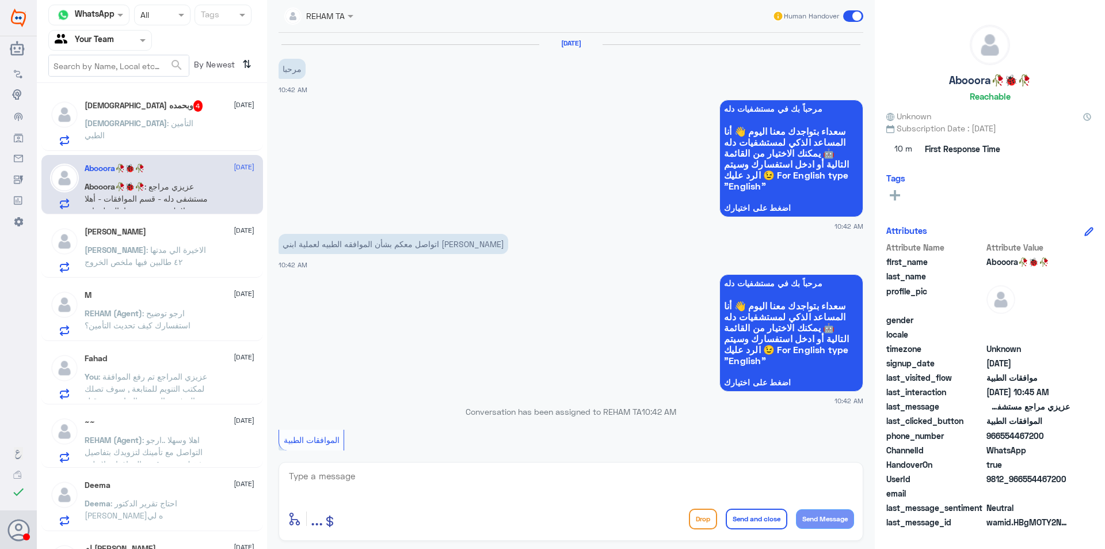
scroll to position [428, 0]
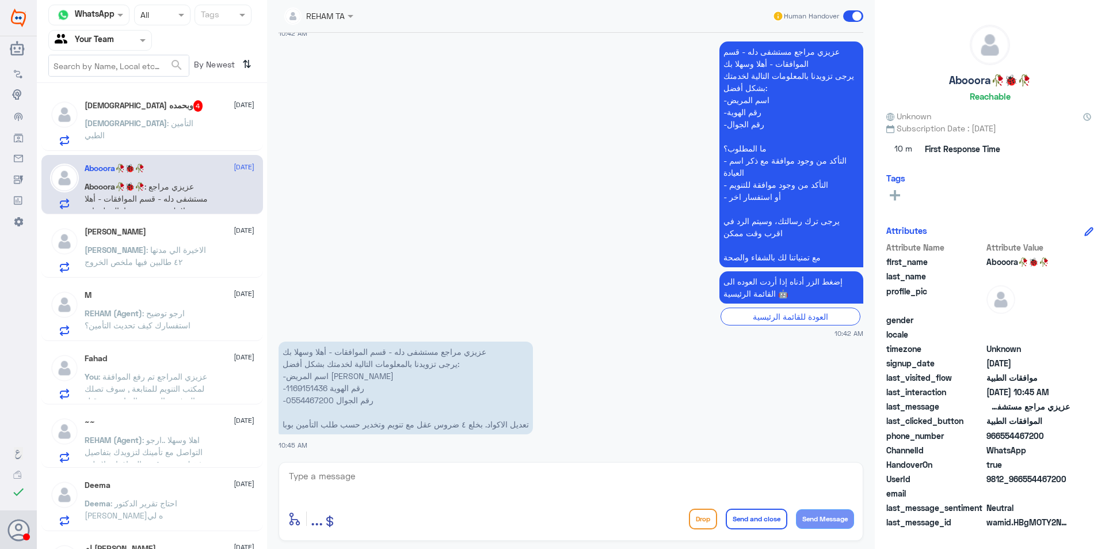
click at [202, 113] on div "[DEMOGRAPHIC_DATA] وبحمده 4 [DATE] [DEMOGRAPHIC_DATA] : التأمين الطبي" at bounding box center [170, 122] width 170 height 45
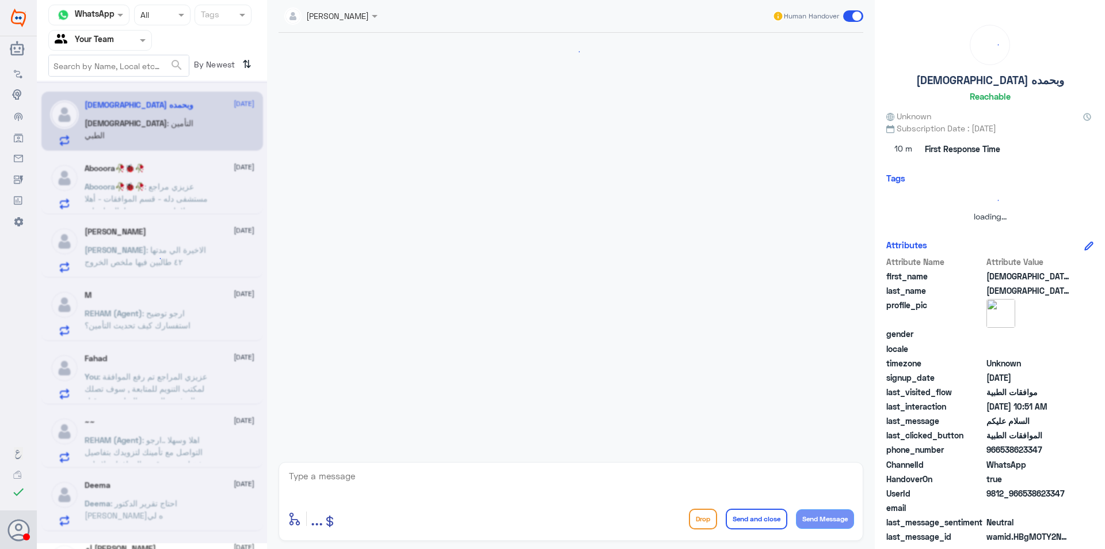
scroll to position [272, 0]
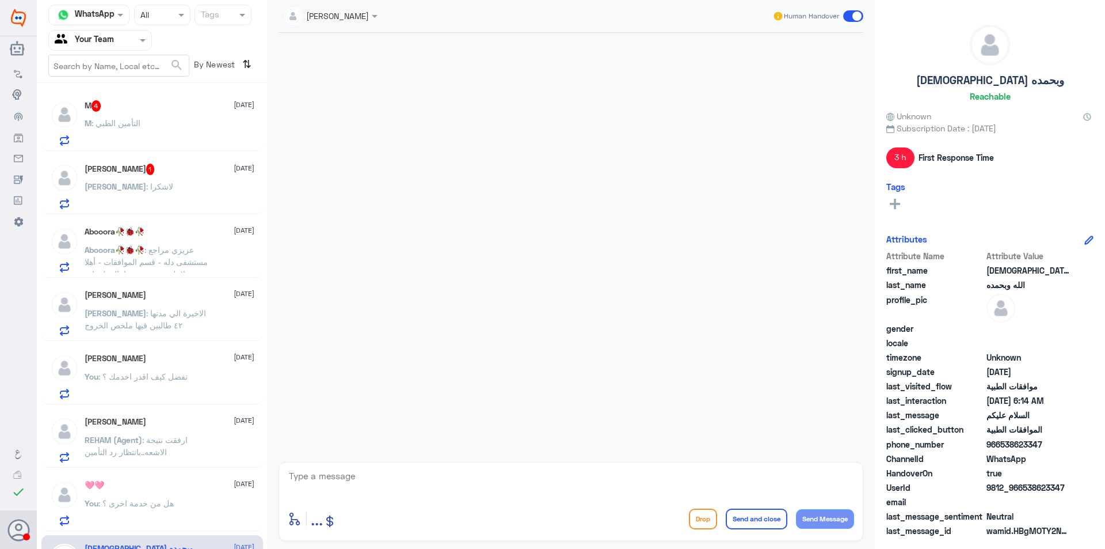
click at [144, 185] on span "[PERSON_NAME]" at bounding box center [116, 186] width 62 height 10
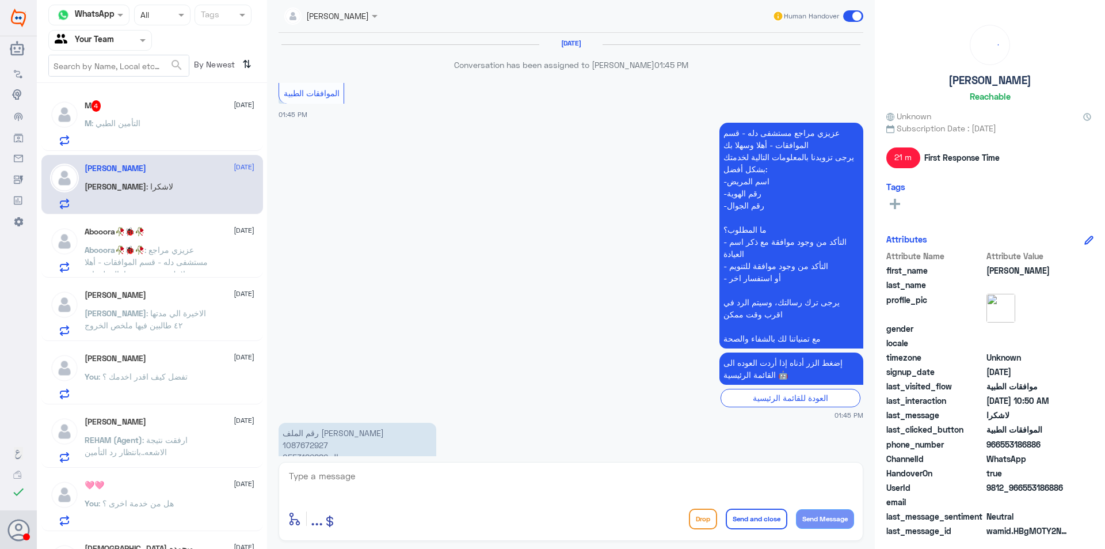
scroll to position [1228, 0]
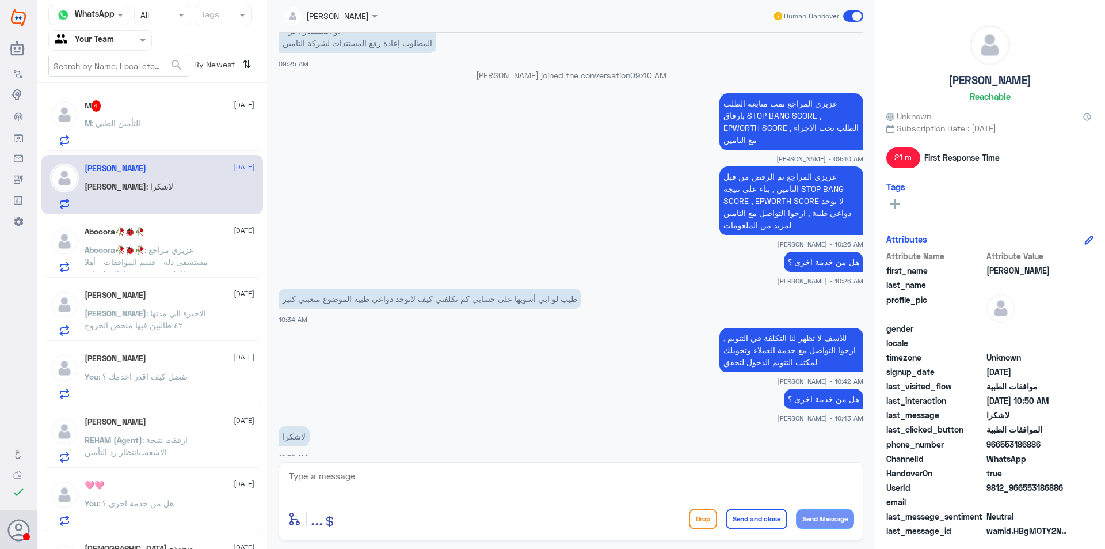
click at [527, 494] on textarea at bounding box center [571, 482] width 566 height 28
type textarea "العفو متمنين لكم دوم الصحة والعافية"
click at [761, 515] on button "Send and close" at bounding box center [757, 518] width 62 height 21
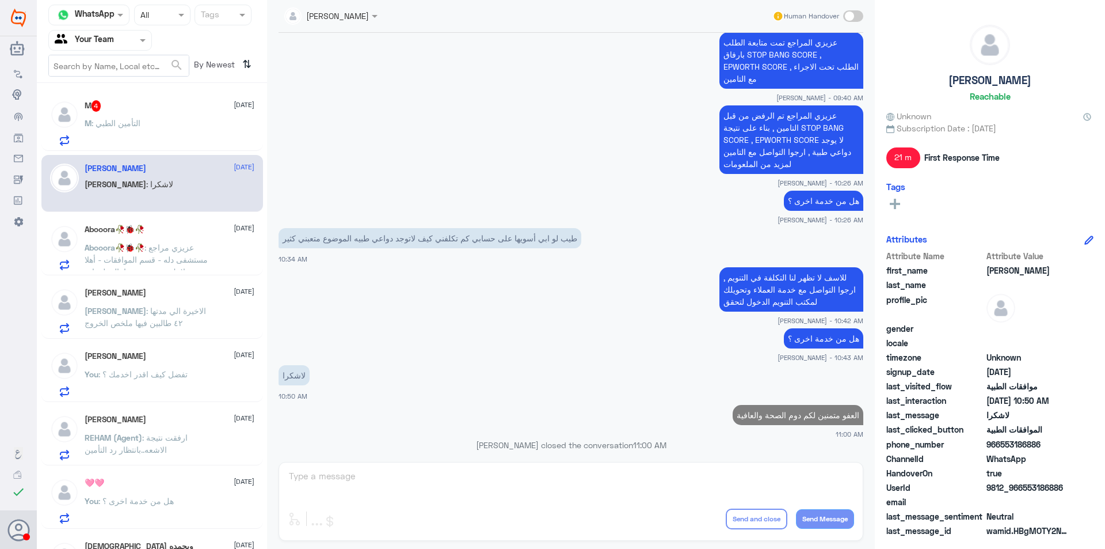
scroll to position [1262, 0]
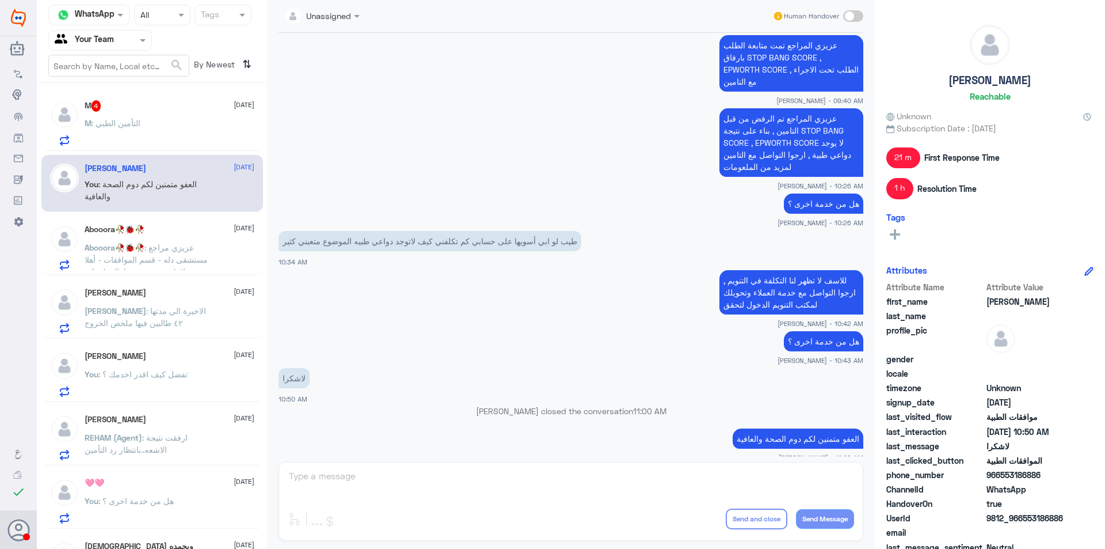
click at [116, 115] on div "M 4 [DATE] M : التأمين الطبي" at bounding box center [170, 122] width 170 height 45
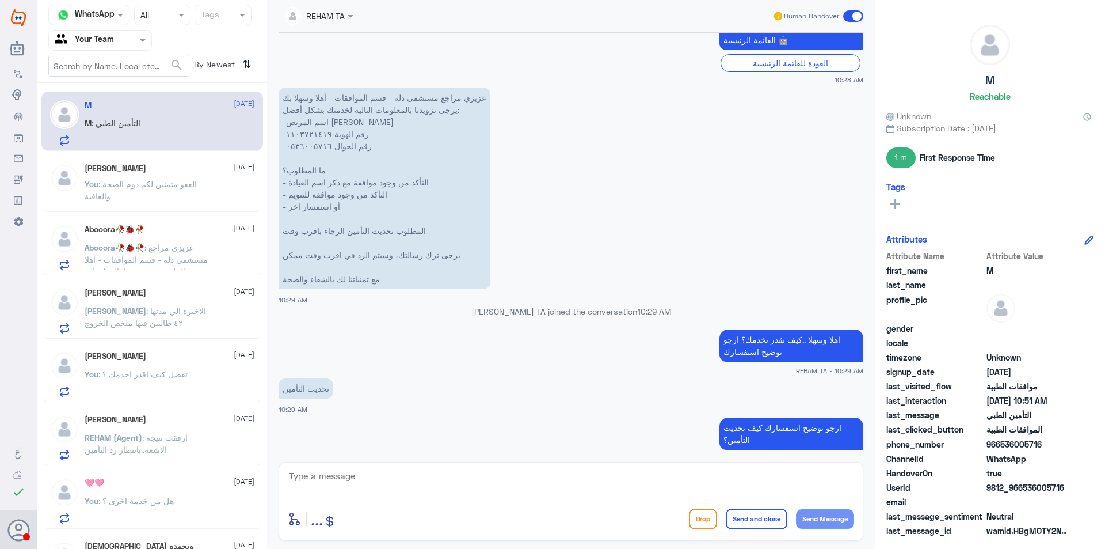
scroll to position [505, 0]
click at [151, 194] on p "You : العفو متمنين لكم دوم الصحة والعافية" at bounding box center [150, 192] width 130 height 29
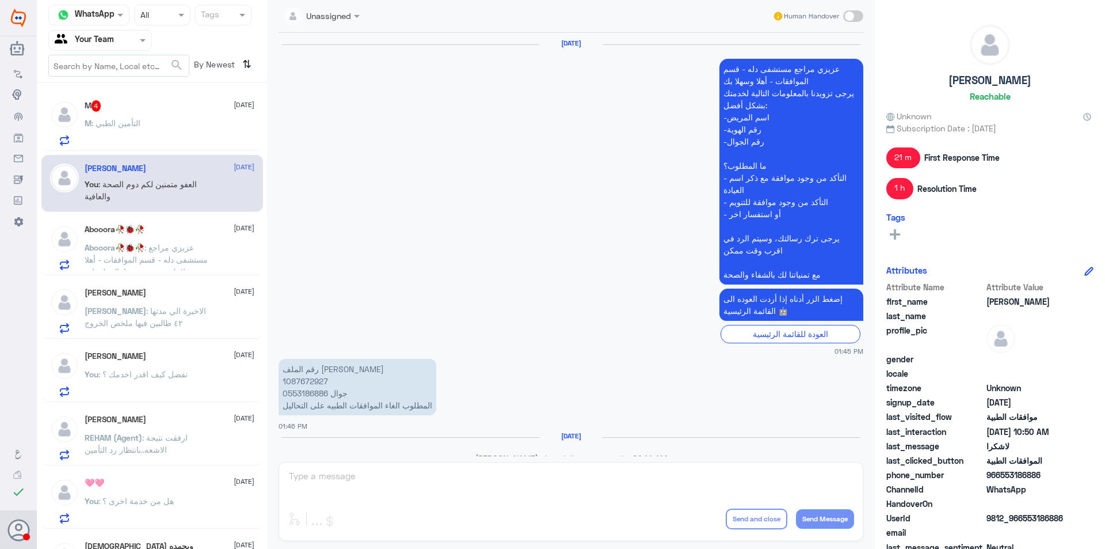
scroll to position [1223, 0]
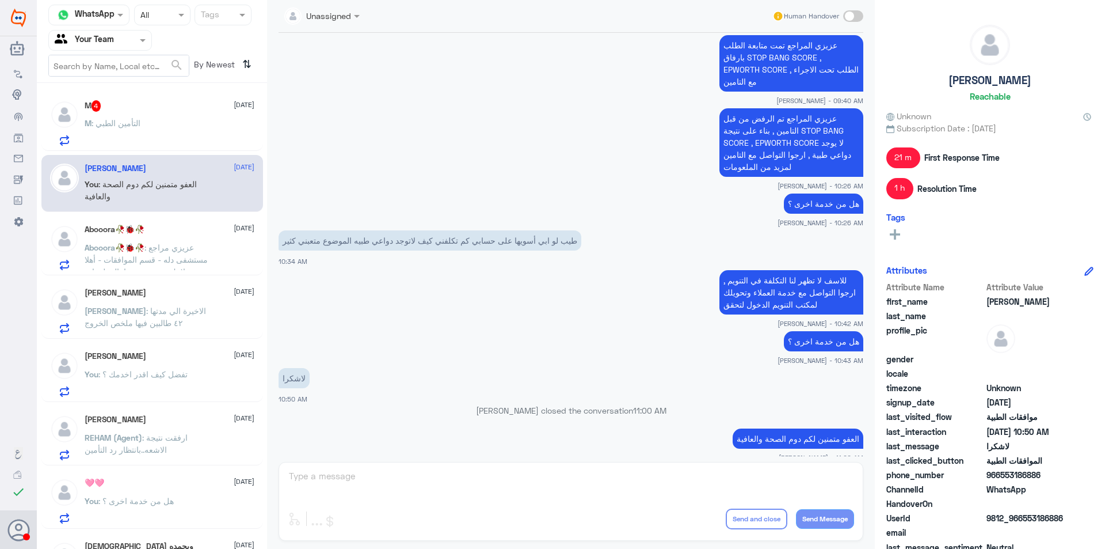
click at [153, 241] on p "Abooora🥀🐞🥀 : عزيزي مراجع مستشفى دله - قسم الموافقات - أهلا وسهلا بك يرجى تزويدن…" at bounding box center [150, 255] width 130 height 29
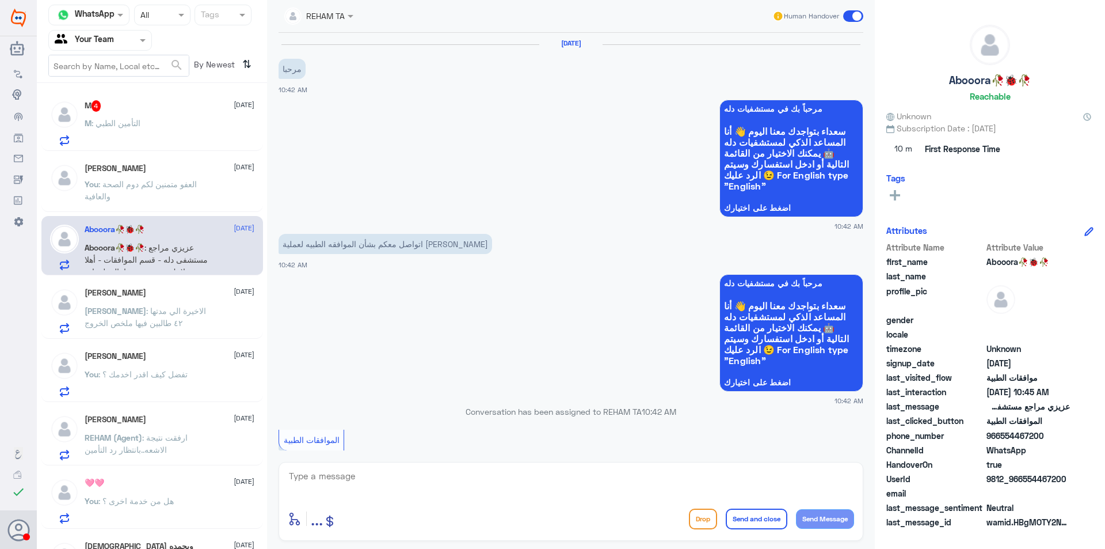
drag, startPoint x: 868, startPoint y: 105, endPoint x: 868, endPoint y: 182, distance: 77.1
click at [861, 248] on div "REHAM TA Human Handover [DATE] مرحبا 10:42 AM مرحباً بك في مستشفيات دله سعداء ب…" at bounding box center [571, 276] width 608 height 552
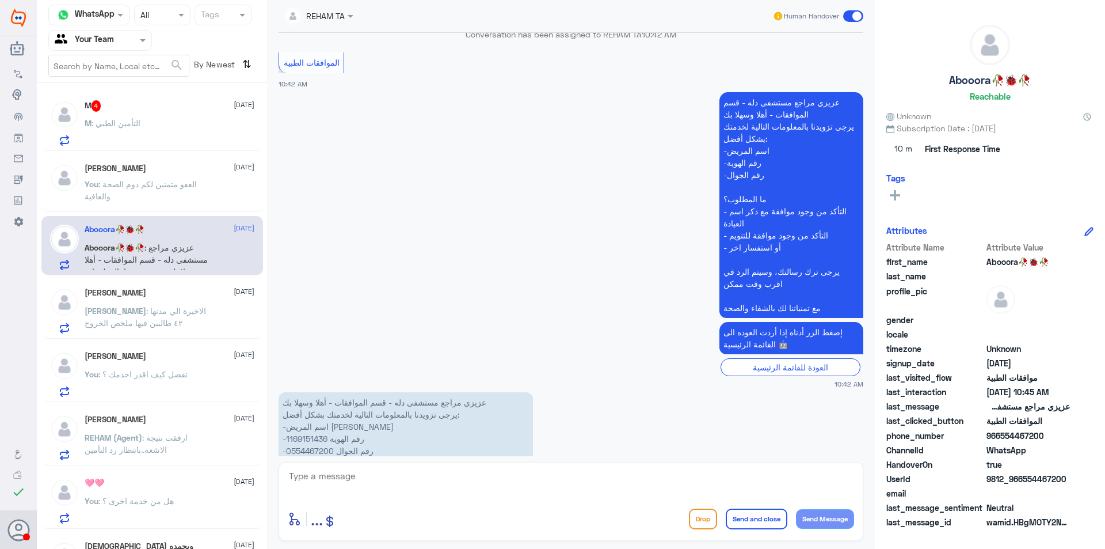
scroll to position [428, 0]
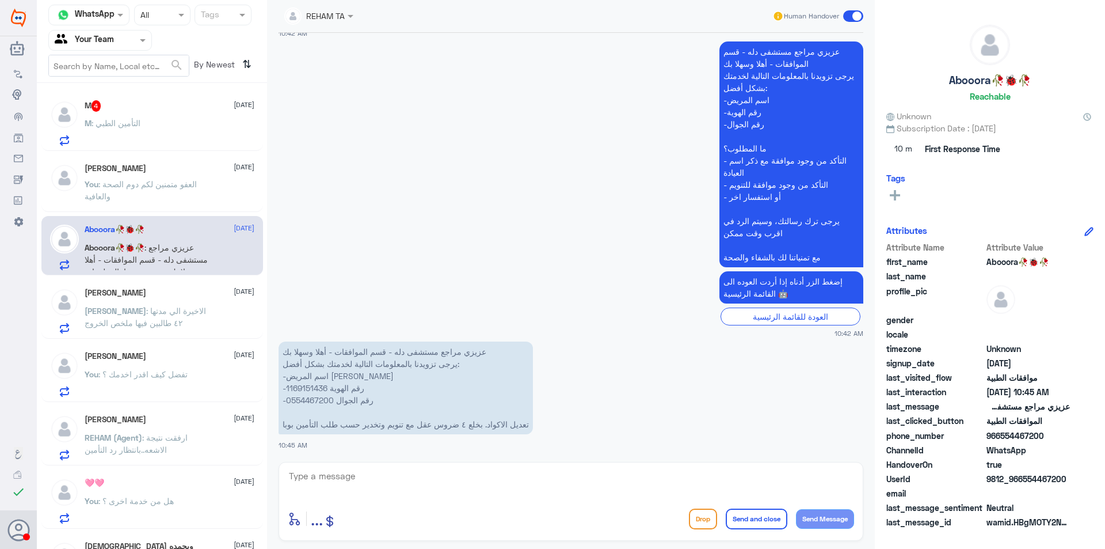
click at [300, 386] on p "عزيزي مراجع مستشفى دله - قسم الموافقات - أهلا وسهلا بك يرجى تزويدنا بالمعلومات …" at bounding box center [406, 387] width 254 height 93
copy p "1169151436"
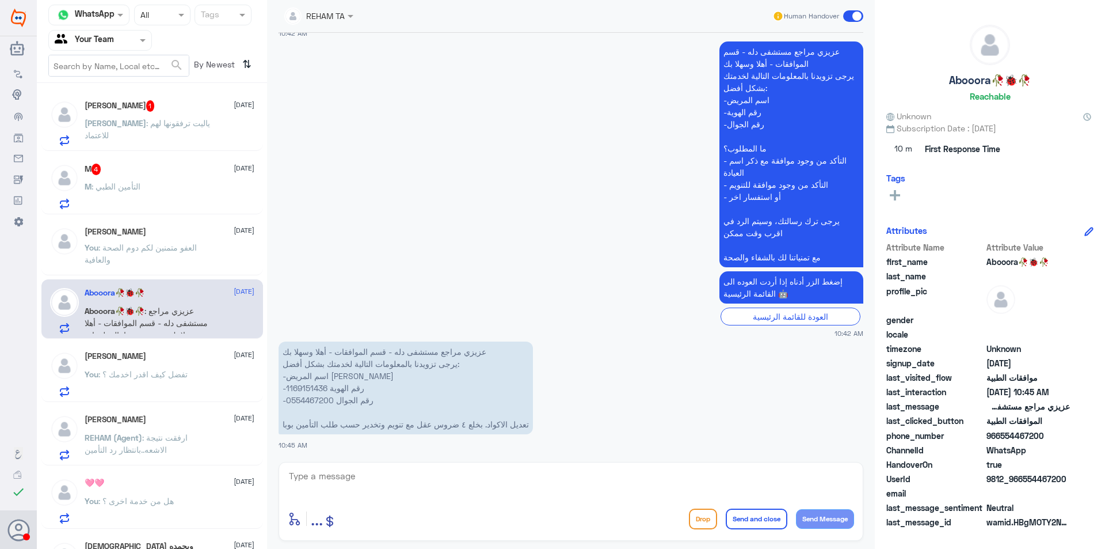
click at [182, 130] on p "[PERSON_NAME] : ياليت ترفقونها لهم للاعتماد" at bounding box center [150, 131] width 130 height 29
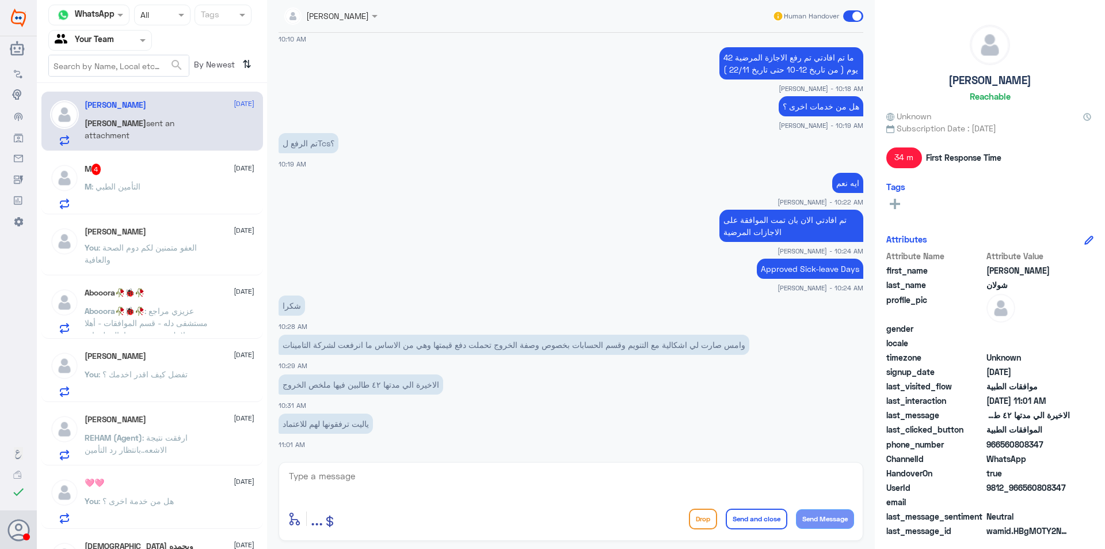
scroll to position [587, 0]
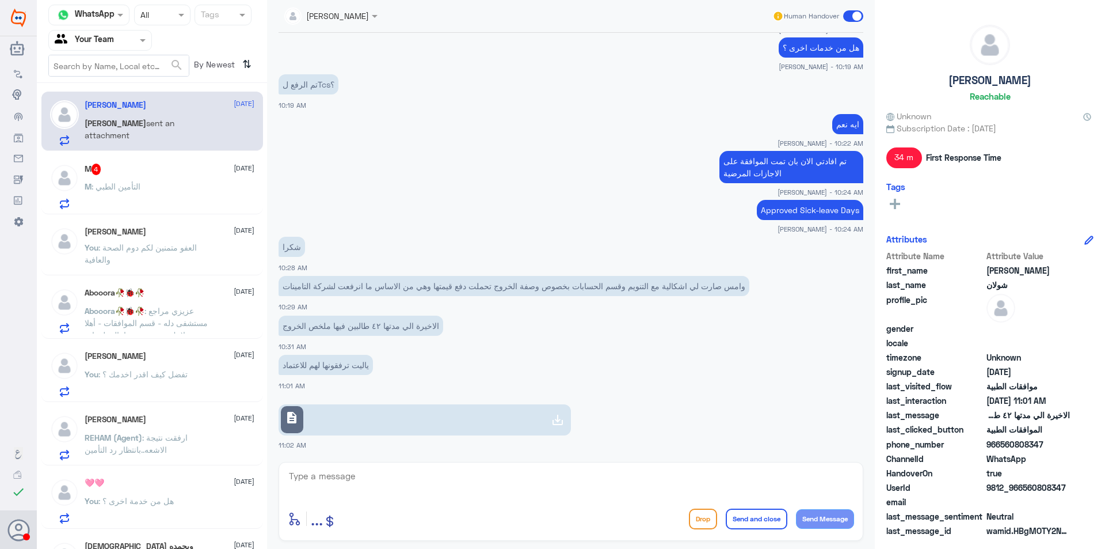
click at [452, 428] on link "description" at bounding box center [425, 419] width 292 height 31
click at [358, 418] on link "description" at bounding box center [425, 419] width 292 height 31
click at [386, 425] on link "description" at bounding box center [425, 419] width 292 height 31
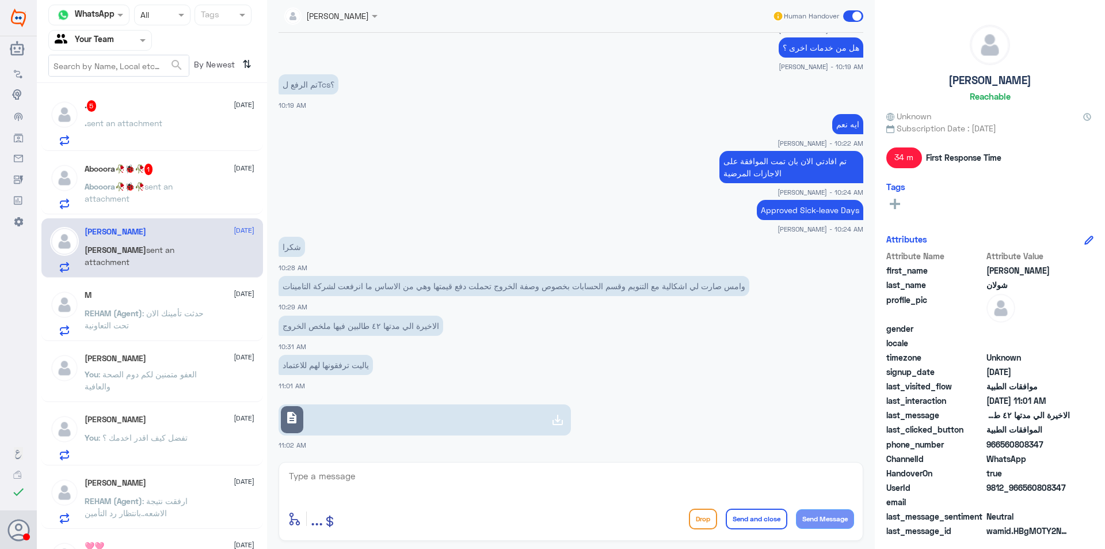
click at [158, 113] on div ". 5 [DATE] . sent an attachment" at bounding box center [170, 122] width 170 height 45
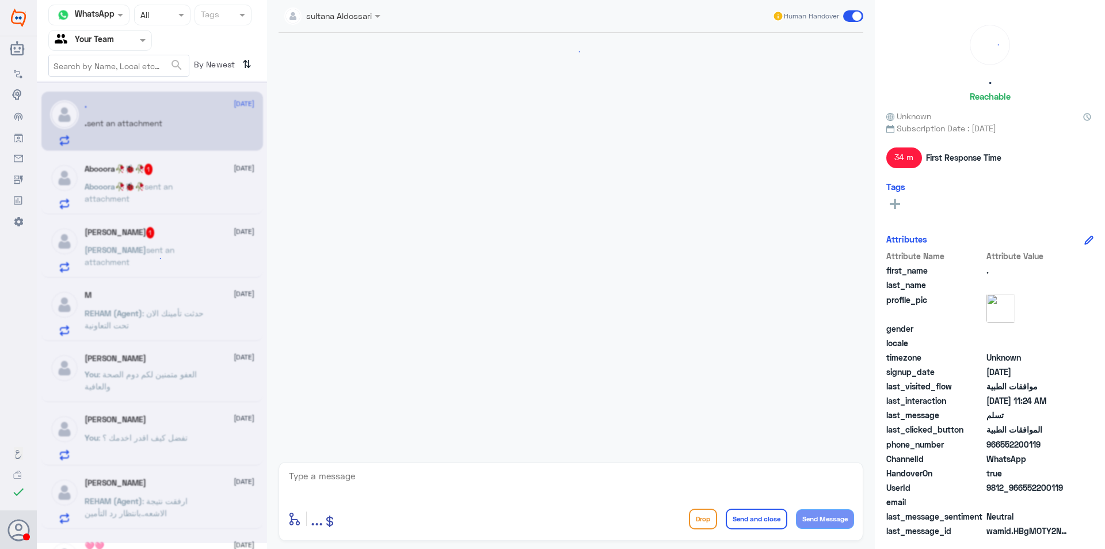
scroll to position [694, 0]
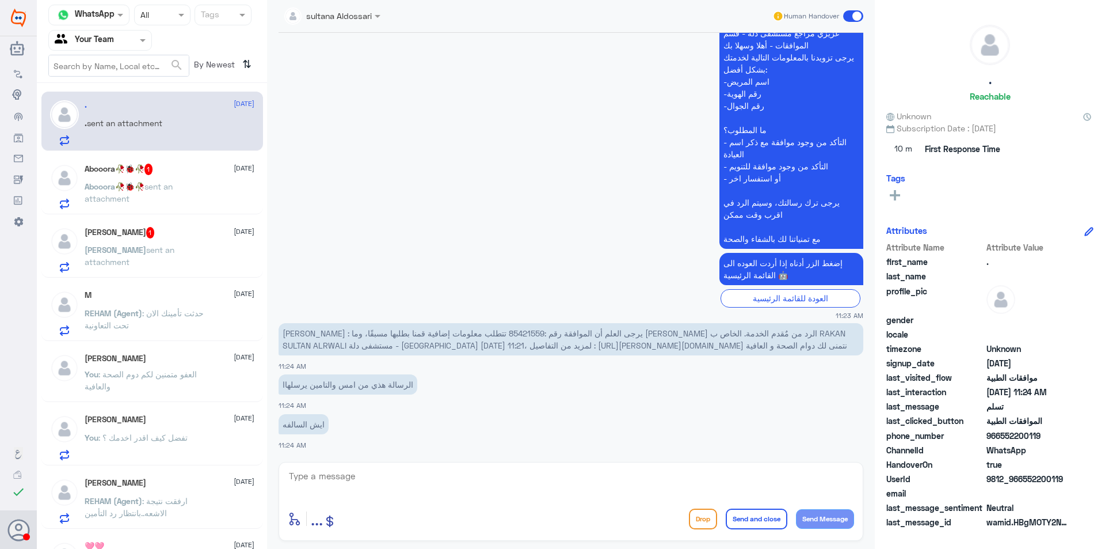
click at [151, 161] on div "Abooora🥀🐞🥀 1 [DATE] Abooora🥀🐞🥀 sent an attachment" at bounding box center [152, 184] width 222 height 59
click at [147, 178] on div "Abooora🥀🐞🥀 1 [DATE] Abooora🥀🐞🥀 sent an attachment" at bounding box center [170, 185] width 170 height 45
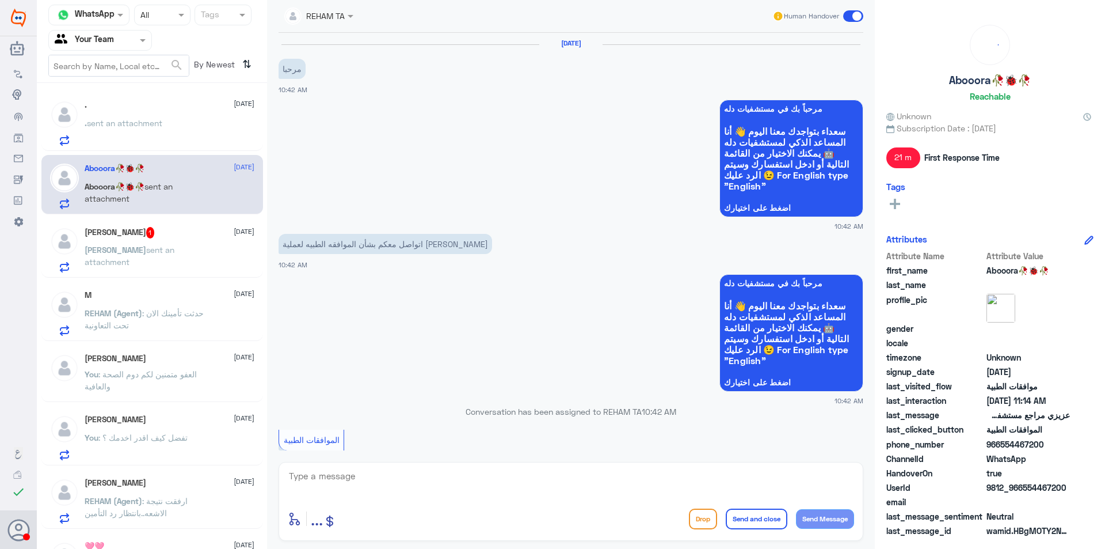
scroll to position [649, 0]
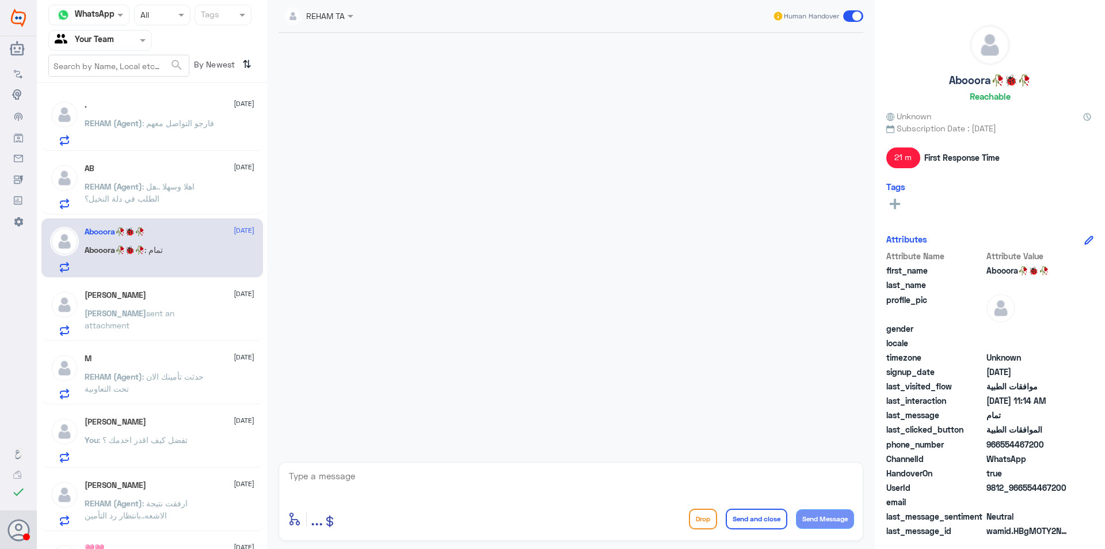
click at [161, 311] on span "sent an attachment" at bounding box center [130, 319] width 90 height 22
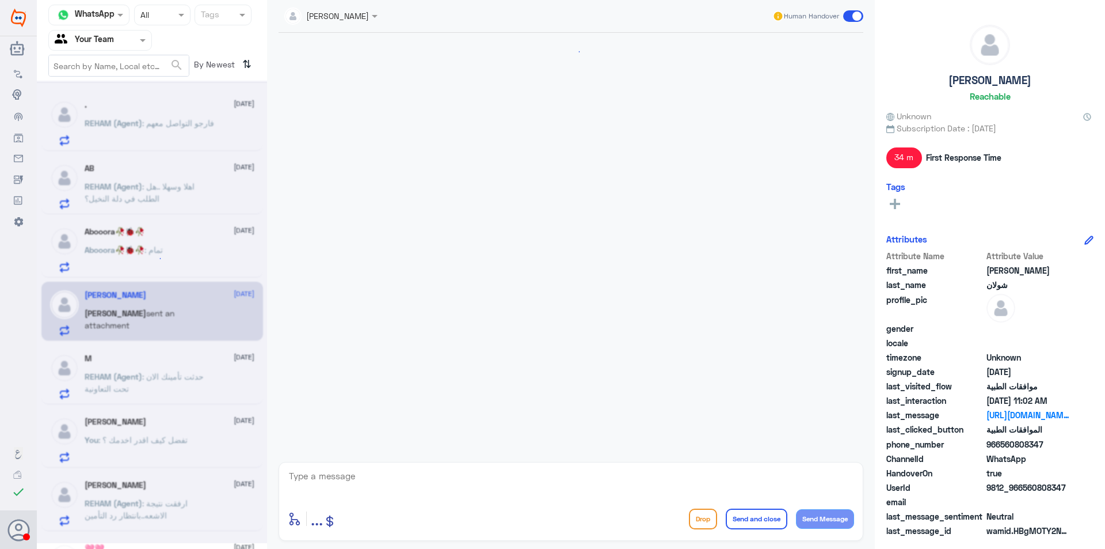
scroll to position [531, 0]
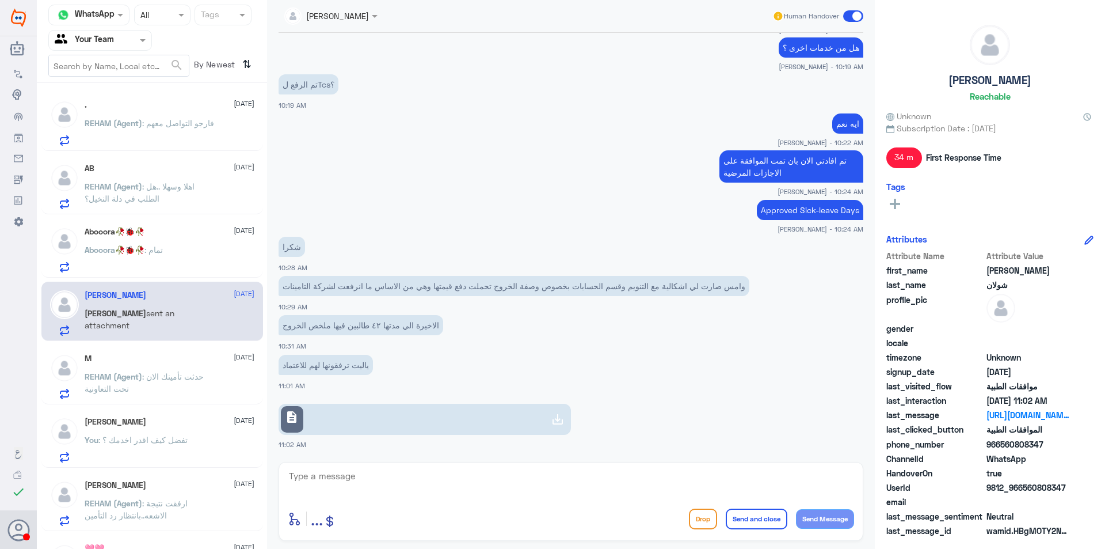
click at [408, 481] on textarea at bounding box center [571, 482] width 566 height 28
type textarea "تم التوضيح للمشرفين لرفع تقرير الخروج مع الاجازة المرضية , في انتظار الرد من قب…"
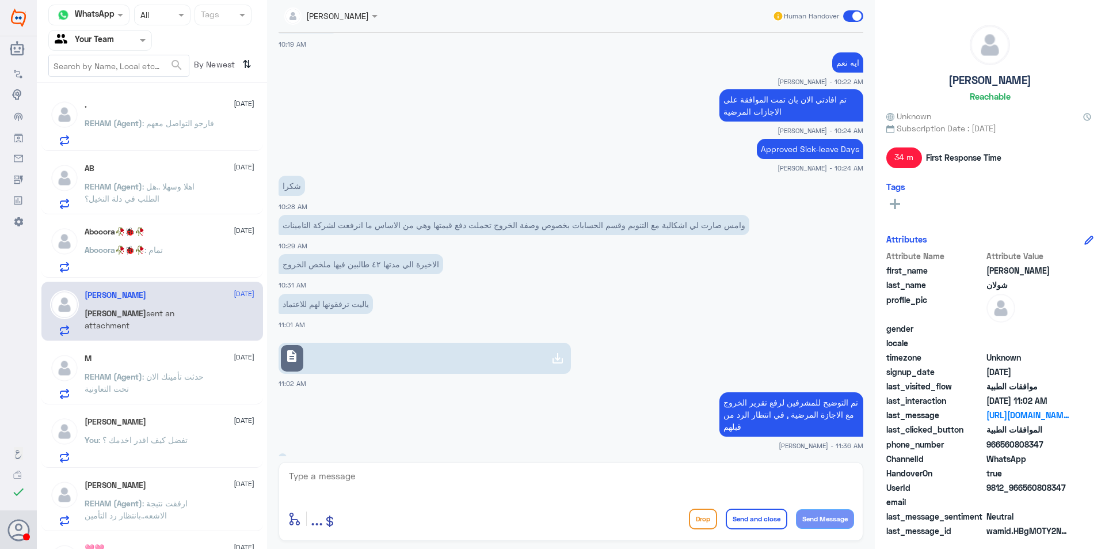
scroll to position [632, 0]
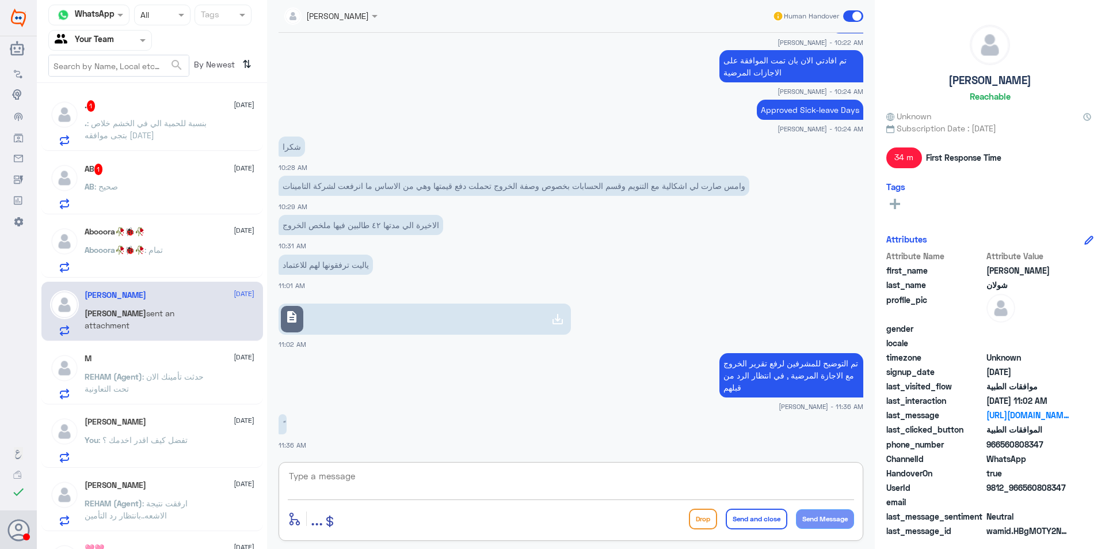
click at [175, 241] on div "Abooora🥀🐞🥀 [DATE] Abooora🥀🐞🥀 : تمام" at bounding box center [170, 249] width 170 height 45
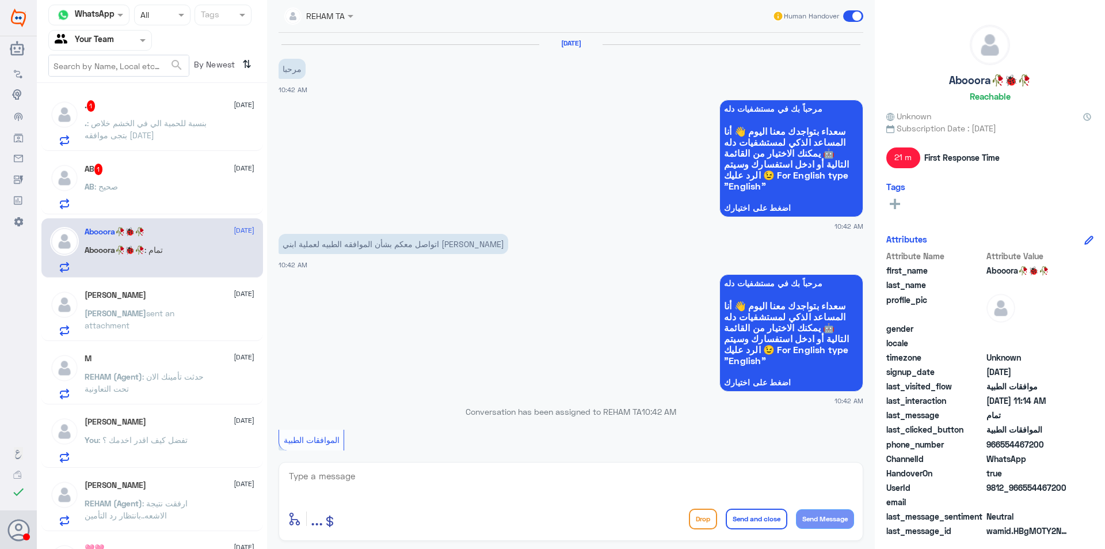
scroll to position [649, 0]
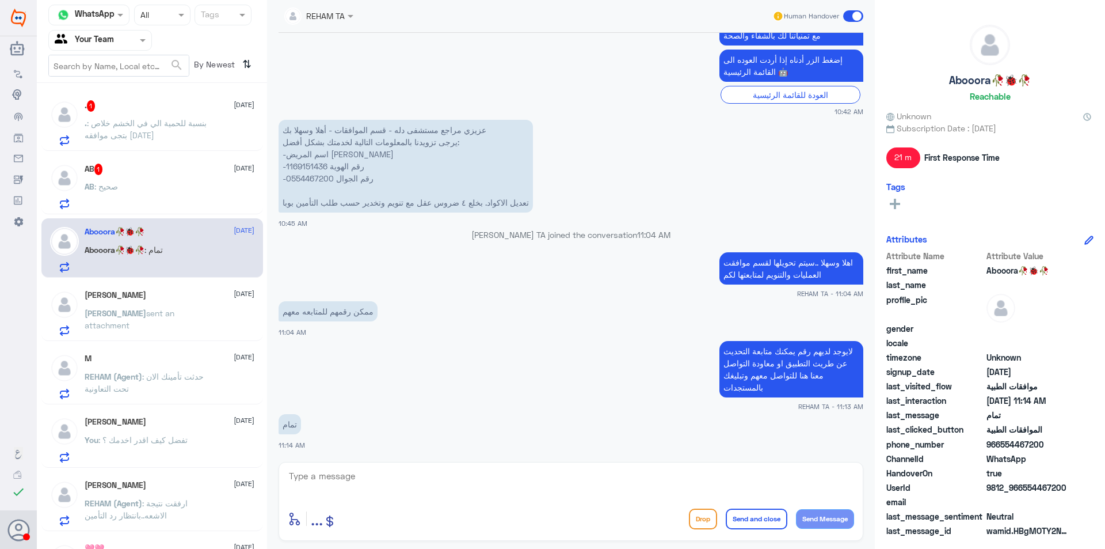
click at [180, 195] on div "AB : صحيح" at bounding box center [170, 196] width 170 height 26
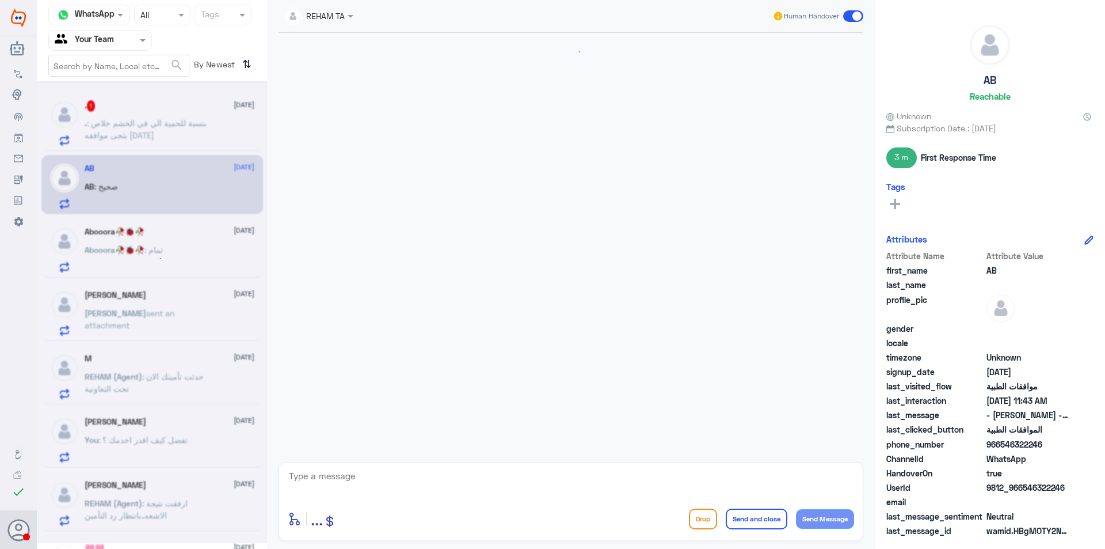
scroll to position [314, 0]
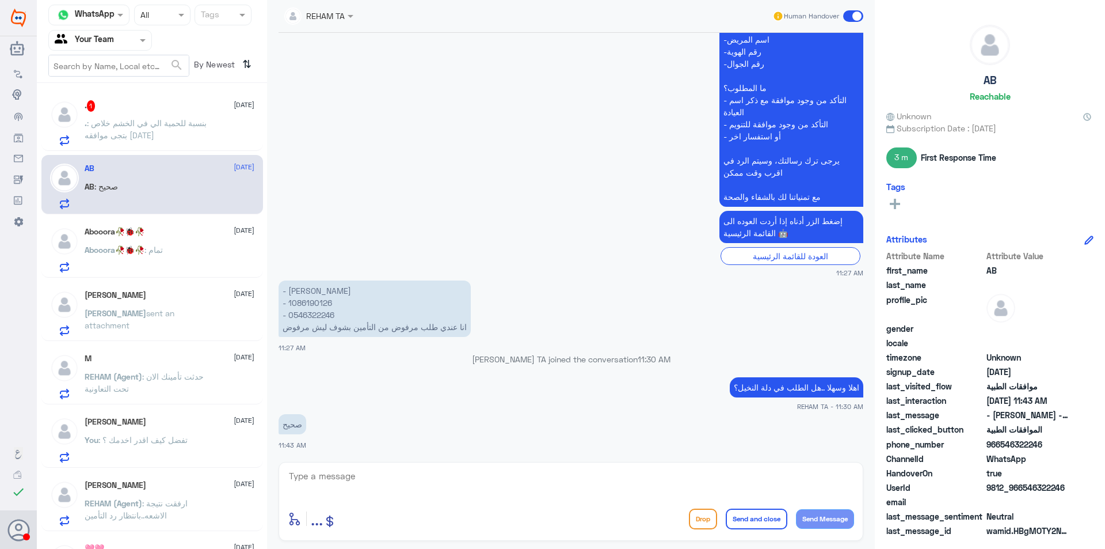
click at [183, 140] on p ". : بنسبة للحمية الي في الخشم خلاص بتجى موافقه [DATE]" at bounding box center [150, 131] width 130 height 29
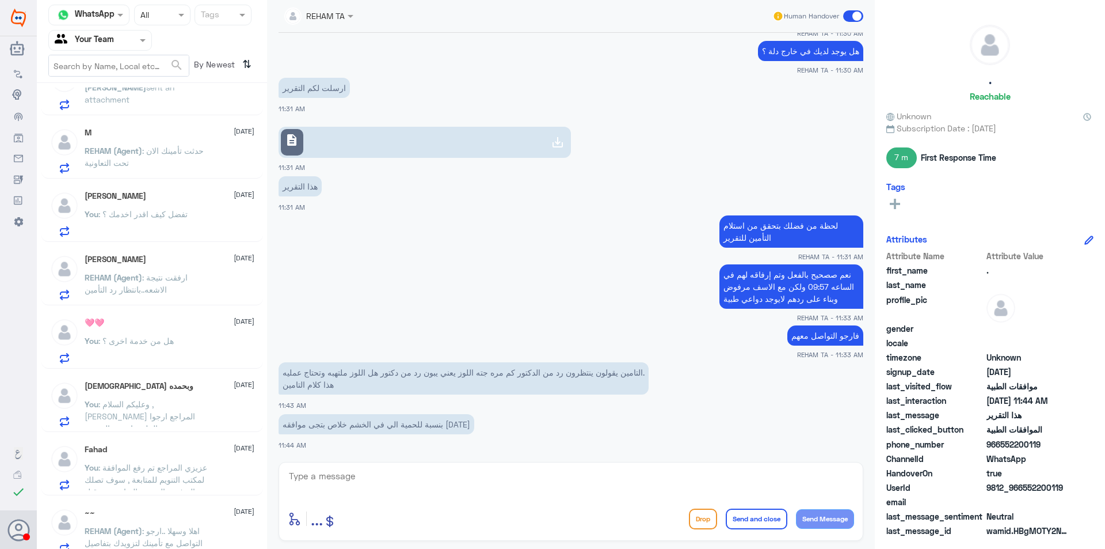
scroll to position [230, 0]
click at [132, 42] on div at bounding box center [100, 39] width 102 height 13
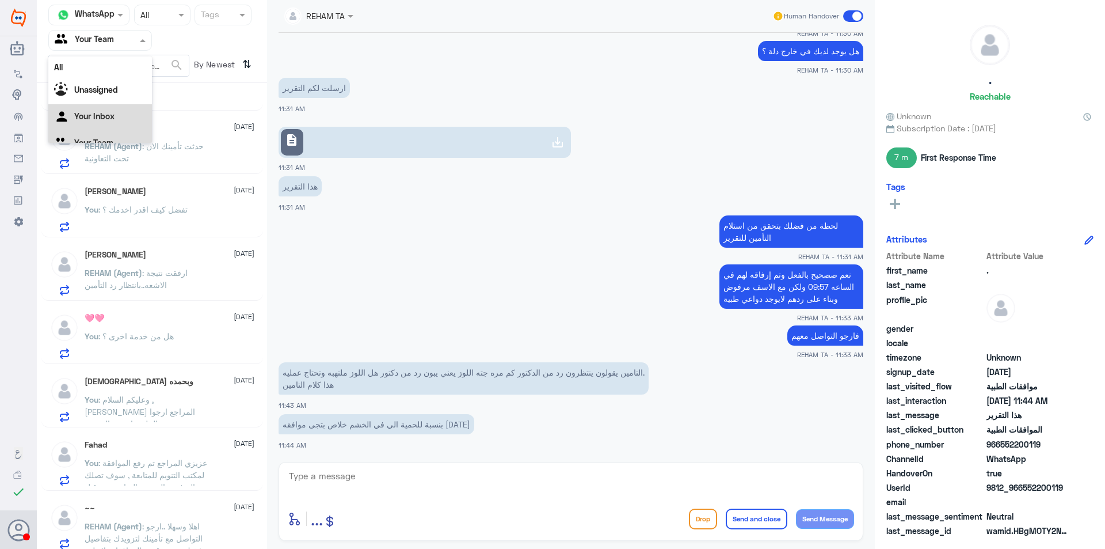
click at [123, 111] on div "Your Inbox" at bounding box center [100, 117] width 104 height 26
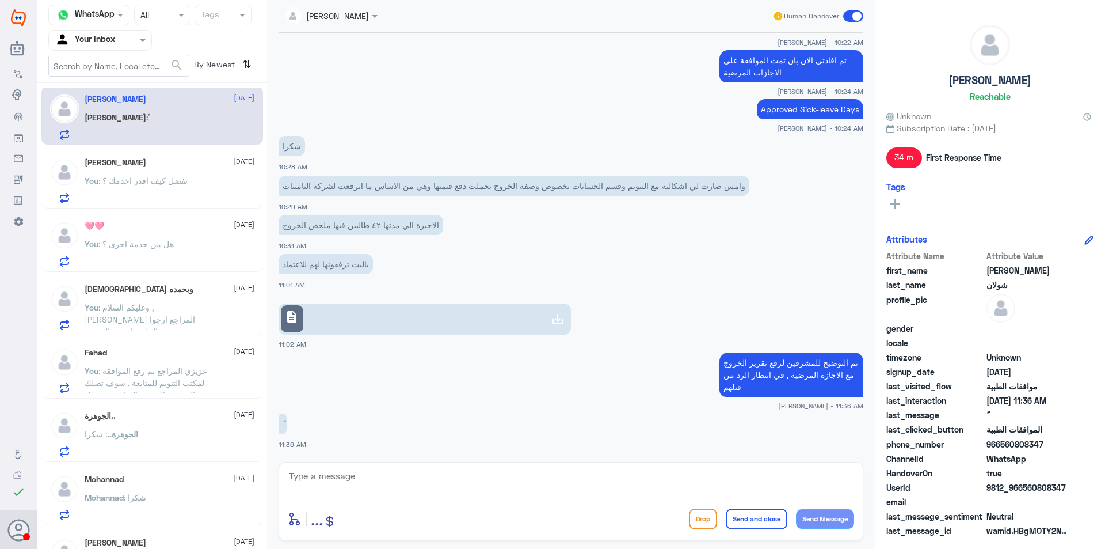
scroll to position [105, 0]
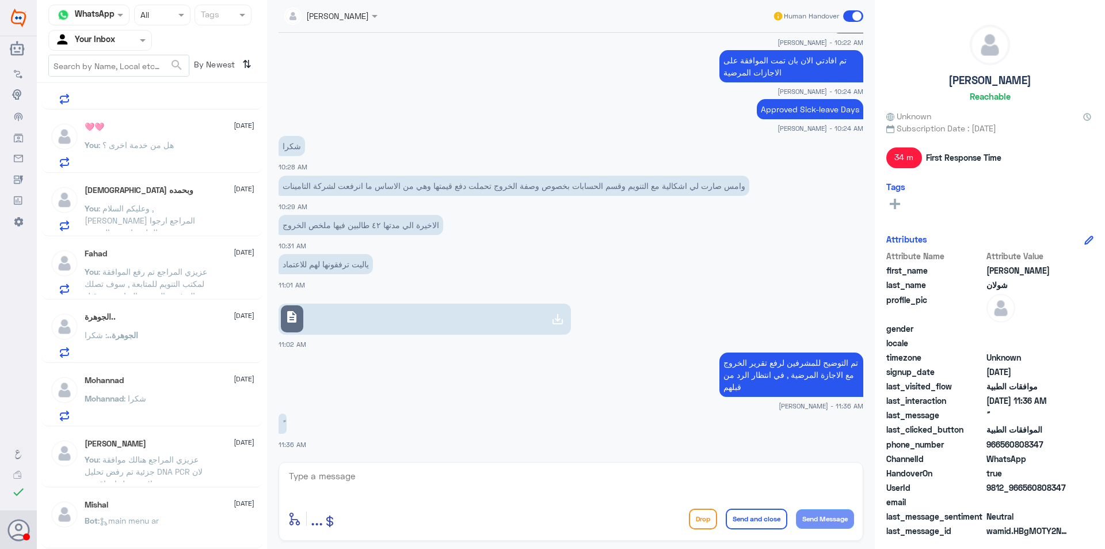
click at [191, 343] on div "الجوهرة.. : شكرا" at bounding box center [170, 345] width 170 height 26
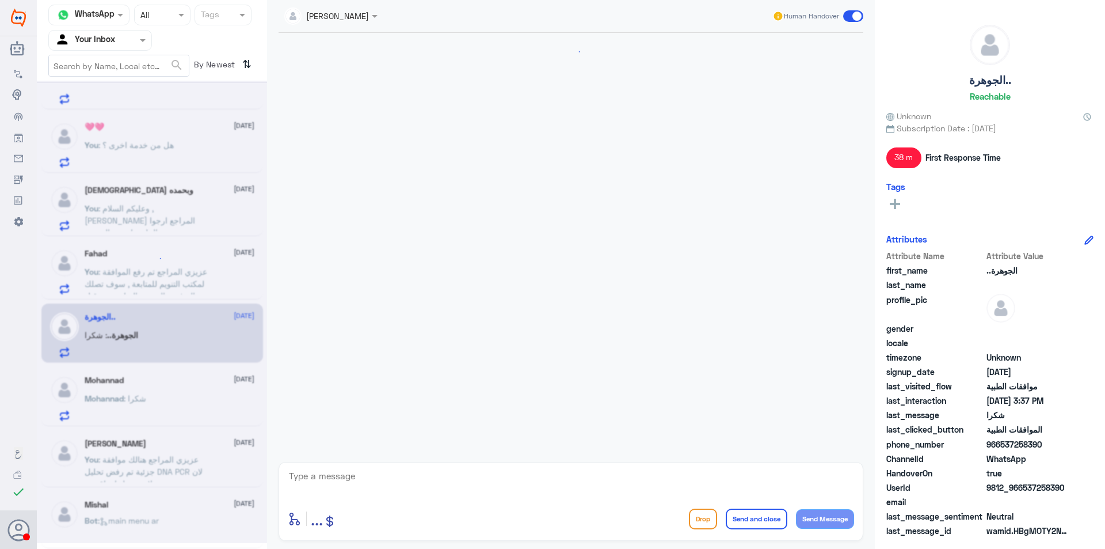
scroll to position [923, 0]
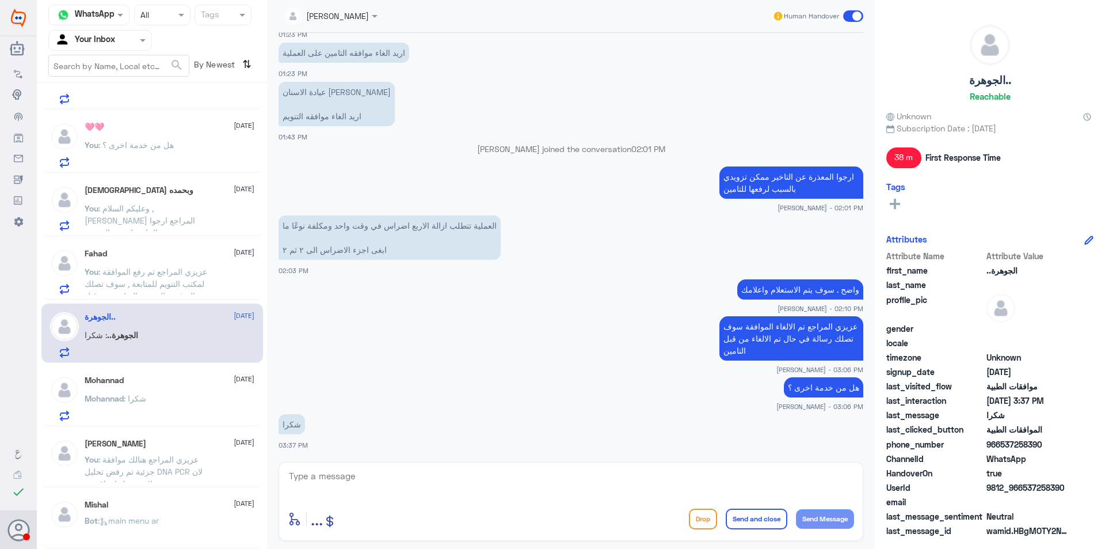
click at [513, 474] on textarea at bounding box center [571, 482] width 566 height 28
type textarea "h"
click at [557, 472] on textarea at bounding box center [571, 482] width 566 height 28
type textarea "العفو , متمنين لكم دوم الصحة والعافية"
click at [774, 519] on button "Send and close" at bounding box center [757, 518] width 62 height 21
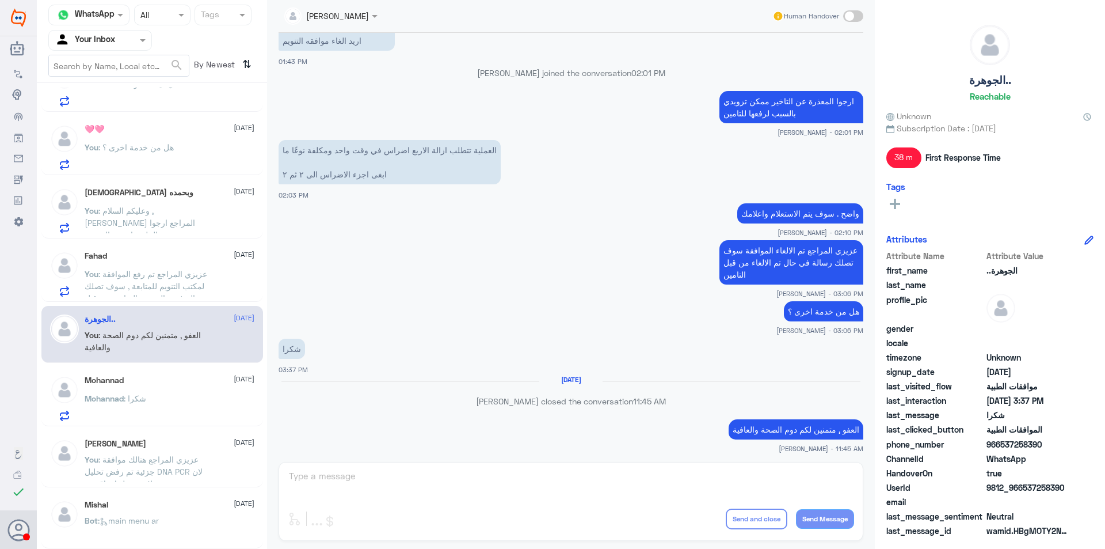
scroll to position [980, 0]
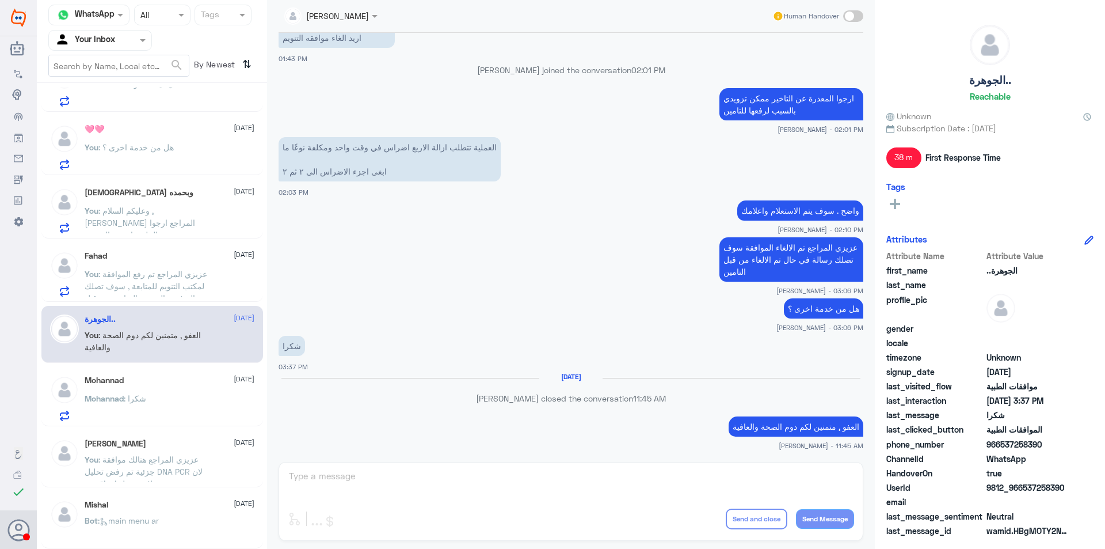
click at [186, 388] on div "Mohannad [DATE] Mohannad : شكرا" at bounding box center [170, 397] width 170 height 45
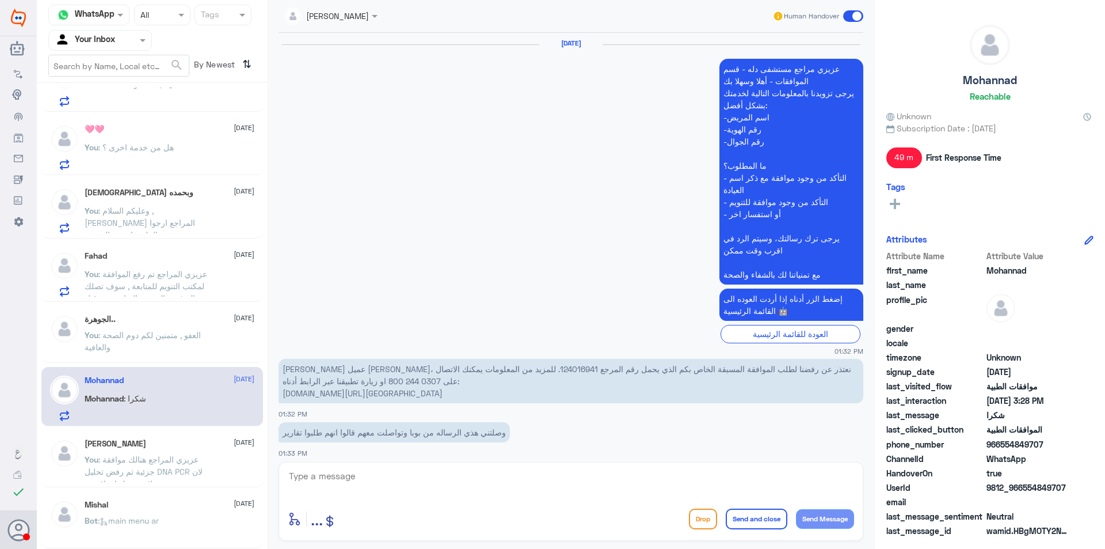
scroll to position [1069, 0]
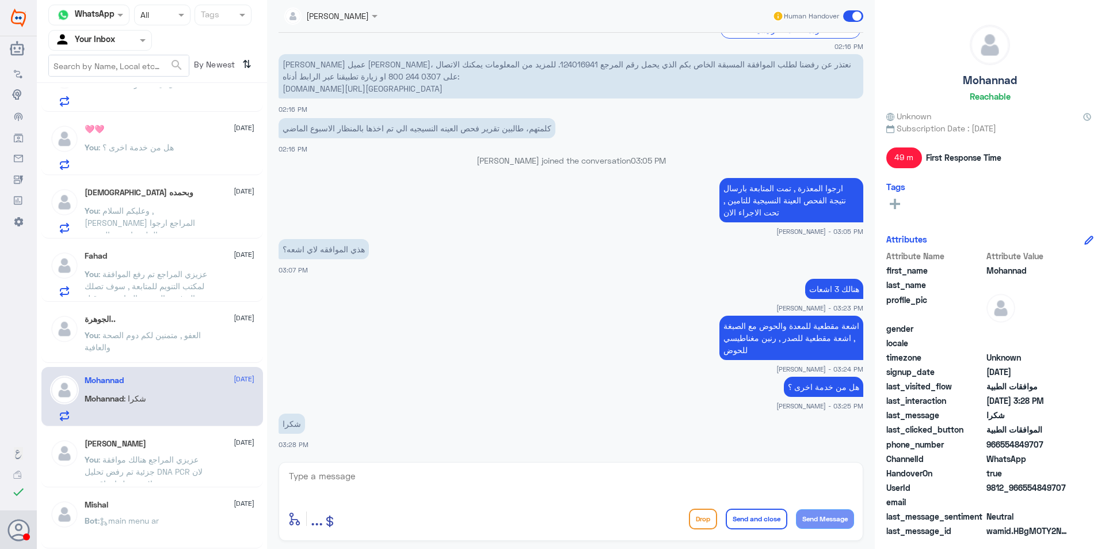
click at [187, 360] on div "الجوهرة.. [DATE] You : العفو , متمنين لكم دوم الصحة والعافية" at bounding box center [152, 334] width 222 height 57
drag, startPoint x: 214, startPoint y: 339, endPoint x: 293, endPoint y: 356, distance: 81.3
click at [214, 338] on p "You : العفو , متمنين لكم دوم الصحة والعافية" at bounding box center [150, 343] width 130 height 29
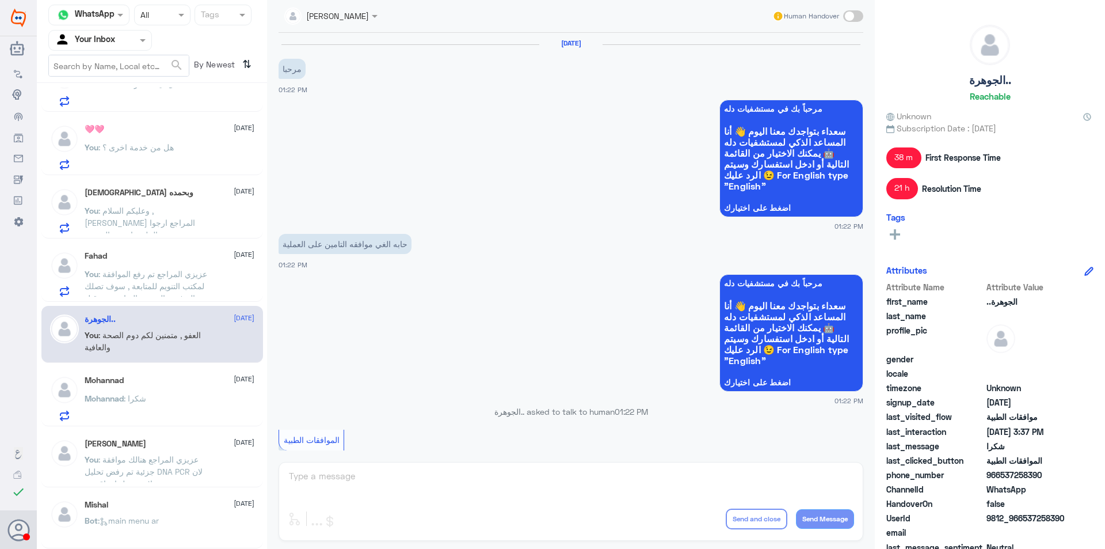
scroll to position [1001, 0]
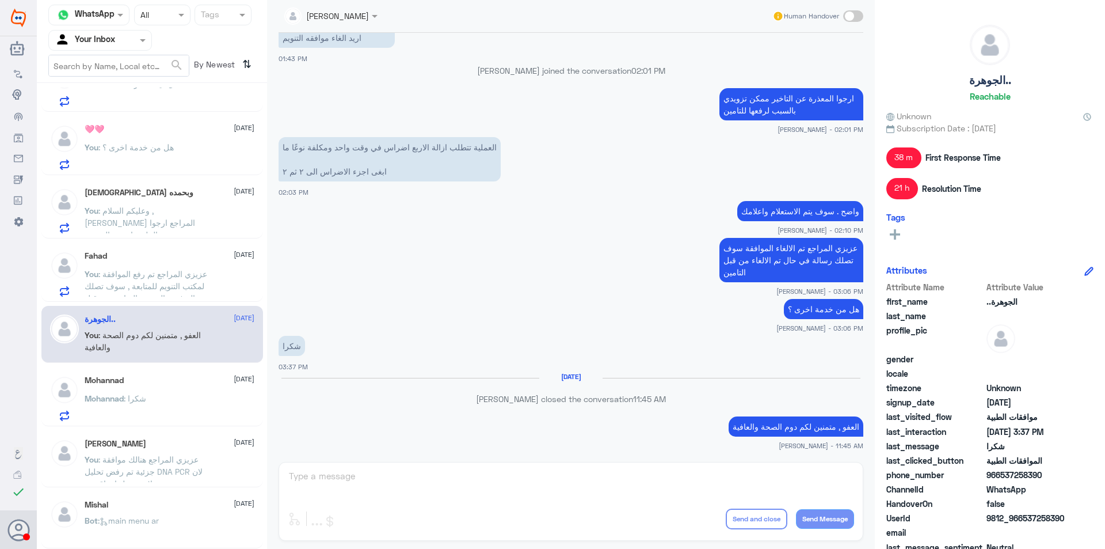
click at [780, 427] on p "العفو , متمنين لكم دوم الصحة والعافية" at bounding box center [796, 426] width 135 height 20
copy div "العفو , متمنين لكم دوم الصحة والعافية"
click at [191, 394] on div "Mohannad [DATE] Mohannad : شكرا" at bounding box center [170, 397] width 170 height 45
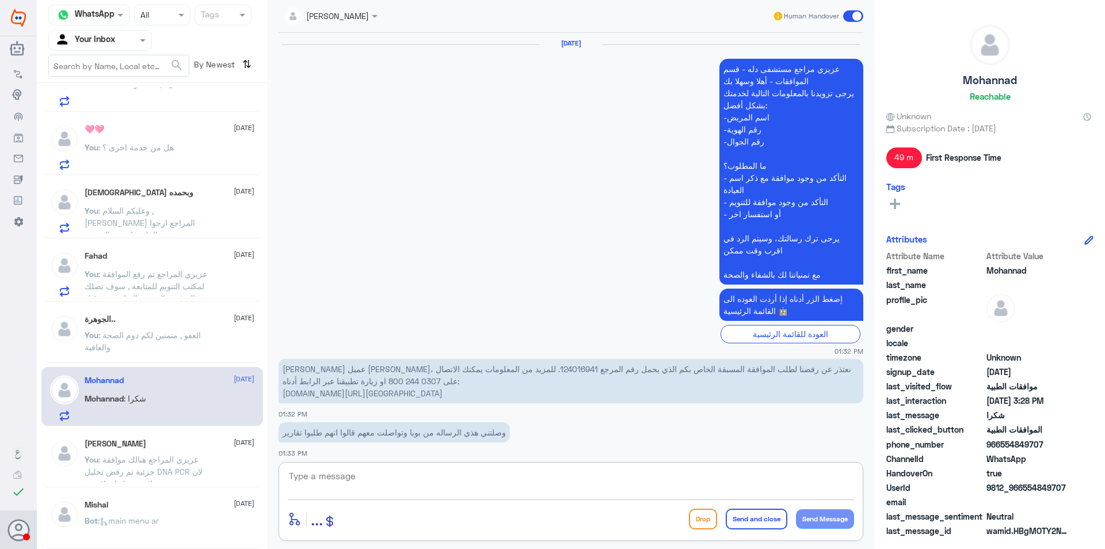
scroll to position [1069, 0]
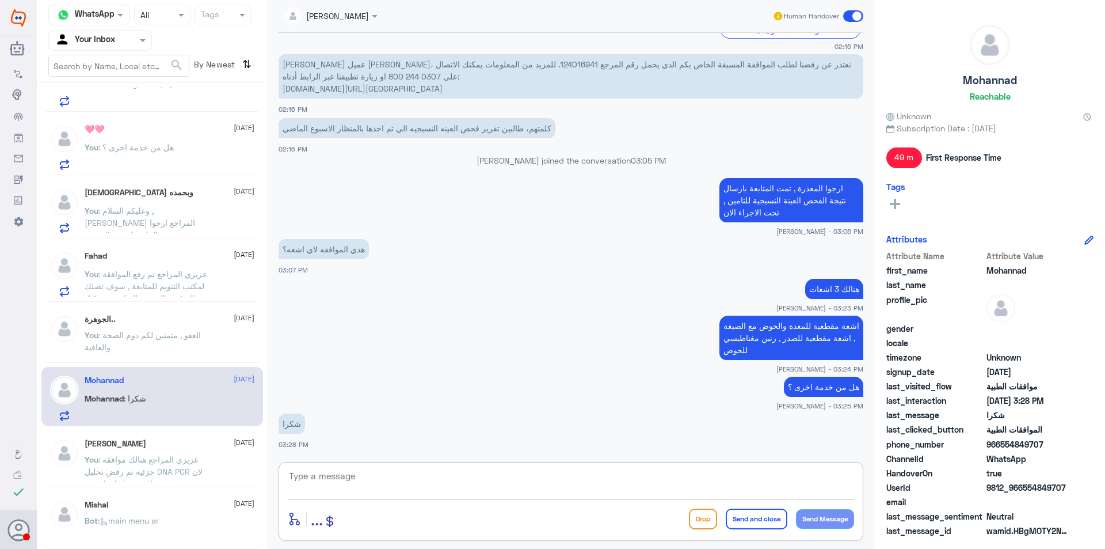
drag, startPoint x: 328, startPoint y: 477, endPoint x: 422, endPoint y: 477, distance: 94.4
click at [328, 477] on textarea at bounding box center [571, 482] width 566 height 28
paste textarea "العفو , متمنين لكم دوم الصحة والعافية"
type textarea "العفو , متمنين لكم دوم الصحة والعافية"
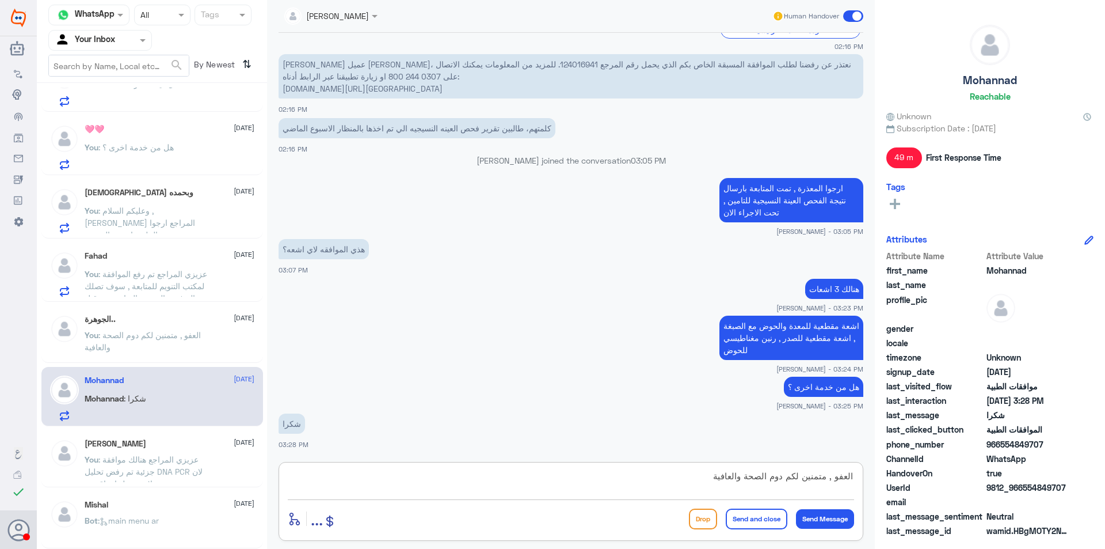
click at [760, 511] on button "Send and close" at bounding box center [757, 518] width 62 height 21
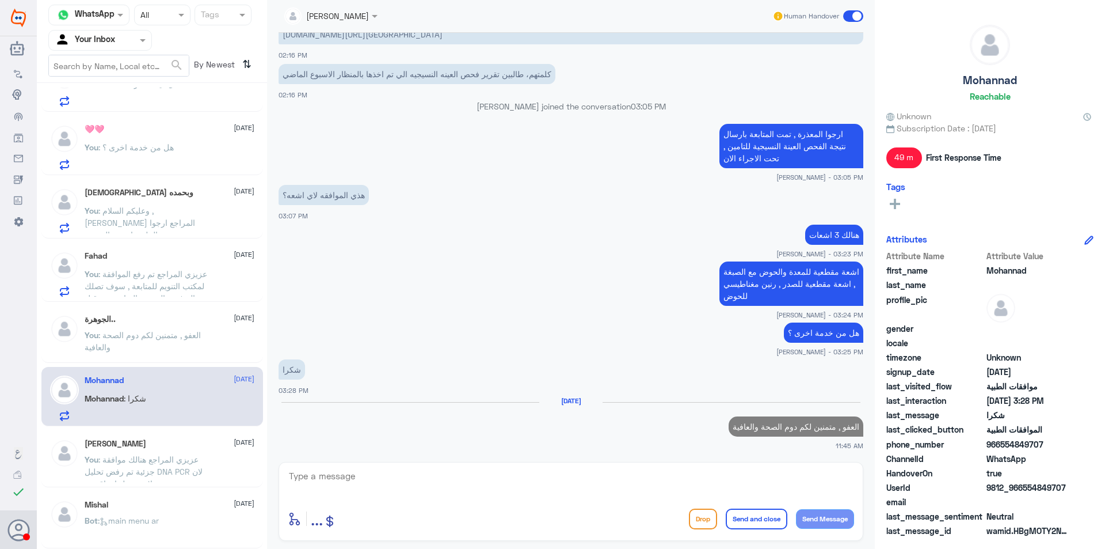
scroll to position [100, 0]
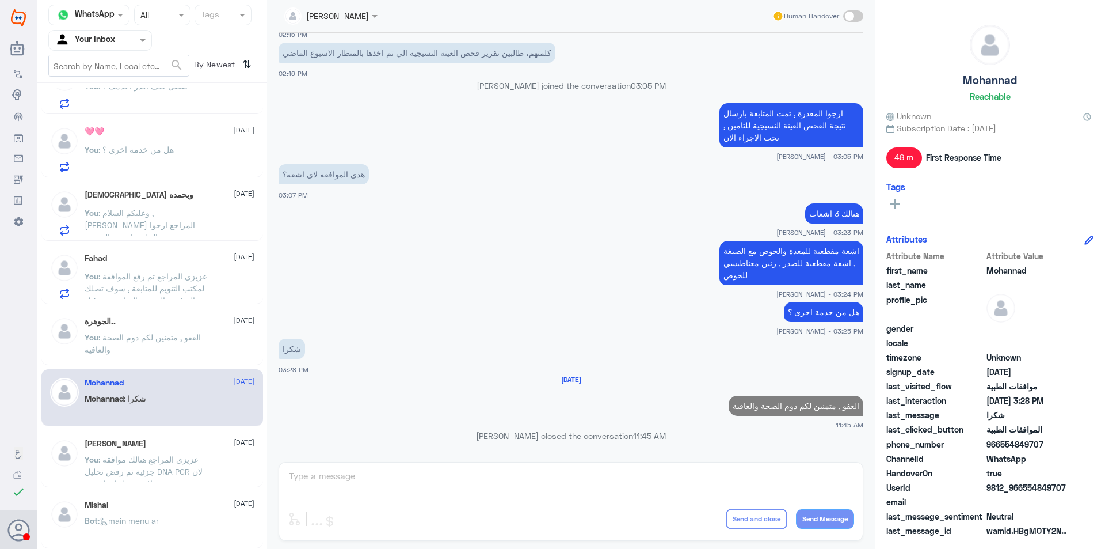
click at [124, 447] on h5 "[PERSON_NAME]" at bounding box center [116, 444] width 62 height 10
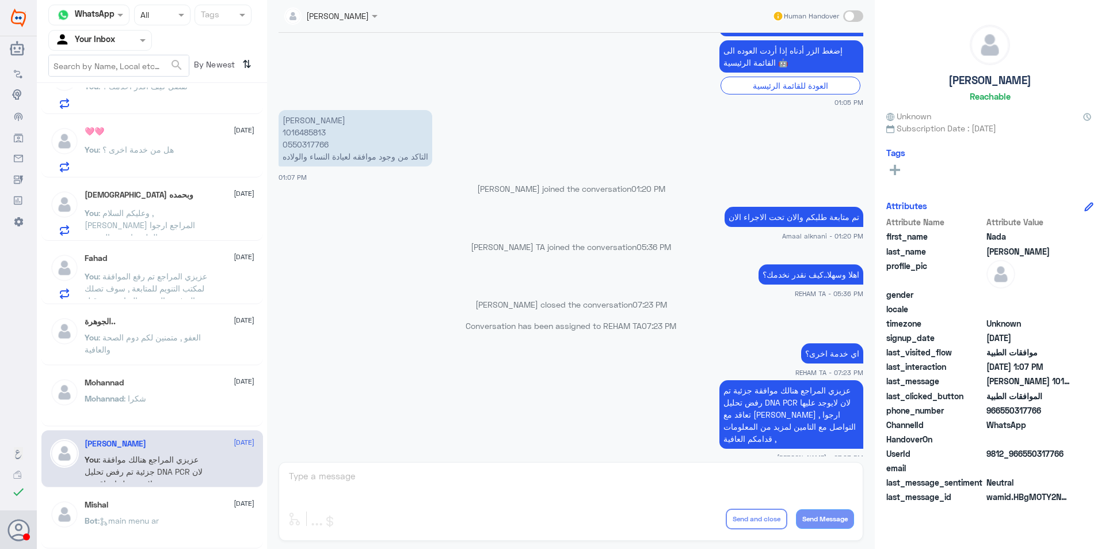
scroll to position [43, 0]
